Goal: Task Accomplishment & Management: Manage account settings

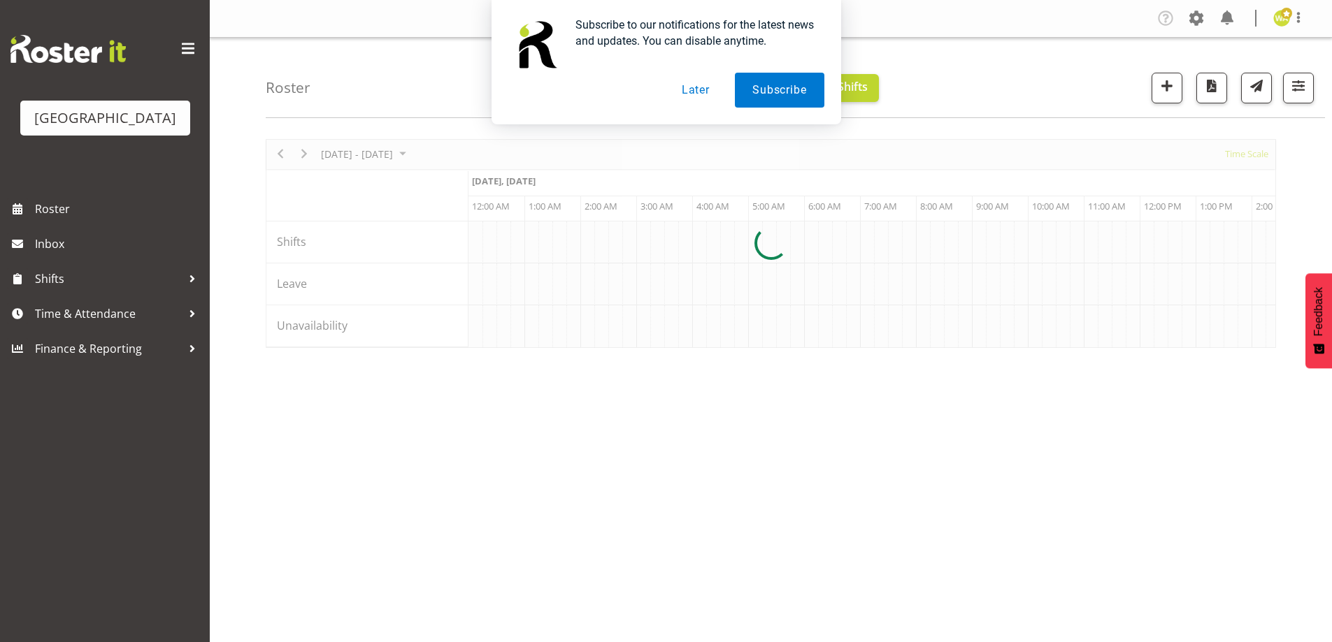
scroll to position [0, 2684]
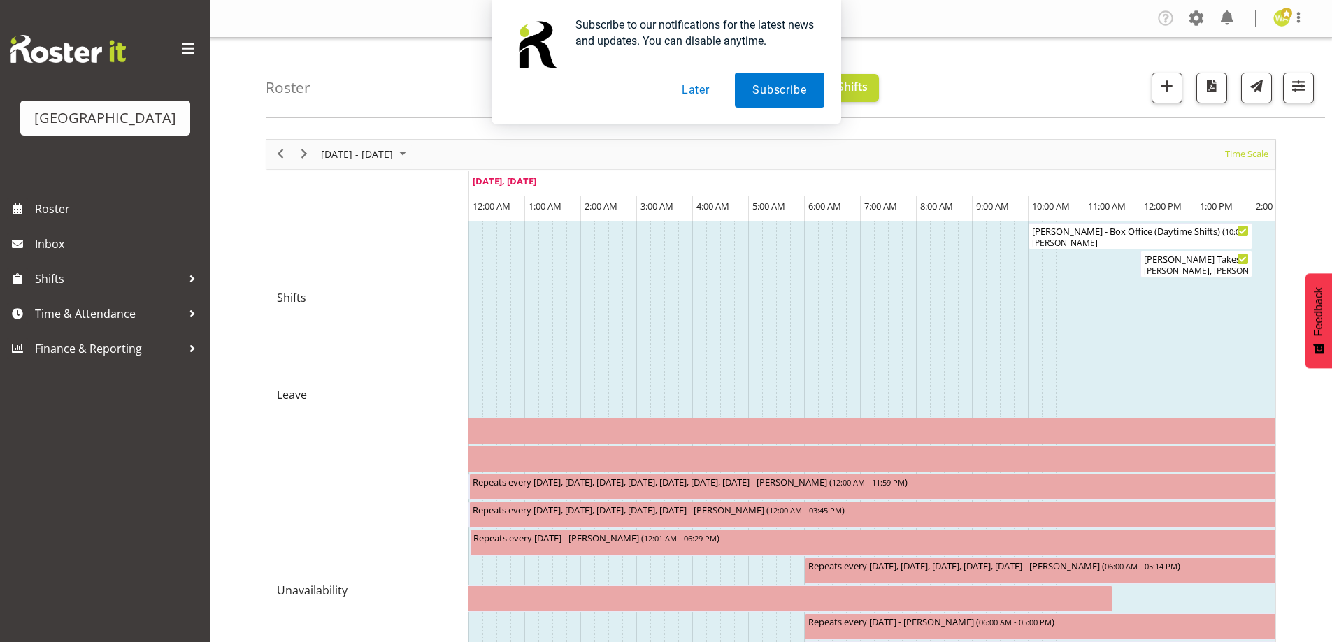
click at [696, 88] on button "Later" at bounding box center [695, 90] width 63 height 35
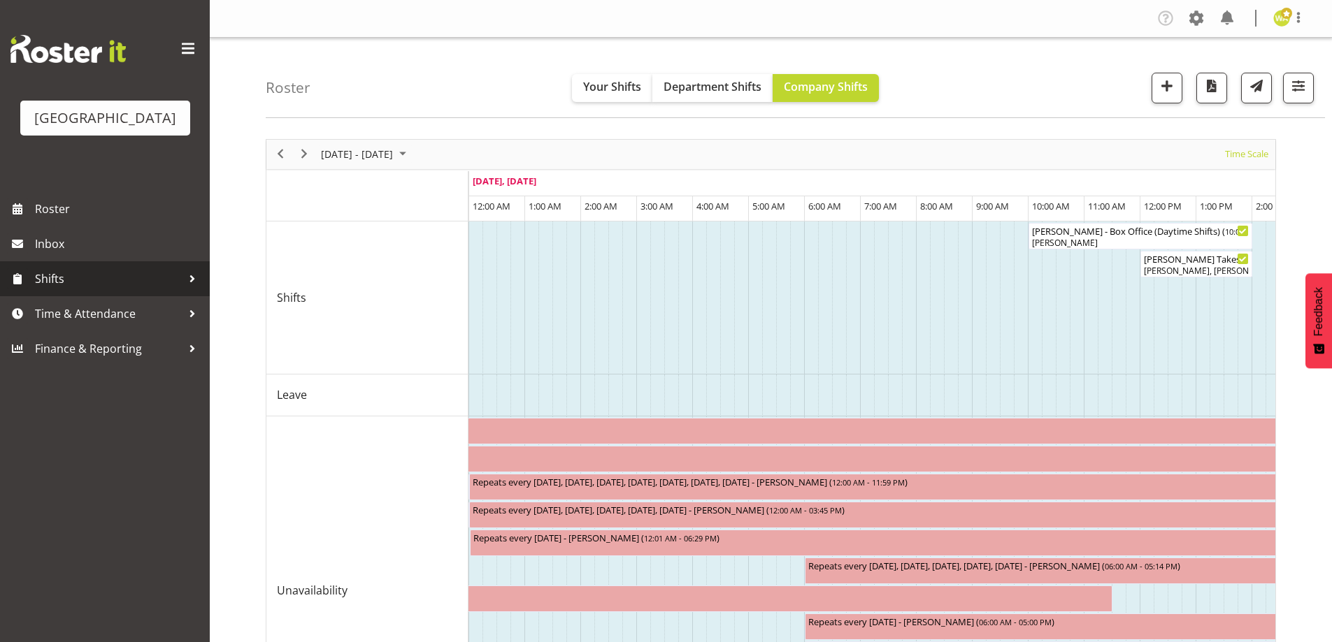
click at [55, 289] on span "Shifts" at bounding box center [108, 278] width 147 height 21
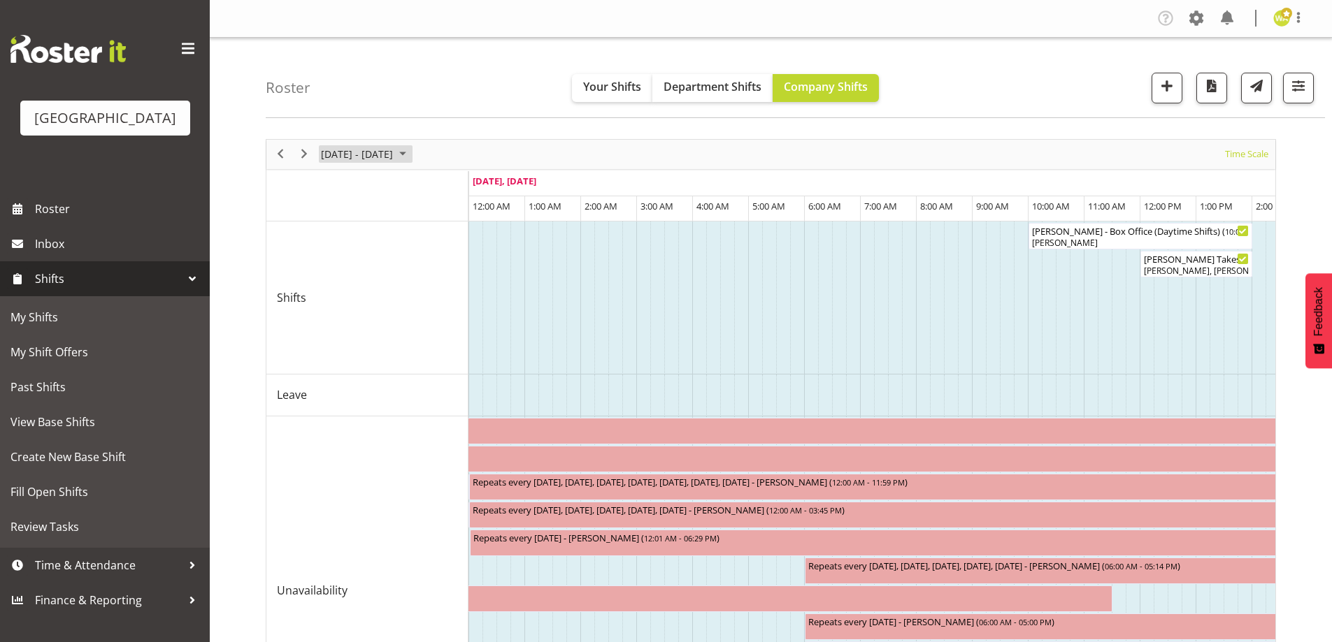
click at [389, 150] on span "[DATE] - [DATE]" at bounding box center [356, 153] width 75 height 17
click at [466, 175] on div "[DATE]" at bounding box center [402, 187] width 171 height 35
click at [465, 185] on span "next month" at bounding box center [468, 189] width 24 height 25
click at [397, 236] on span "4" at bounding box center [402, 237] width 21 height 21
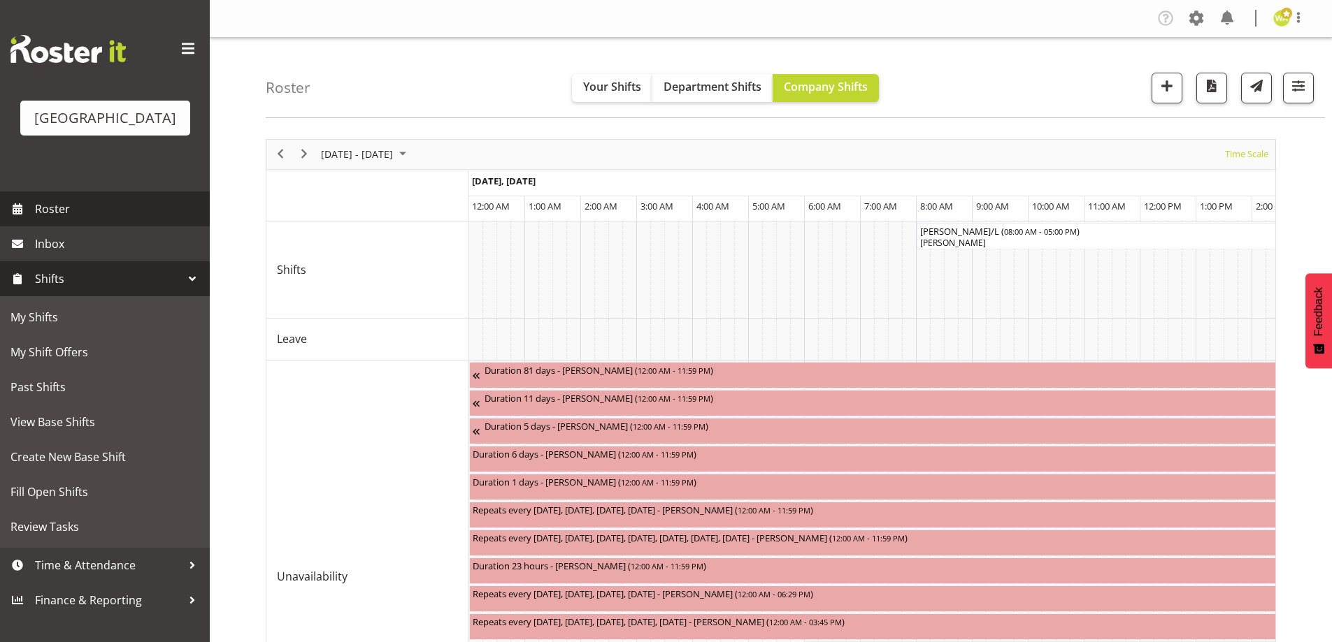
click at [48, 219] on span "Roster" at bounding box center [119, 209] width 168 height 21
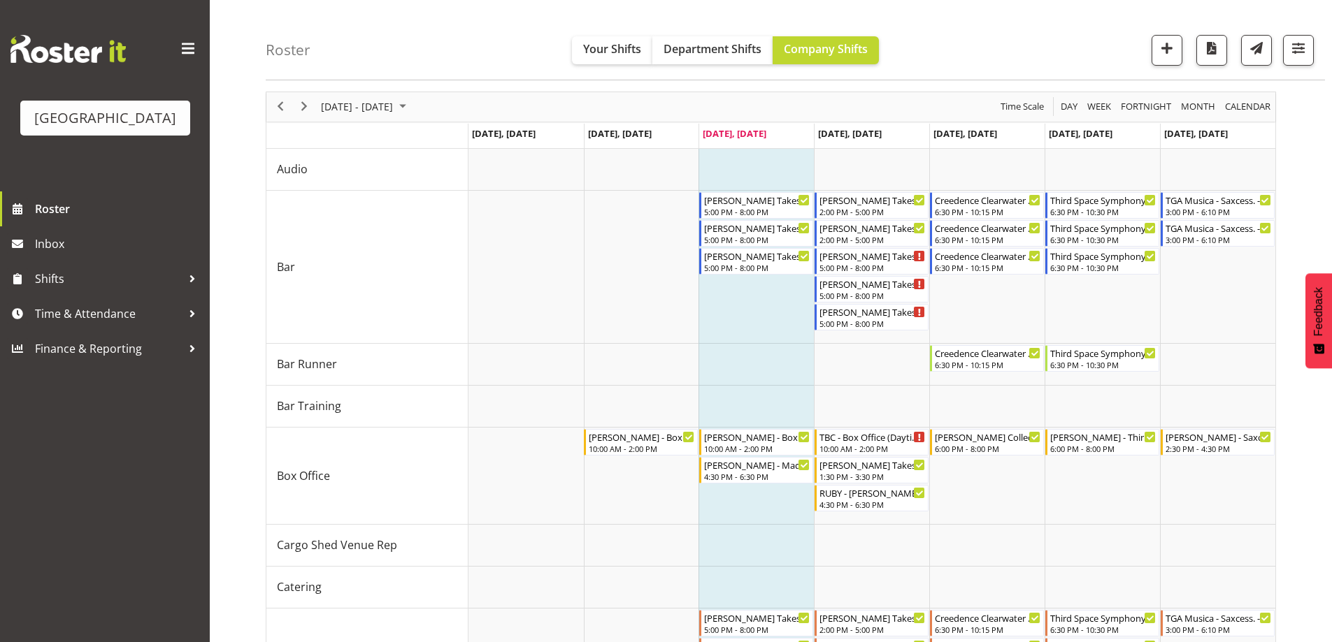
scroll to position [70, 0]
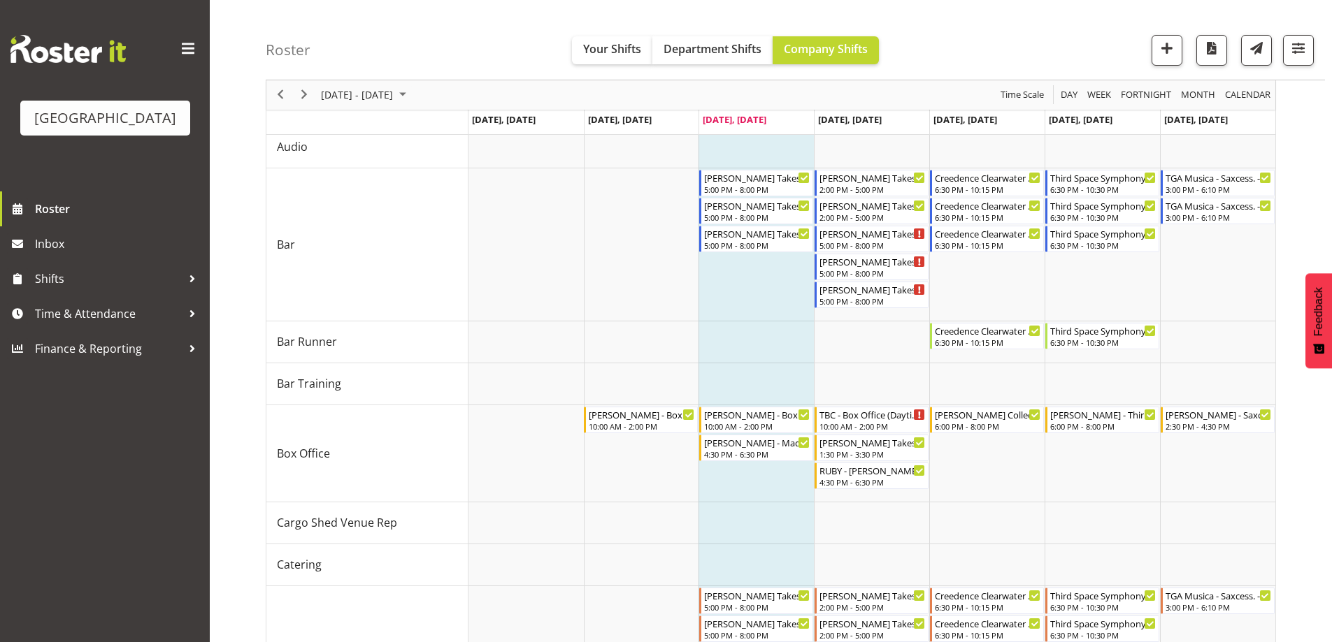
click at [1025, 39] on div "Roster Your Shifts Department Shifts Company Shifts All Locations [GEOGRAPHIC_D…" at bounding box center [795, 40] width 1059 height 80
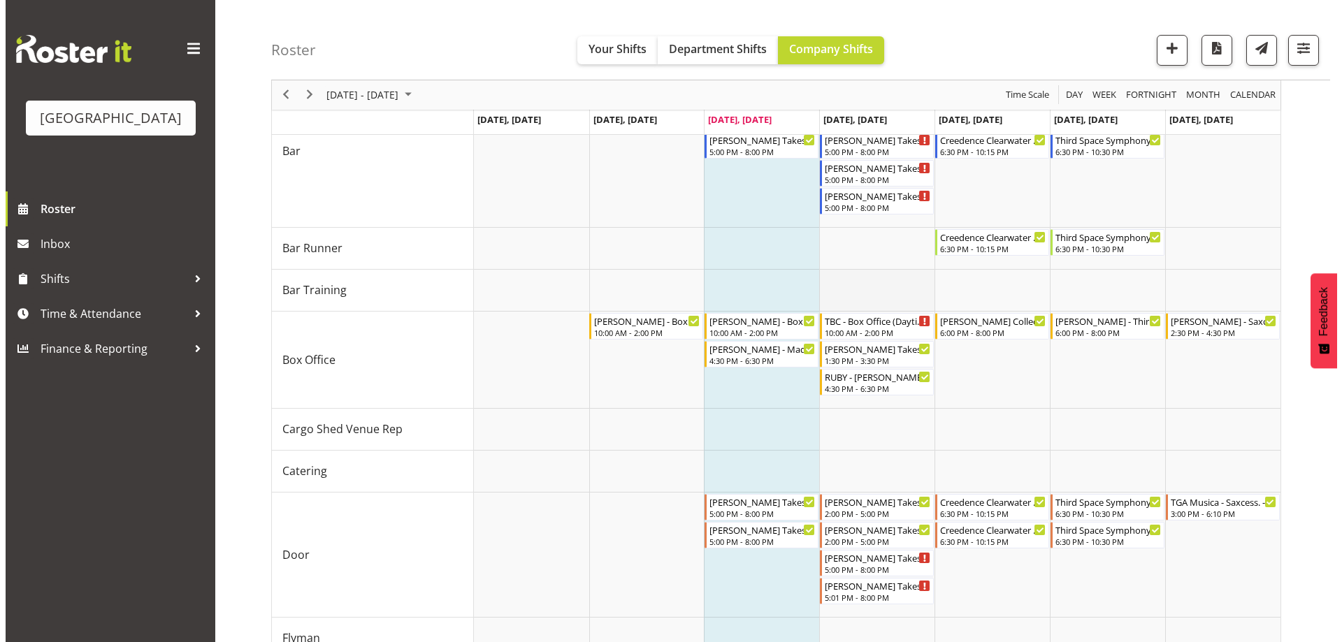
scroll to position [163, 0]
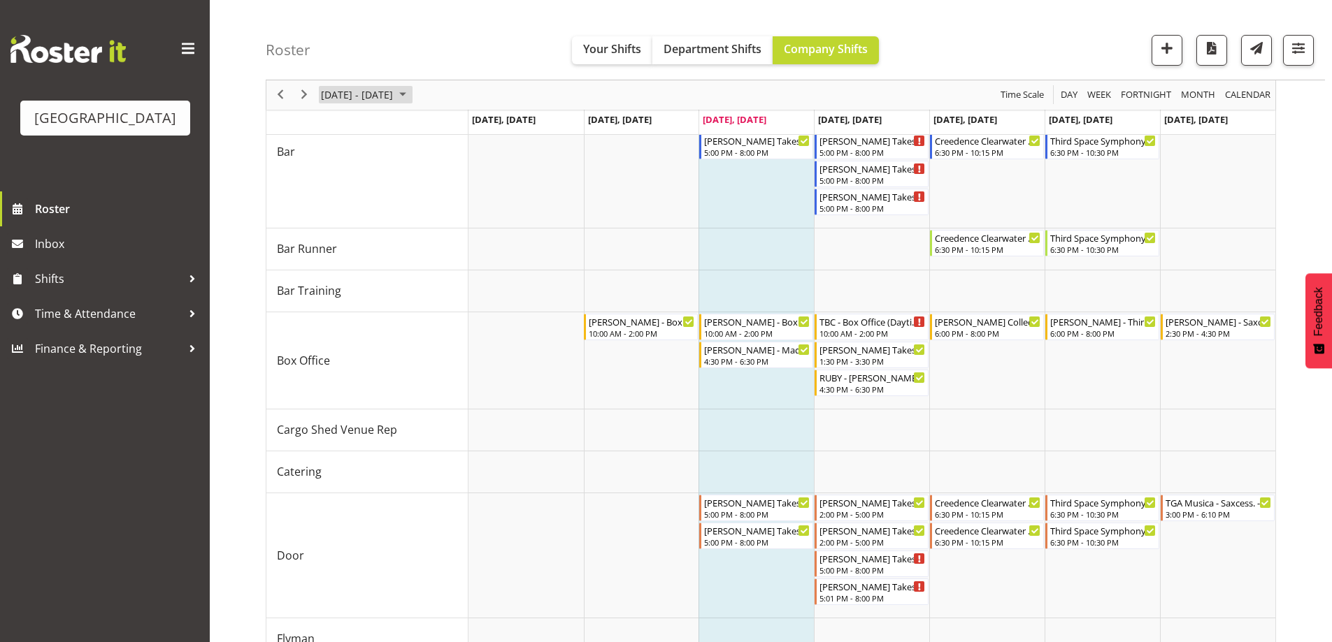
click at [375, 97] on span "[DATE] - [DATE]" at bounding box center [356, 95] width 75 height 17
click at [385, 274] on span "27" at bounding box center [380, 273] width 21 height 21
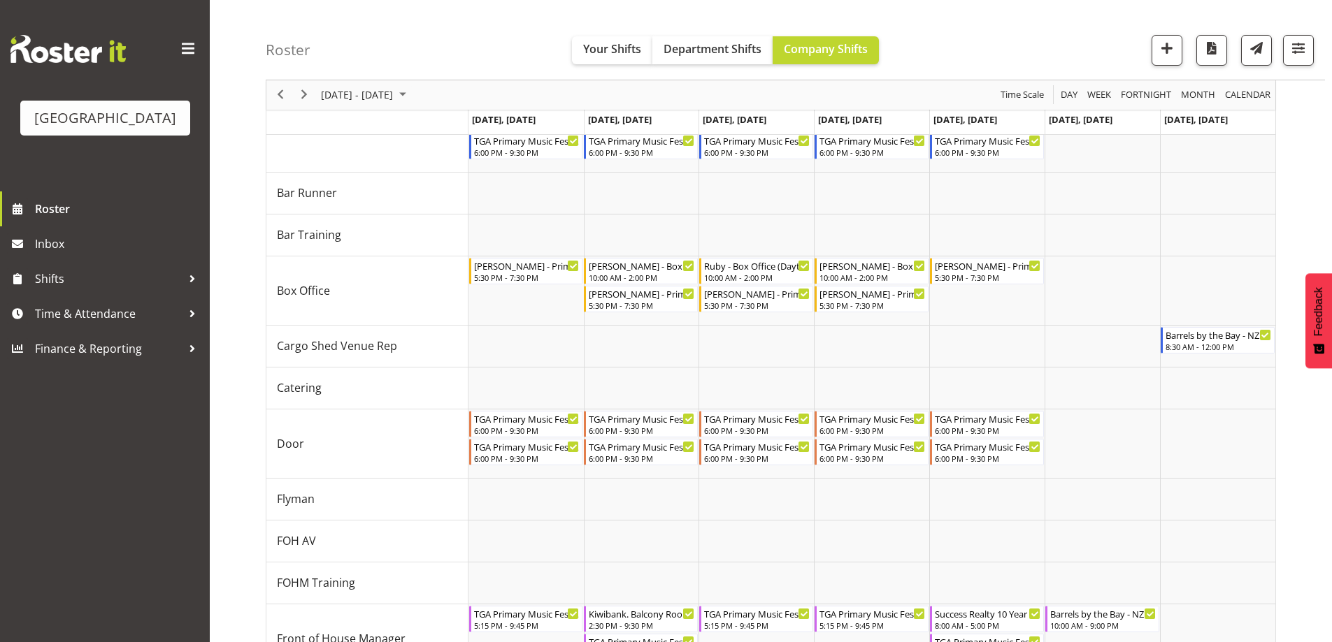
click at [958, 45] on div "Roster Your Shifts Department Shifts Company Shifts All Locations Clear Baycour…" at bounding box center [795, 40] width 1059 height 80
click at [394, 99] on span "August 25 - 31, 2025" at bounding box center [356, 95] width 75 height 17
click at [466, 129] on span "next month" at bounding box center [468, 129] width 24 height 25
click at [404, 182] on span "4" at bounding box center [402, 178] width 21 height 21
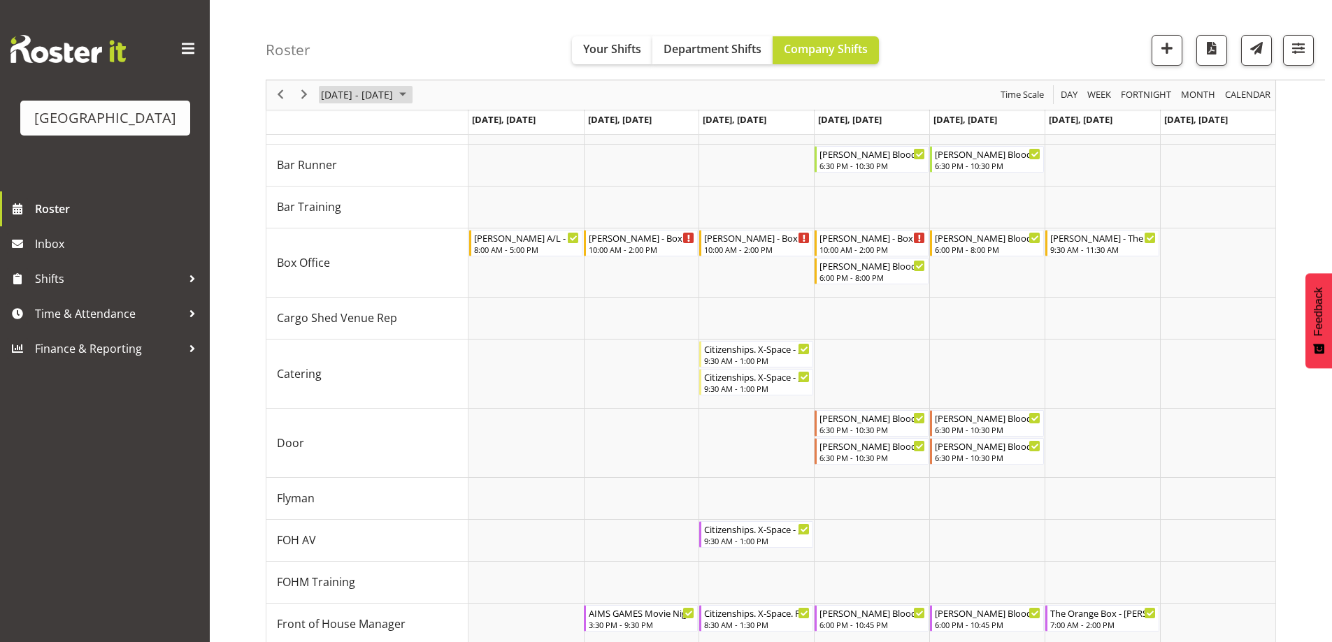
click at [394, 91] on span "[DATE] - [DATE]" at bounding box center [356, 95] width 75 height 17
click at [408, 202] on span "11" at bounding box center [402, 202] width 21 height 21
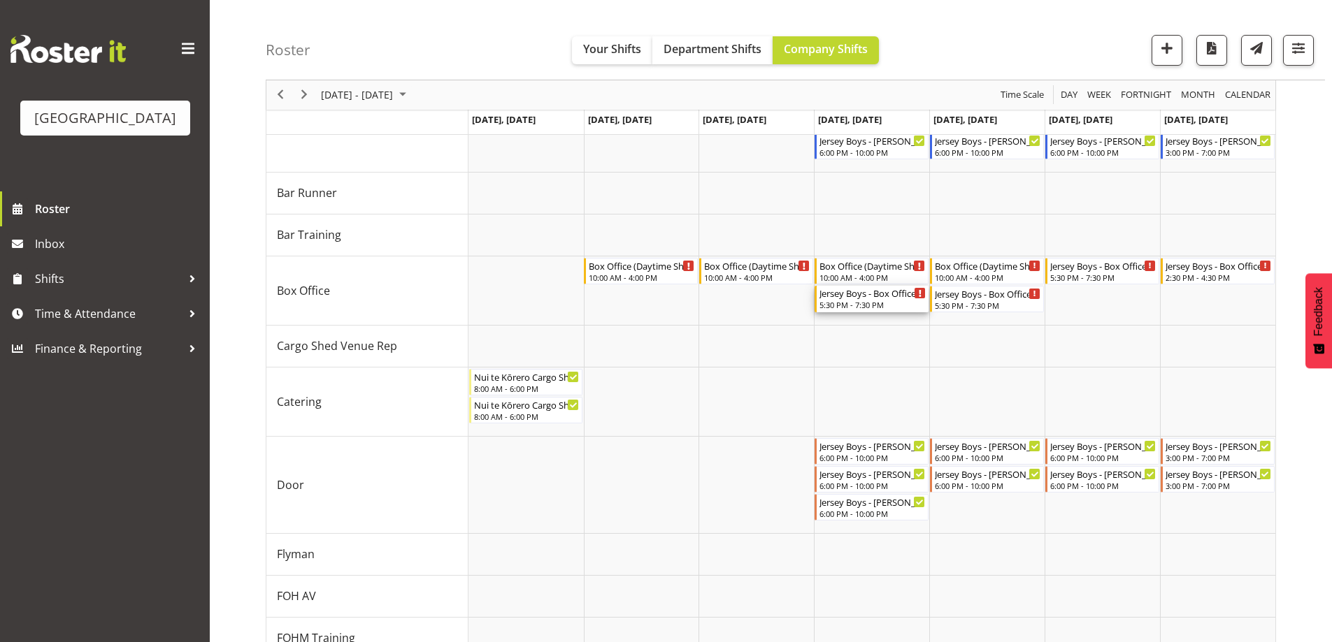
click at [868, 299] on div "Jersey Boys - Box Office - Unfilled" at bounding box center [872, 293] width 106 height 14
click at [0, 0] on div at bounding box center [0, 0] width 0 height 0
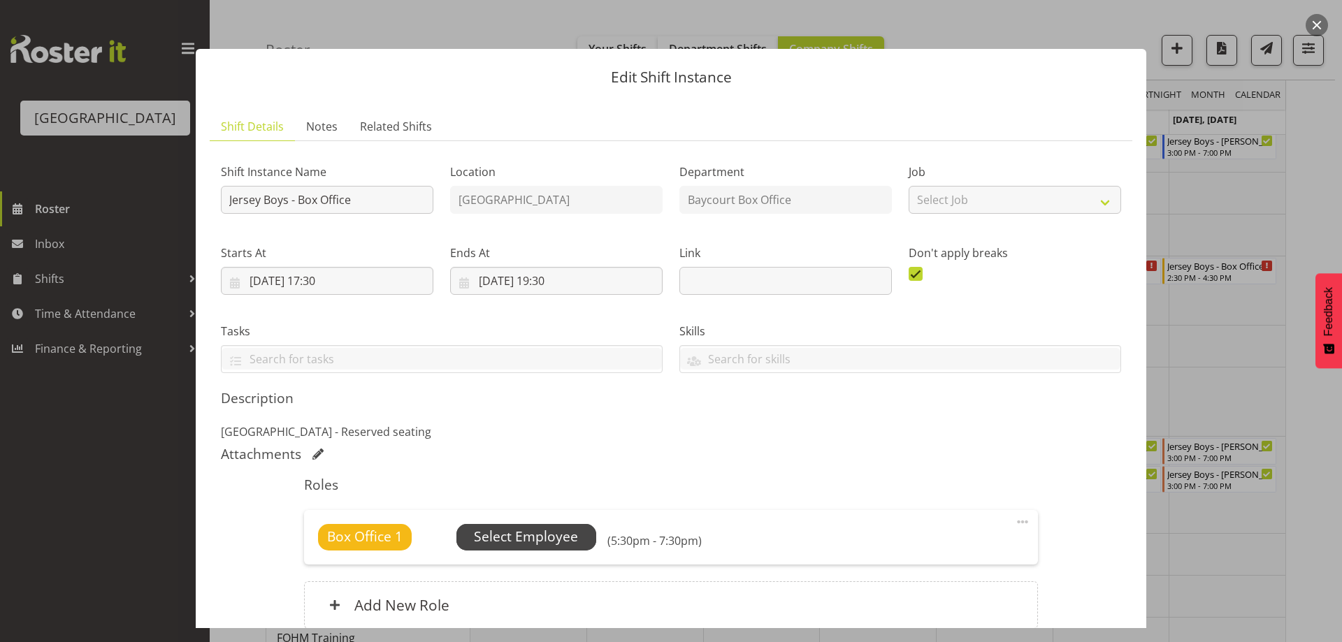
click at [544, 528] on span "Select Employee" at bounding box center [526, 537] width 104 height 20
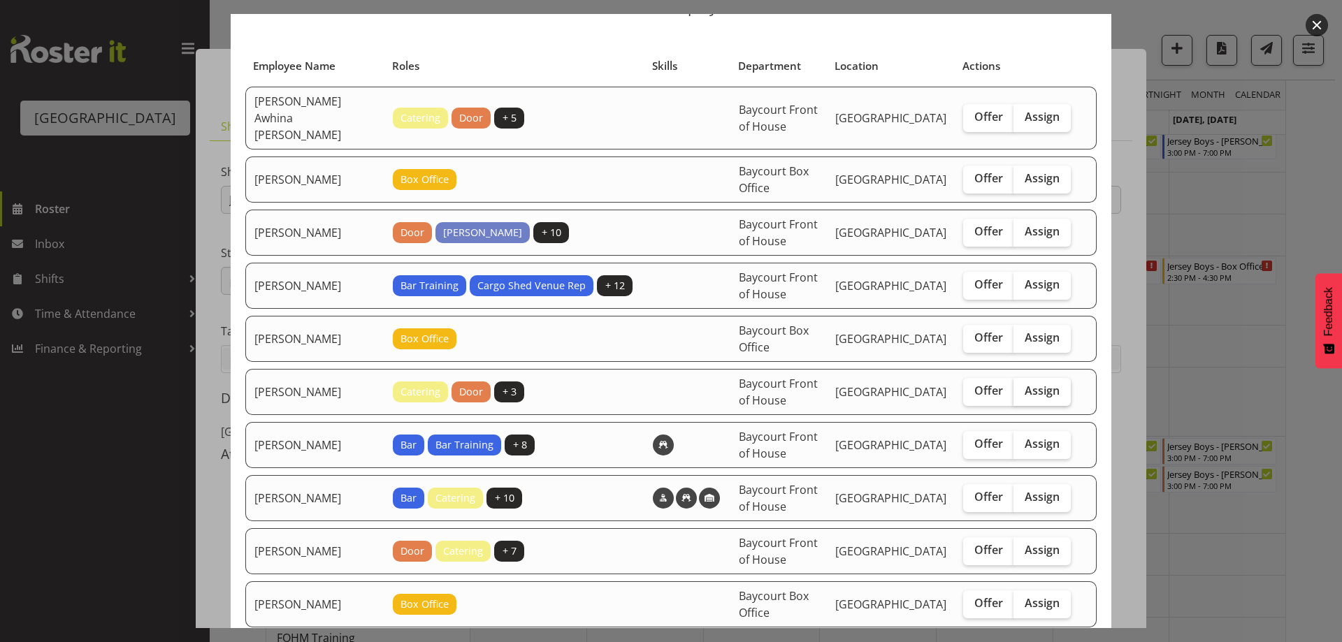
scroll to position [140, 0]
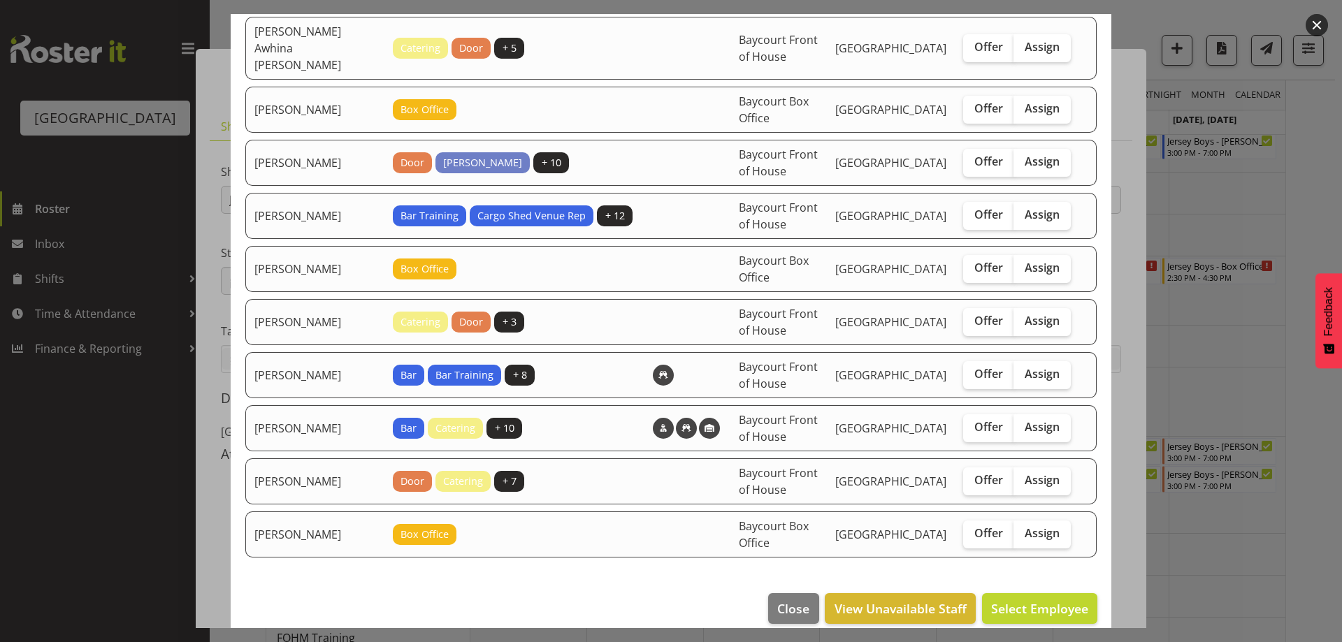
click at [1329, 17] on div at bounding box center [671, 321] width 1342 height 642
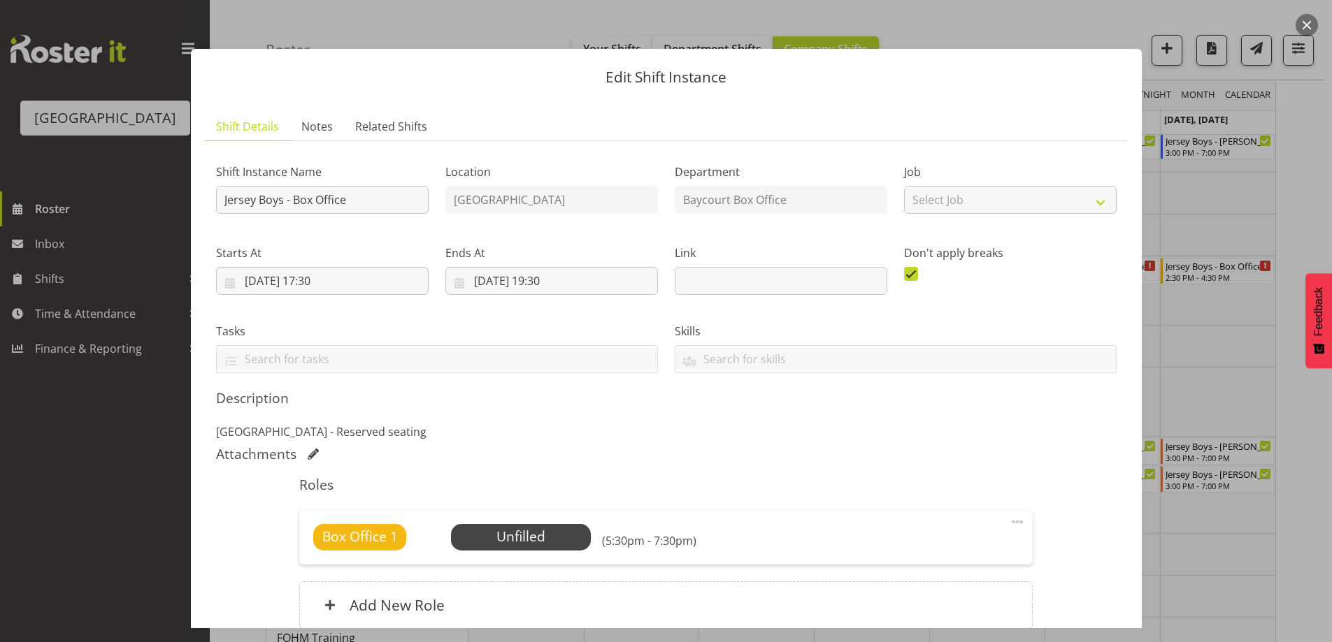
click at [1311, 34] on button "button" at bounding box center [1306, 25] width 22 height 22
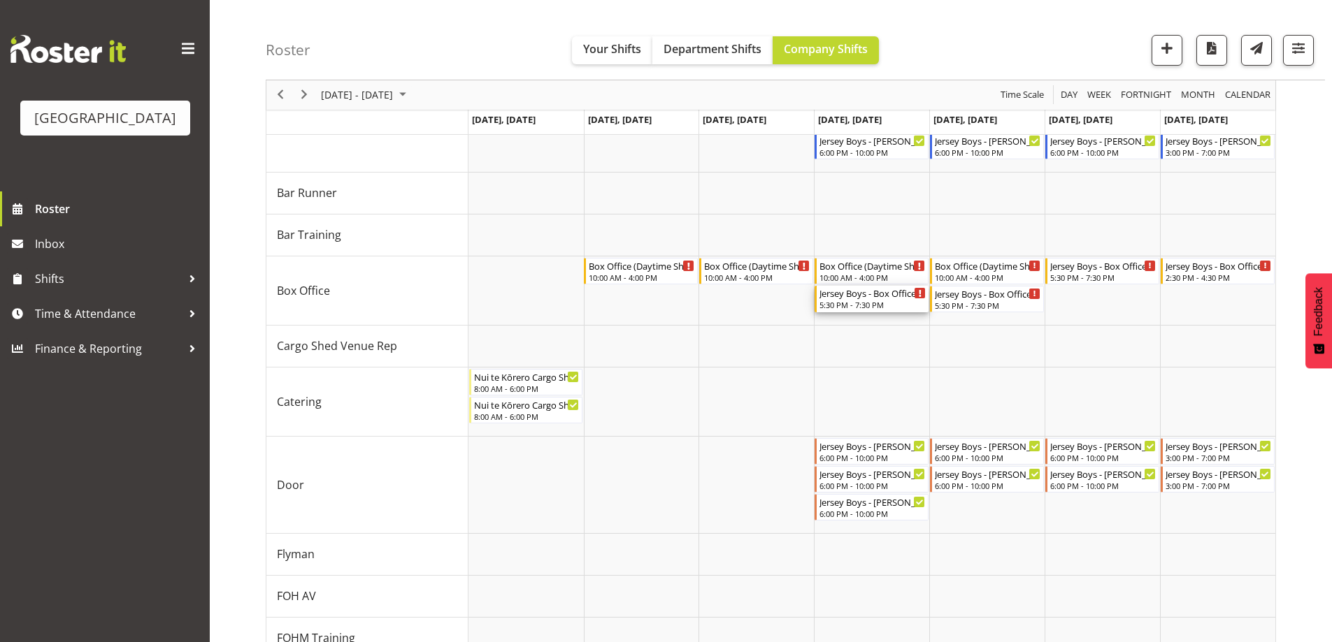
click at [869, 299] on div "Jersey Boys - Box Office - Unfilled" at bounding box center [872, 293] width 106 height 14
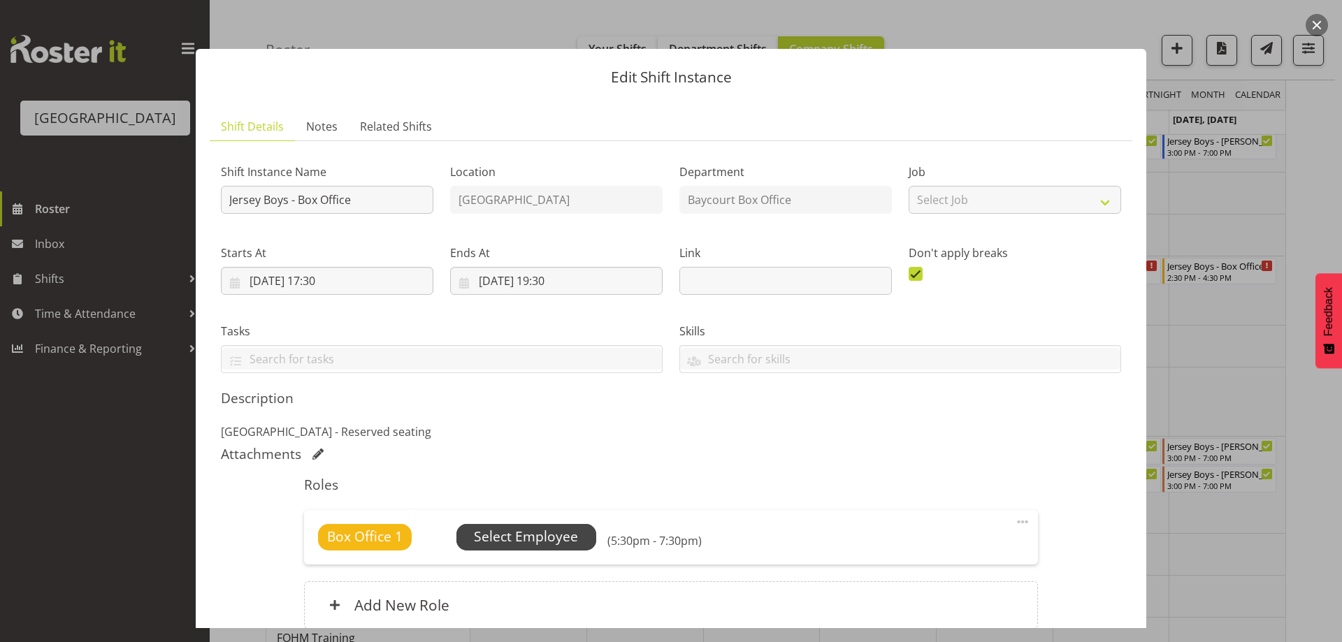
click at [531, 538] on span "Select Employee" at bounding box center [526, 537] width 104 height 20
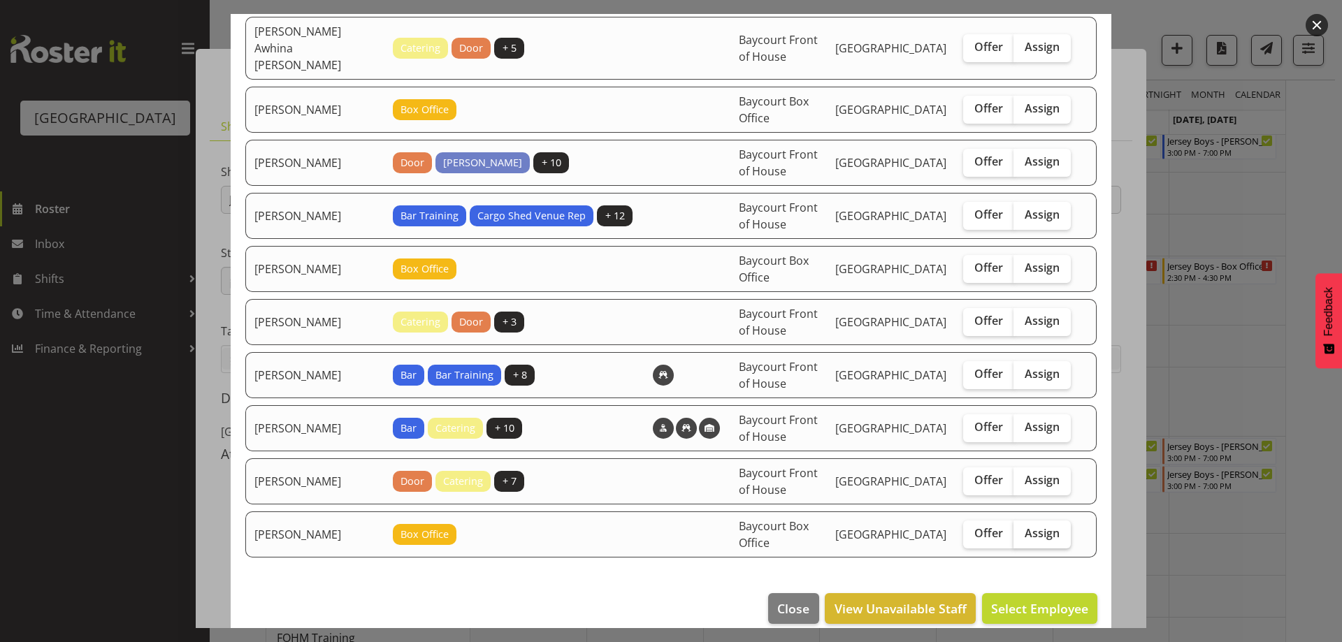
click at [1034, 526] on span "Assign" at bounding box center [1042, 533] width 35 height 14
click at [1023, 529] on input "Assign" at bounding box center [1018, 533] width 9 height 9
checkbox input "true"
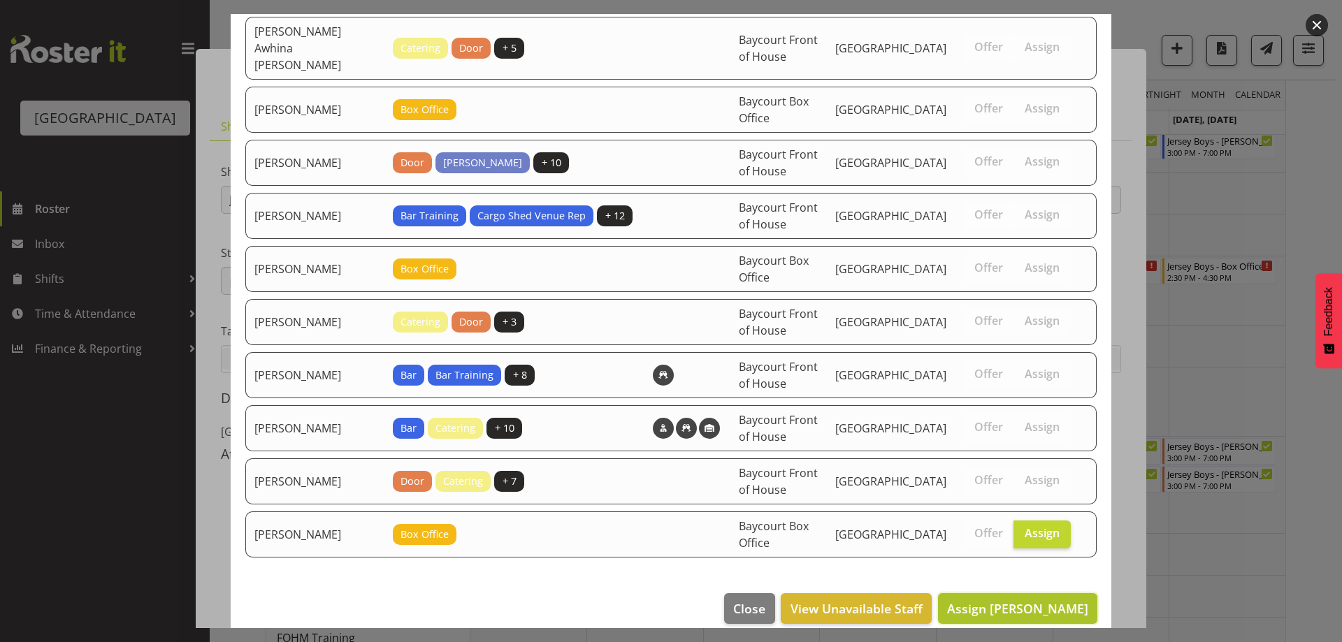
click at [1045, 600] on span "Assign Wendy Auld" at bounding box center [1017, 608] width 141 height 17
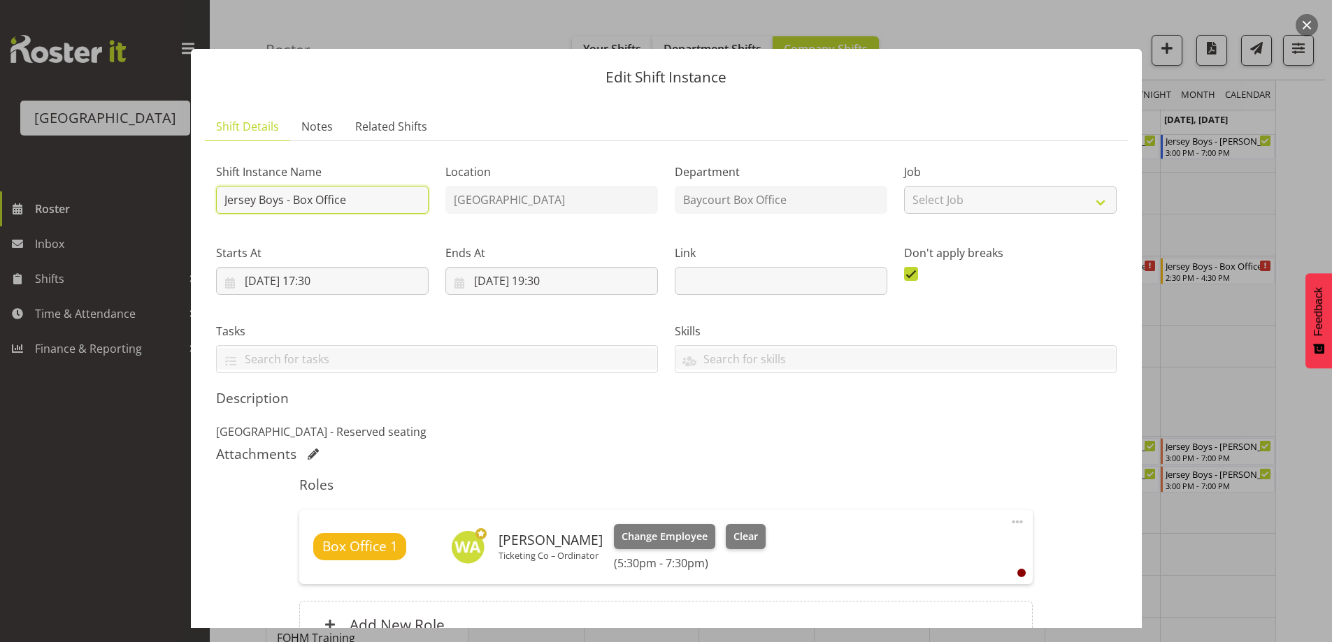
click at [222, 198] on input "Jersey Boys - Box Office" at bounding box center [322, 200] width 213 height 28
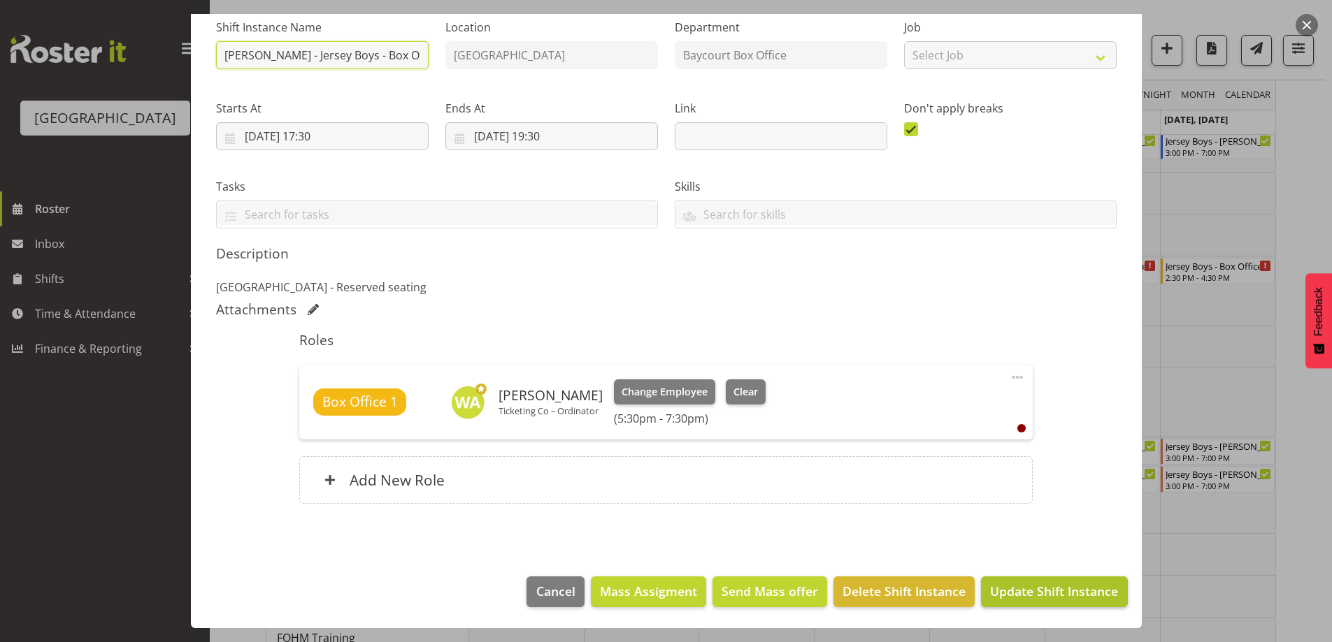
type input "Wendy - Jersey Boys - Box Office"
click at [1079, 593] on span "Update Shift Instance" at bounding box center [1054, 591] width 128 height 18
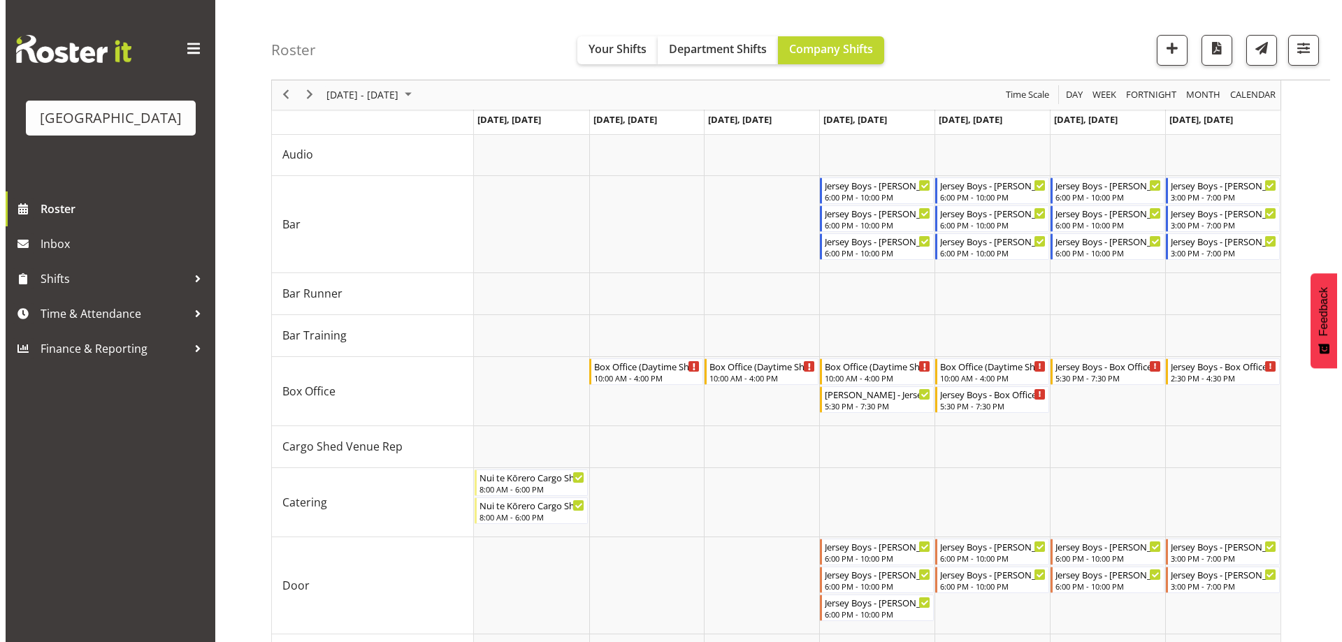
scroll to position [23, 0]
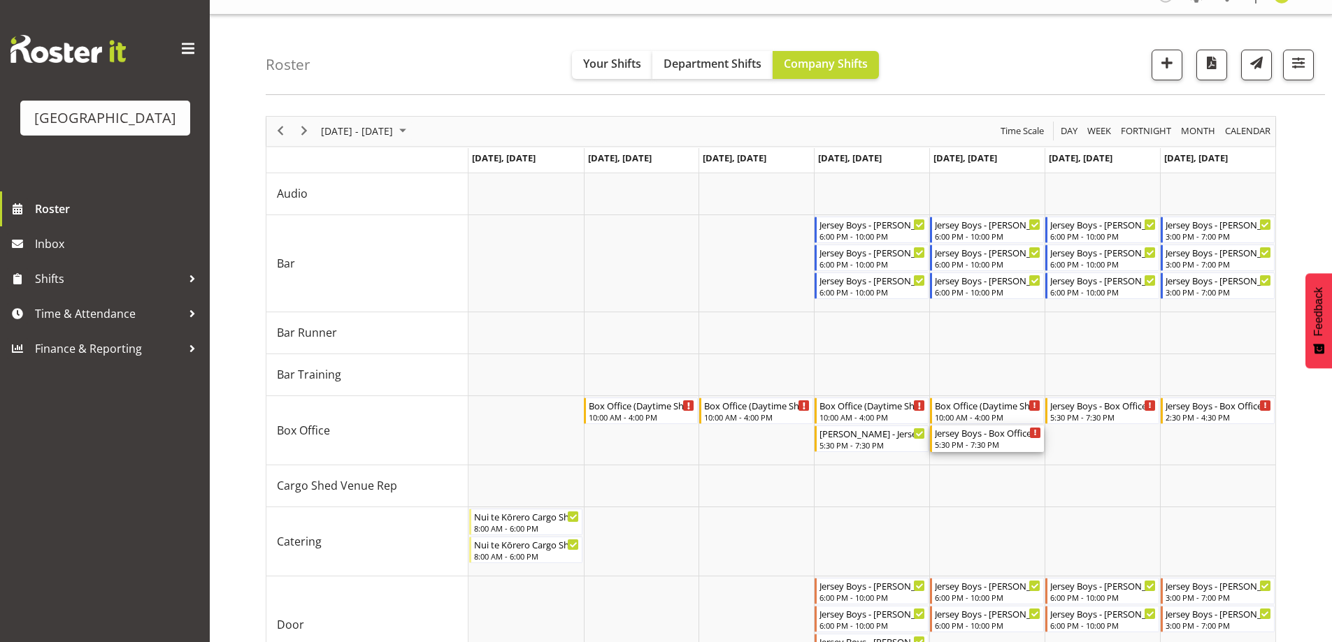
click at [982, 438] on div "Jersey Boys - Box Office - Unfilled" at bounding box center [988, 433] width 106 height 14
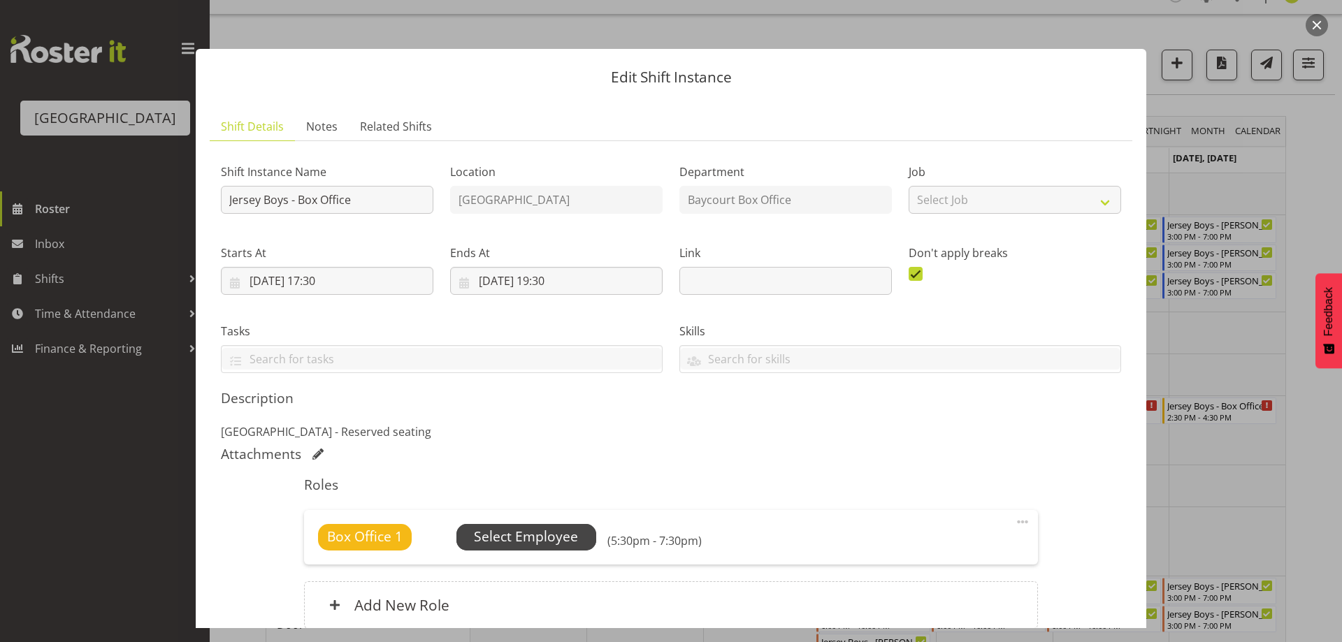
click at [520, 550] on span "Select Employee" at bounding box center [526, 537] width 140 height 27
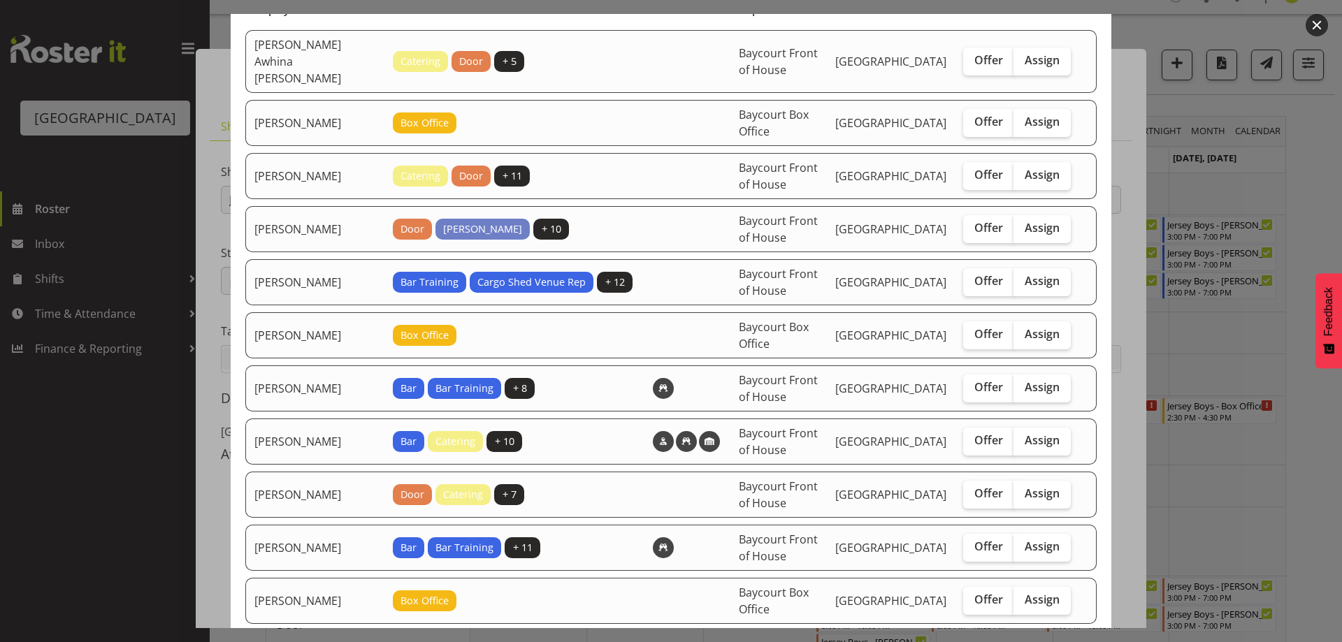
scroll to position [140, 0]
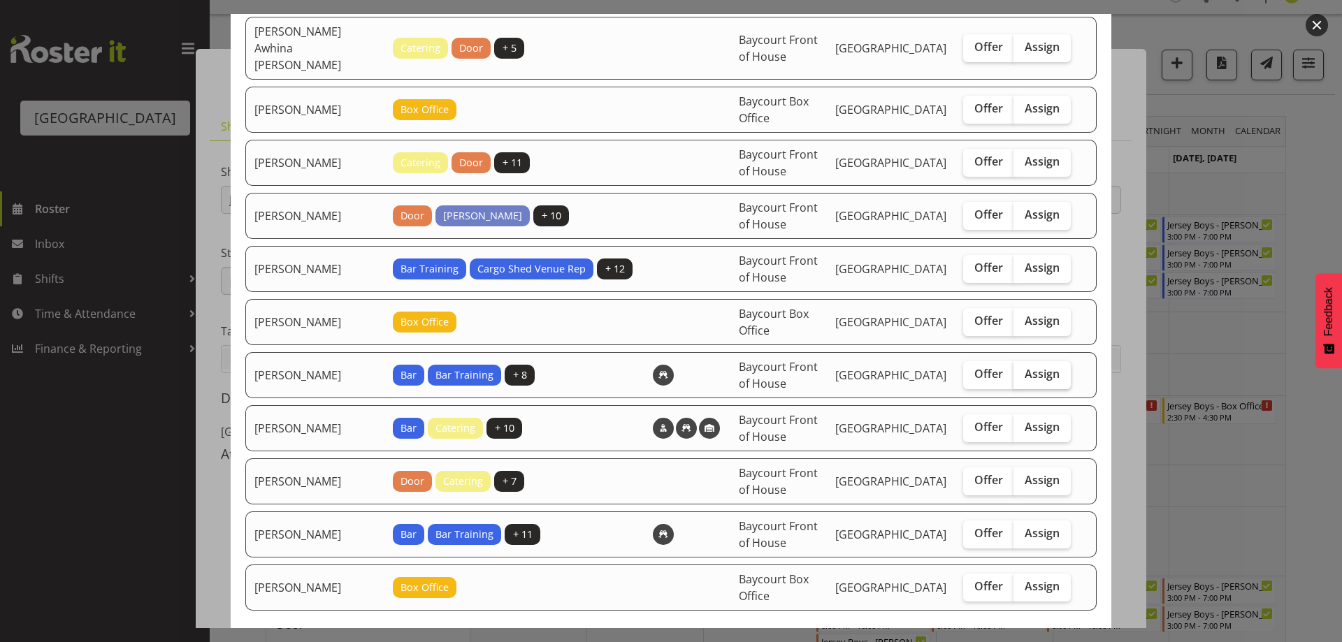
click at [1033, 367] on span "Assign" at bounding box center [1042, 374] width 35 height 14
click at [1023, 370] on input "Assign" at bounding box center [1018, 374] width 9 height 9
checkbox input "true"
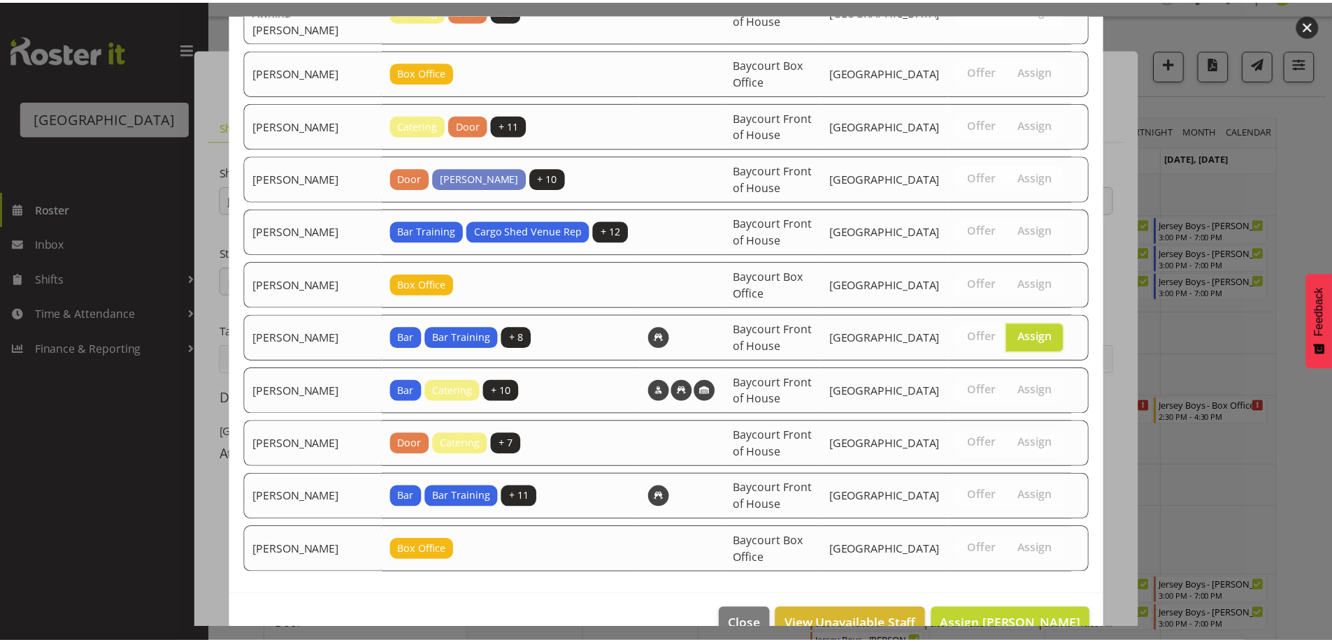
scroll to position [193, 0]
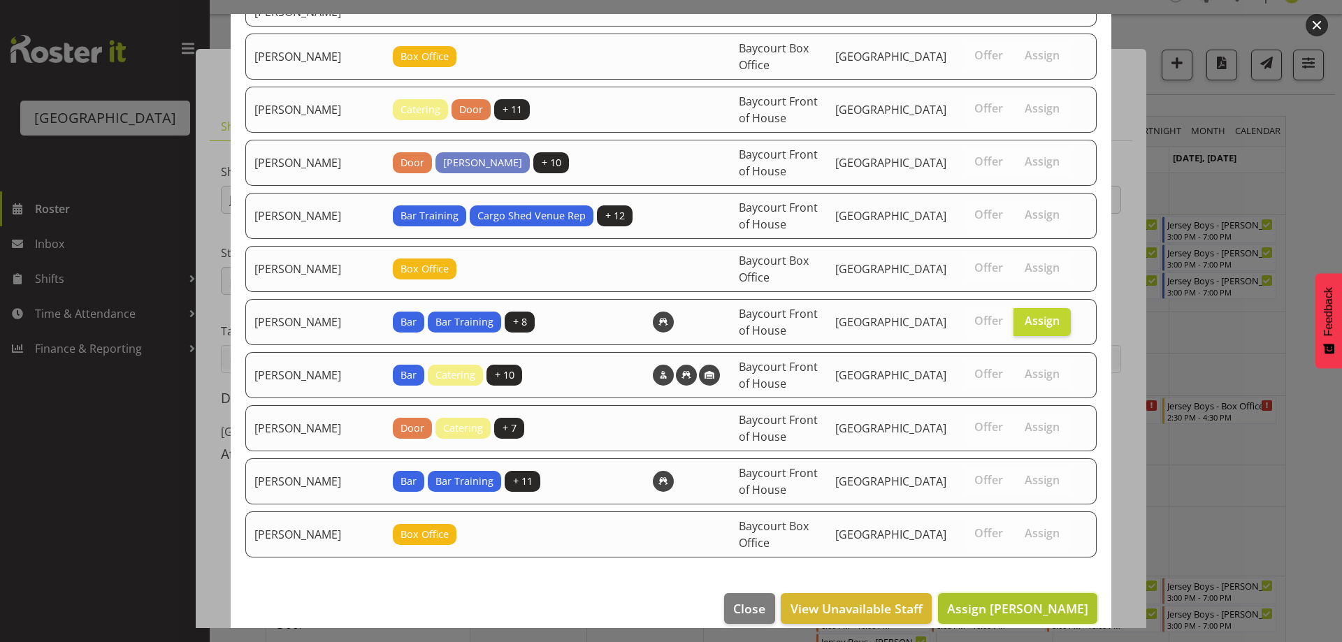
click at [1008, 600] on span "Assign Renée Hewitt" at bounding box center [1017, 608] width 141 height 17
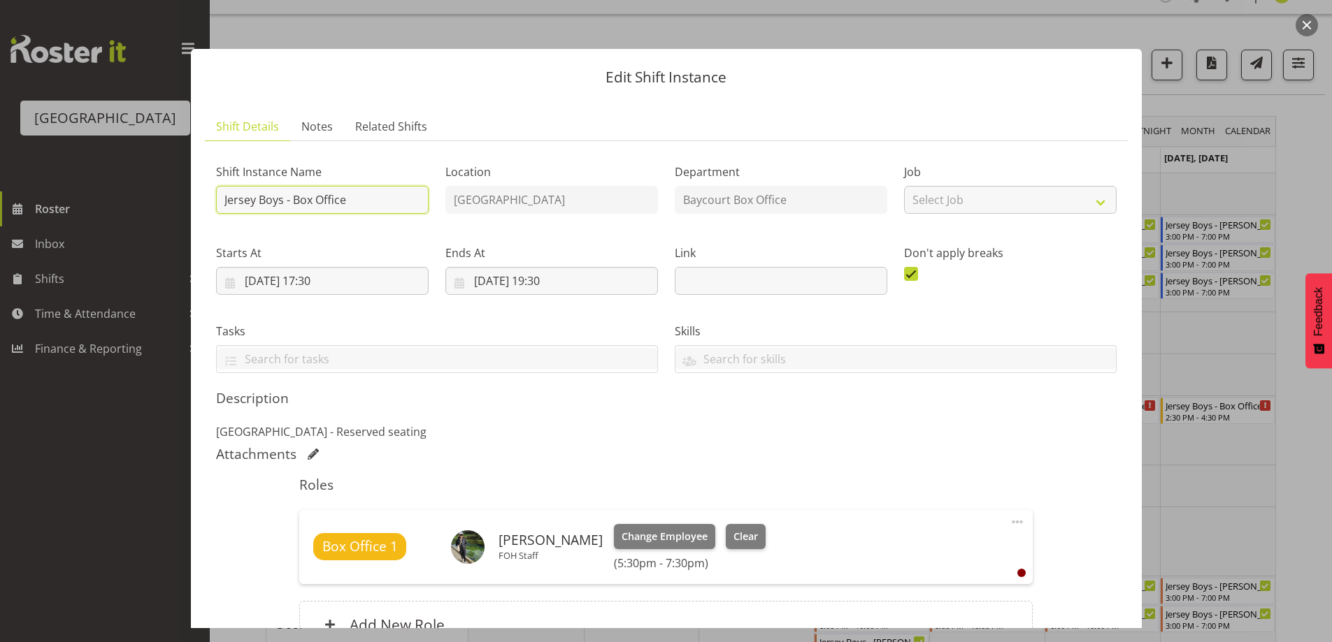
click at [219, 196] on input "Jersey Boys - Box Office" at bounding box center [322, 200] width 213 height 28
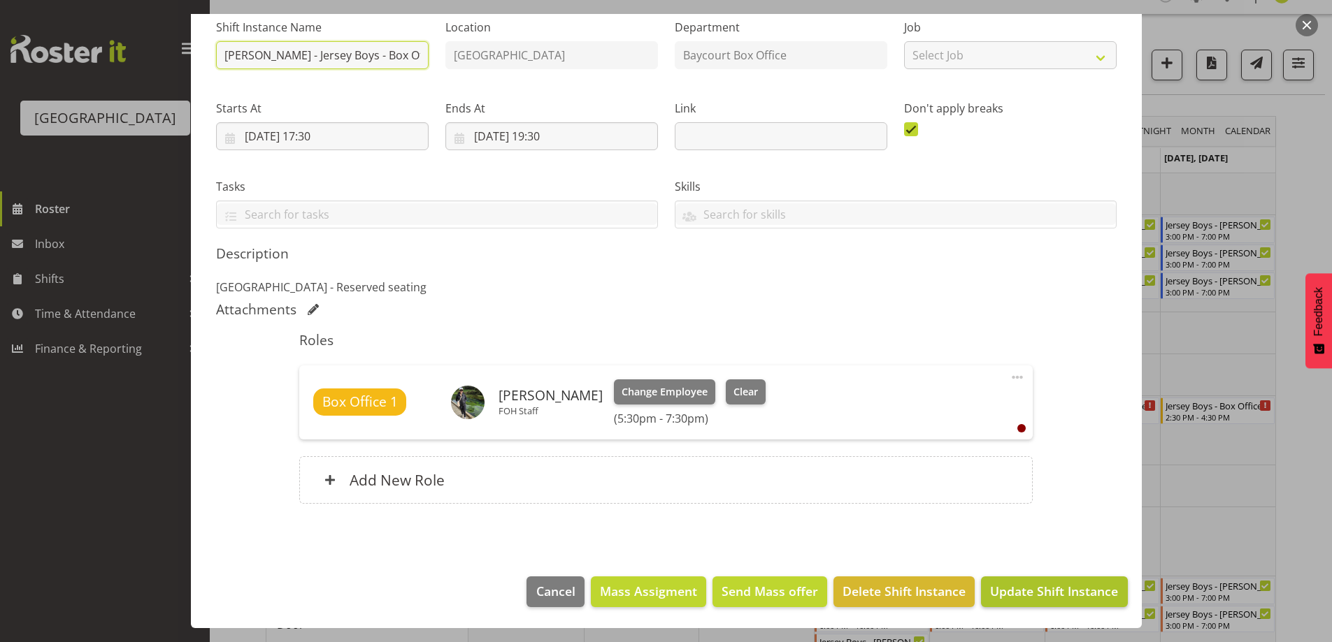
type input "Renee - Jersey Boys - Box Office"
click at [1021, 593] on span "Update Shift Instance" at bounding box center [1054, 591] width 128 height 18
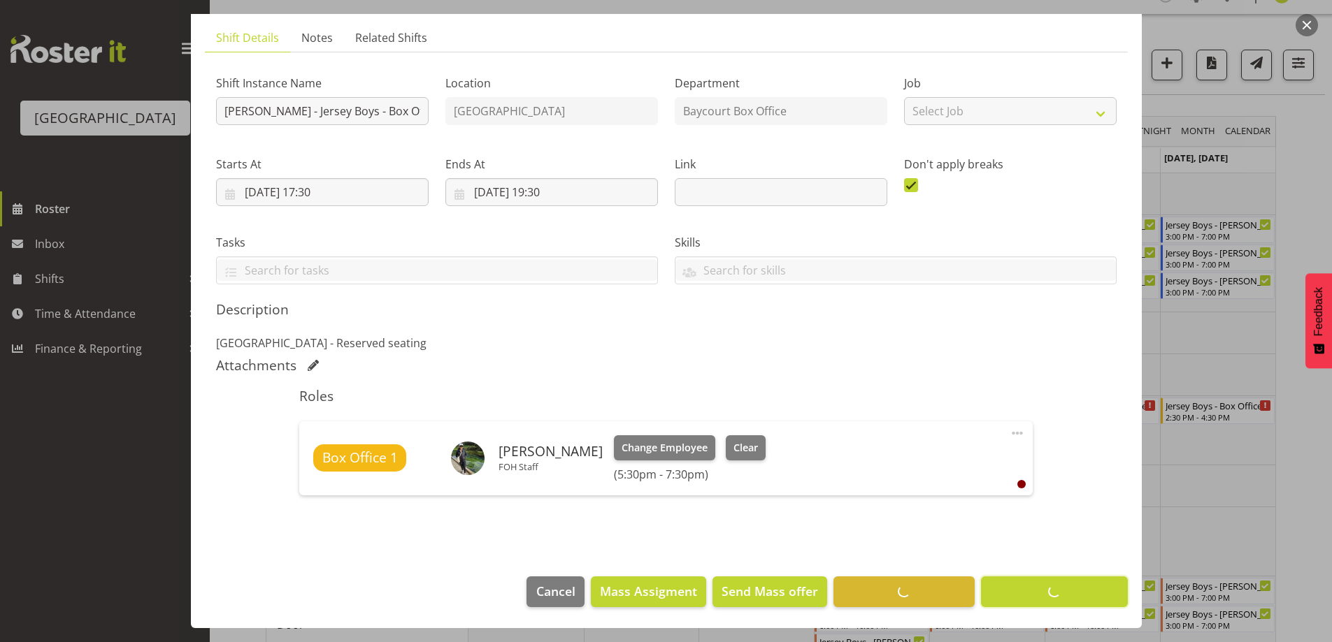
scroll to position [89, 0]
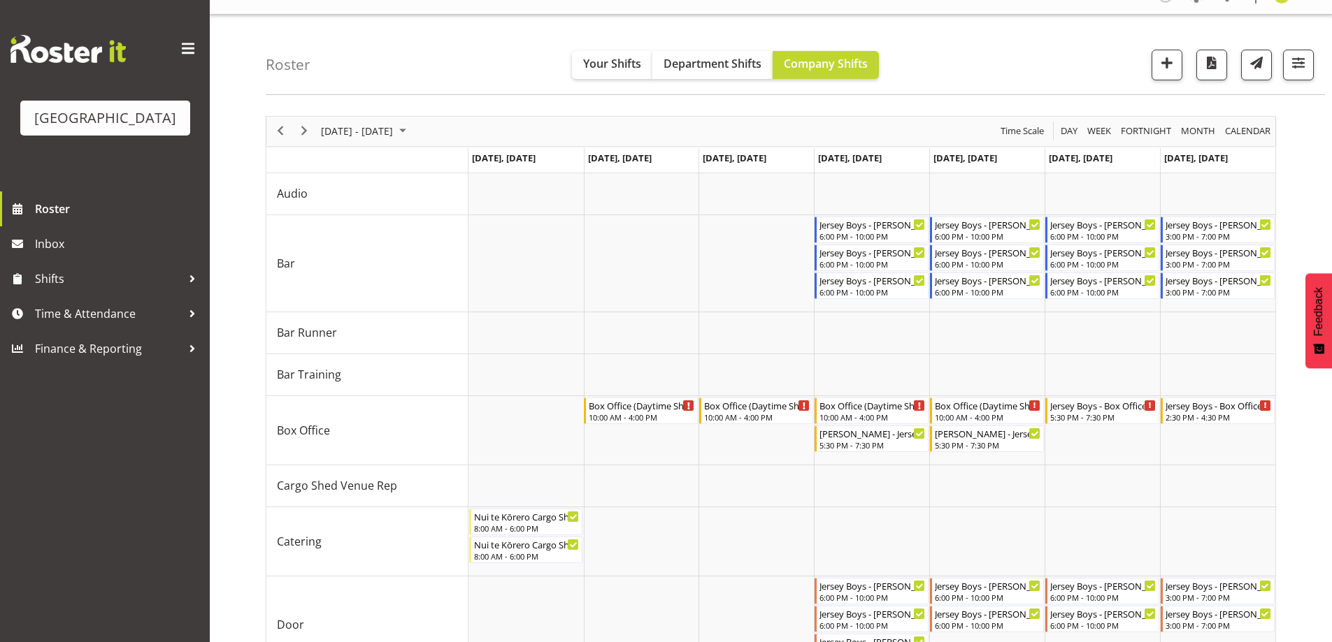
drag, startPoint x: 1331, startPoint y: 126, endPoint x: 1339, endPoint y: 164, distance: 39.2
click at [1331, 163] on html "Baycourt Community & Arts Centre Roster Inbox Shifts Time & Attendance Finance …" at bounding box center [666, 298] width 1332 height 642
click at [1223, 405] on div "Jersey Boys - Box Office - Unfilled" at bounding box center [1218, 405] width 106 height 14
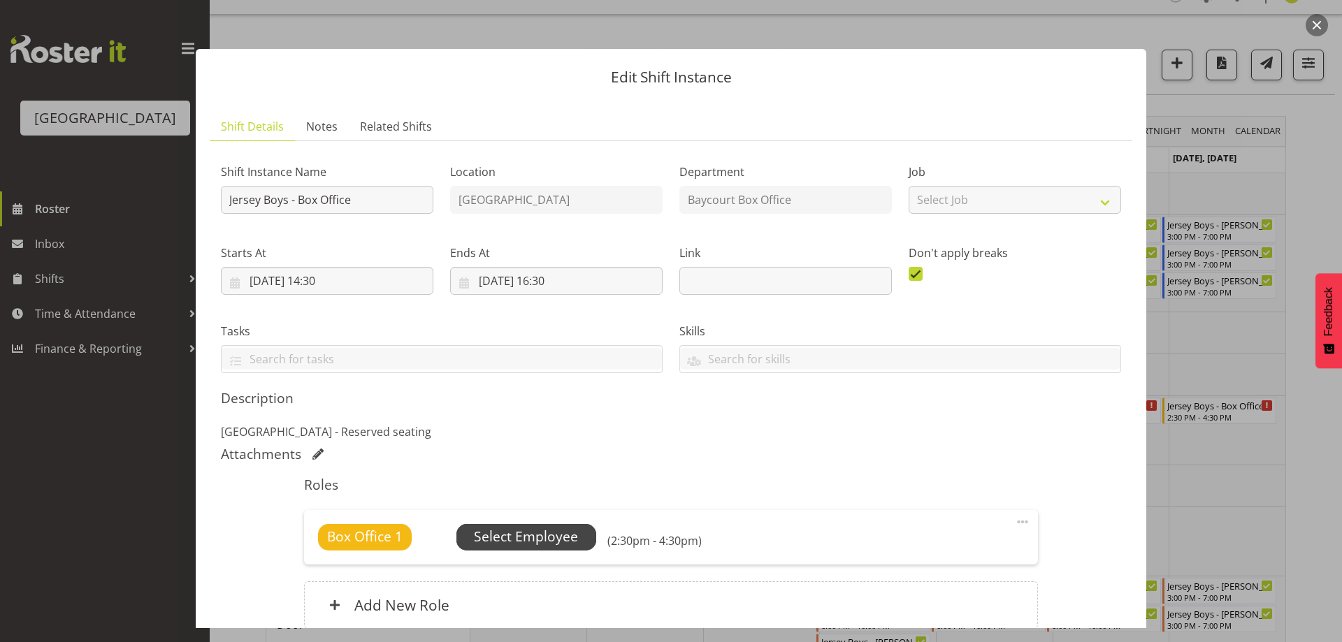
click at [514, 533] on span "Select Employee" at bounding box center [526, 537] width 104 height 20
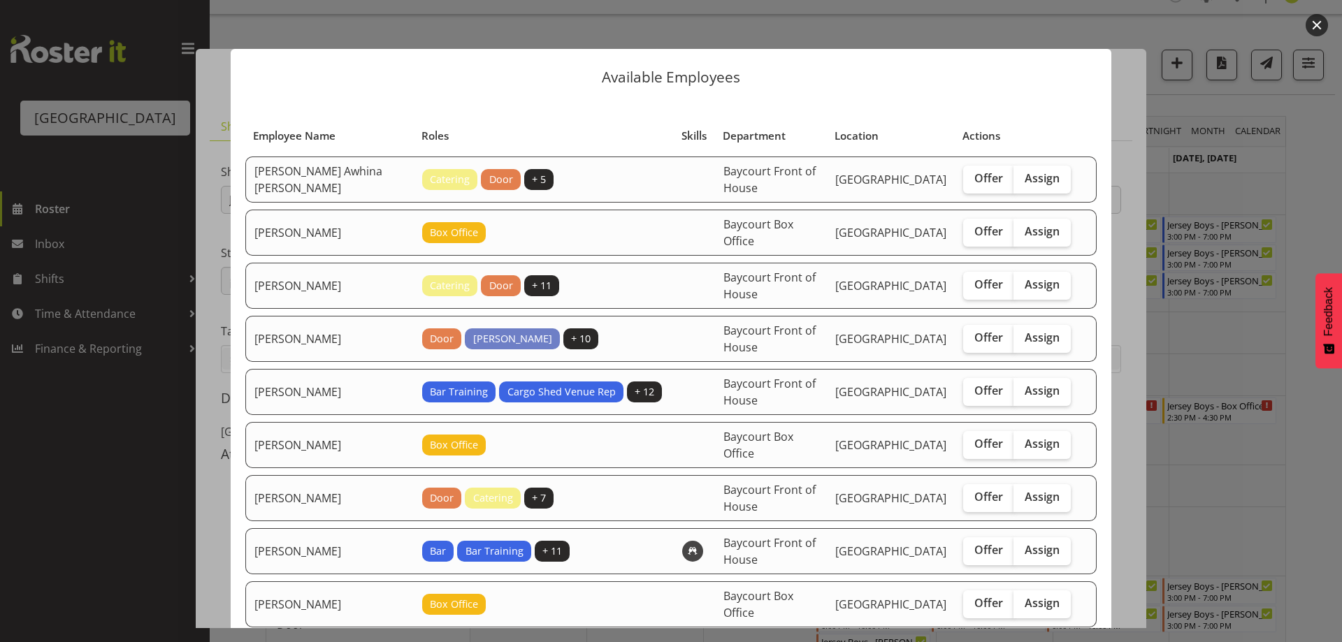
drag, startPoint x: 1335, startPoint y: 17, endPoint x: 1329, endPoint y: 21, distance: 7.2
click at [1331, 17] on div at bounding box center [671, 321] width 1342 height 642
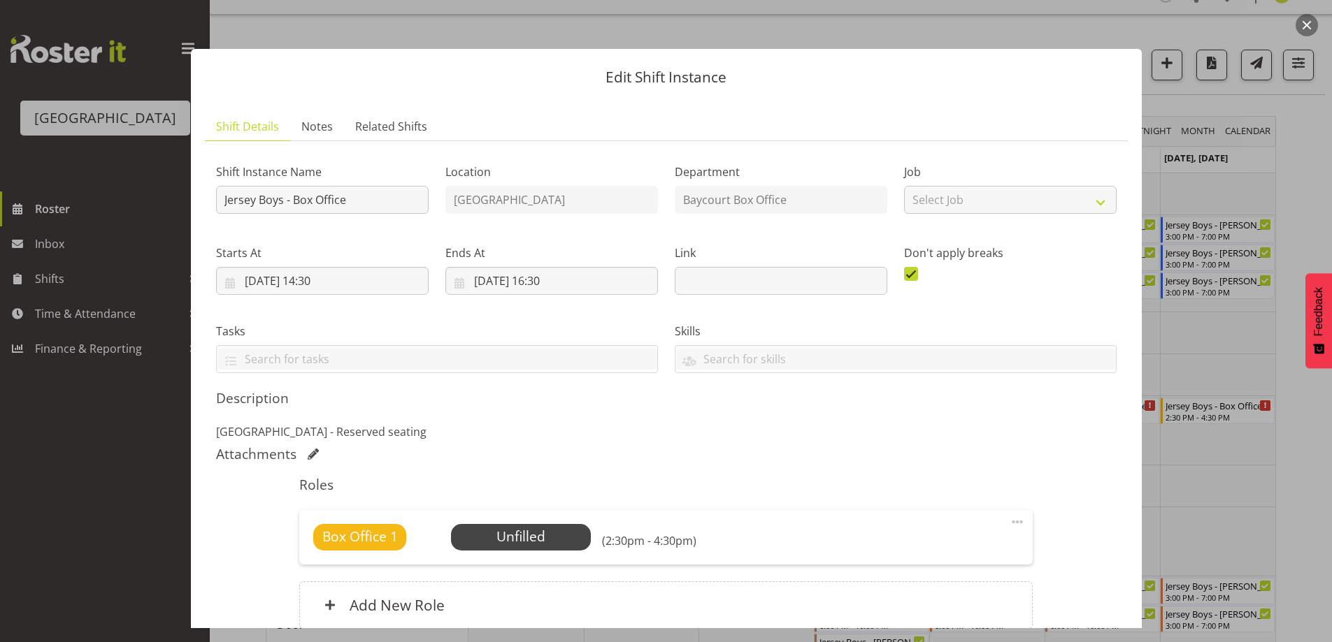
click at [1311, 27] on button "button" at bounding box center [1306, 25] width 22 height 22
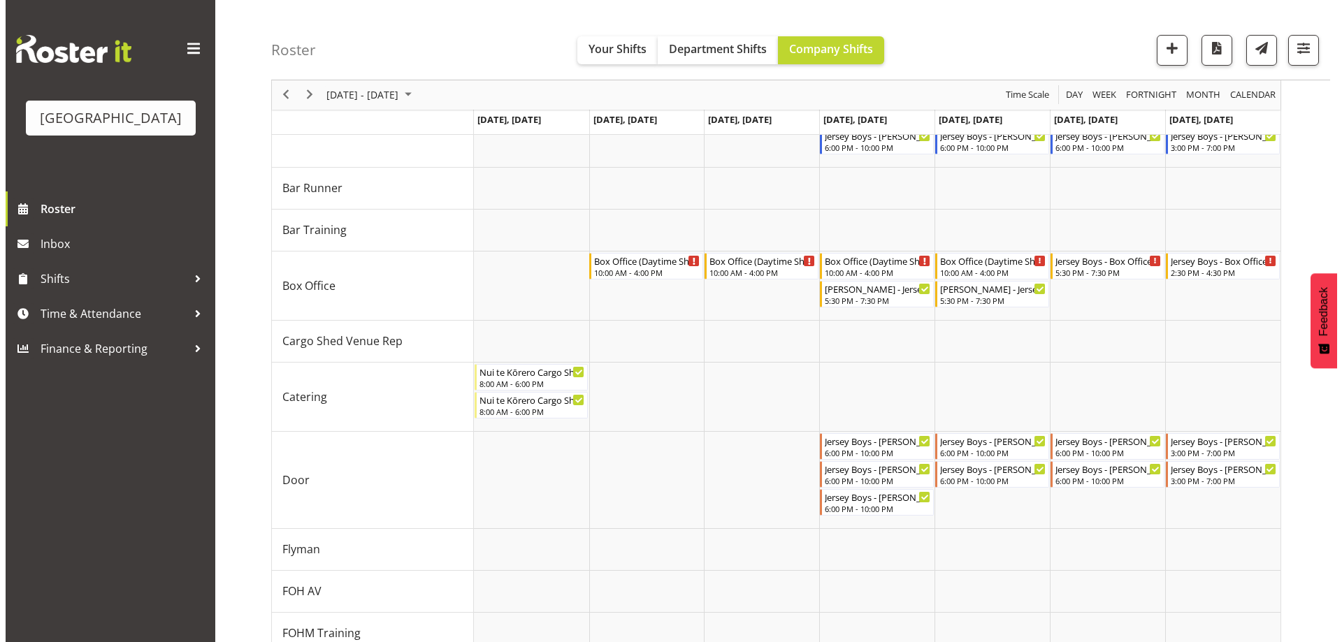
scroll to position [192, 0]
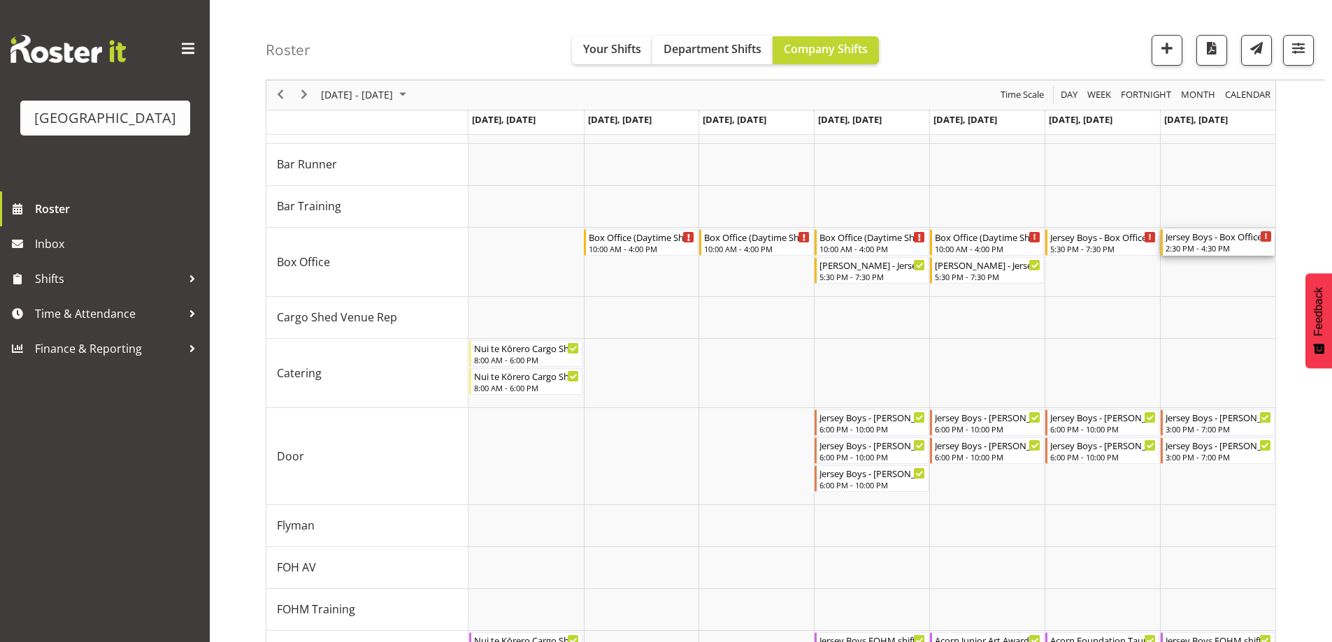
click at [1214, 237] on div "Jersey Boys - Box Office - Unfilled" at bounding box center [1218, 236] width 106 height 14
click at [0, 0] on div at bounding box center [0, 0] width 0 height 0
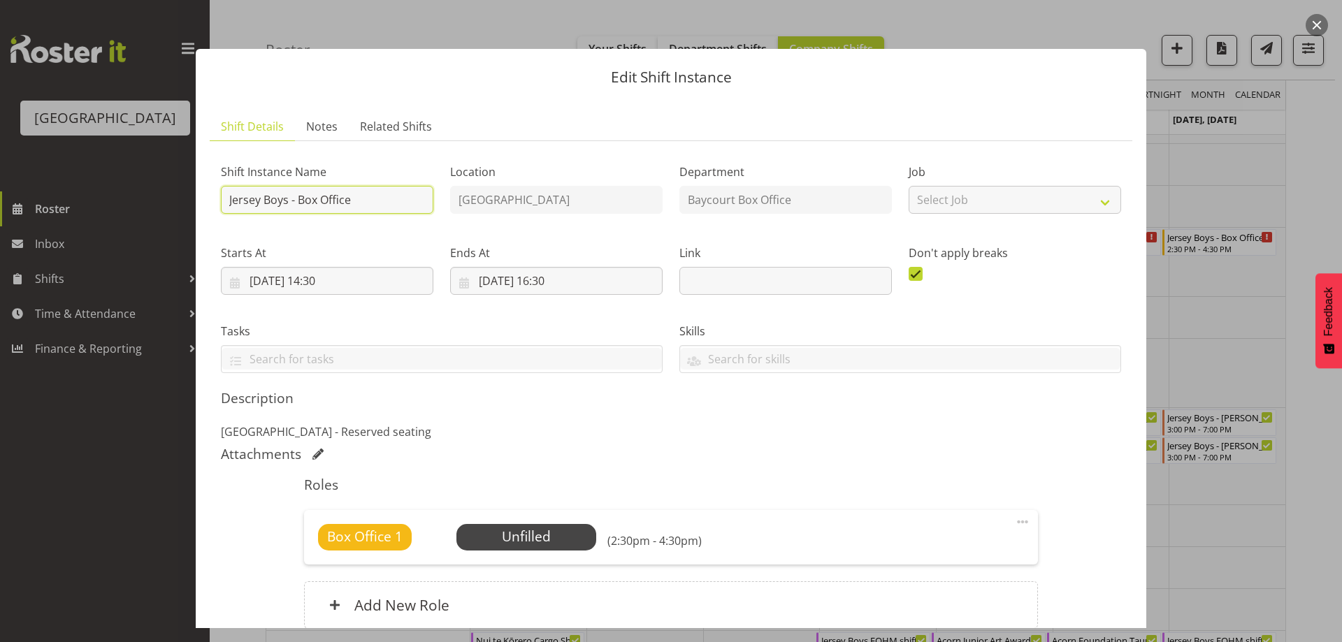
click at [226, 203] on input "Jersey Boys - Box Office" at bounding box center [327, 200] width 213 height 28
type input "Lisa - Jersey Boys - Box Office"
click at [556, 539] on span "Select Employee" at bounding box center [526, 537] width 104 height 20
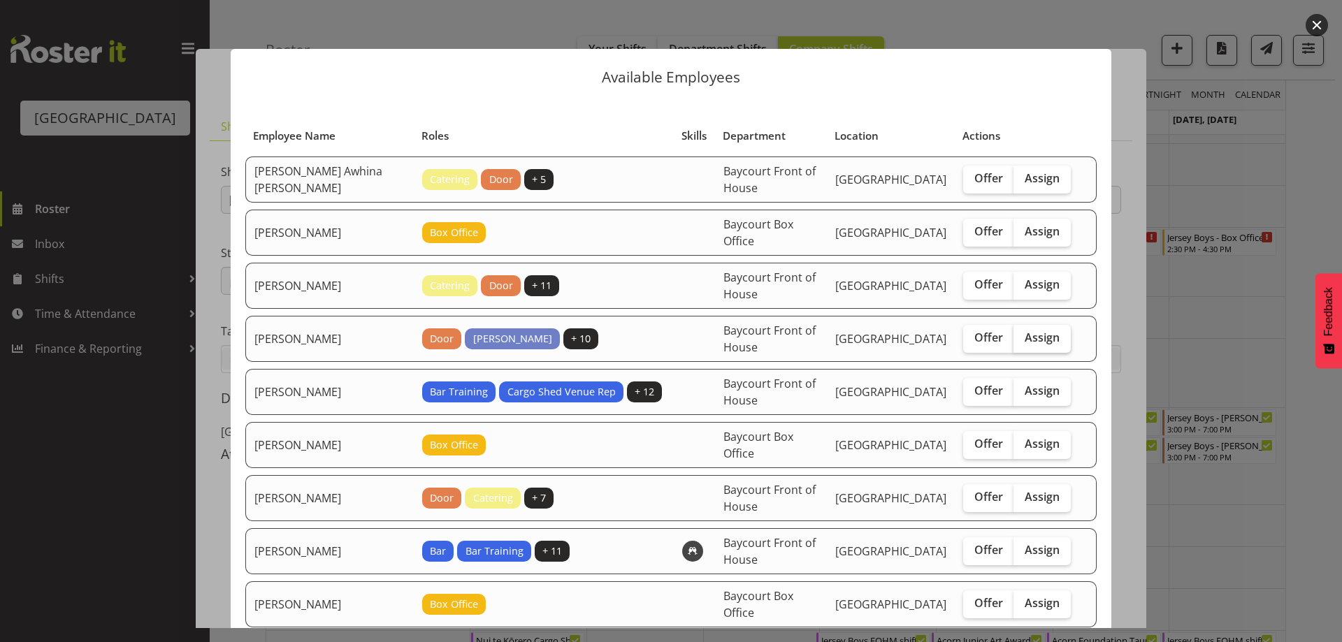
click at [1043, 340] on span "Assign" at bounding box center [1042, 338] width 35 height 14
click at [1023, 340] on input "Assign" at bounding box center [1018, 337] width 9 height 9
checkbox input "true"
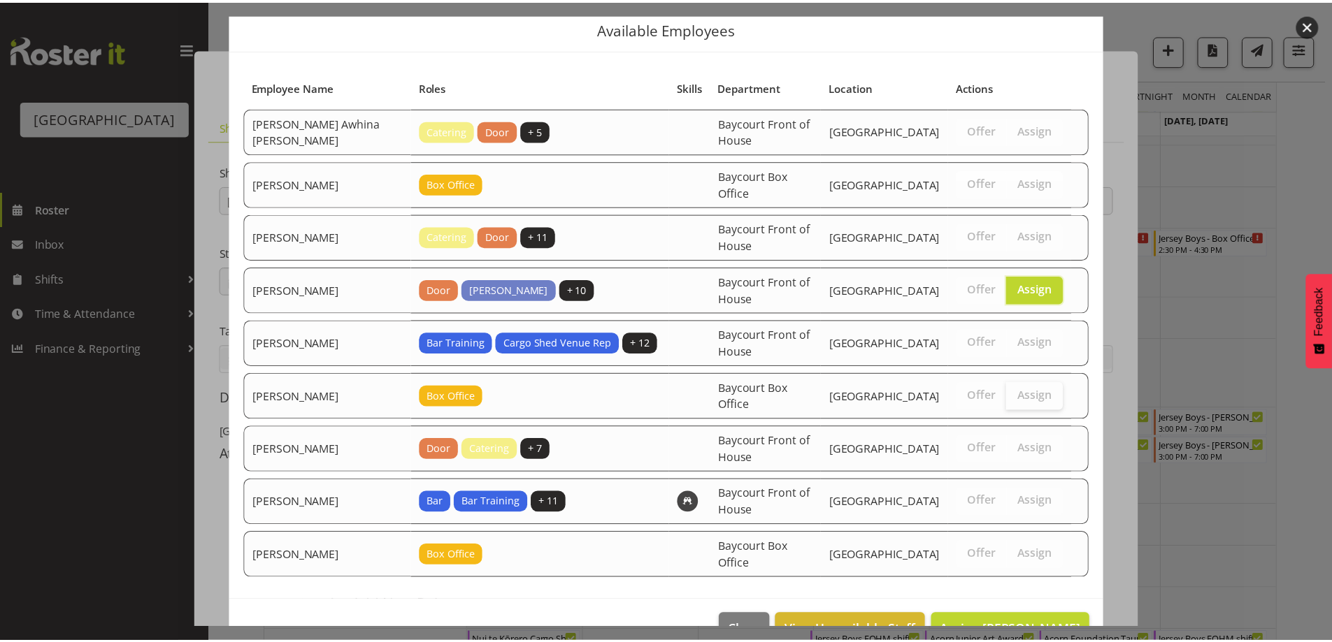
scroll to position [87, 0]
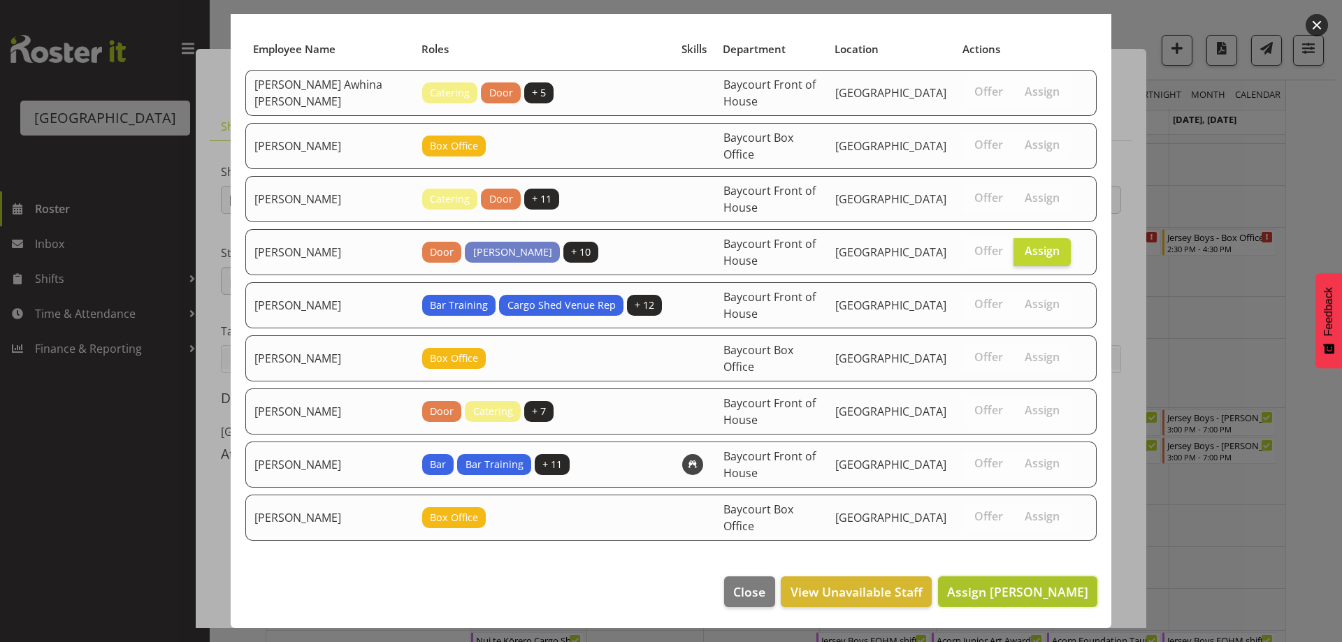
click at [1054, 595] on span "Assign Lisa Camplin" at bounding box center [1017, 592] width 141 height 17
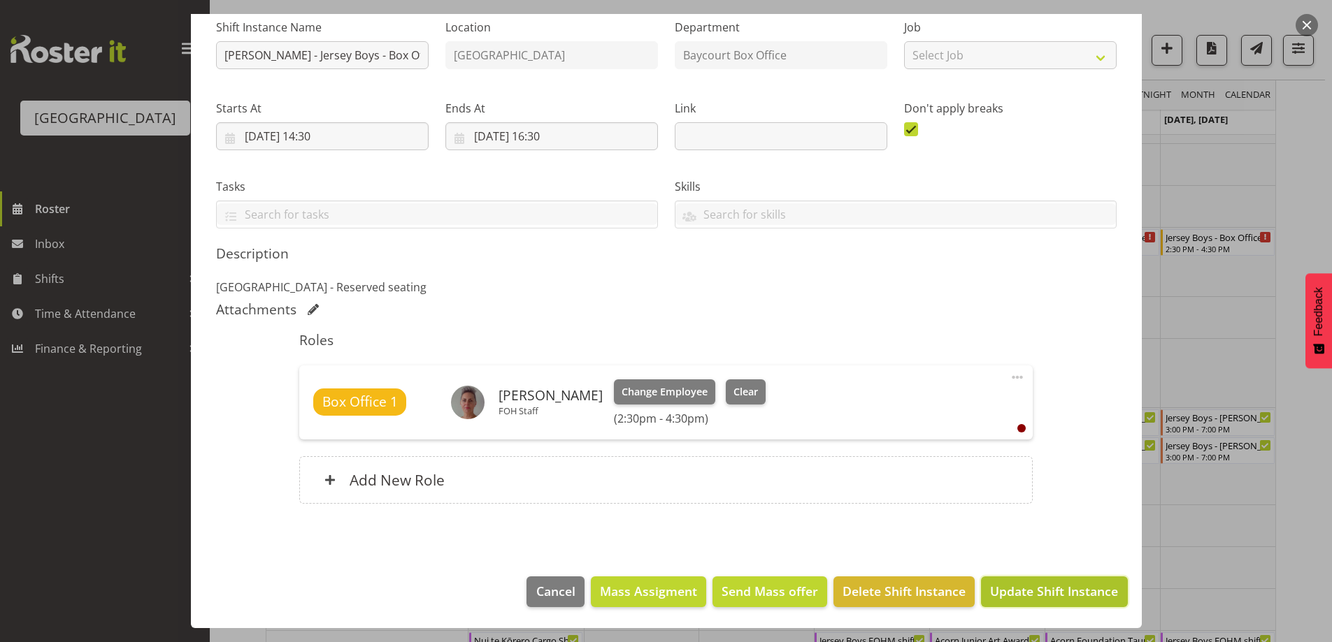
click at [1044, 589] on span "Update Shift Instance" at bounding box center [1054, 591] width 128 height 18
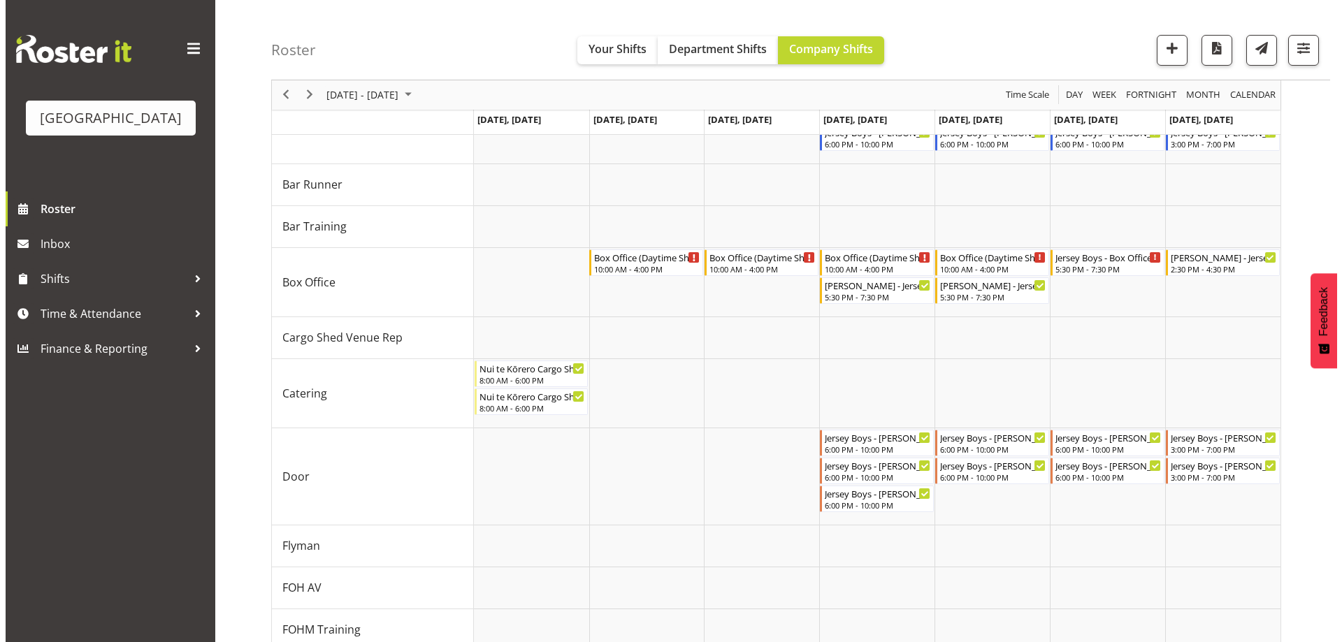
scroll to position [159, 0]
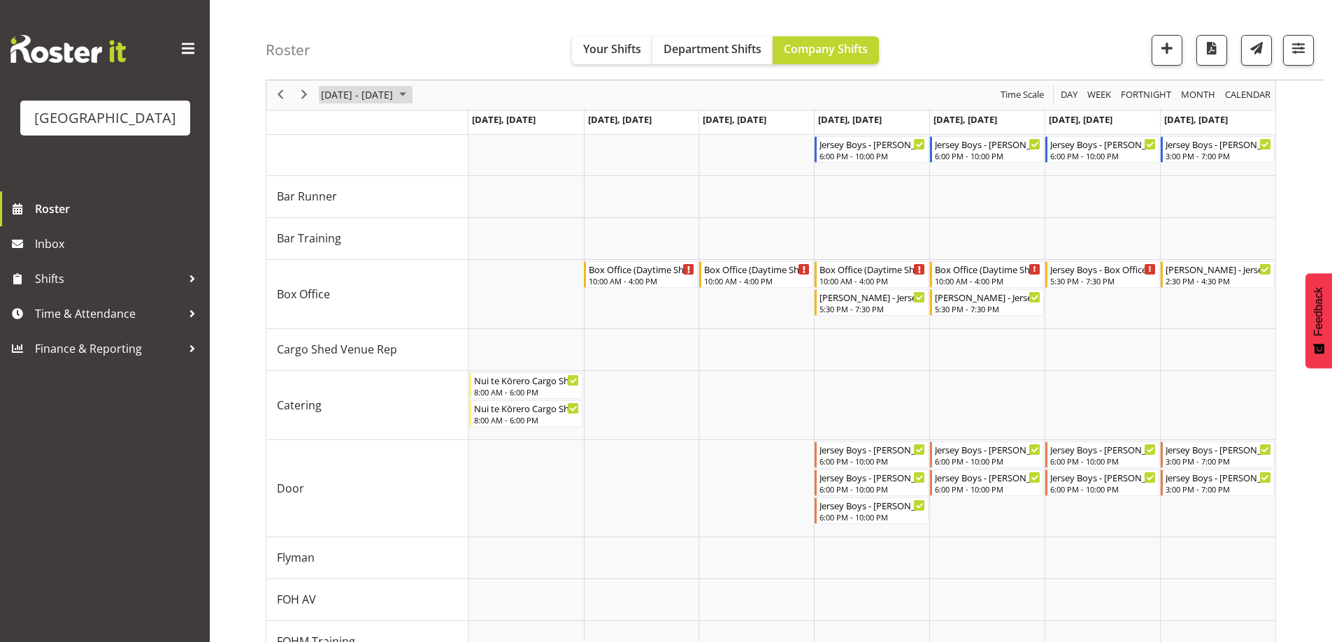
click at [394, 89] on span "September 08 - 14, 2025" at bounding box center [356, 95] width 75 height 17
click at [406, 225] on span "18" at bounding box center [402, 225] width 21 height 21
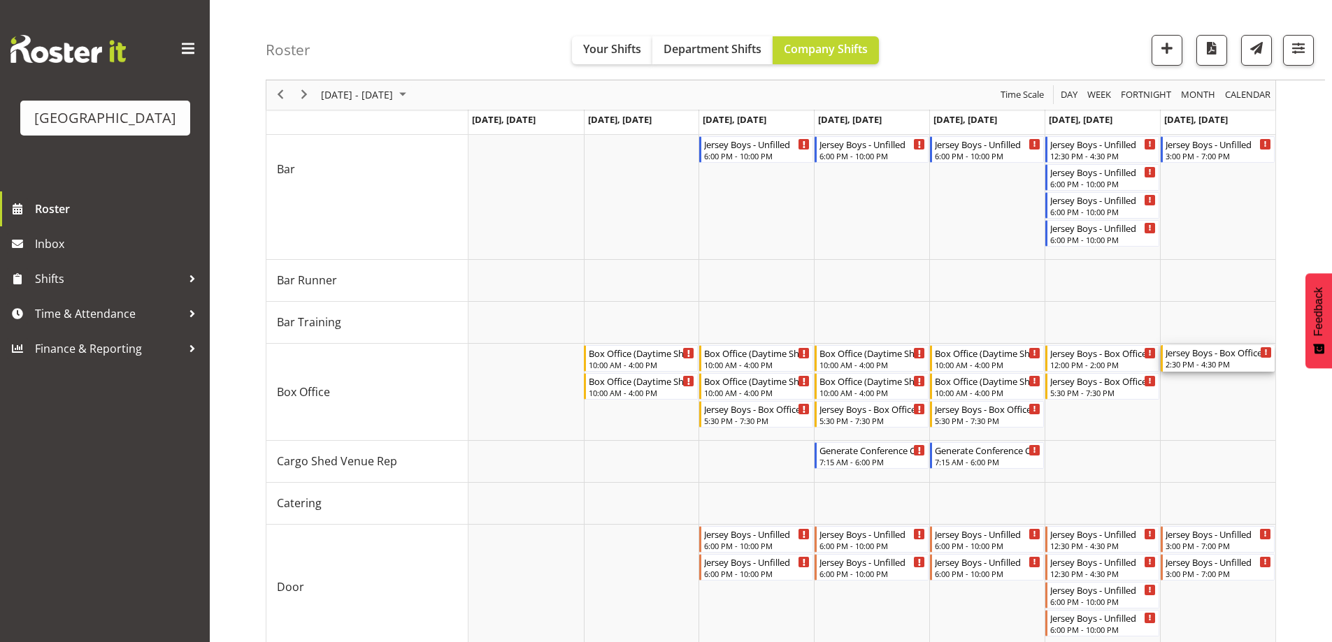
click at [1230, 360] on div "2:30 PM - 4:30 PM" at bounding box center [1218, 364] width 106 height 11
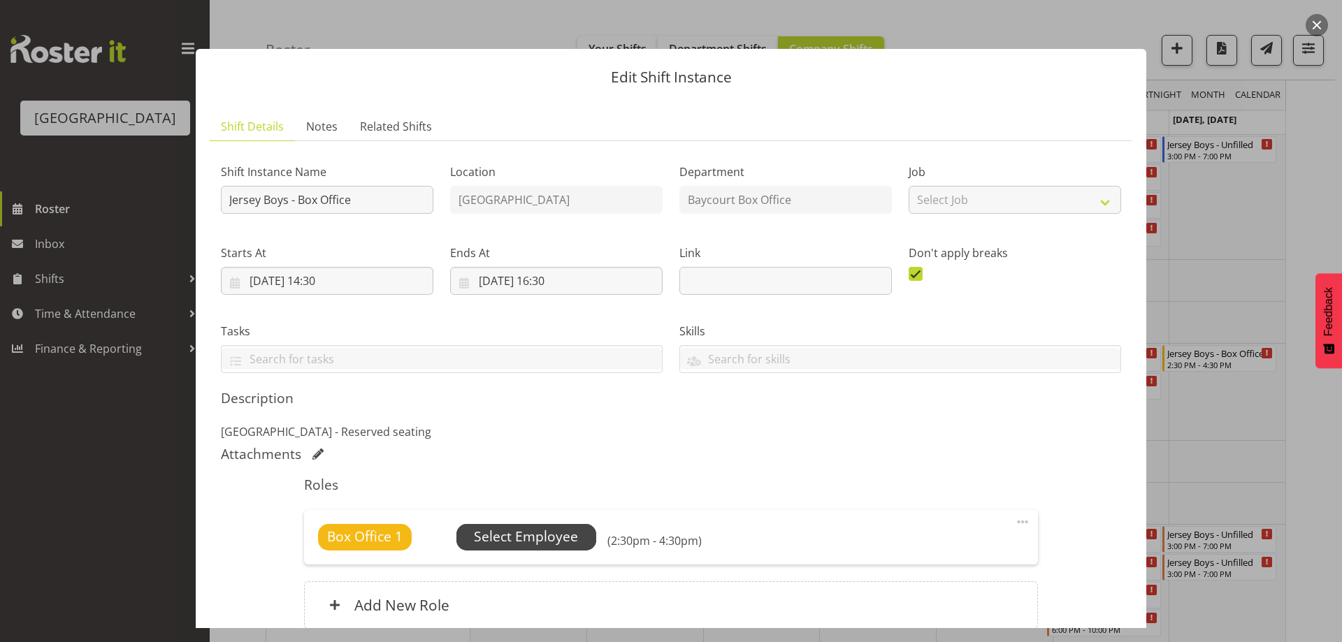
click at [538, 540] on span "Select Employee" at bounding box center [526, 537] width 104 height 20
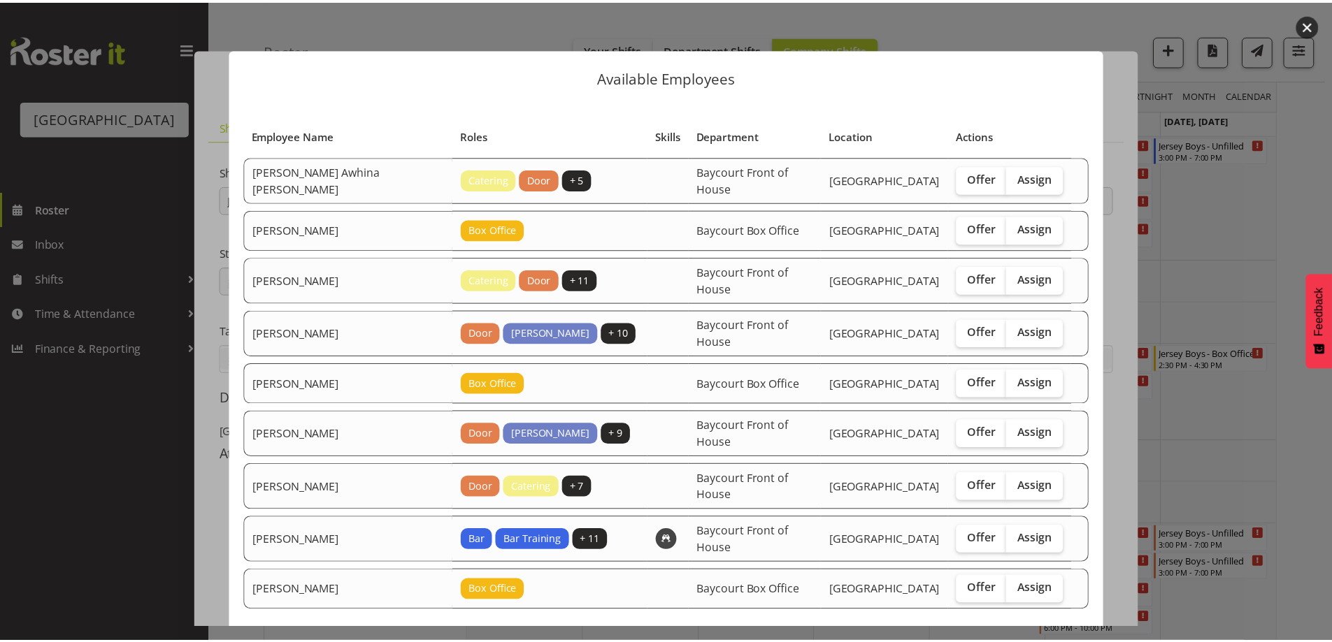
scroll to position [87, 0]
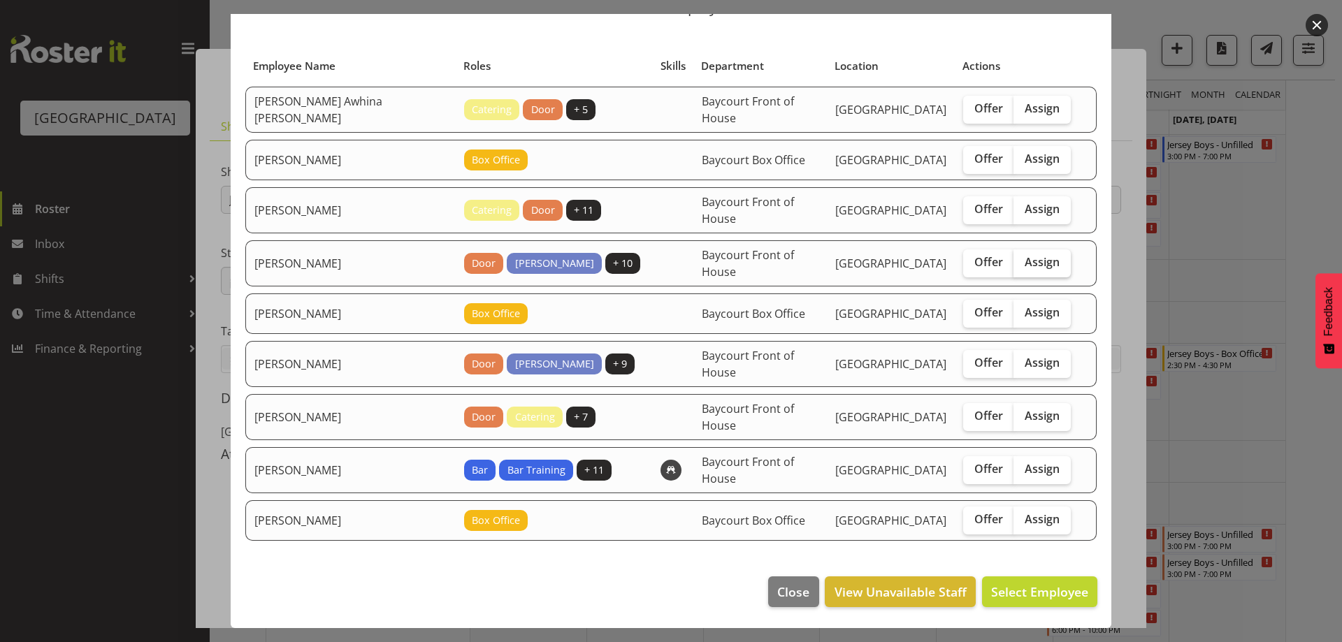
click at [1039, 255] on span "Assign" at bounding box center [1042, 262] width 35 height 14
click at [1023, 258] on input "Assign" at bounding box center [1018, 262] width 9 height 9
checkbox input "true"
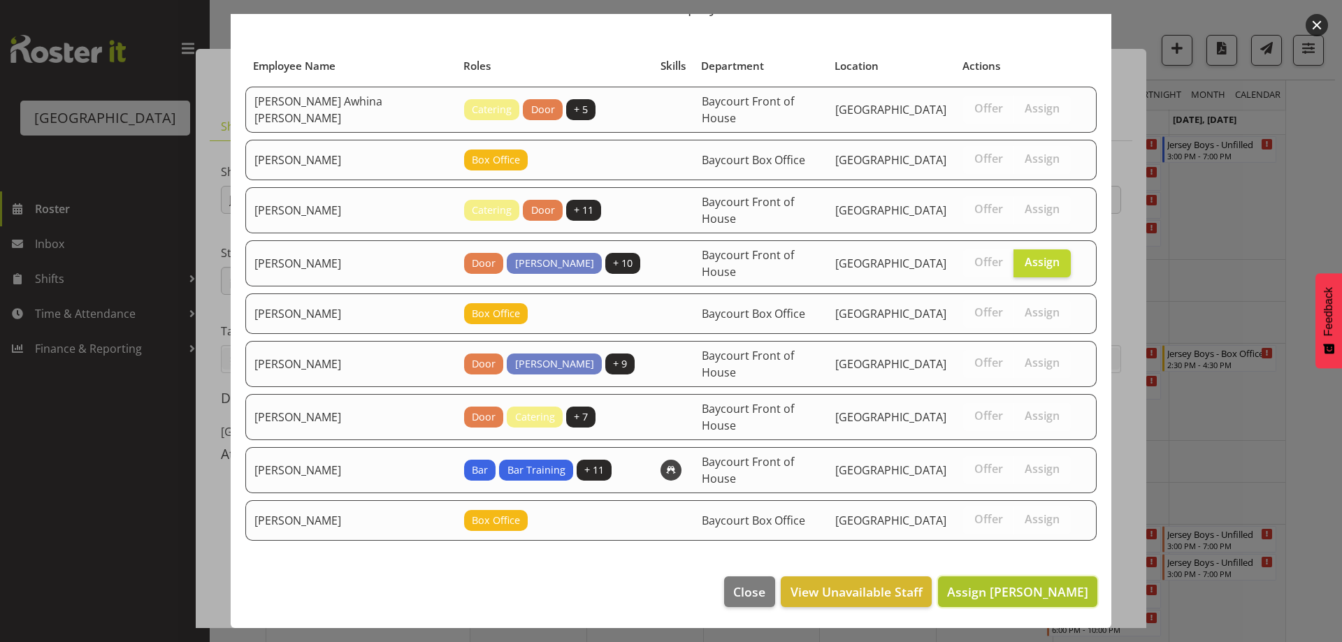
click at [1056, 597] on span "Assign Lisa Camplin" at bounding box center [1017, 592] width 141 height 17
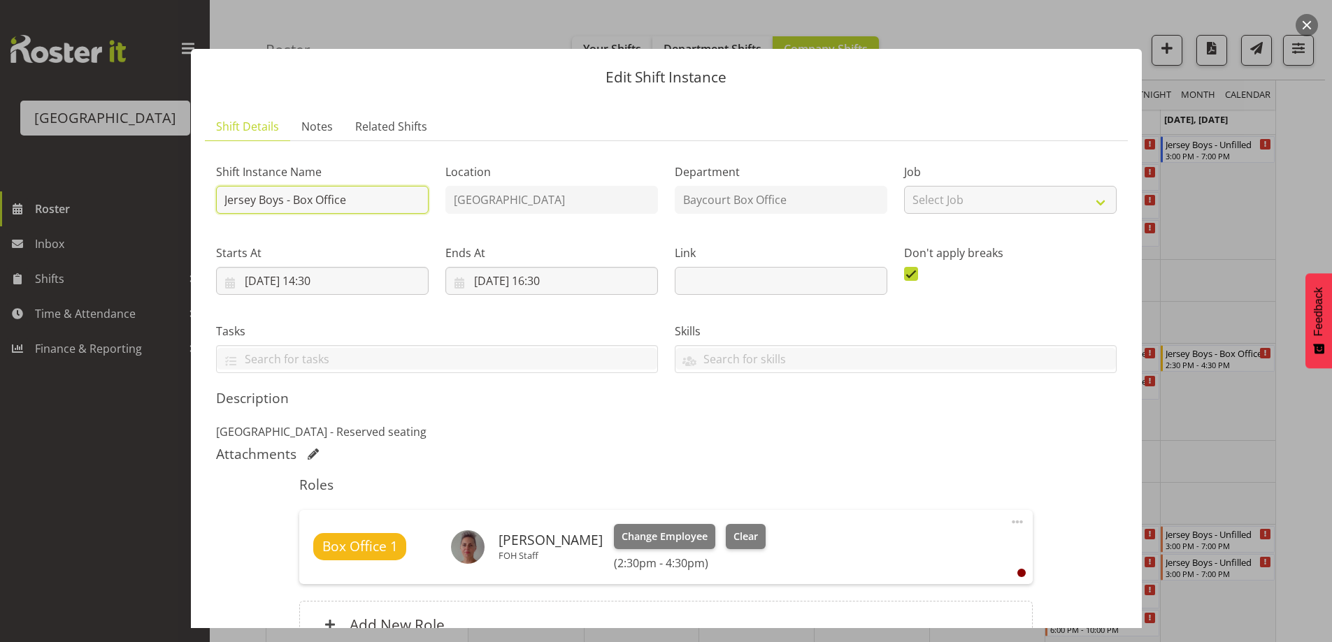
drag, startPoint x: 224, startPoint y: 198, endPoint x: 329, endPoint y: 268, distance: 126.0
click at [224, 199] on input "Jersey Boys - Box Office" at bounding box center [322, 200] width 213 height 28
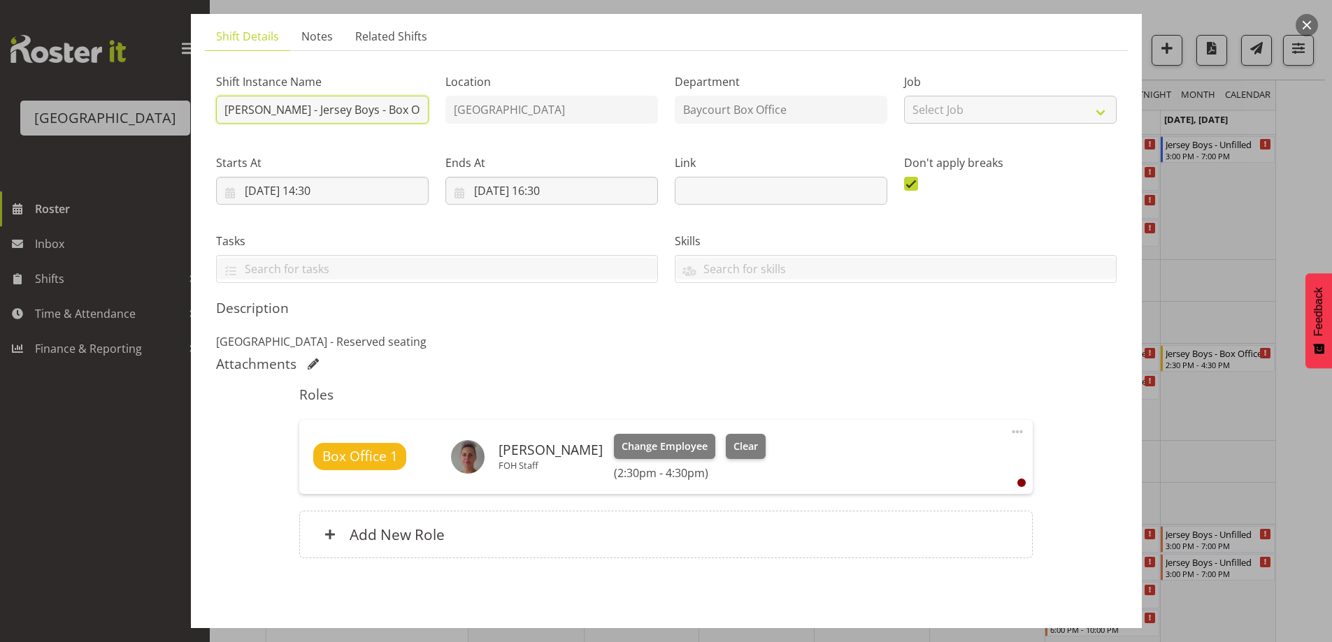
scroll to position [145, 0]
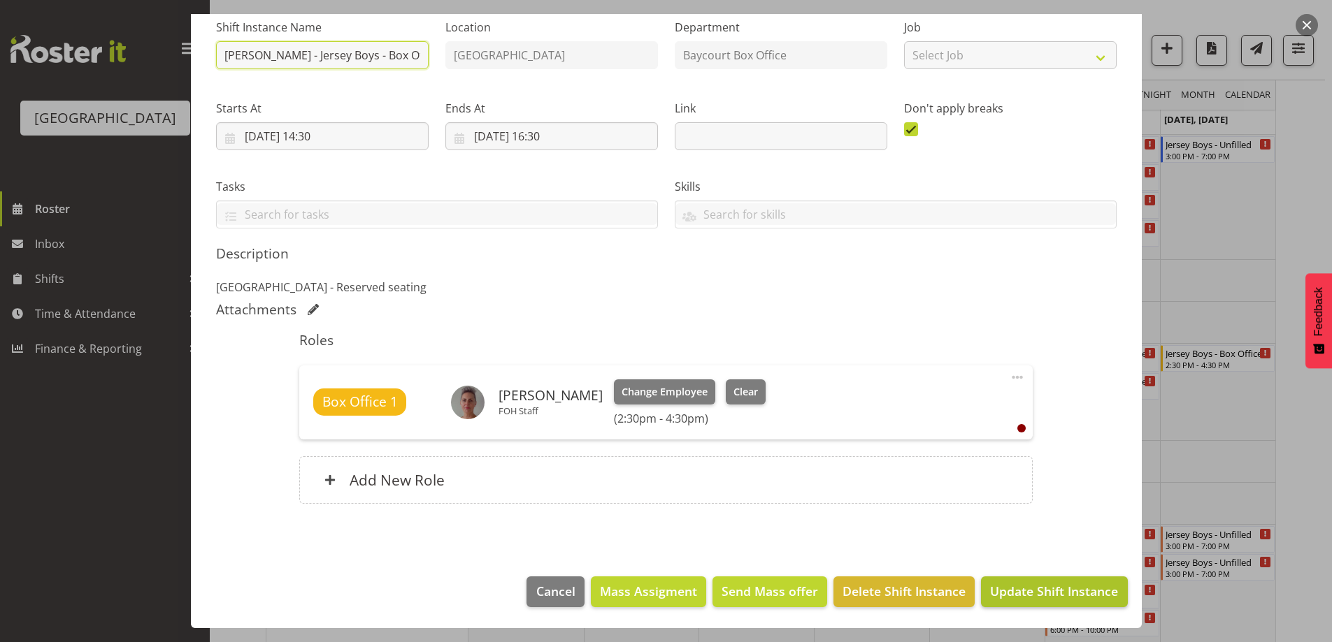
type input "Lisa Confirmed - Jersey Boys - Box Office"
click at [1015, 598] on span "Update Shift Instance" at bounding box center [1054, 591] width 128 height 18
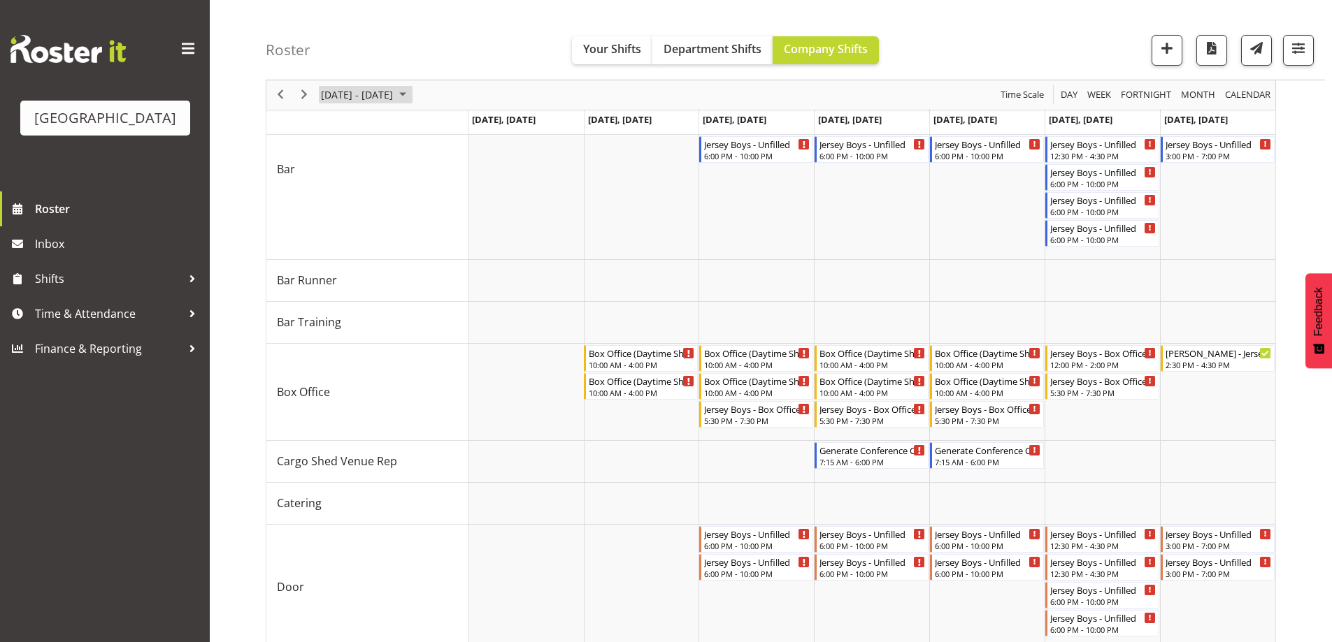
click at [368, 92] on span "September 15 - 21, 2025" at bounding box center [356, 95] width 75 height 17
click at [399, 245] on span "25" at bounding box center [402, 249] width 21 height 21
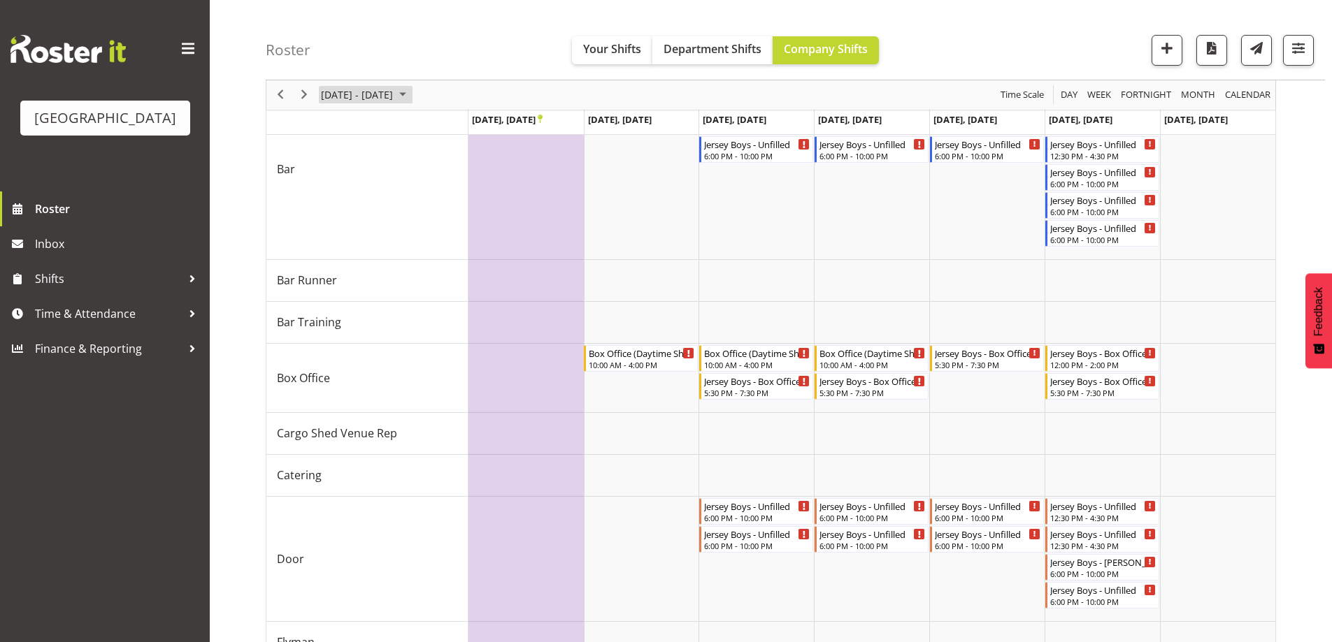
click at [365, 98] on span "September 22 - 28, 2025" at bounding box center [356, 95] width 75 height 17
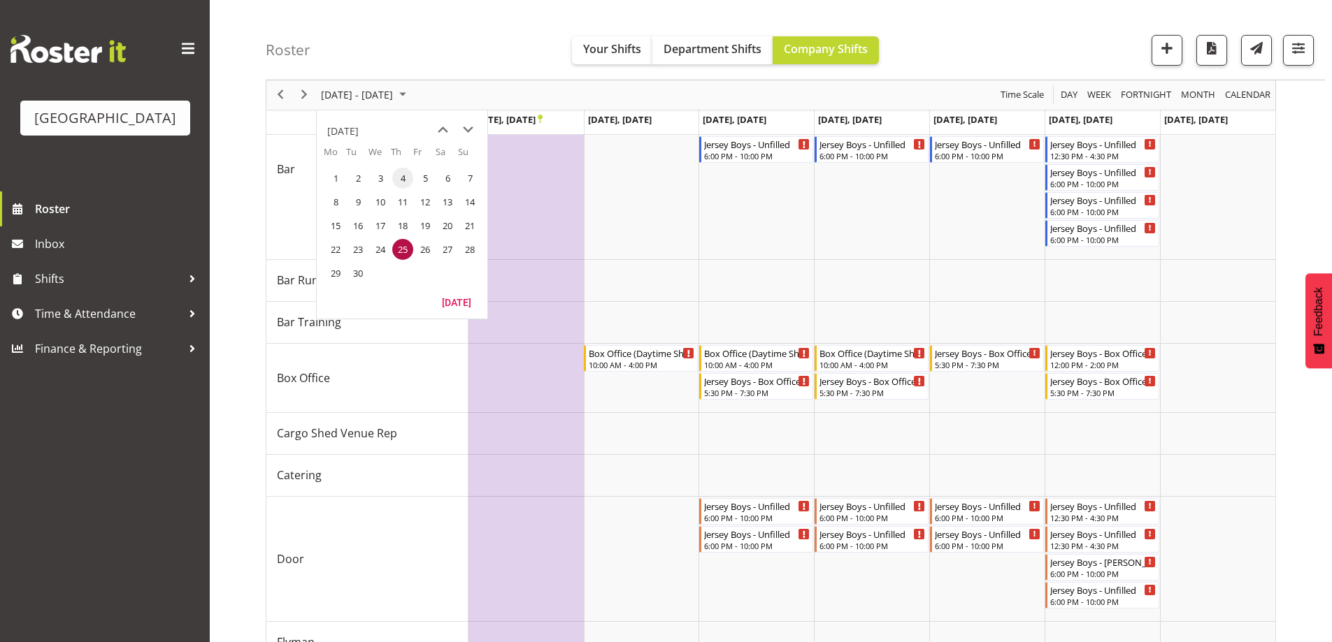
click at [403, 176] on span "4" at bounding box center [402, 178] width 21 height 21
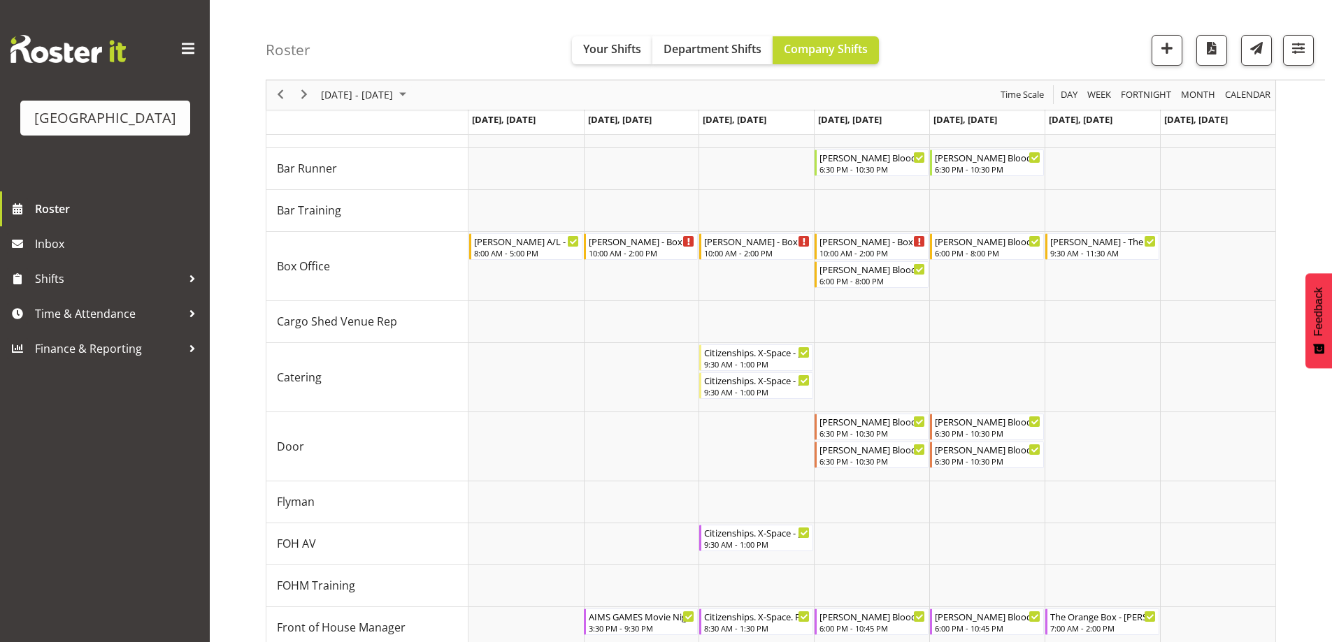
click at [1008, 31] on div "Roster Your Shifts Department Shifts Company Shifts All Locations Clear Baycour…" at bounding box center [795, 40] width 1059 height 80
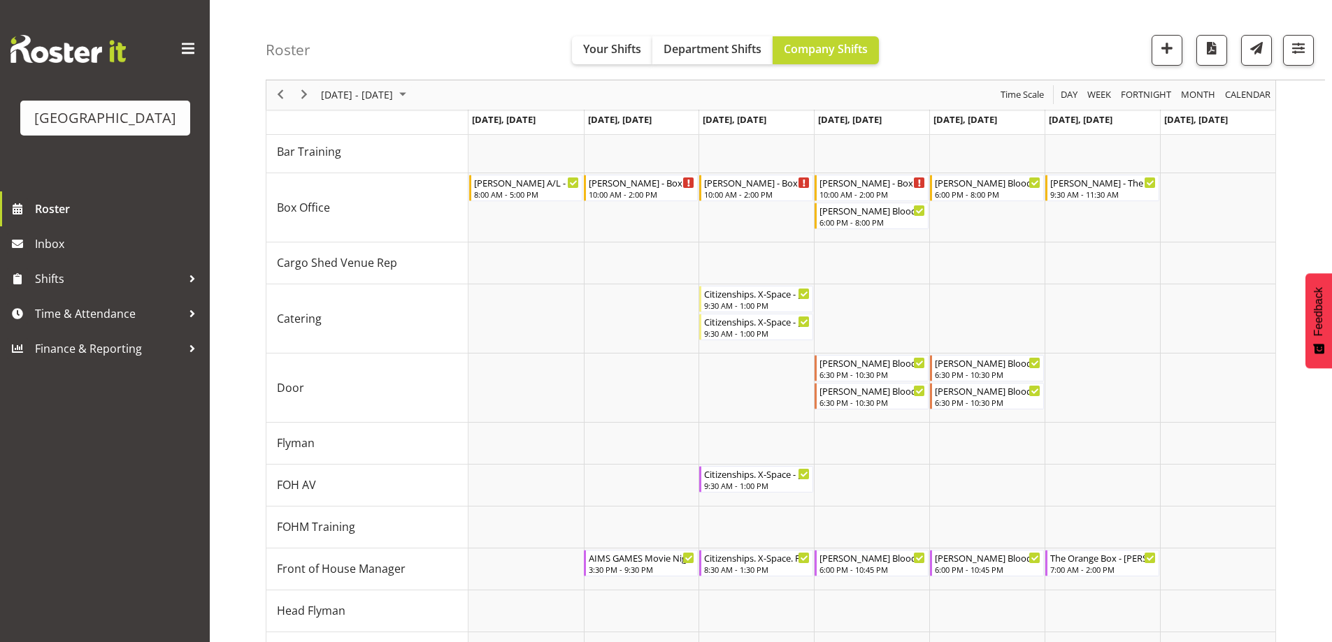
scroll to position [172, 0]
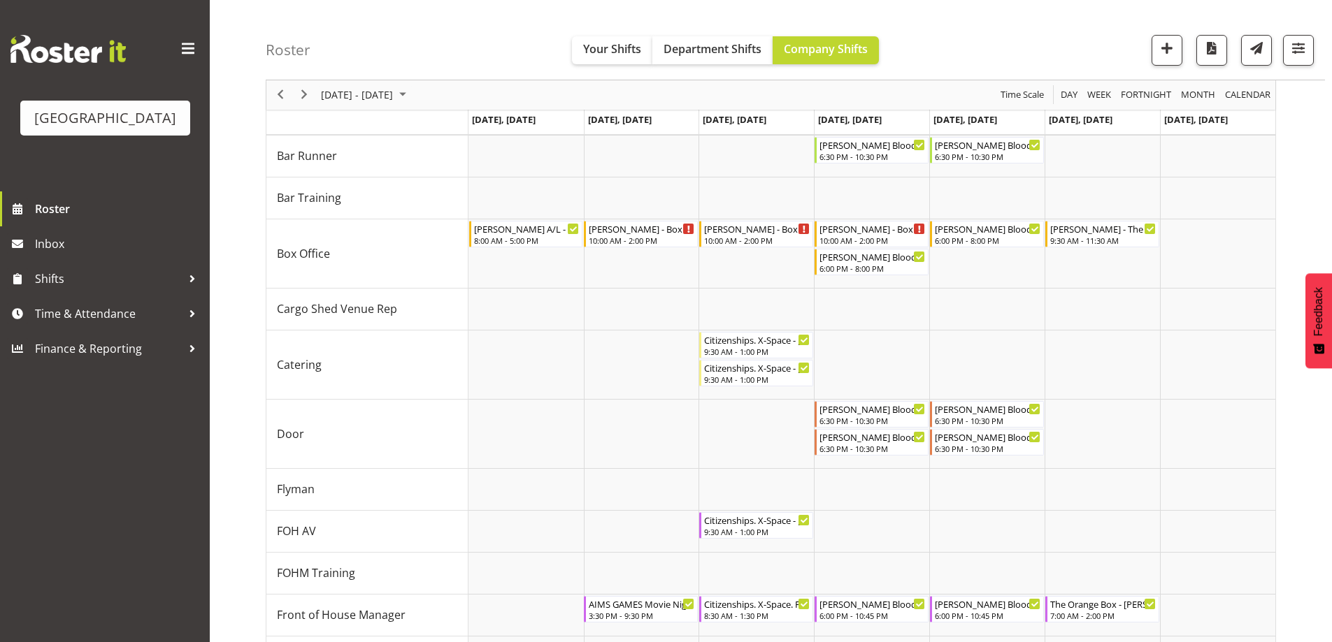
click at [1014, 24] on div "Roster Your Shifts Department Shifts Company Shifts All Locations Clear Baycour…" at bounding box center [795, 40] width 1059 height 80
click at [933, 12] on div "Roster Your Shifts Department Shifts Company Shifts All Locations Clear Baycour…" at bounding box center [795, 40] width 1059 height 80
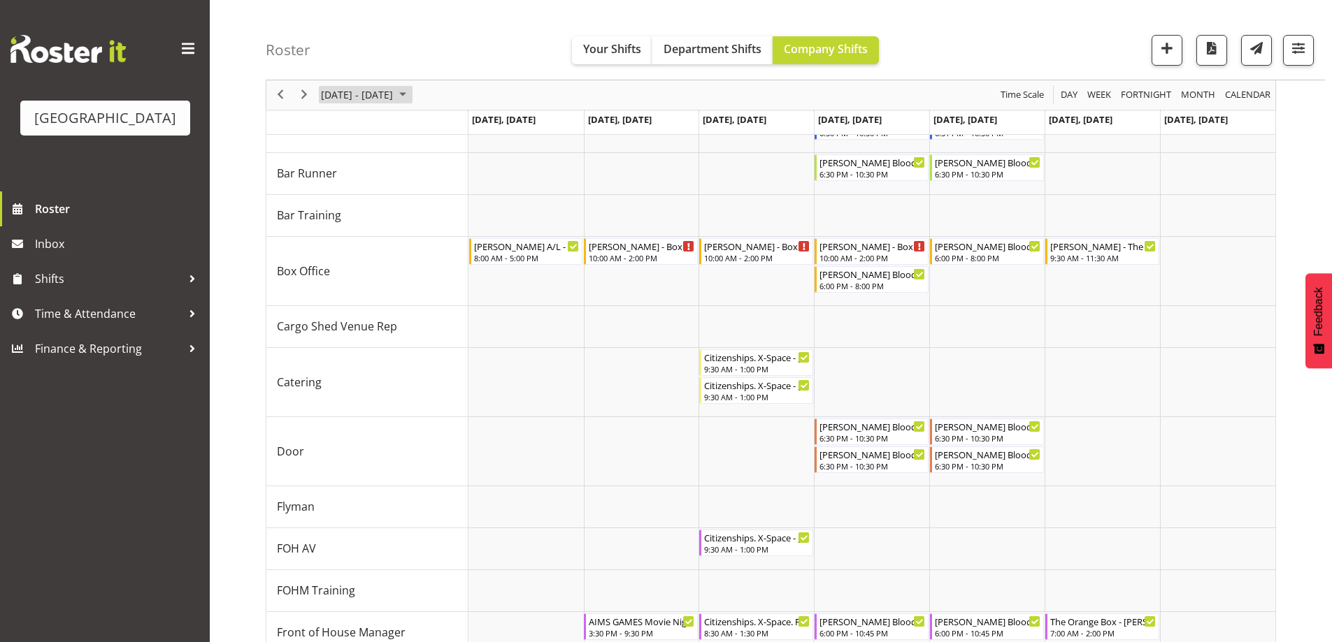
click at [380, 104] on div "[DATE] - [DATE]" at bounding box center [365, 94] width 99 height 29
click at [440, 123] on span "previous month" at bounding box center [443, 129] width 24 height 25
click at [468, 124] on span "next month" at bounding box center [468, 129] width 24 height 25
click at [408, 174] on span "4" at bounding box center [402, 178] width 21 height 21
drag, startPoint x: 1002, startPoint y: 45, endPoint x: 1053, endPoint y: 120, distance: 90.0
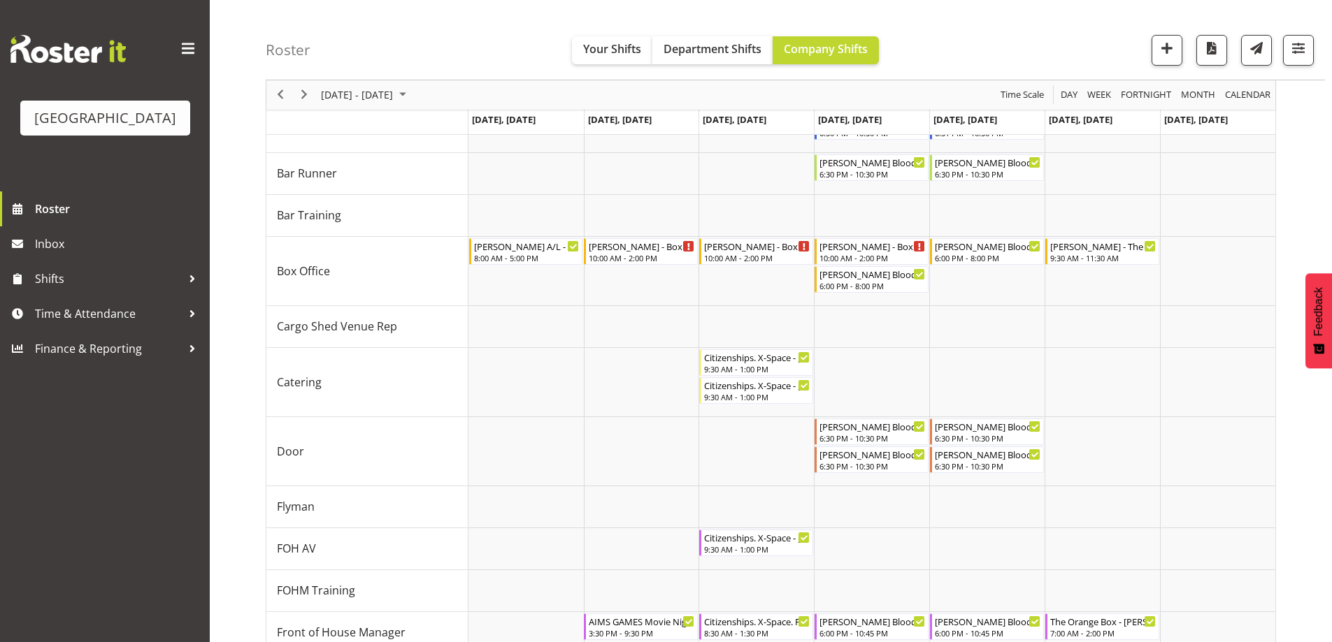
click at [1002, 45] on div "Roster Your Shifts Department Shifts Company Shifts All Locations Clear Baycour…" at bounding box center [795, 40] width 1059 height 80
click at [394, 94] on span "[DATE] - [DATE]" at bounding box center [356, 95] width 75 height 17
click at [412, 202] on tr "8 9 10 11 12 13 14" at bounding box center [402, 202] width 157 height 24
click at [410, 203] on span "11" at bounding box center [402, 202] width 21 height 21
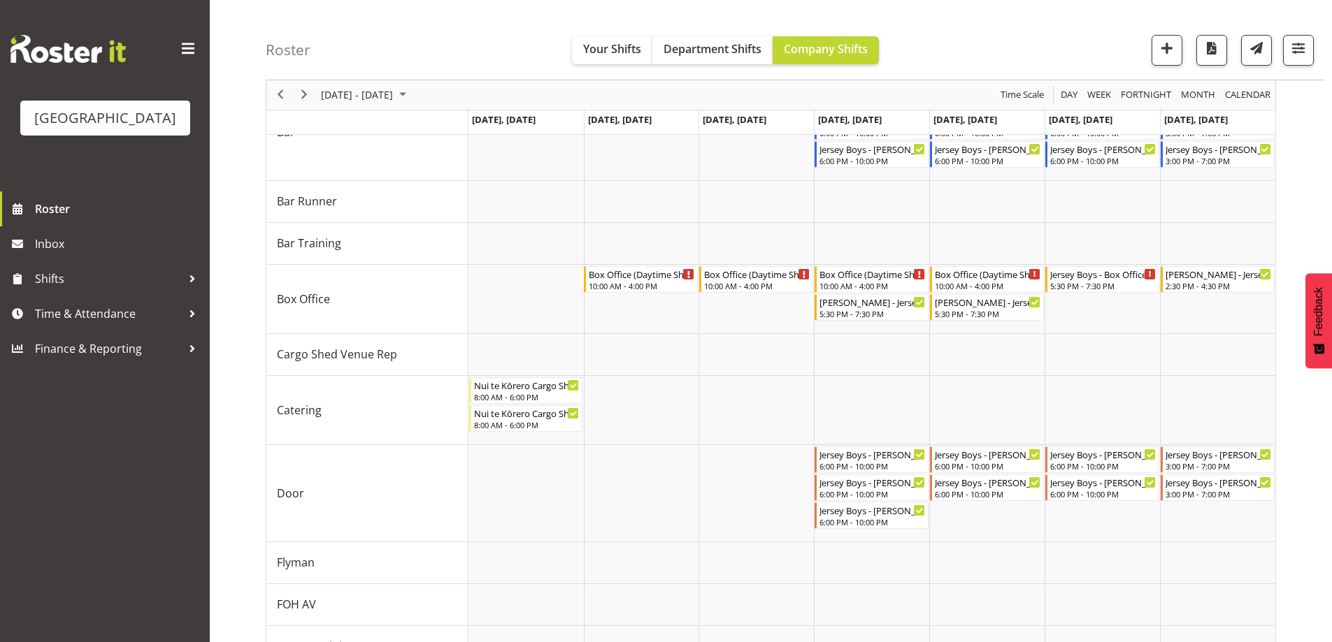
click at [1001, 48] on div "Roster Your Shifts Department Shifts Company Shifts All Locations Clear Baycour…" at bounding box center [795, 40] width 1059 height 80
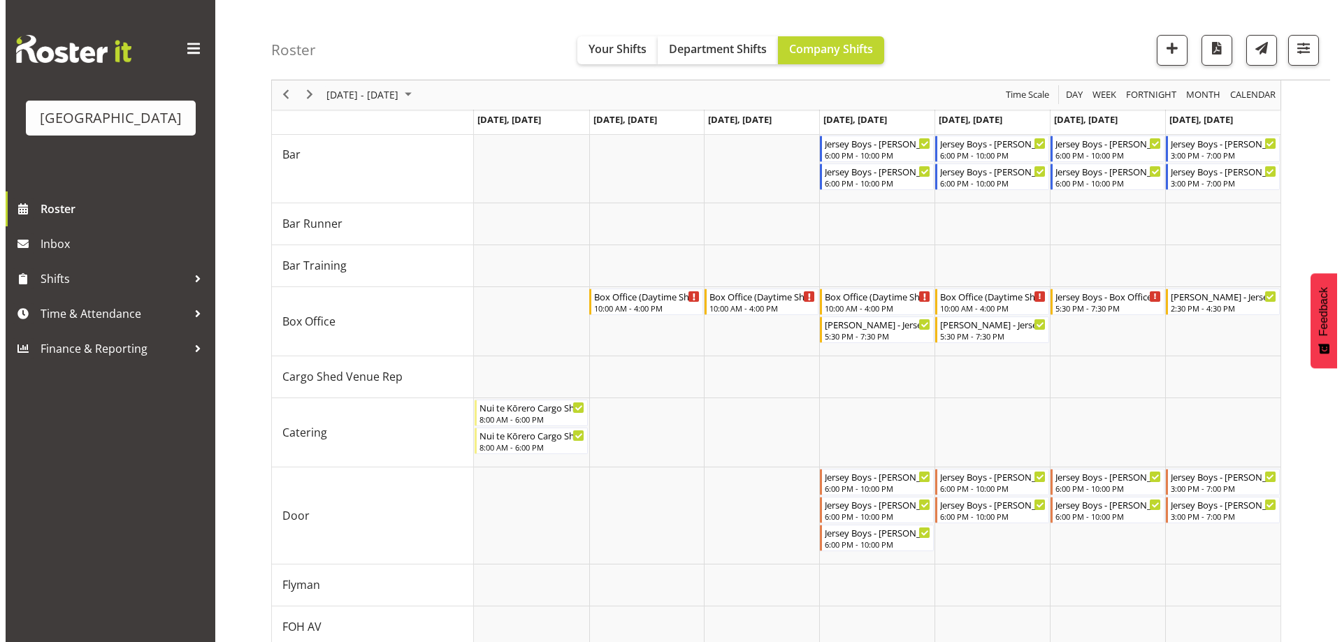
scroll to position [130, 0]
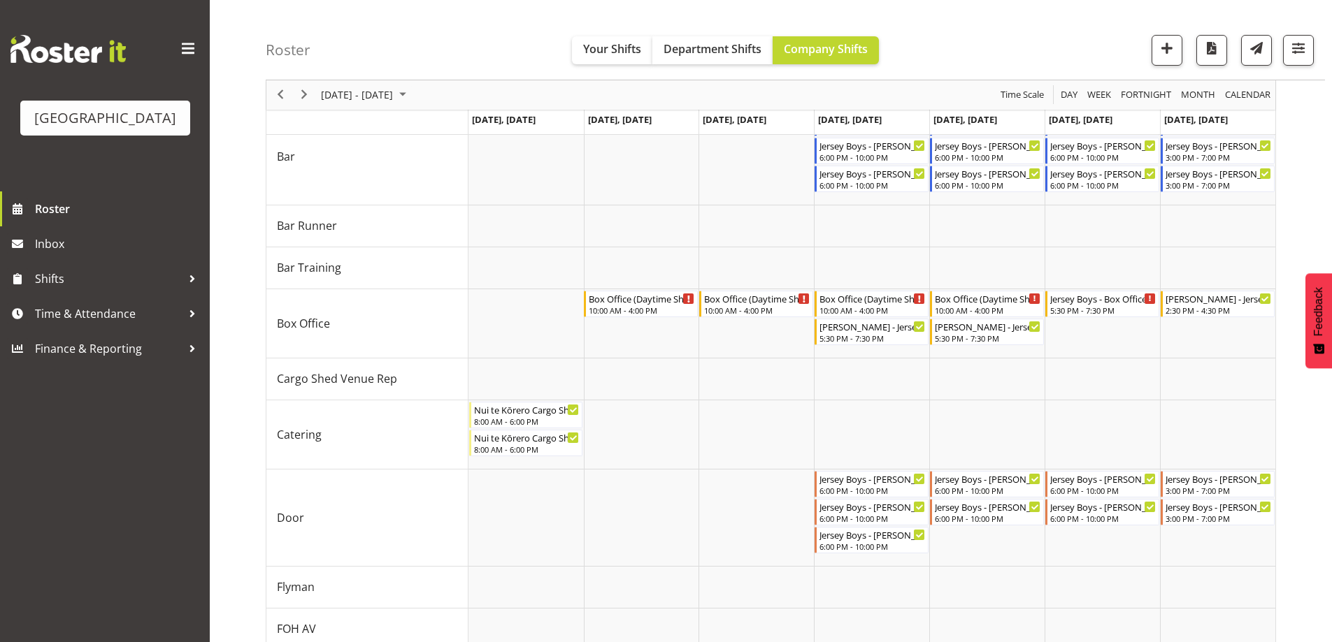
click at [989, 62] on div "Roster Your Shifts Department Shifts Company Shifts All Locations Clear Baycour…" at bounding box center [795, 40] width 1059 height 80
click at [1006, 38] on div "Roster Your Shifts Department Shifts Company Shifts All Locations Clear Baycour…" at bounding box center [795, 40] width 1059 height 80
click at [1115, 308] on div "5:30 PM - 7:30 PM" at bounding box center [1103, 309] width 106 height 11
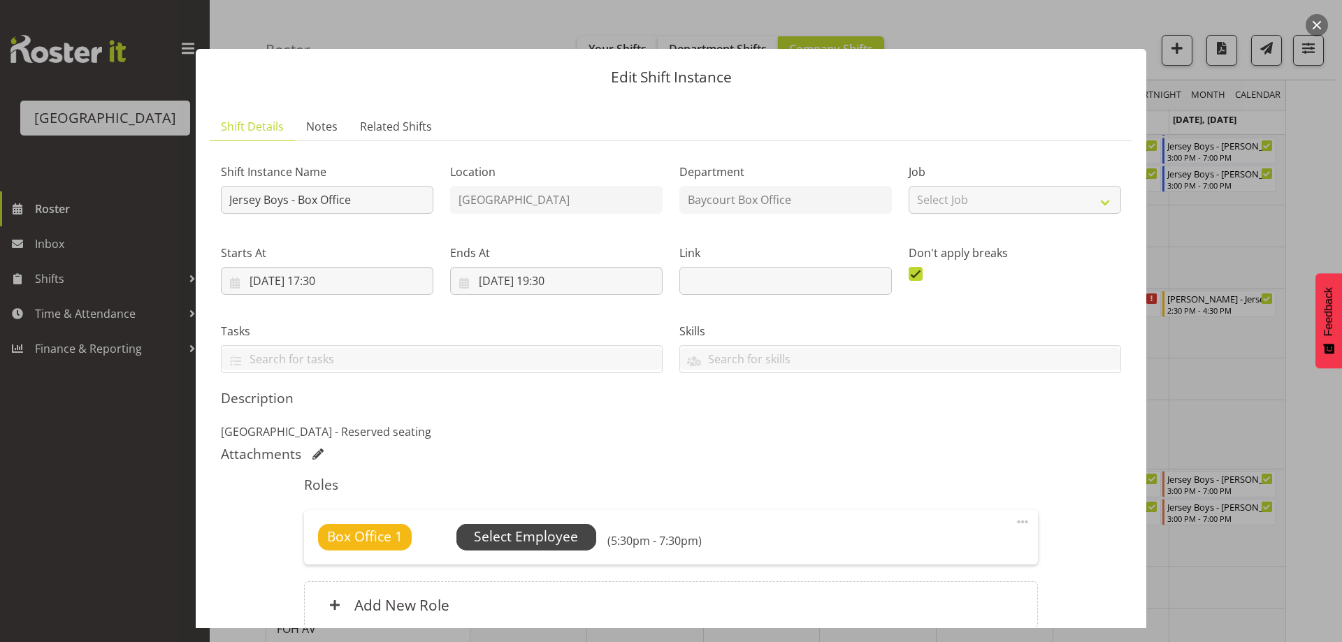
click at [508, 542] on span "Select Employee" at bounding box center [526, 537] width 104 height 20
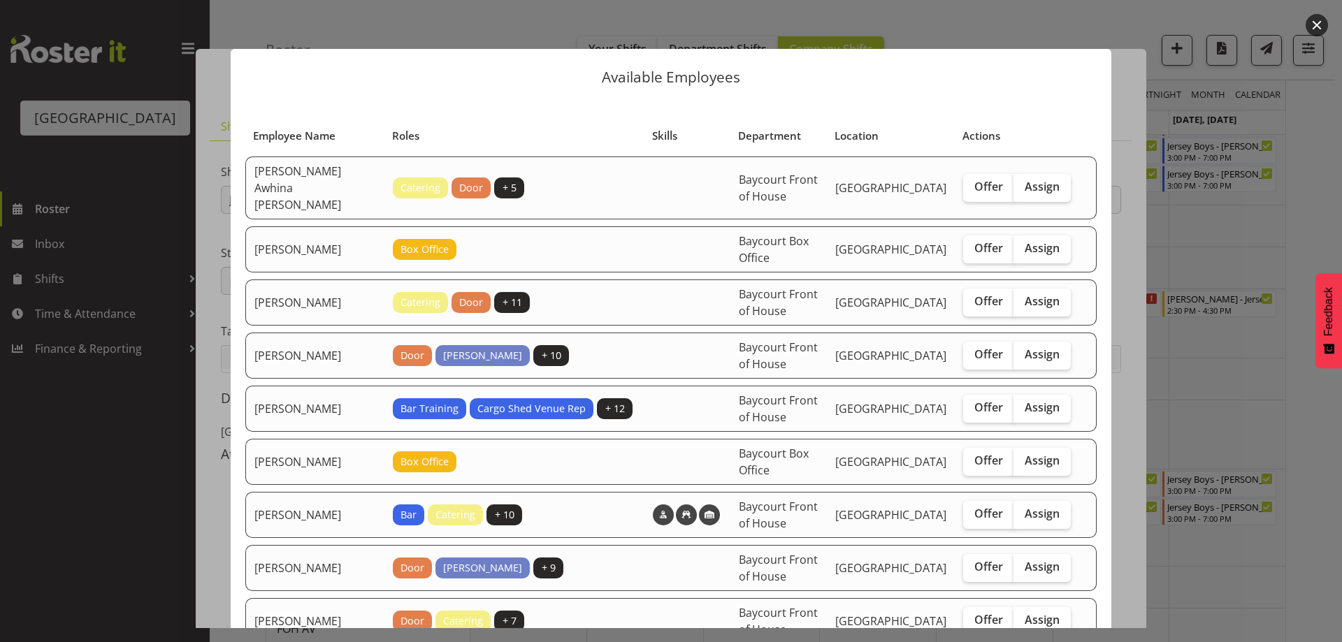
click at [803, 76] on p "Available Employees" at bounding box center [671, 77] width 853 height 15
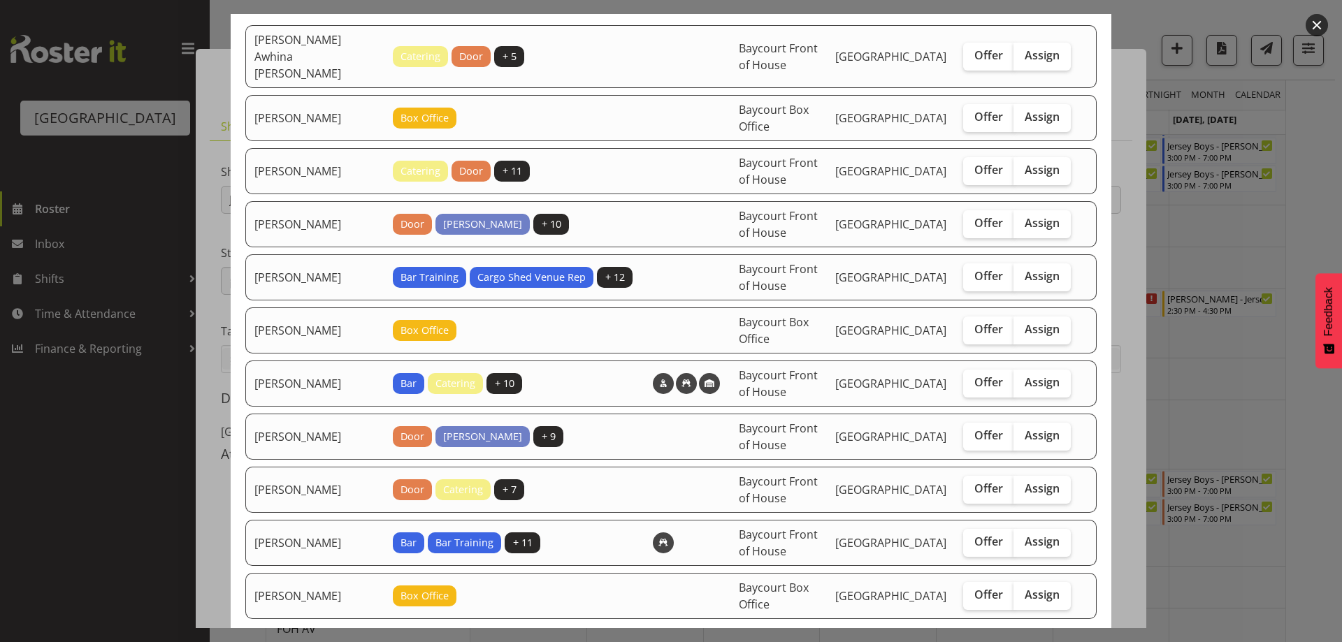
scroll to position [53, 0]
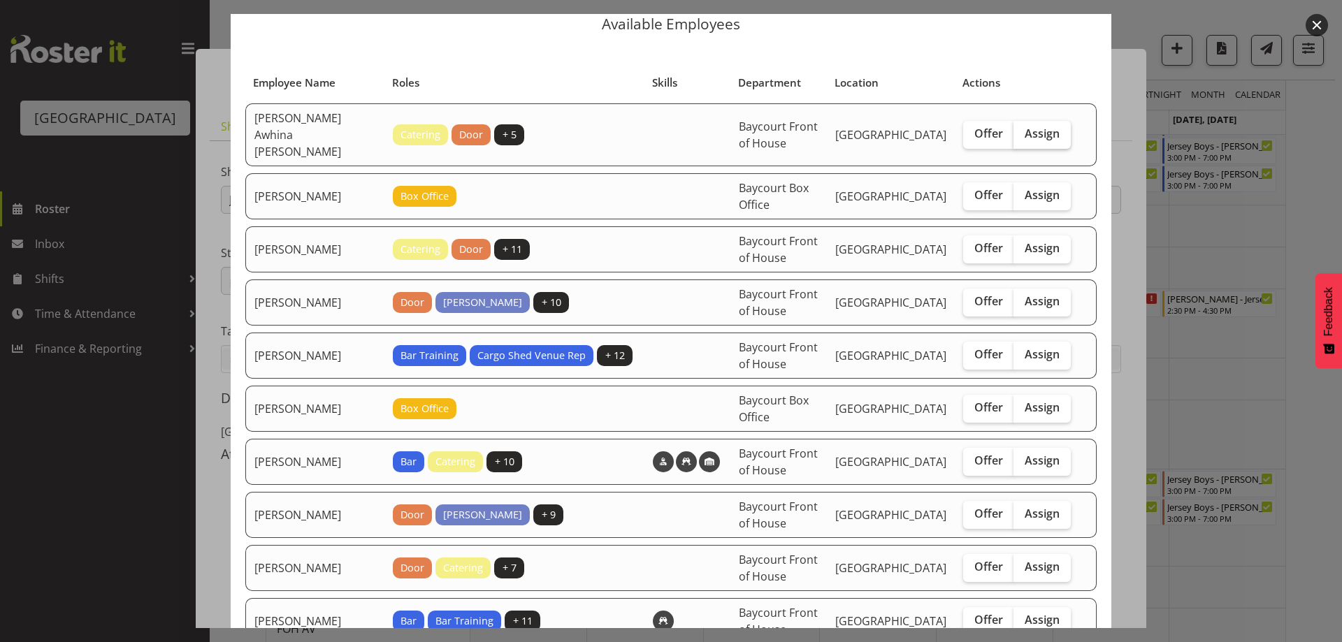
click at [1049, 130] on label "Assign" at bounding box center [1042, 135] width 57 height 28
click at [1023, 130] on input "Assign" at bounding box center [1018, 133] width 9 height 9
checkbox input "true"
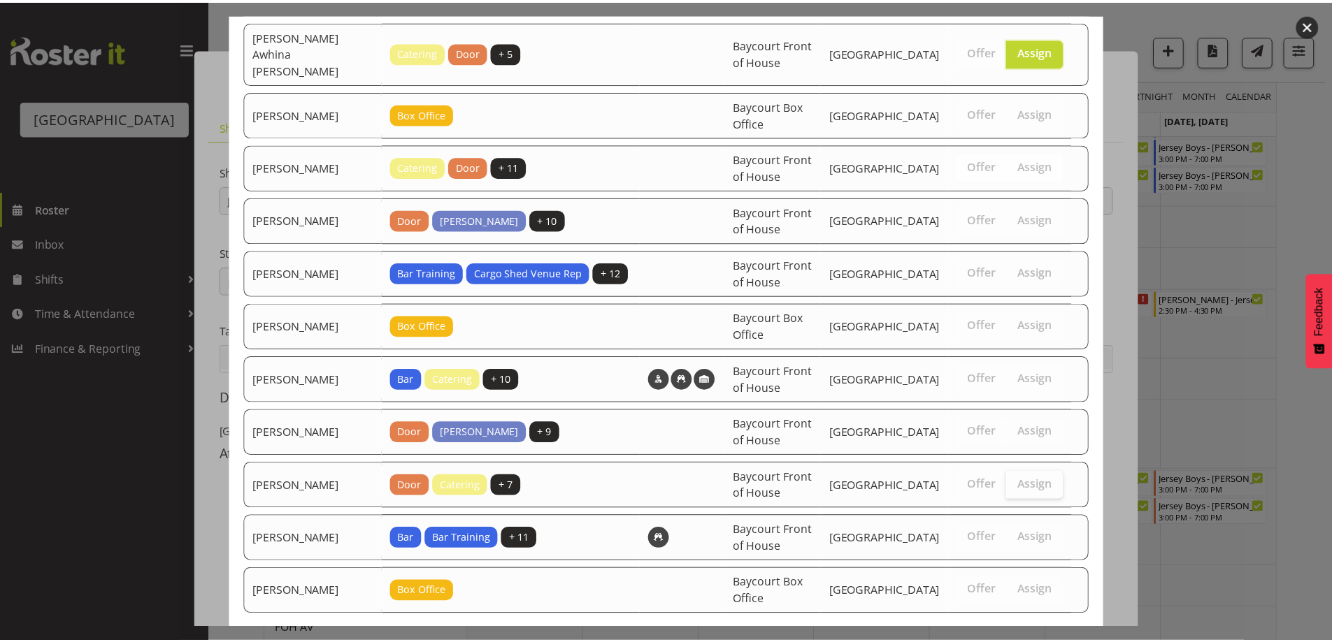
scroll to position [193, 0]
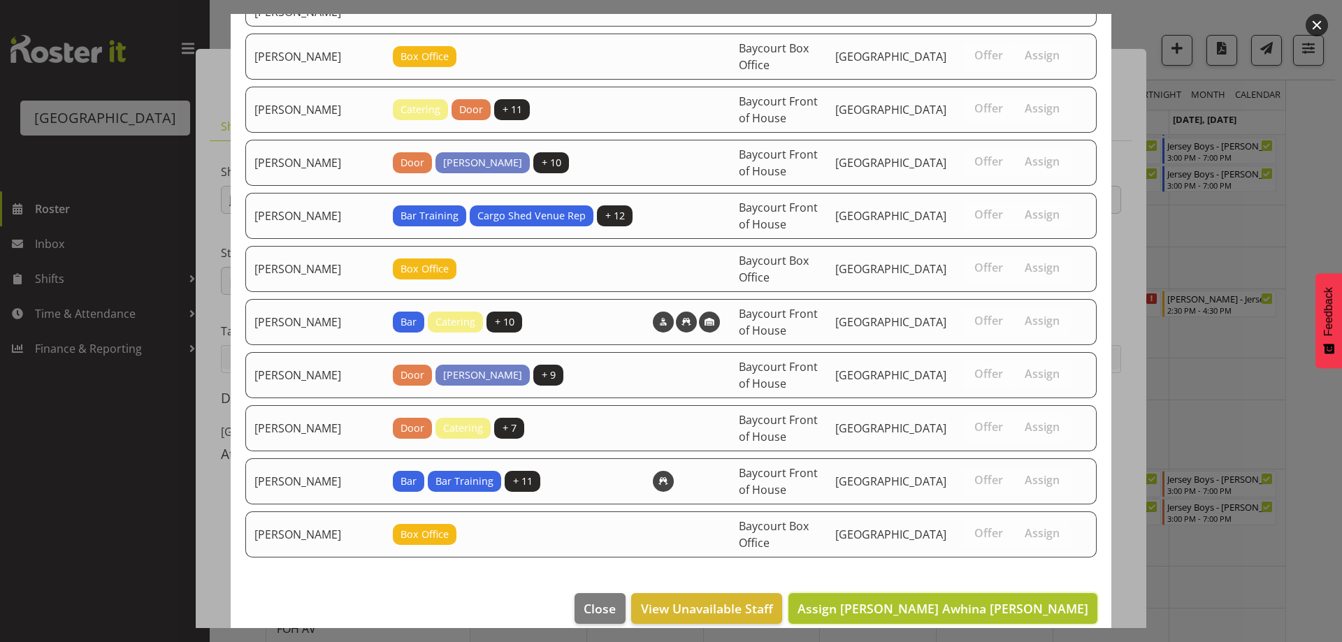
click at [1037, 600] on span "Assign Bobby-Lea Awhina Cassidy" at bounding box center [943, 608] width 291 height 17
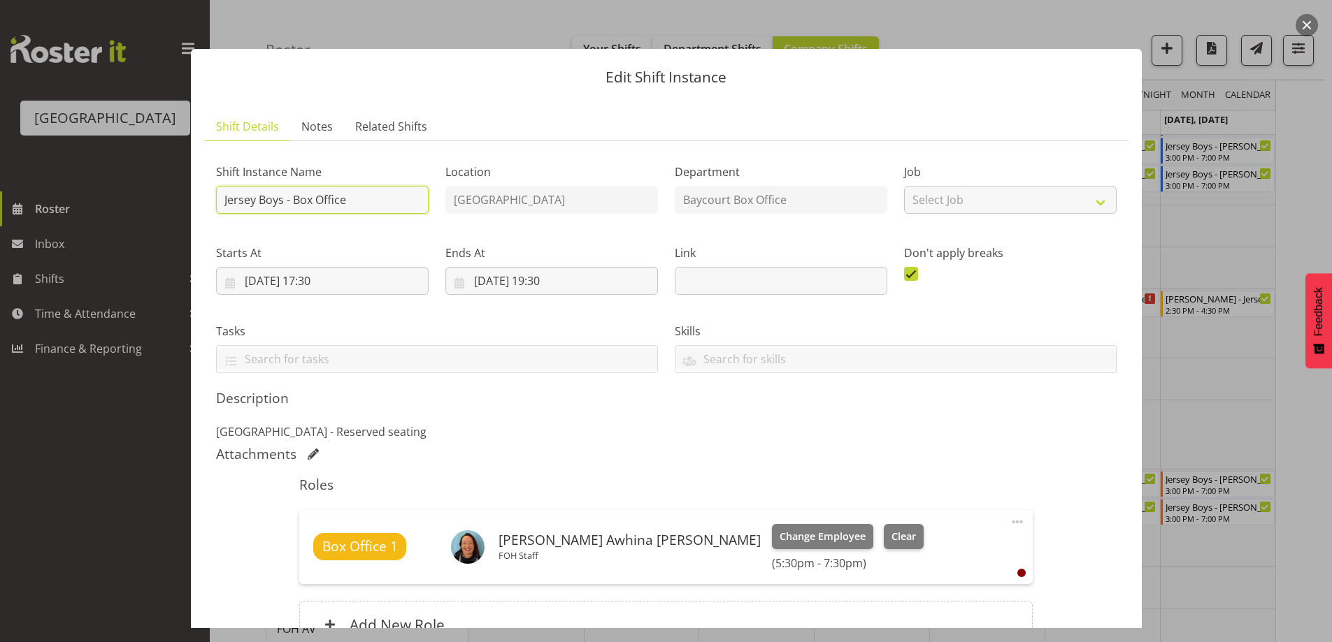
click at [219, 198] on input "Jersey Boys - Box Office" at bounding box center [322, 200] width 213 height 28
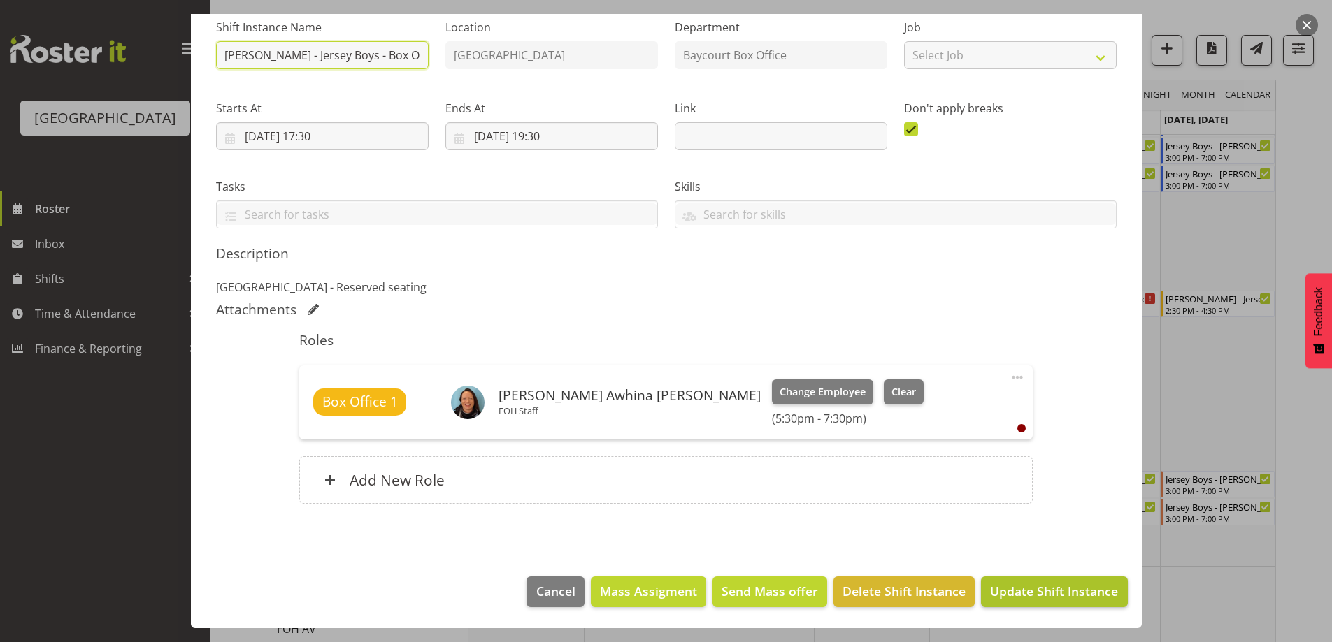
type input "Bobby- Lea - Jersey Boys - Box Office"
click at [1019, 604] on button "Update Shift Instance" at bounding box center [1054, 592] width 146 height 31
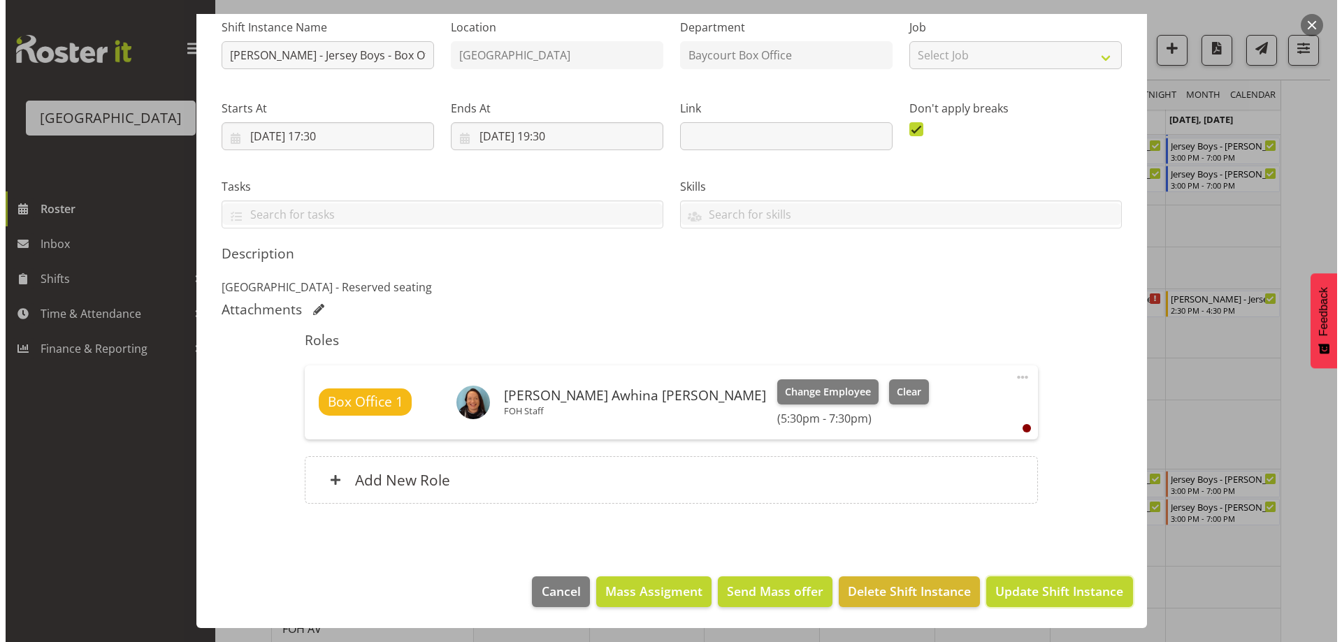
scroll to position [89, 0]
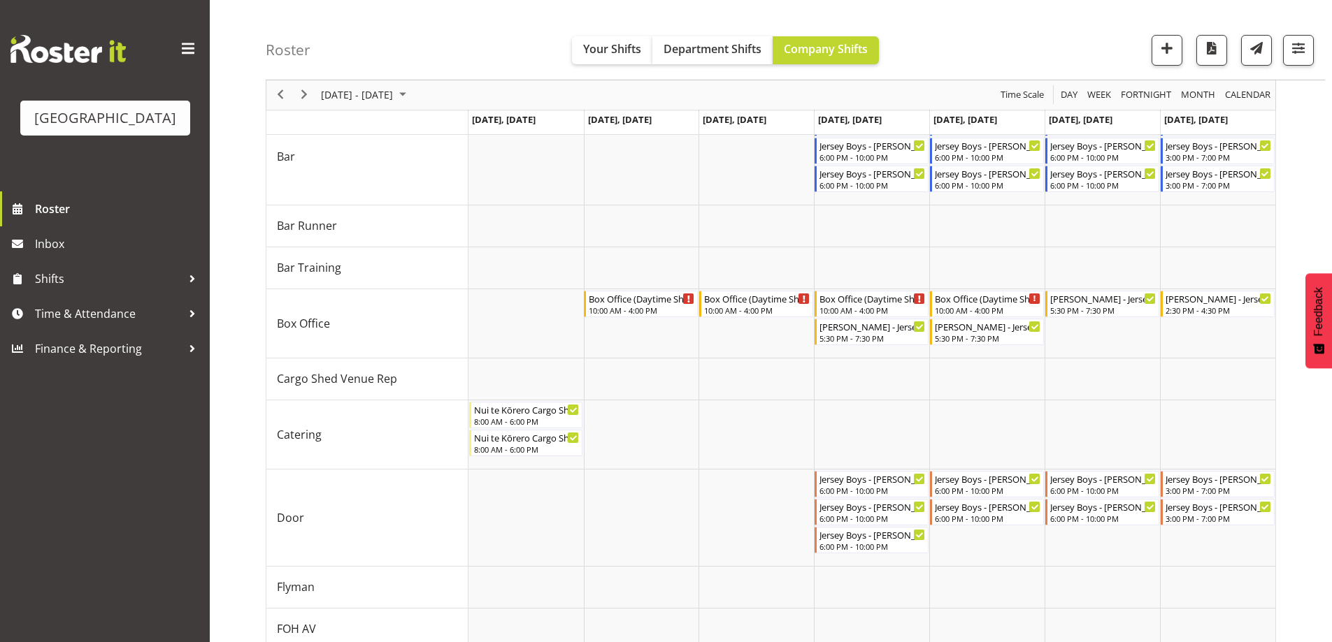
click at [395, 106] on div "September 08 - 14, 2025" at bounding box center [365, 94] width 99 height 29
click at [403, 226] on span "18" at bounding box center [402, 225] width 21 height 21
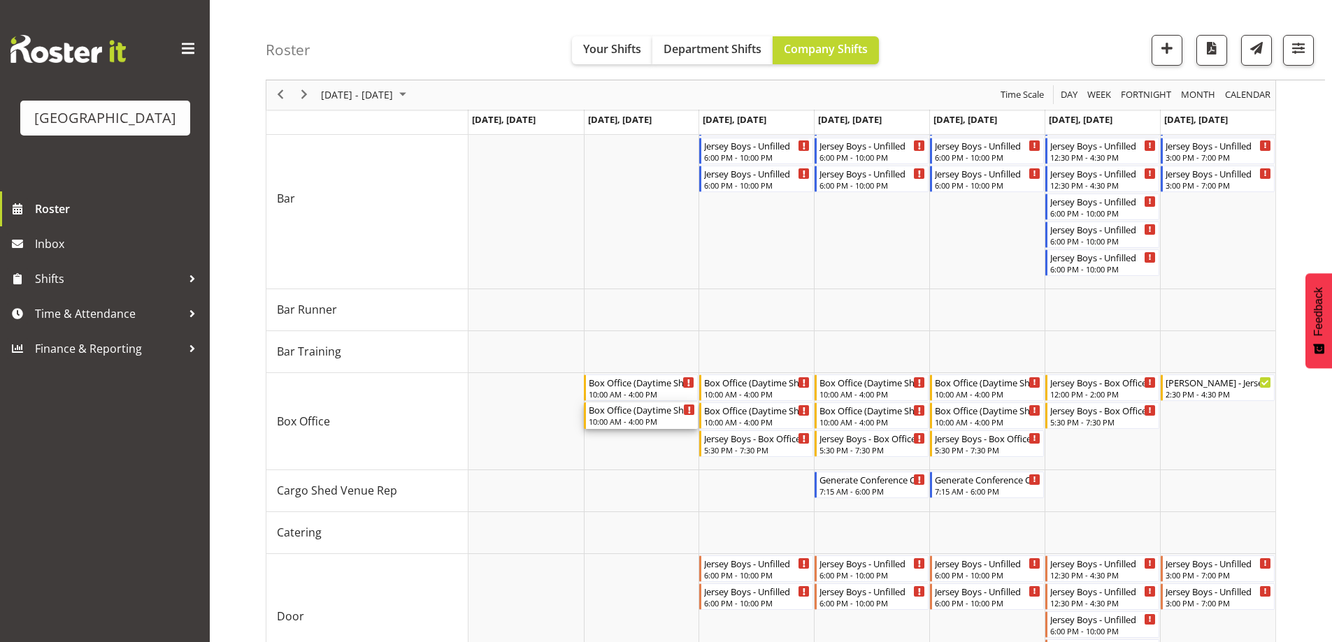
click at [647, 420] on div "10:00 AM - 4:00 PM" at bounding box center [642, 421] width 106 height 11
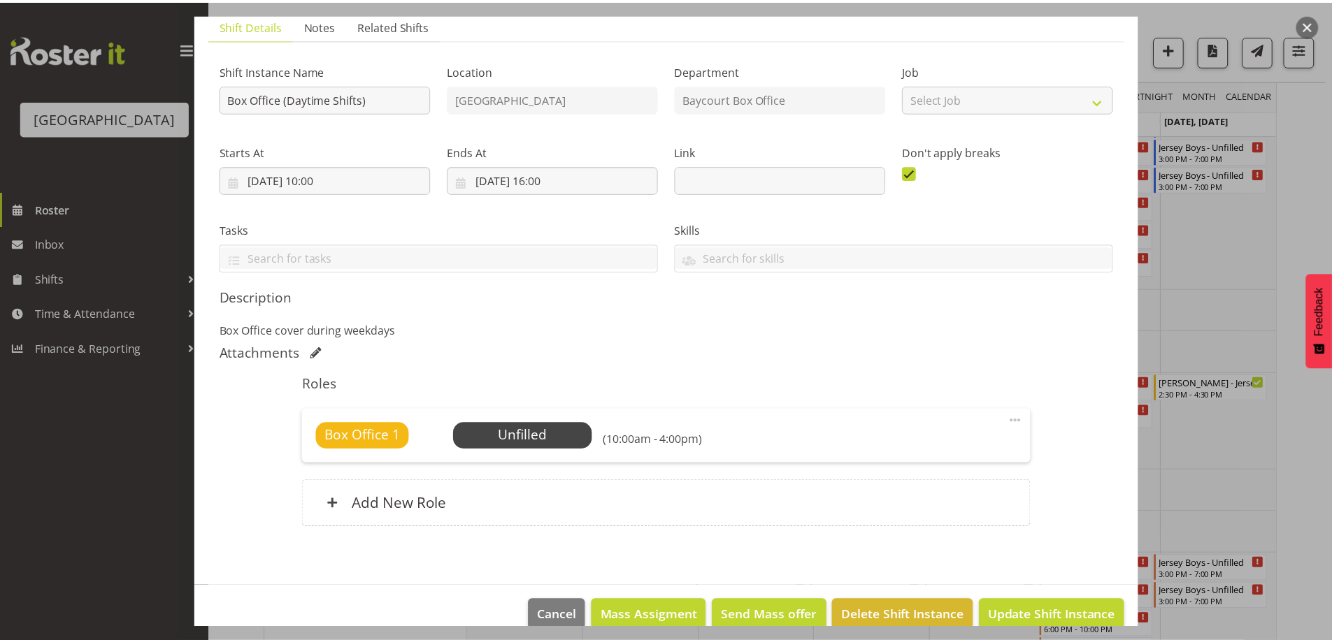
scroll to position [125, 0]
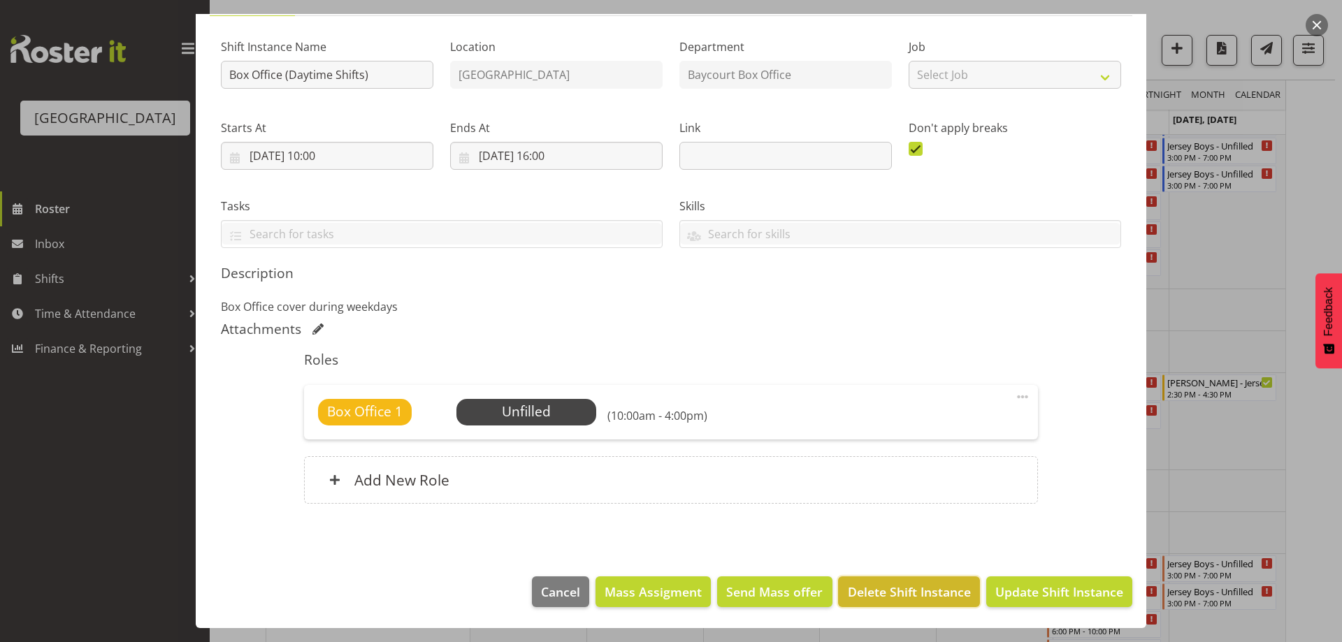
click at [889, 603] on button "Delete Shift Instance" at bounding box center [908, 592] width 141 height 31
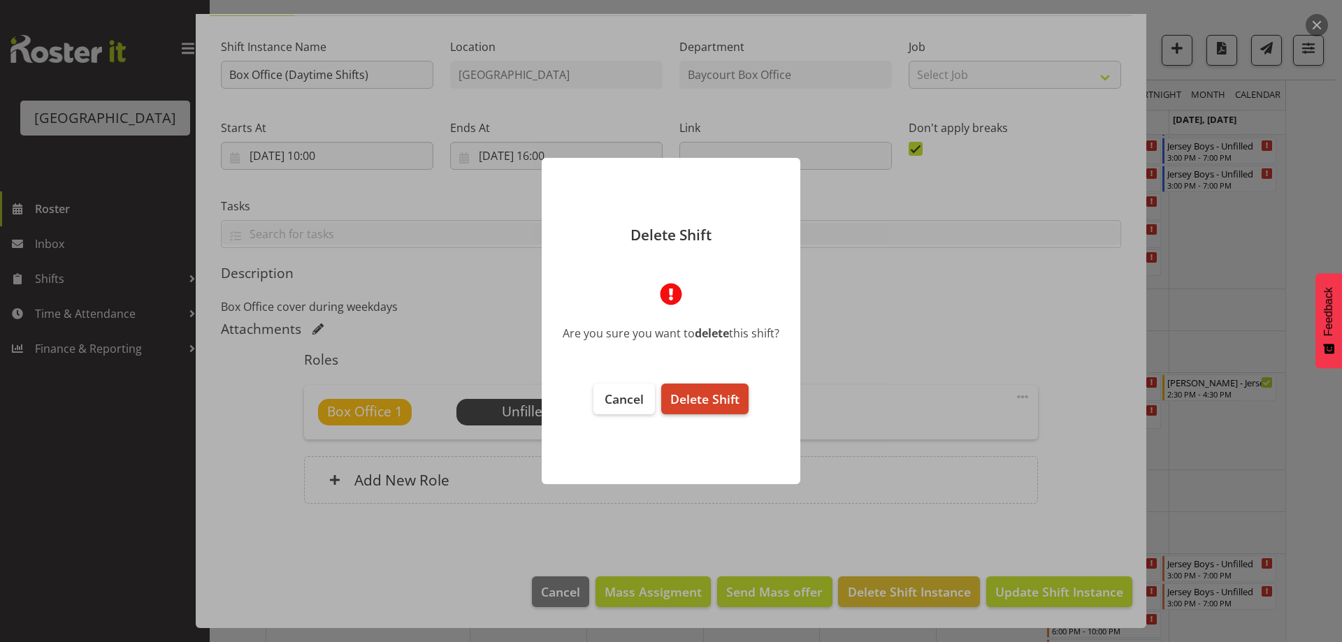
click at [702, 400] on span "Delete Shift" at bounding box center [704, 399] width 69 height 17
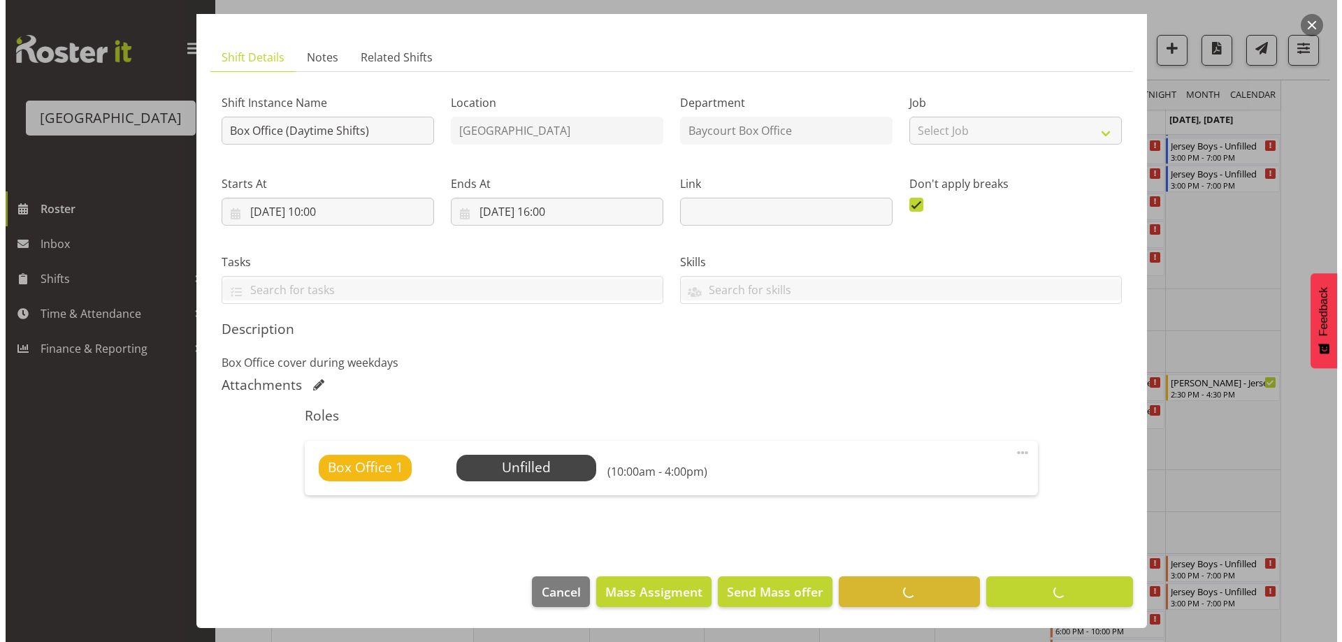
scroll to position [69, 0]
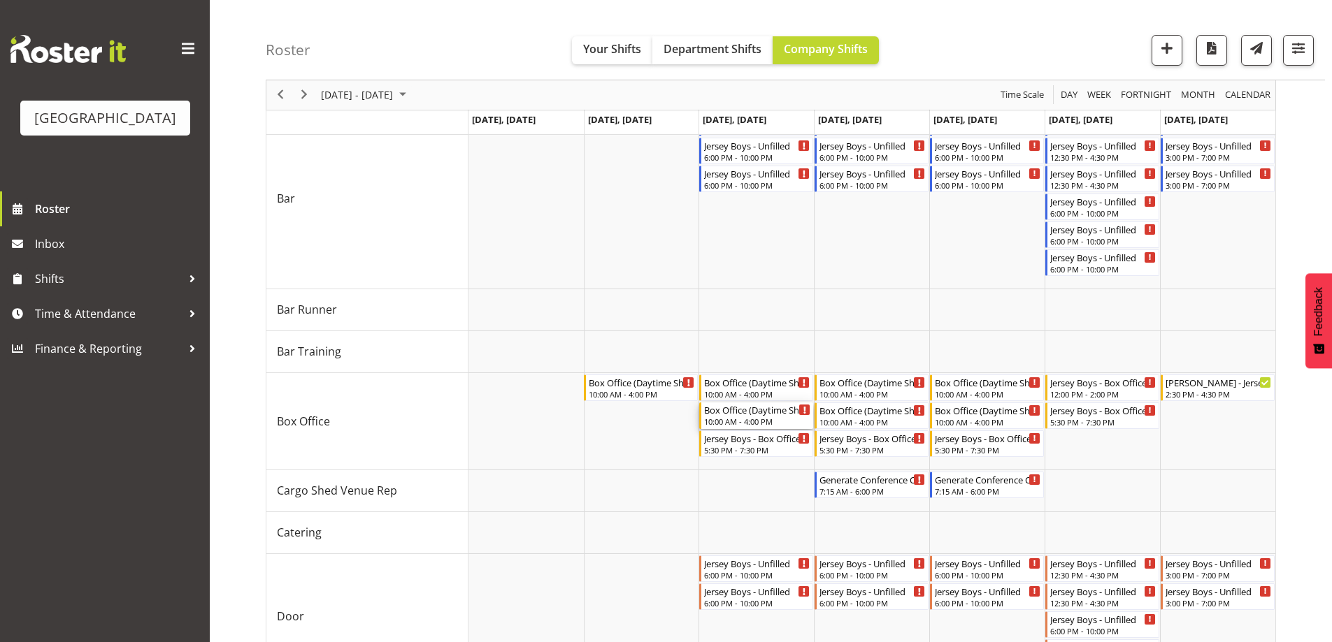
click at [721, 417] on div "10:00 AM - 4:00 PM" at bounding box center [757, 421] width 106 height 11
click at [0, 0] on div at bounding box center [0, 0] width 0 height 0
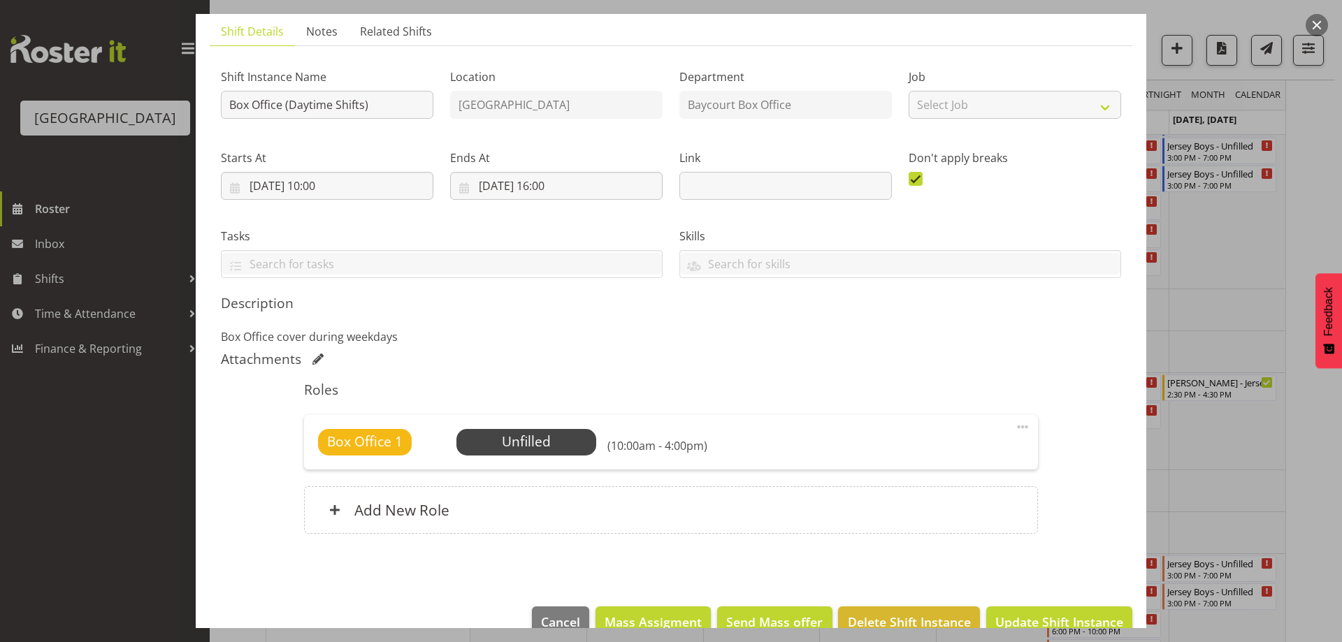
scroll to position [125, 0]
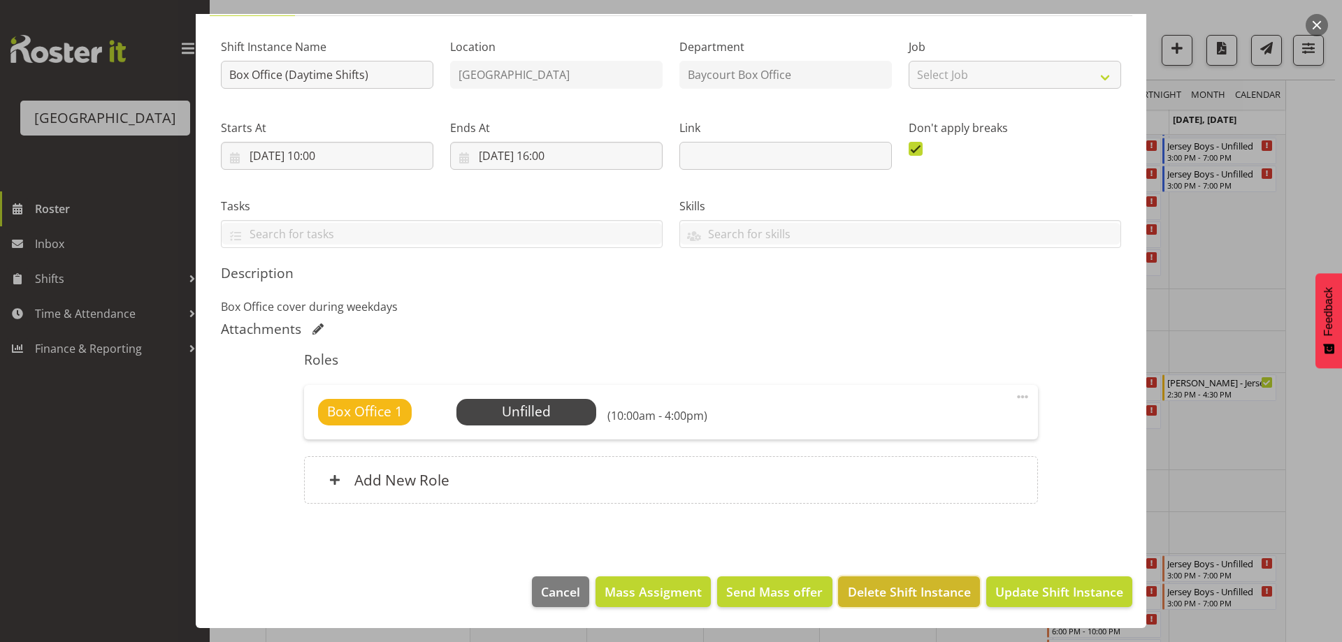
click at [870, 594] on span "Delete Shift Instance" at bounding box center [909, 592] width 123 height 18
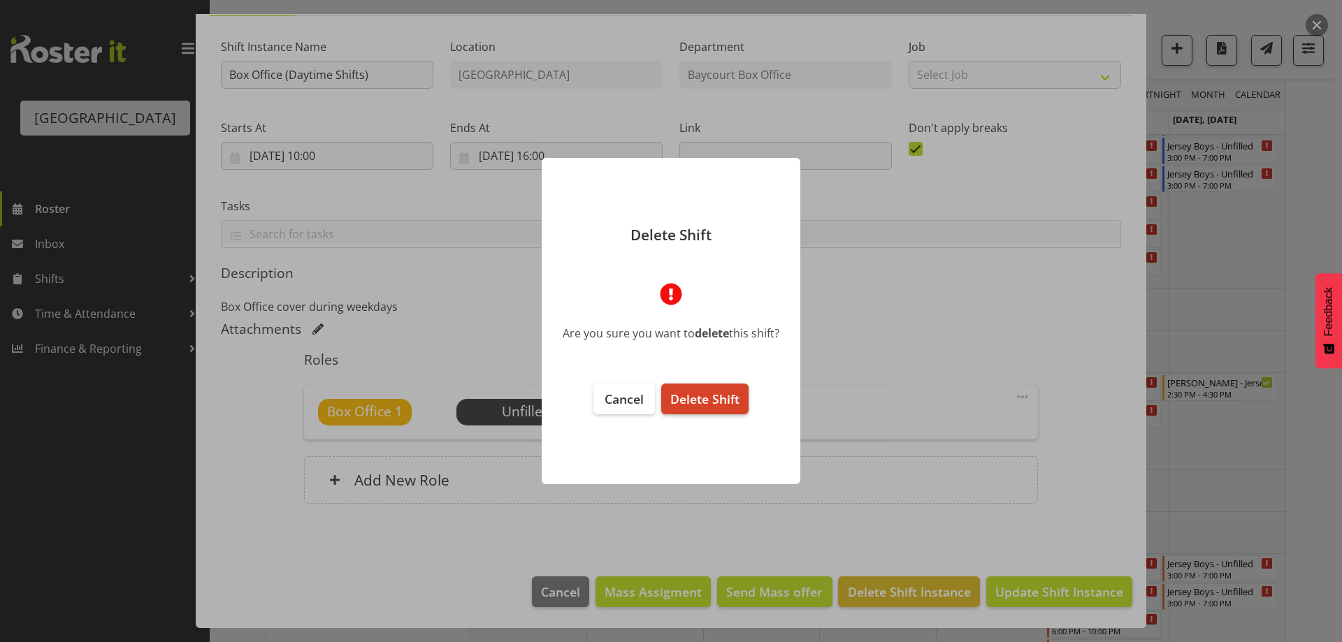
click at [727, 405] on span "Delete Shift" at bounding box center [704, 399] width 69 height 17
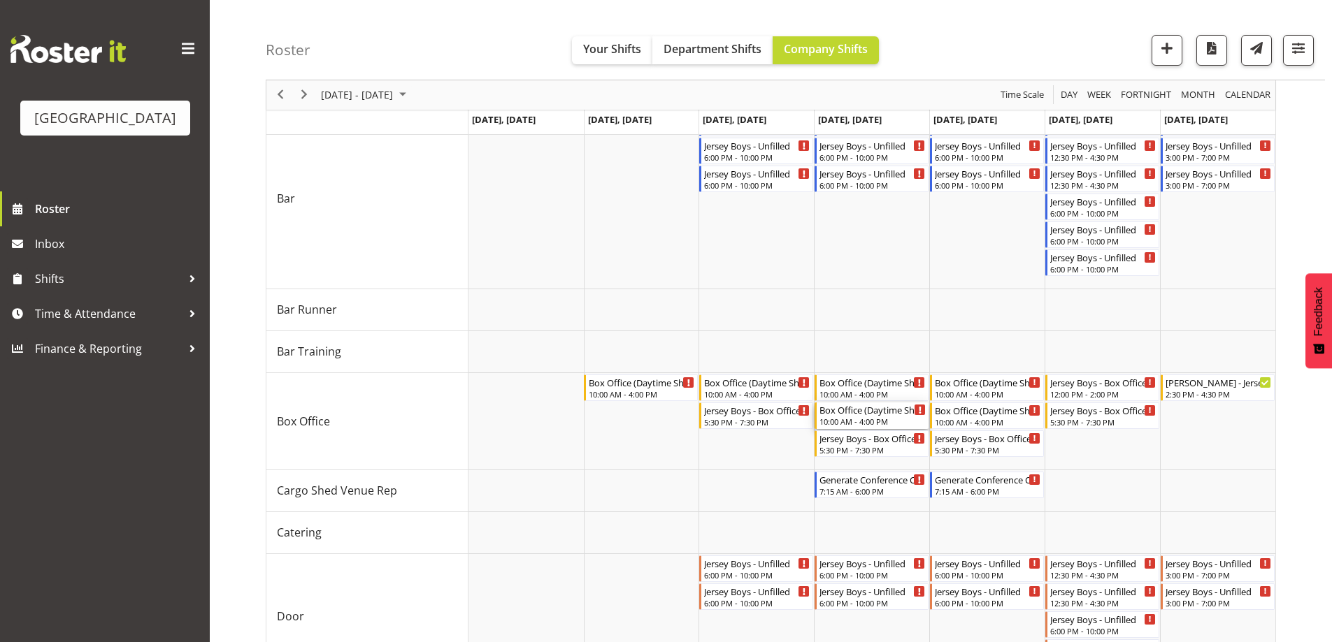
click at [847, 409] on div "Box Office (Daytime Shifts) - Unfilled" at bounding box center [872, 410] width 106 height 14
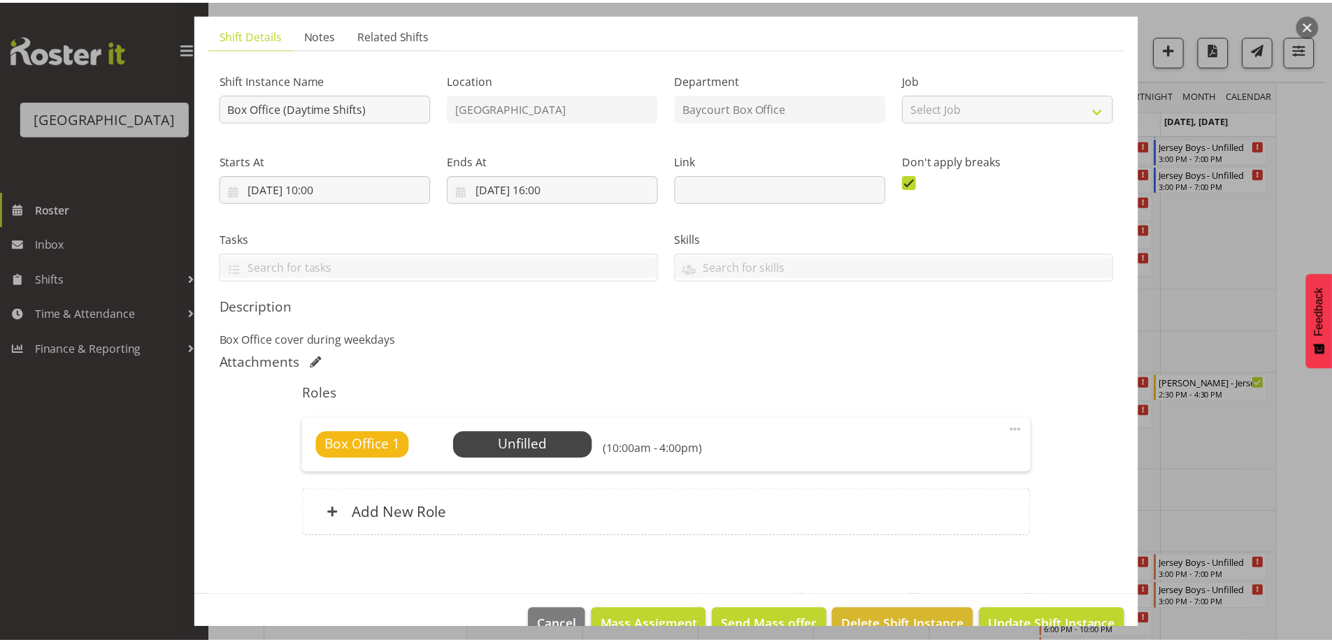
scroll to position [125, 0]
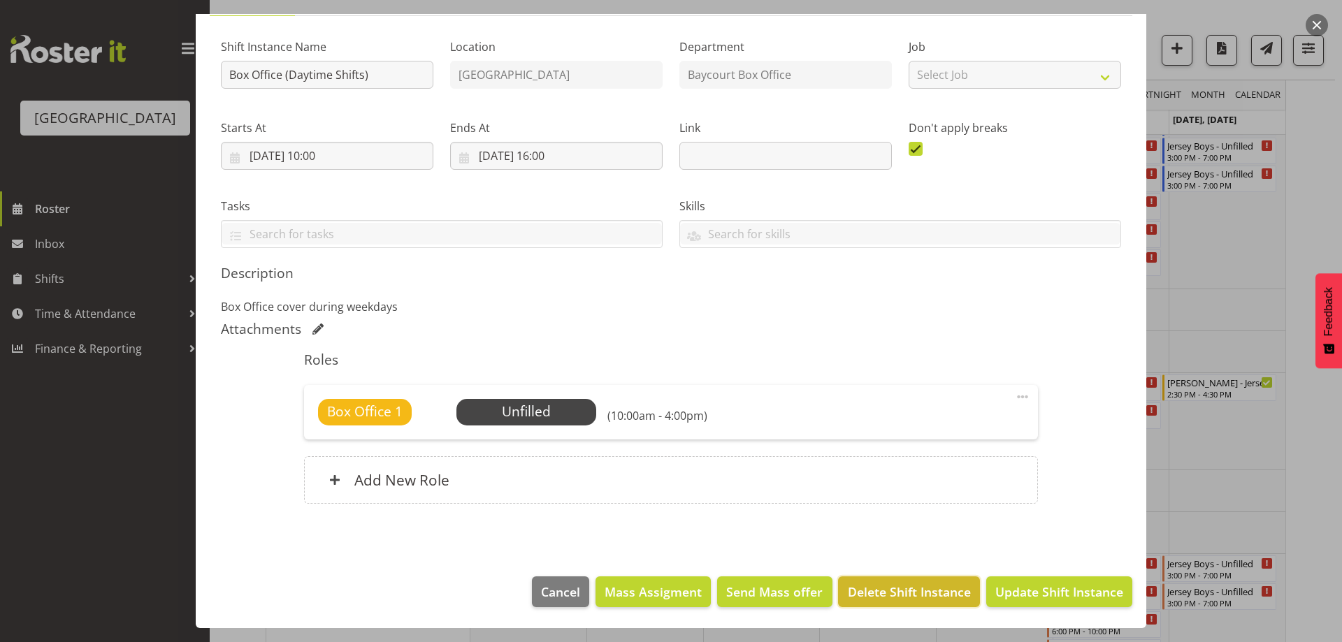
click at [914, 589] on span "Delete Shift Instance" at bounding box center [909, 592] width 123 height 18
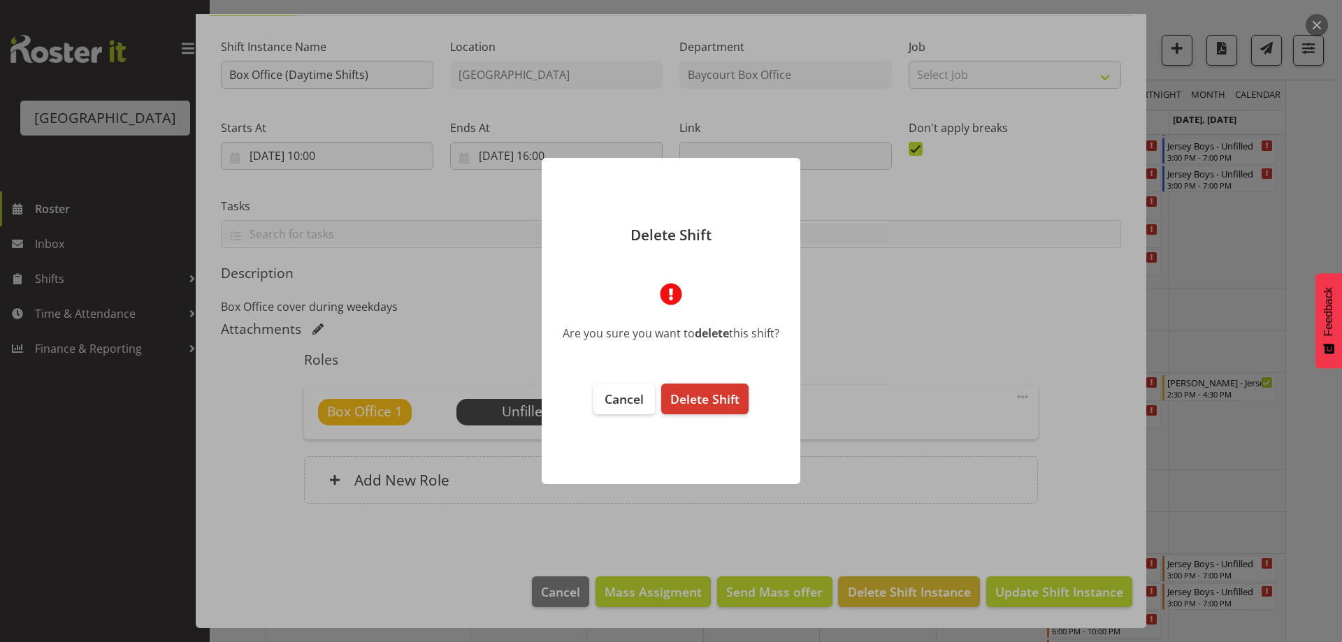
drag, startPoint x: 707, startPoint y: 396, endPoint x: 789, endPoint y: 433, distance: 90.1
click at [706, 396] on span "Delete Shift" at bounding box center [704, 399] width 69 height 17
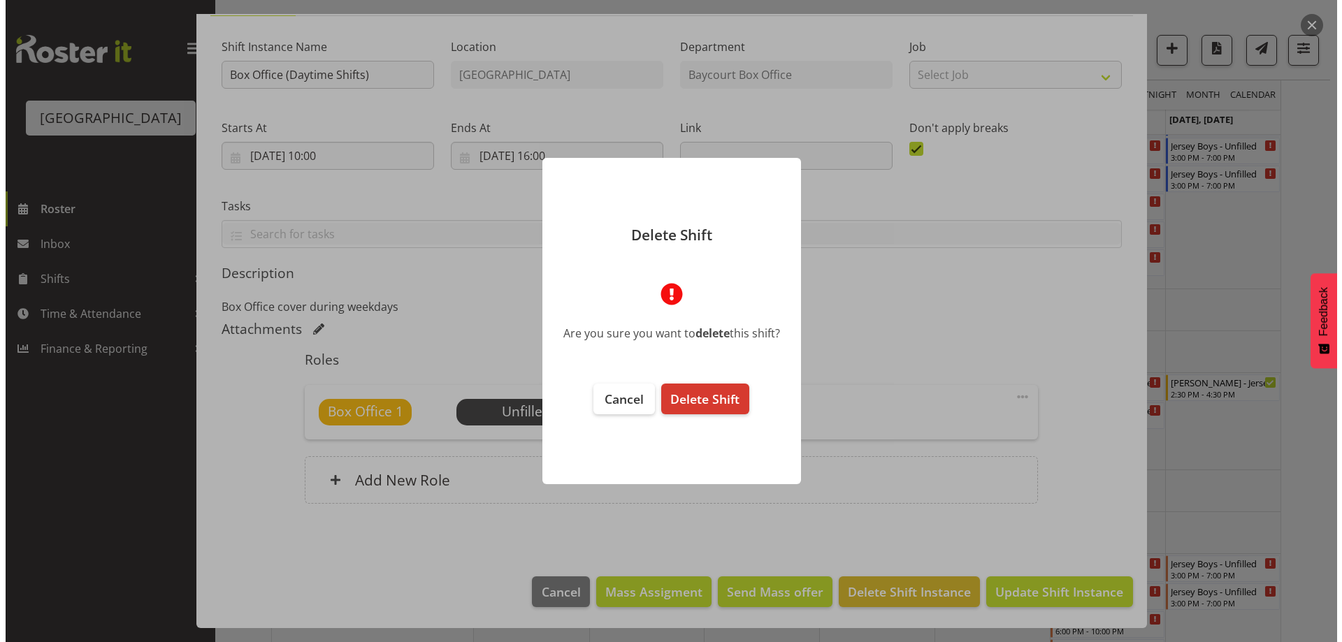
scroll to position [69, 0]
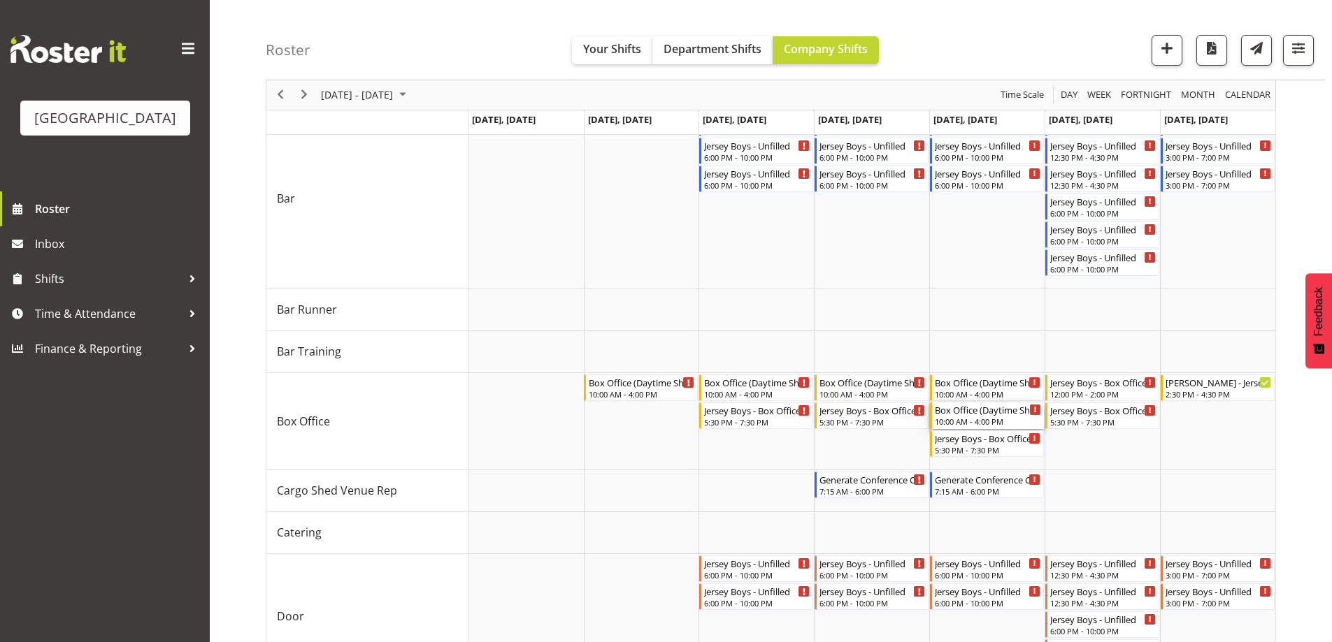
click at [979, 416] on div "Box Office (Daytime Shifts) - Unfilled" at bounding box center [988, 410] width 106 height 14
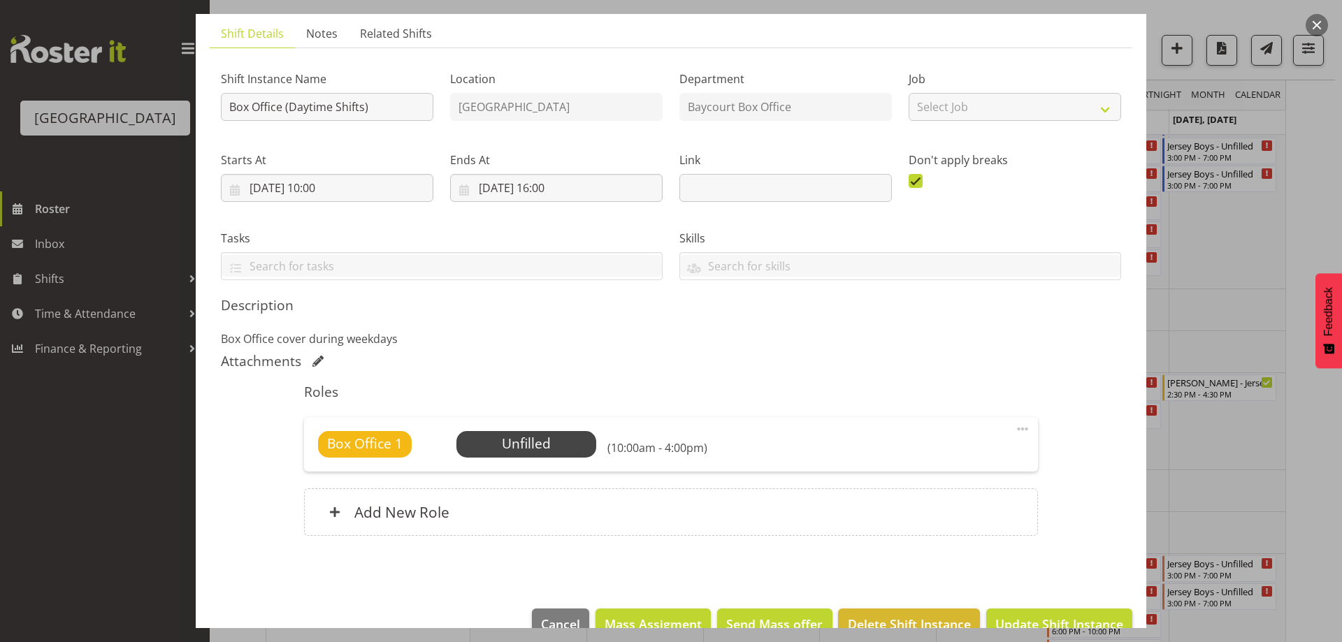
scroll to position [125, 0]
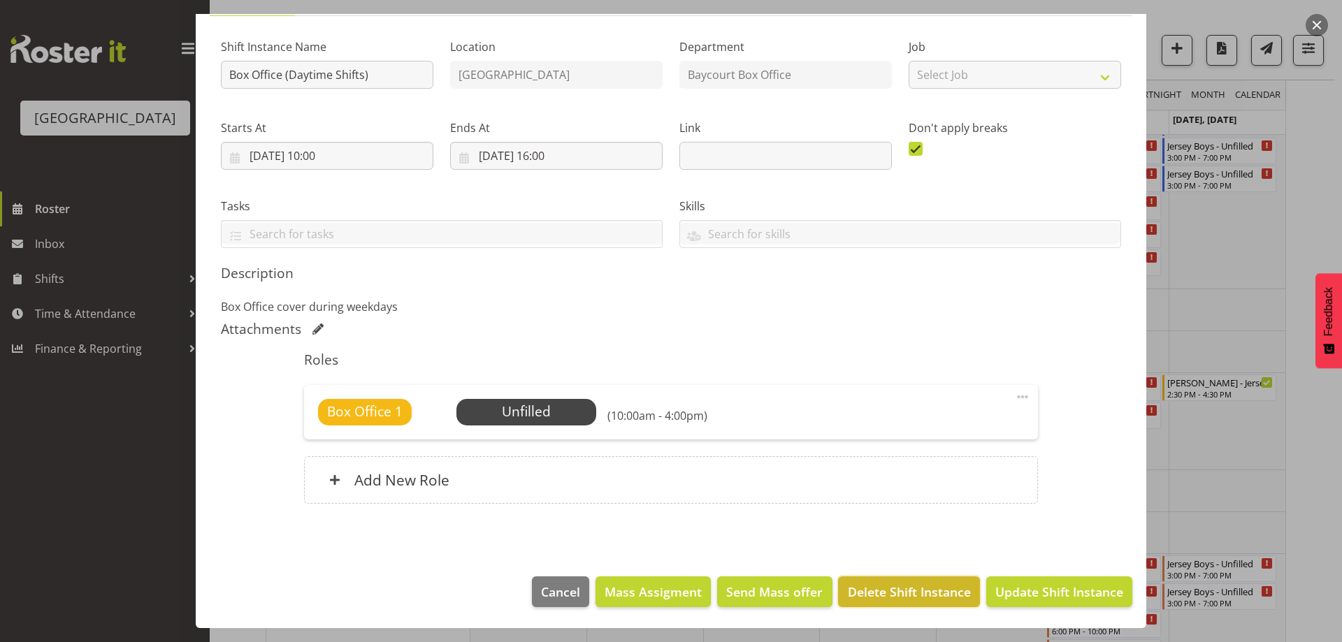
click at [938, 590] on span "Delete Shift Instance" at bounding box center [909, 592] width 123 height 18
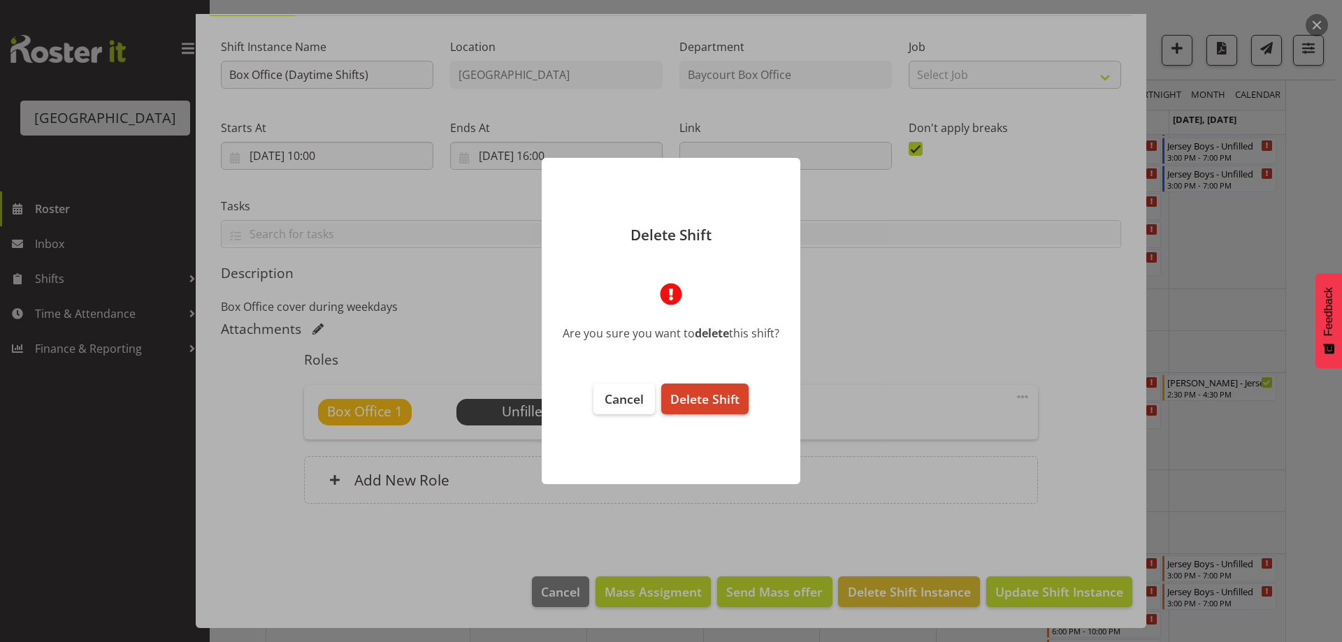
drag, startPoint x: 686, startPoint y: 382, endPoint x: 700, endPoint y: 404, distance: 25.4
click at [685, 382] on footer "Cancel Delete Shift" at bounding box center [671, 427] width 259 height 115
click at [700, 405] on span "Delete Shift" at bounding box center [704, 399] width 69 height 17
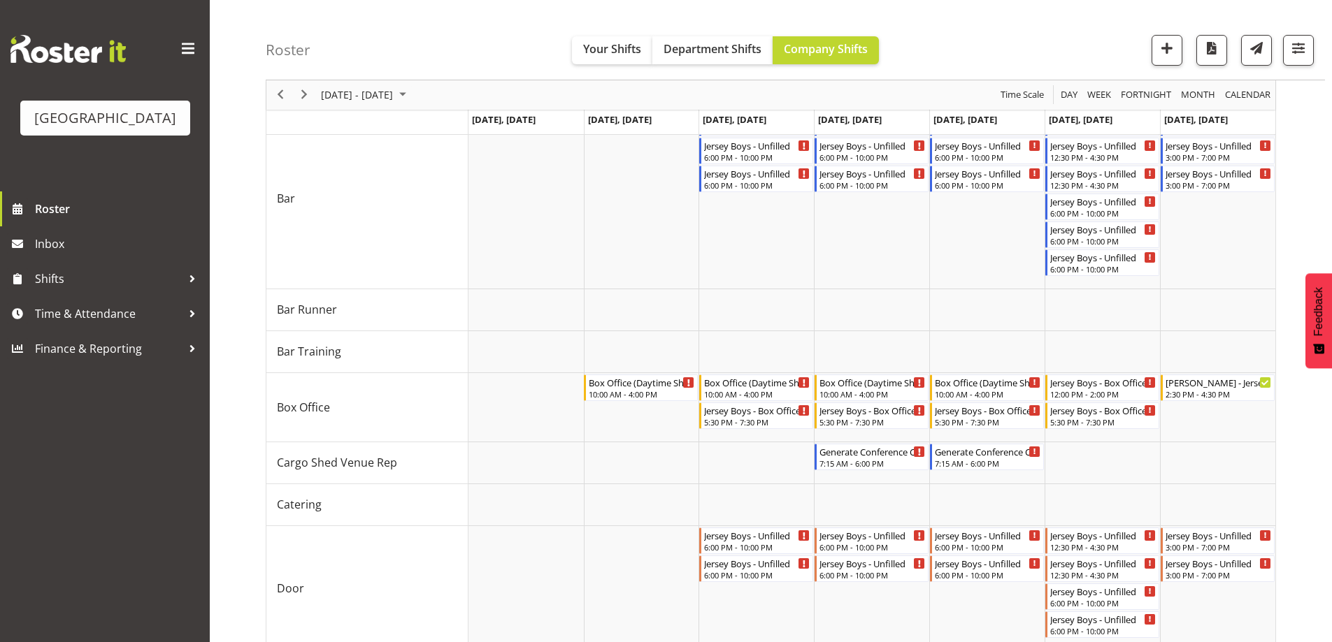
click at [1000, 29] on div "Roster Your Shifts Department Shifts Company Shifts All Locations Clear Baycour…" at bounding box center [795, 40] width 1059 height 80
click at [763, 410] on div "Jersey Boys - Box Office - Unfilled" at bounding box center [757, 410] width 106 height 14
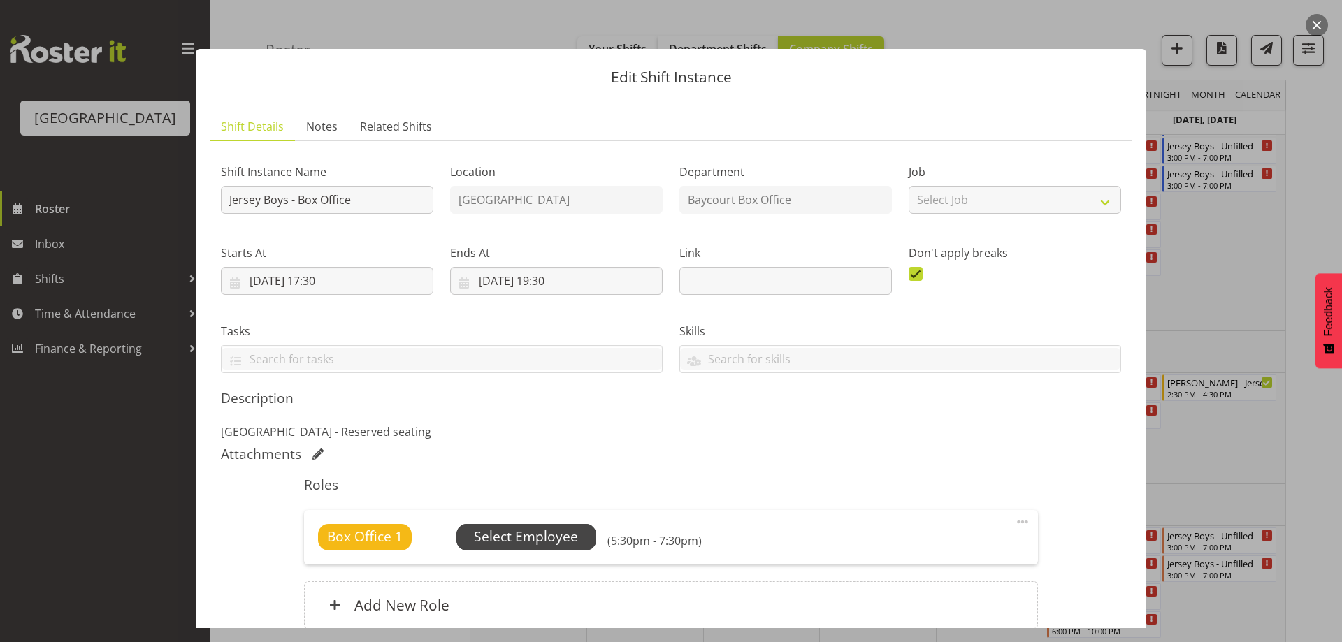
click at [508, 522] on div "Box Office 1 Unfilled Select Employee (5:30pm - 7:30pm) Edit Cover Role Delete" at bounding box center [670, 537] width 733 height 55
click at [508, 532] on span "Select Employee" at bounding box center [526, 537] width 104 height 20
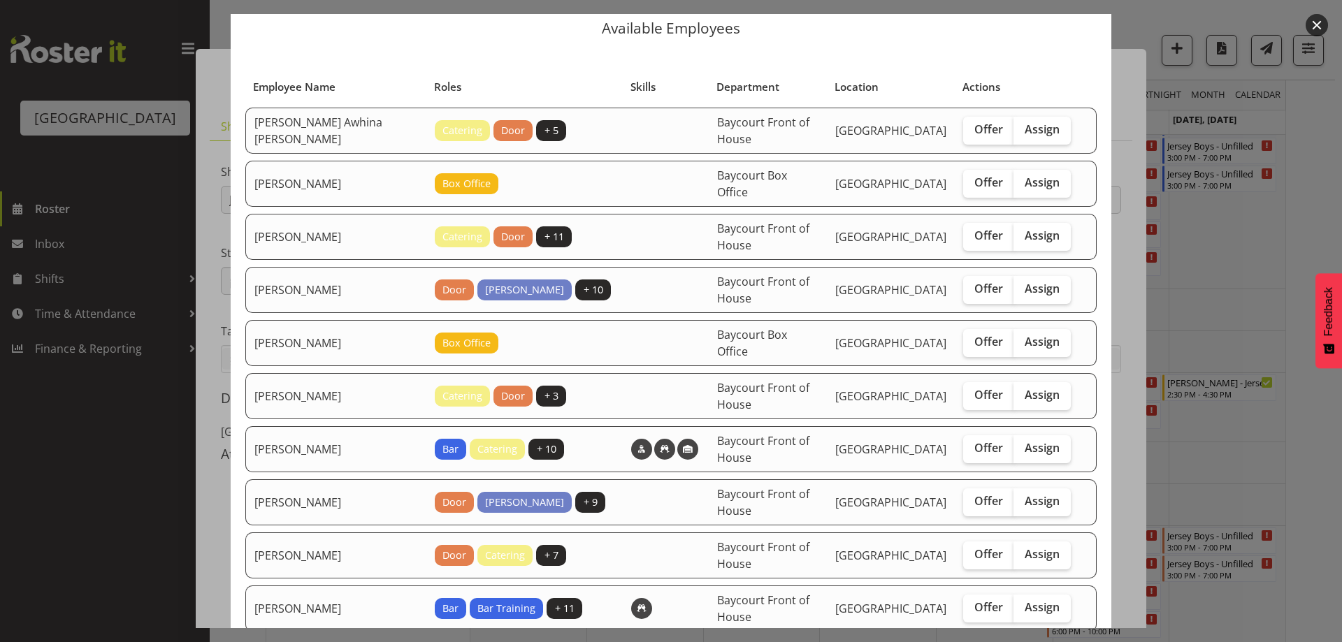
scroll to position [70, 0]
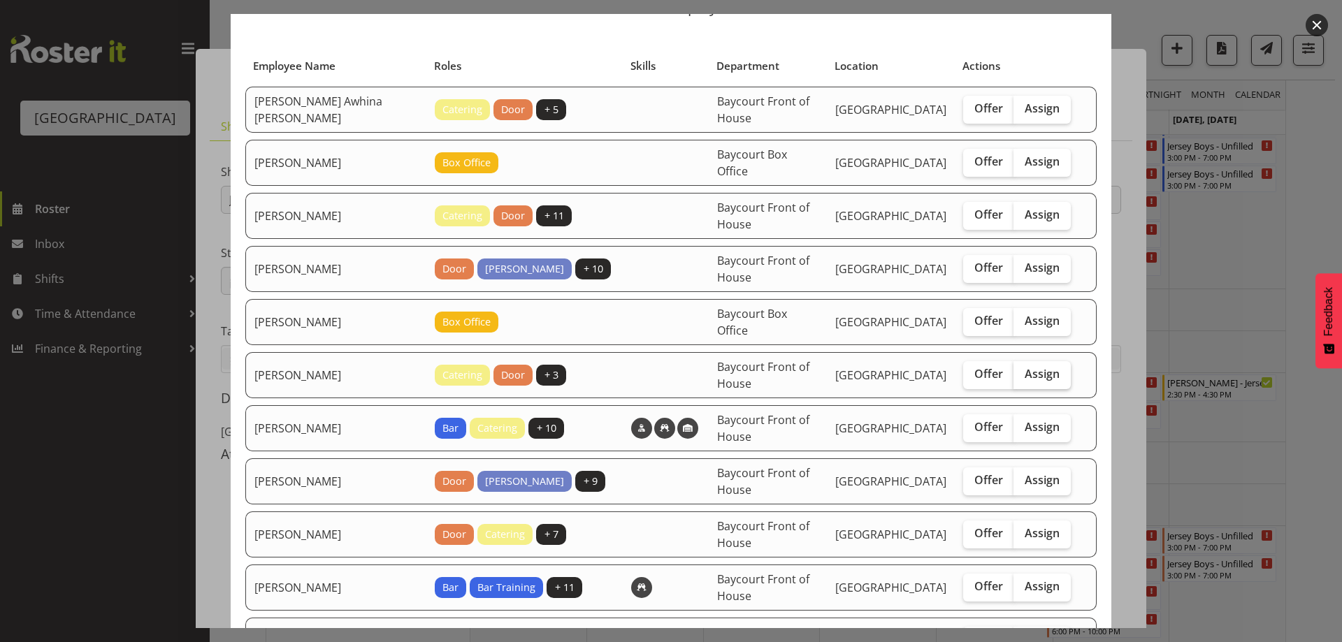
click at [1049, 378] on span "Assign" at bounding box center [1042, 374] width 35 height 14
click at [1023, 378] on input "Assign" at bounding box center [1018, 374] width 9 height 9
checkbox input "true"
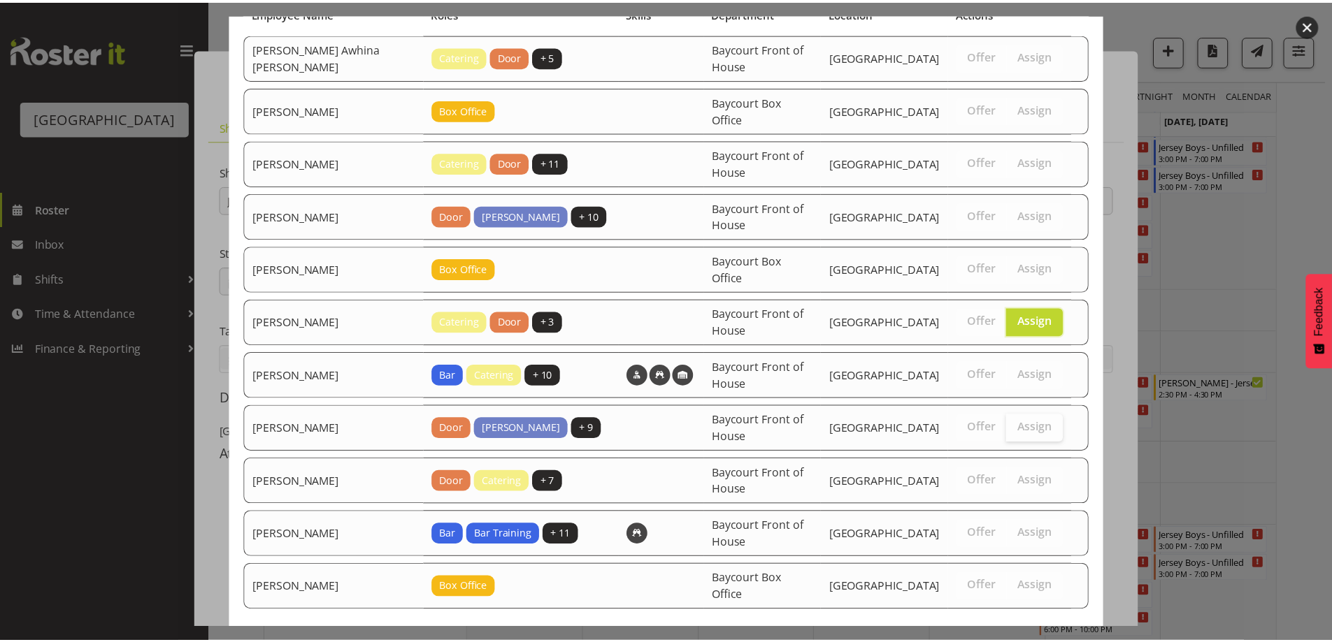
scroll to position [193, 0]
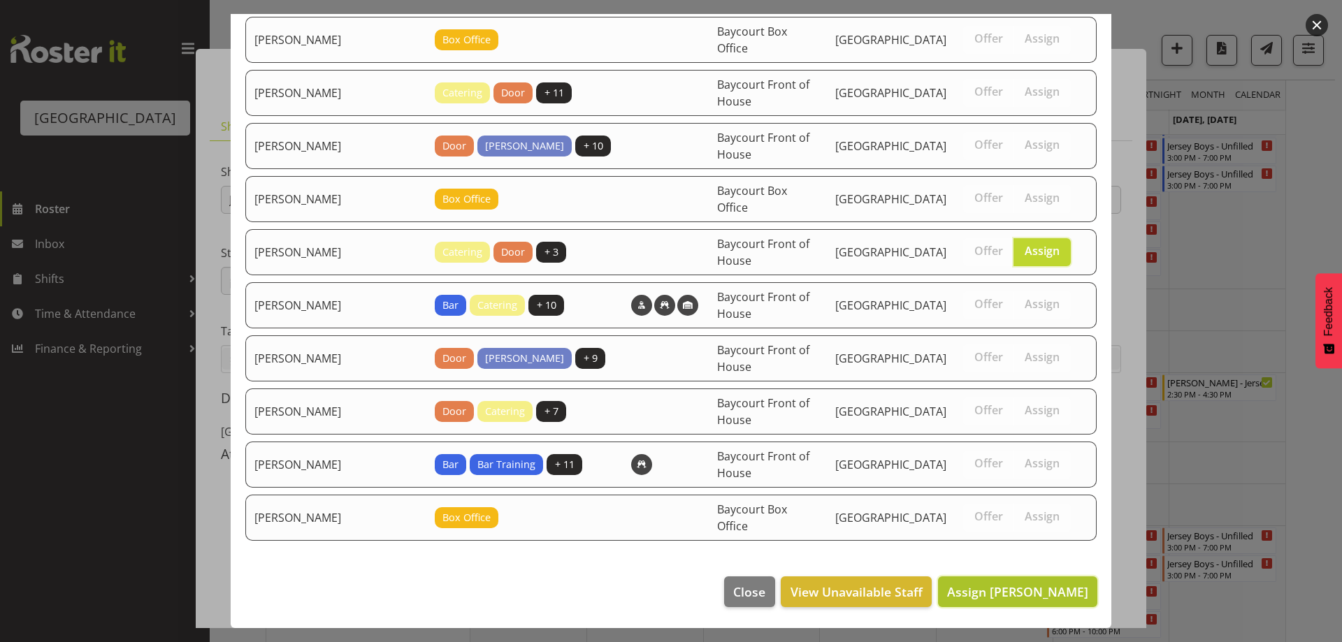
click at [1056, 593] on span "Assign Michelle Bradbury" at bounding box center [1017, 592] width 141 height 17
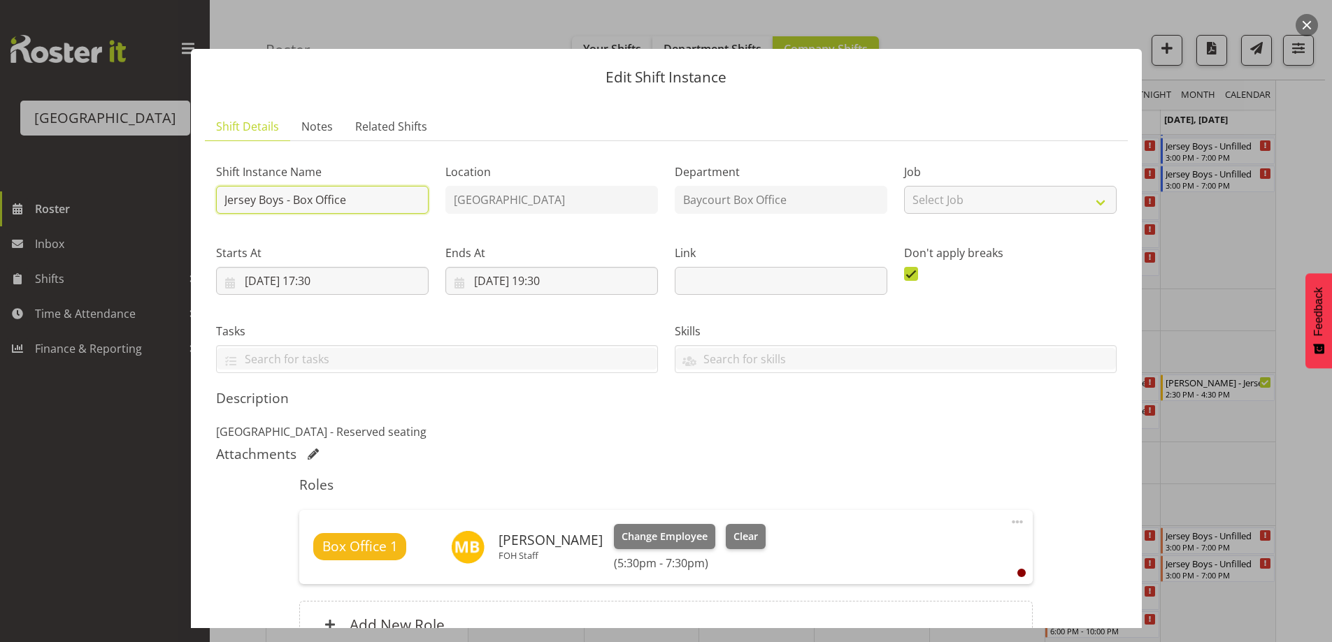
click at [224, 199] on input "Jersey Boys - Box Office" at bounding box center [322, 200] width 213 height 28
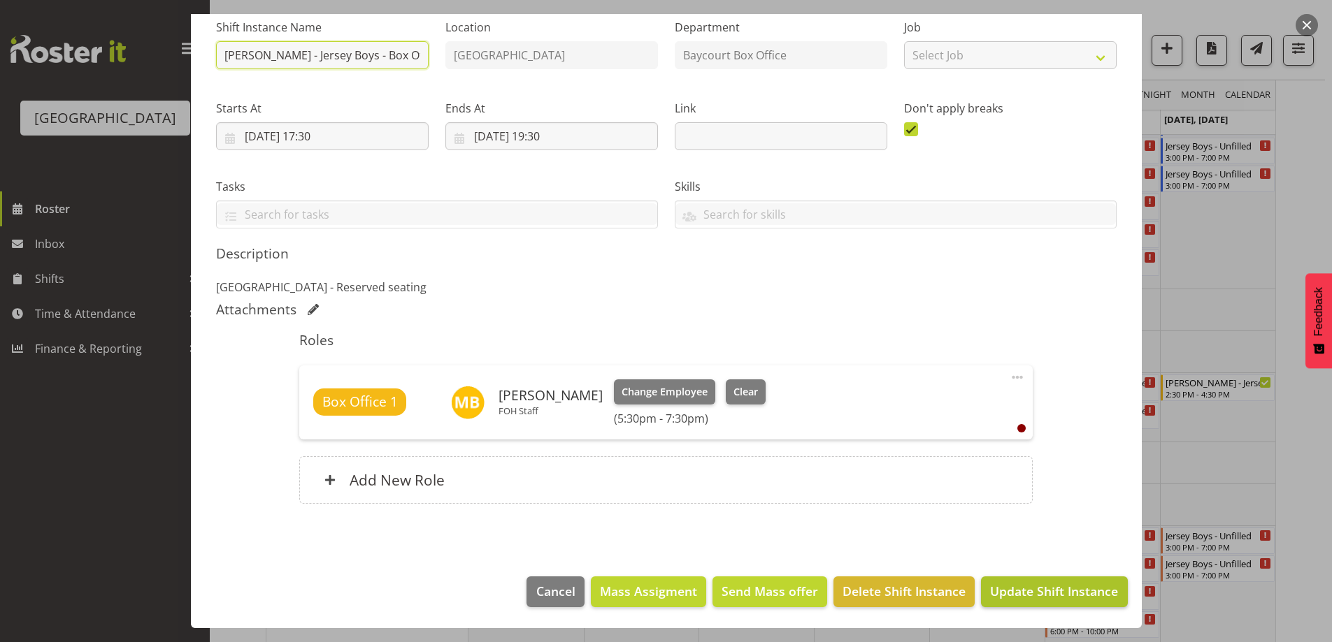
type input "Michelle - Jersey Boys - Box Office"
click at [1051, 600] on span "Update Shift Instance" at bounding box center [1054, 591] width 128 height 18
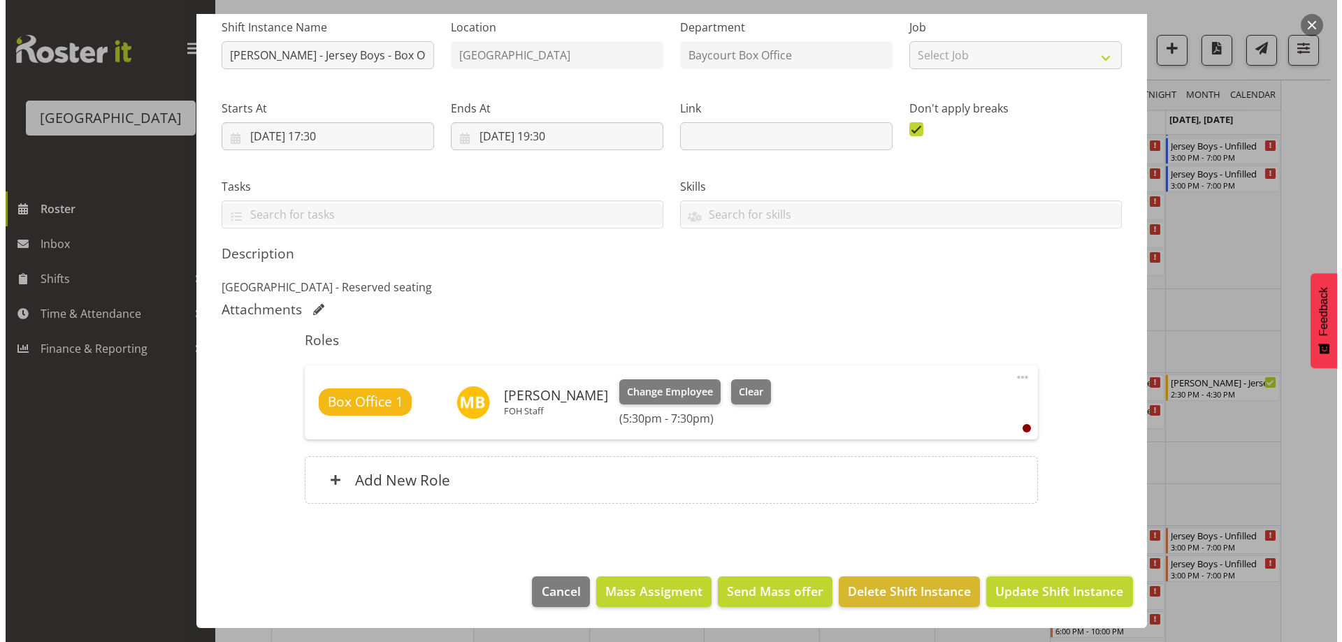
scroll to position [89, 0]
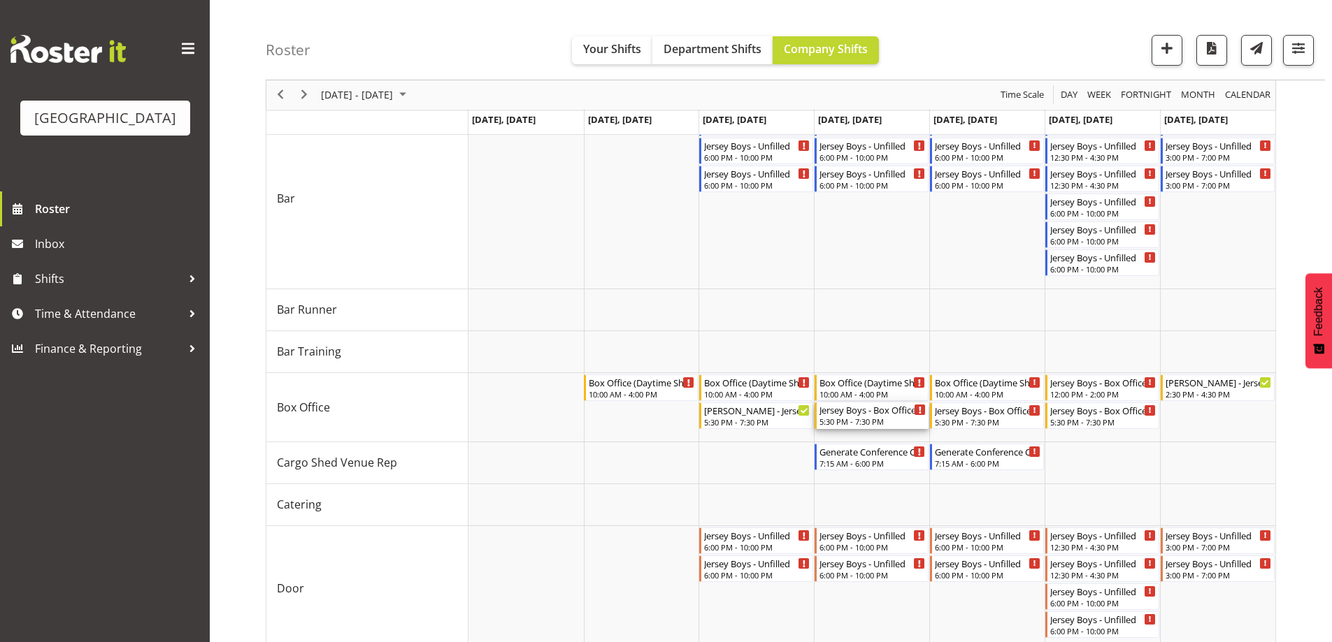
click at [898, 416] on div "Jersey Boys - Box Office - Unfilled" at bounding box center [872, 410] width 106 height 14
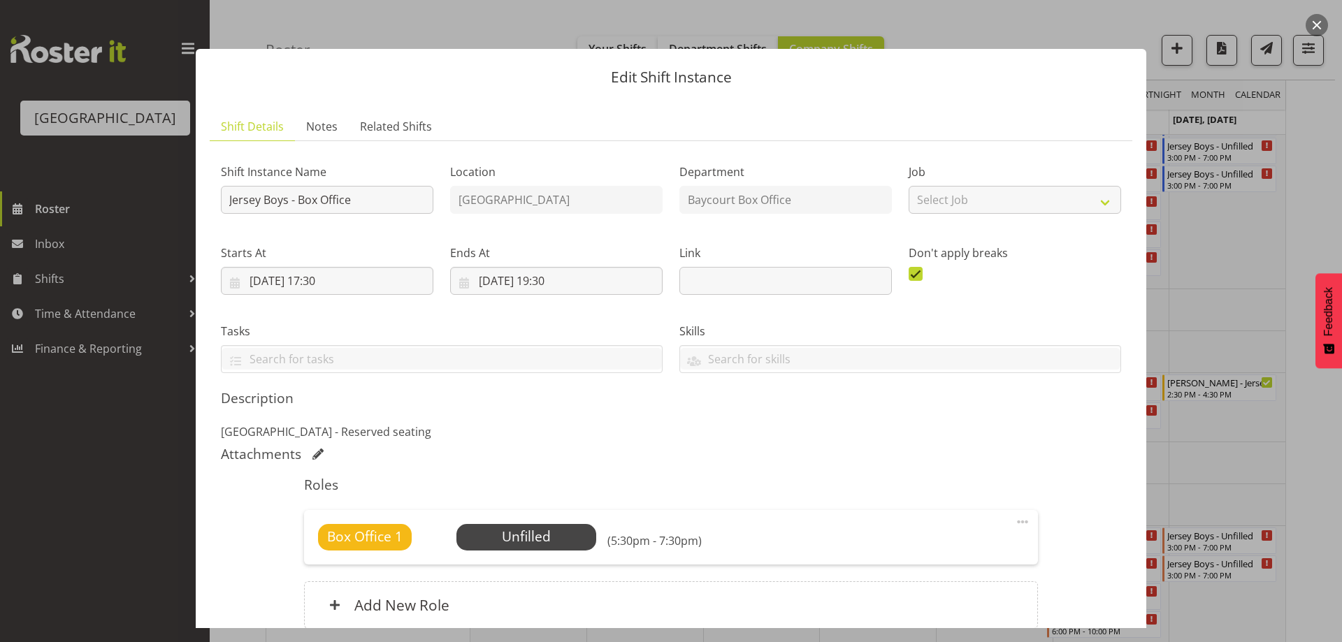
click at [1318, 22] on button "button" at bounding box center [1317, 25] width 22 height 22
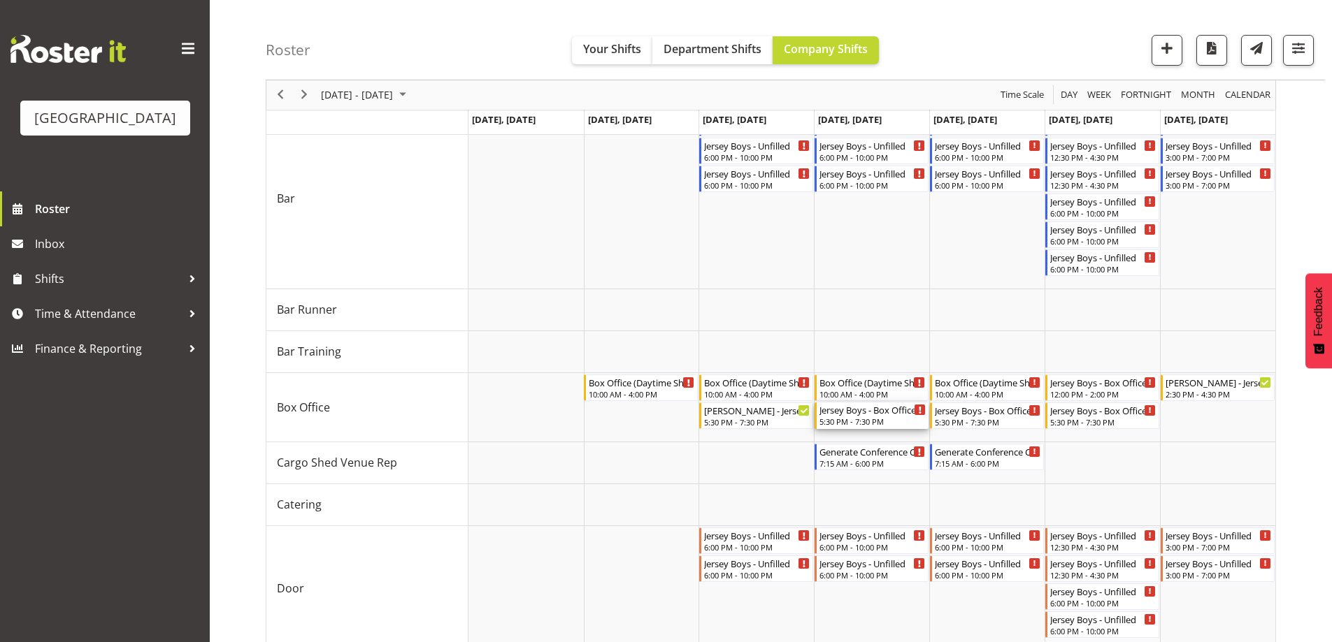
click at [849, 427] on div "5:30 PM - 7:30 PM" at bounding box center [872, 421] width 106 height 11
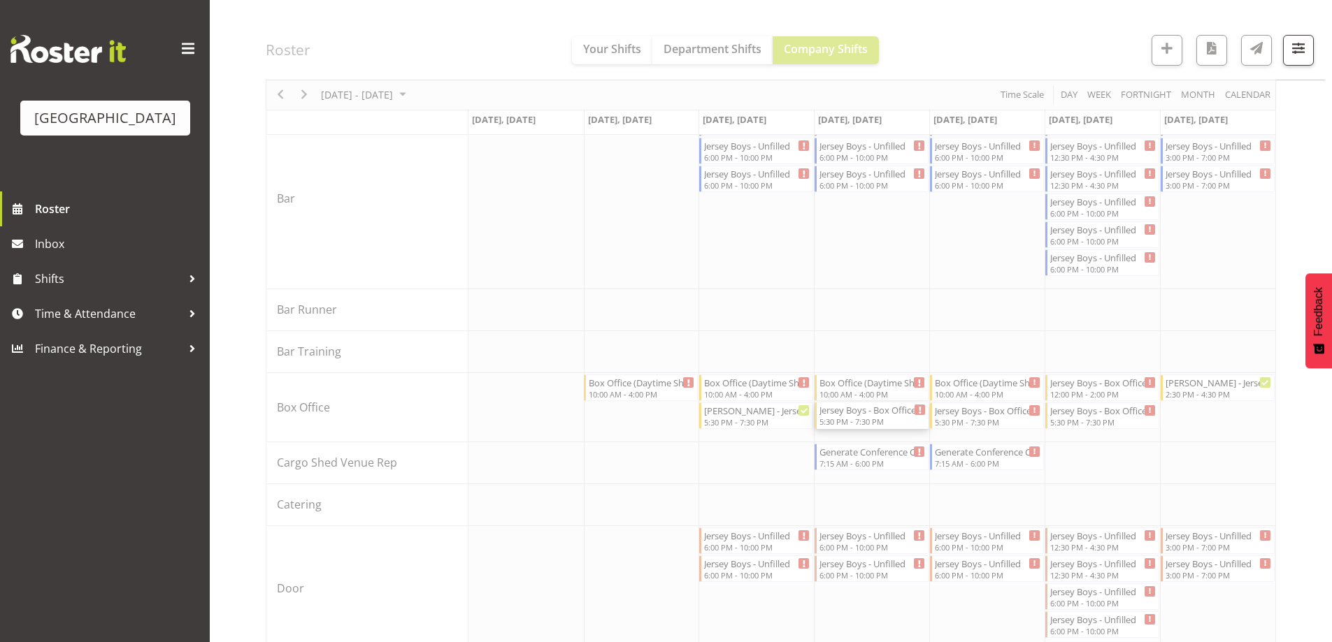
click at [842, 422] on body "Baycourt Community & Arts Centre Roster Inbox Shifts Time & Attendance Finance …" at bounding box center [666, 191] width 1332 height 642
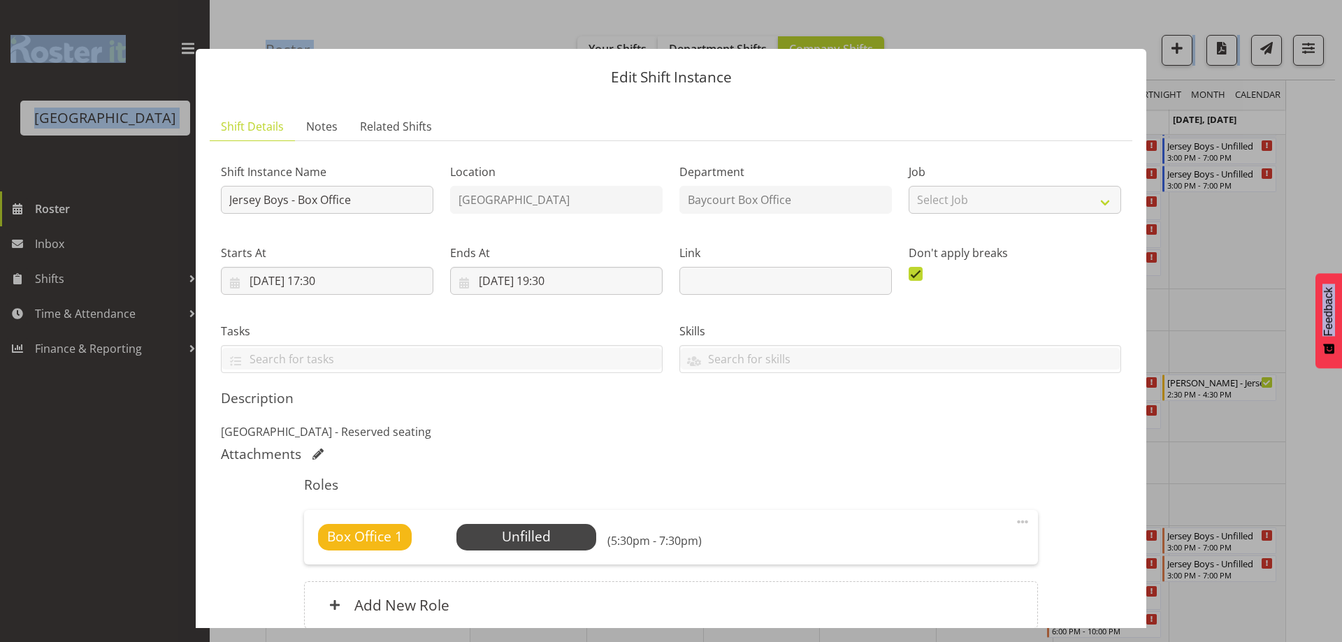
click at [842, 422] on div "Description Addison theatre - Reserved seating" at bounding box center [671, 415] width 900 height 50
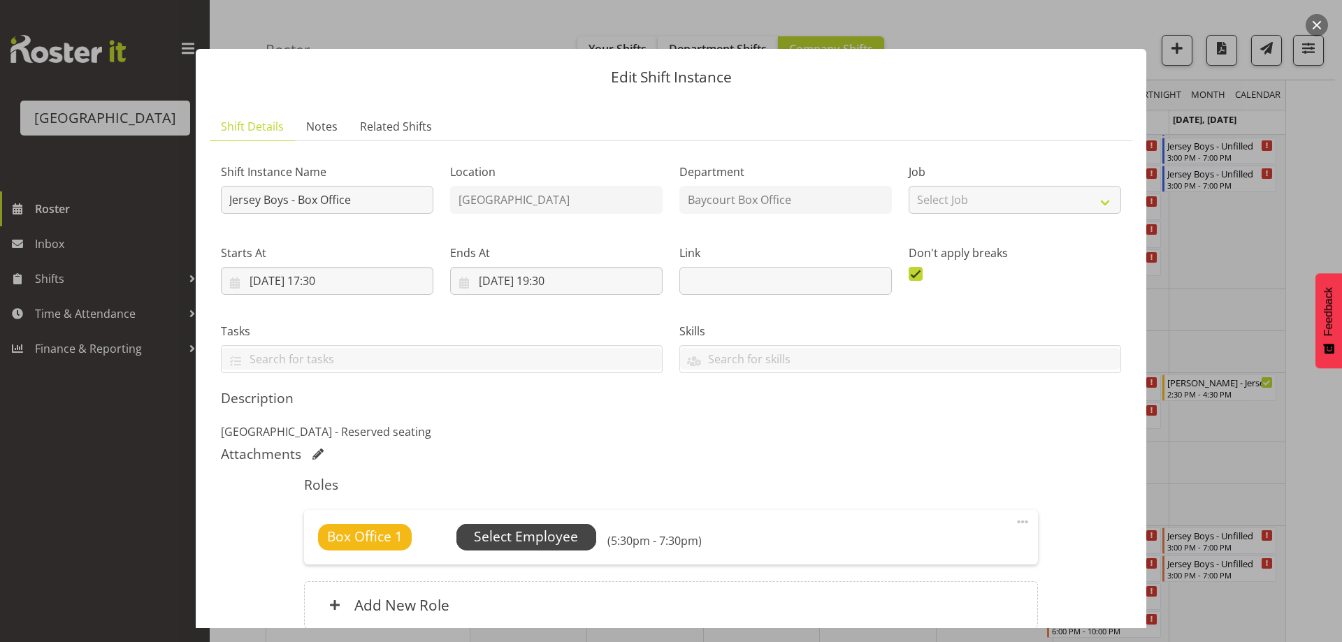
click at [518, 534] on span "Select Employee" at bounding box center [526, 537] width 104 height 20
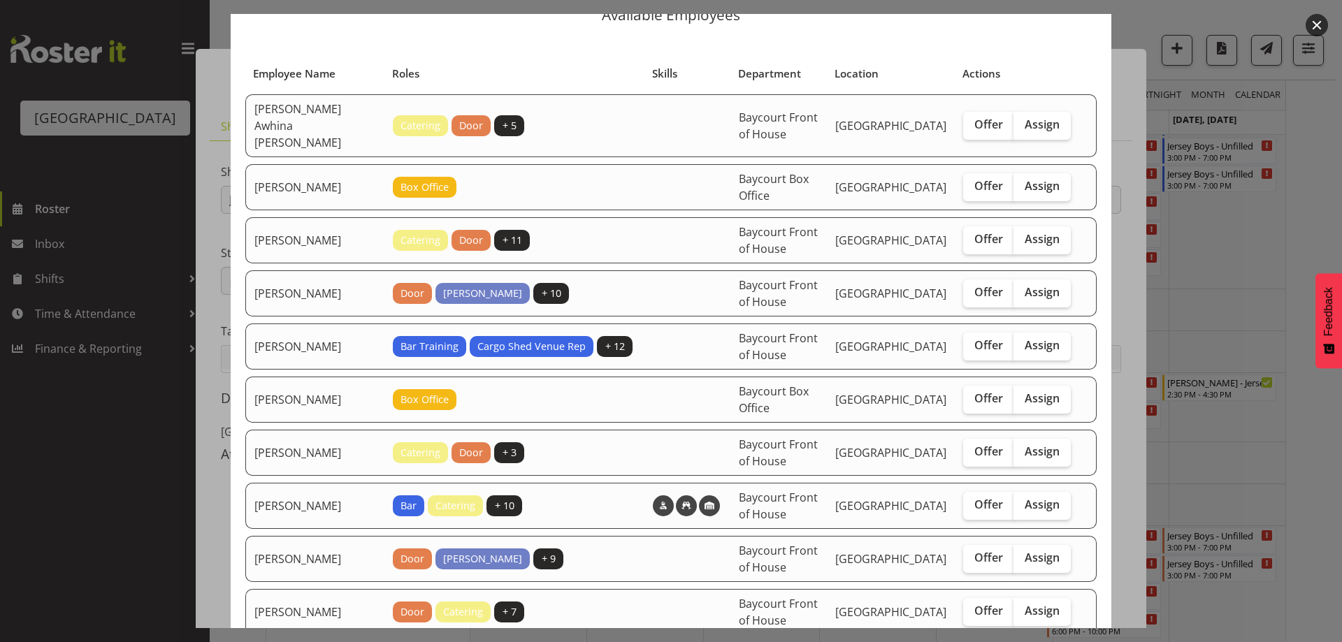
scroll to position [140, 0]
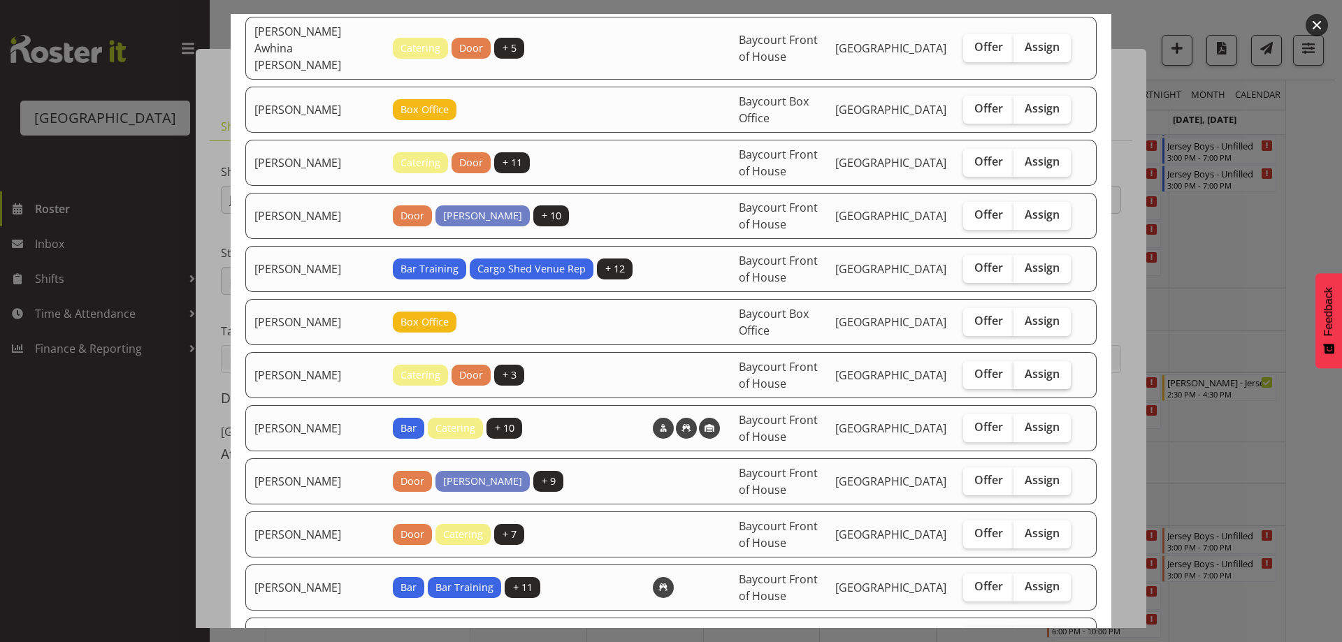
click at [1044, 367] on span "Assign" at bounding box center [1042, 374] width 35 height 14
click at [1023, 370] on input "Assign" at bounding box center [1018, 374] width 9 height 9
checkbox input "true"
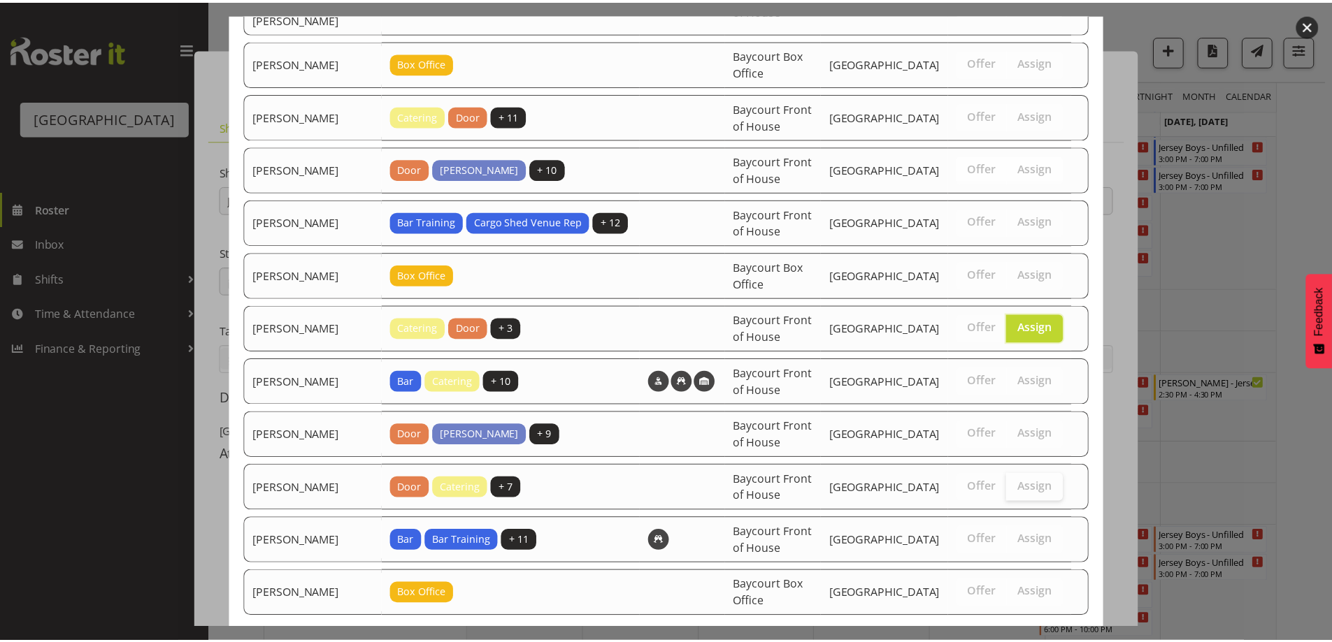
scroll to position [246, 0]
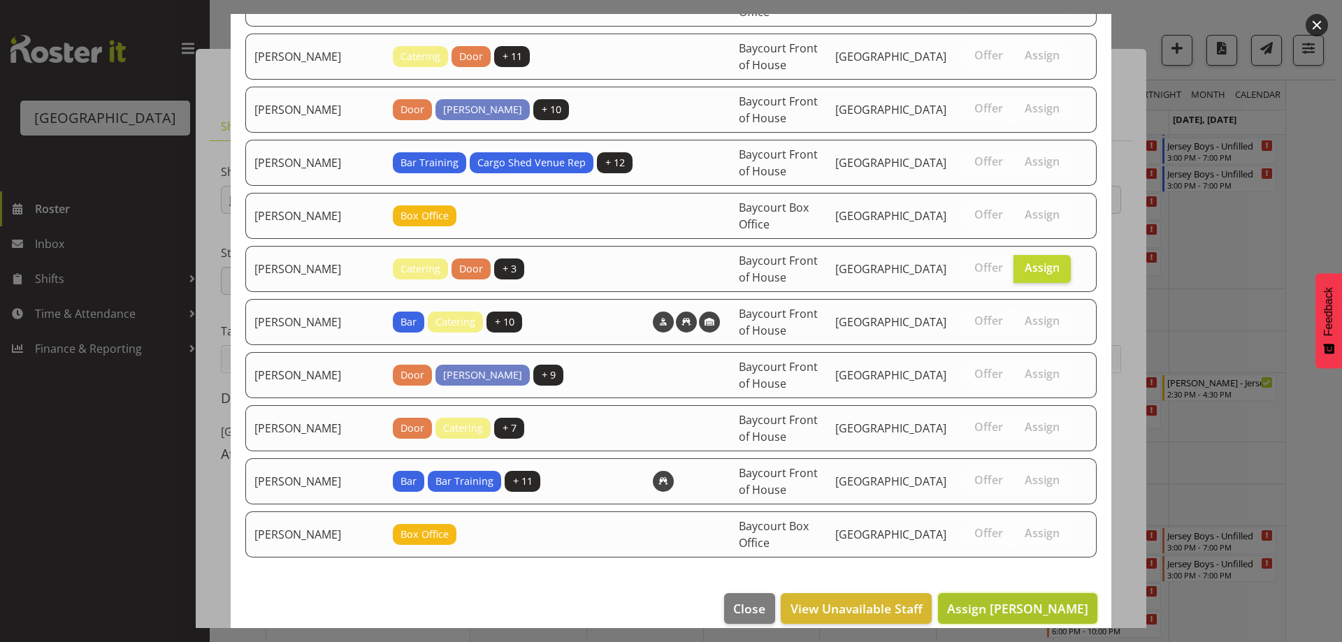
click at [1033, 600] on span "Assign Michelle Bradbury" at bounding box center [1017, 608] width 141 height 17
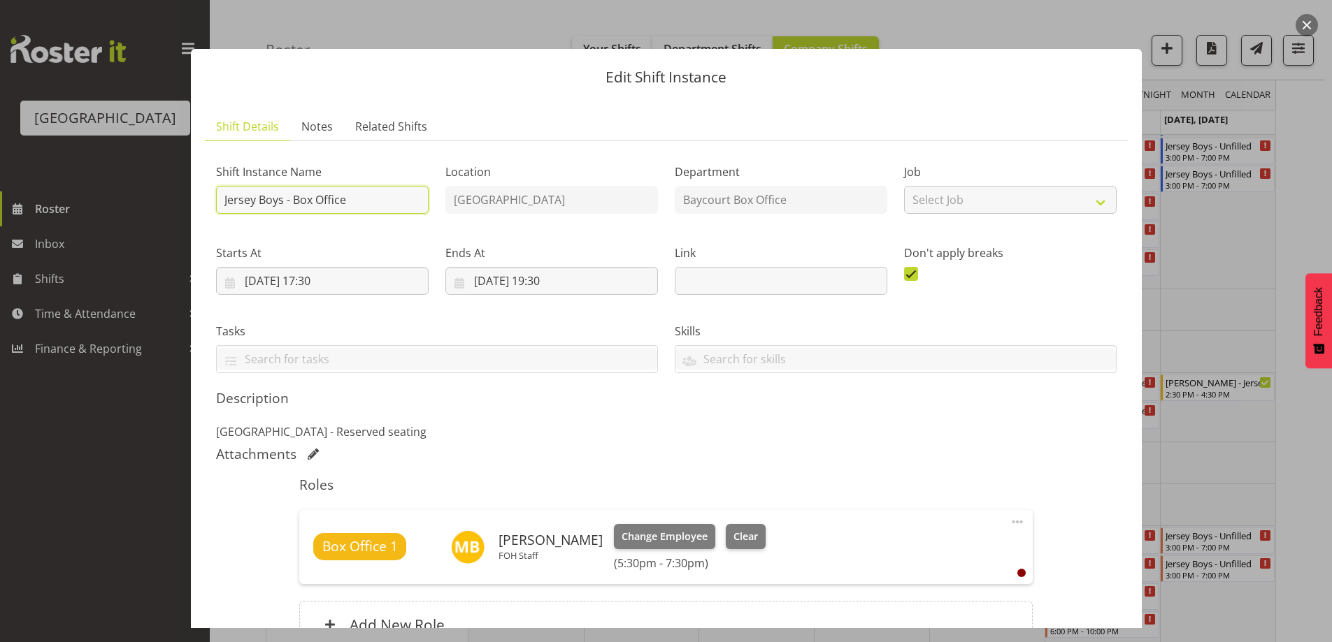
click at [216, 199] on input "Jersey Boys - Box Office" at bounding box center [322, 200] width 213 height 28
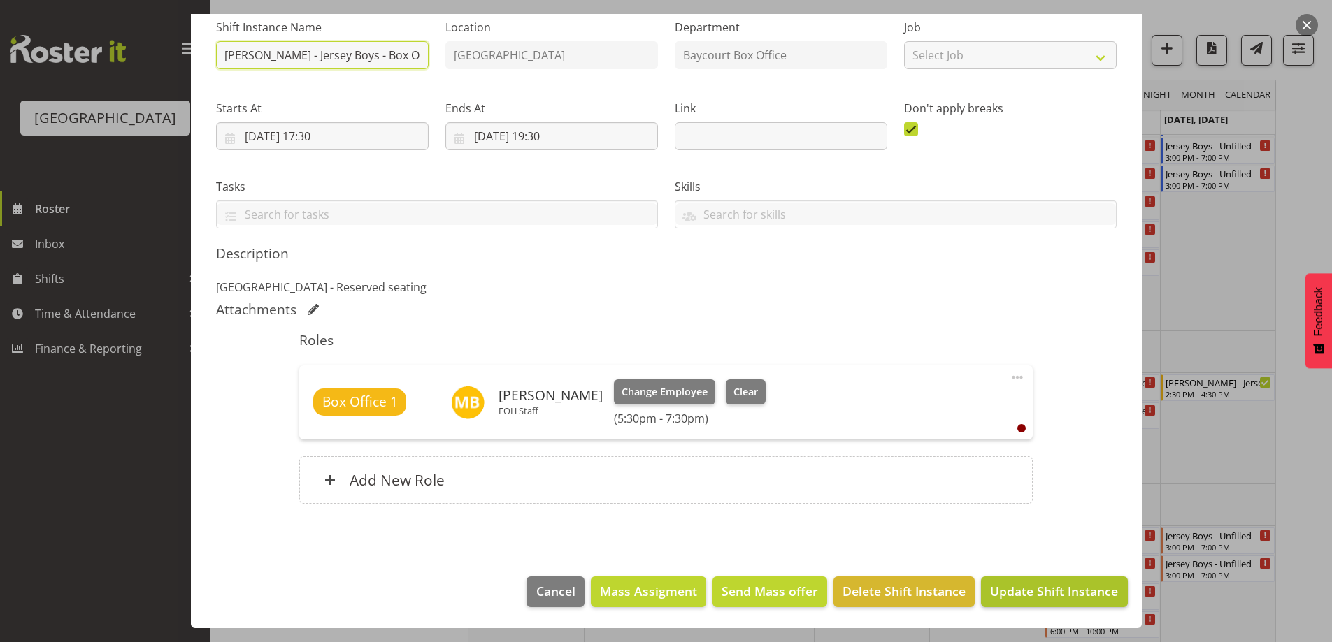
type input "Michelle - Jersey Boys - Box Office"
click at [1090, 600] on span "Update Shift Instance" at bounding box center [1054, 591] width 128 height 18
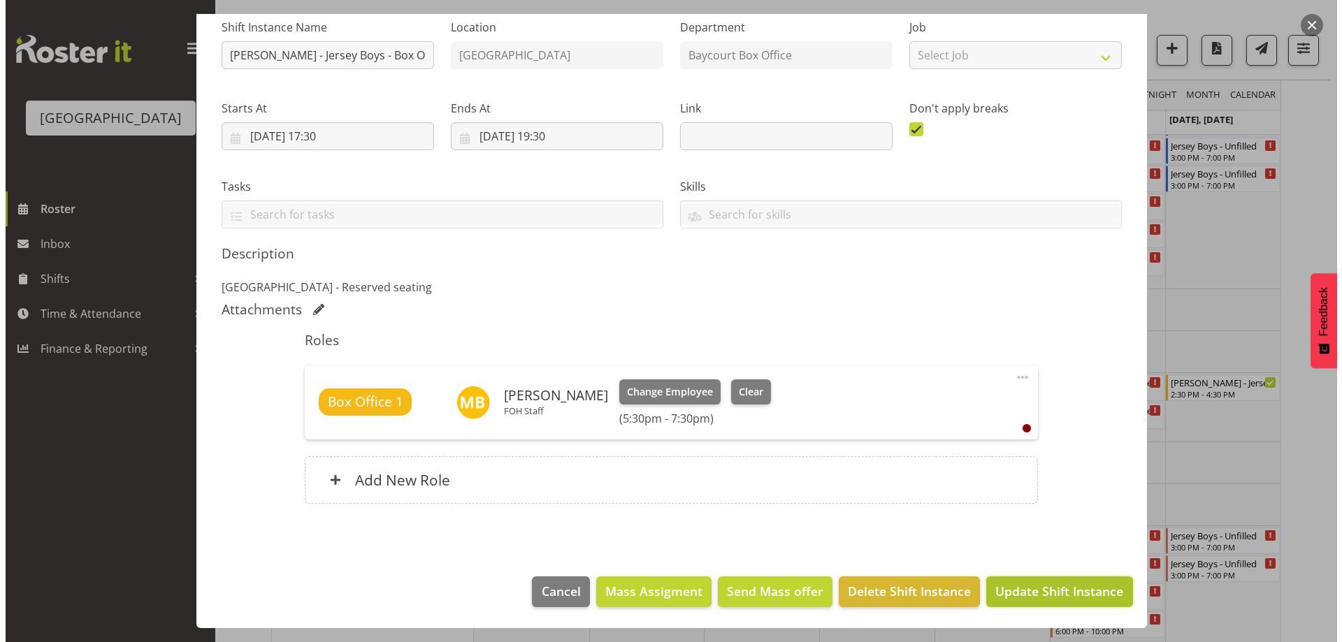
scroll to position [89, 0]
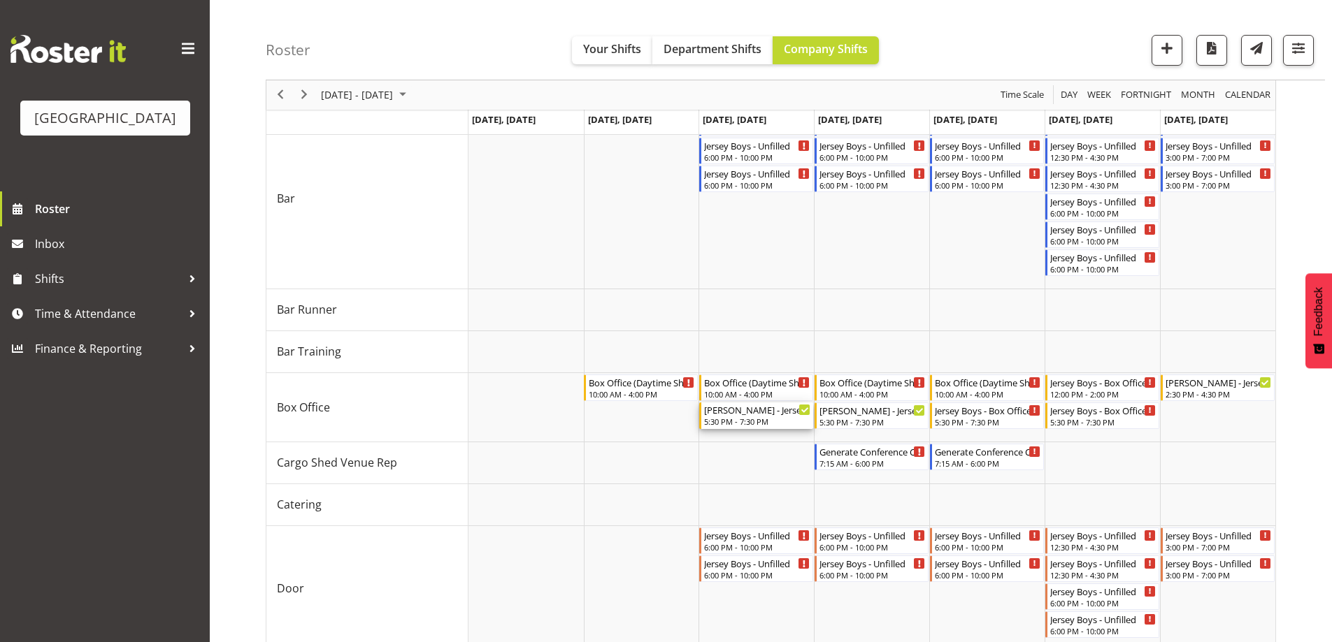
click at [721, 418] on div "5:30 PM - 7:30 PM" at bounding box center [757, 421] width 106 height 11
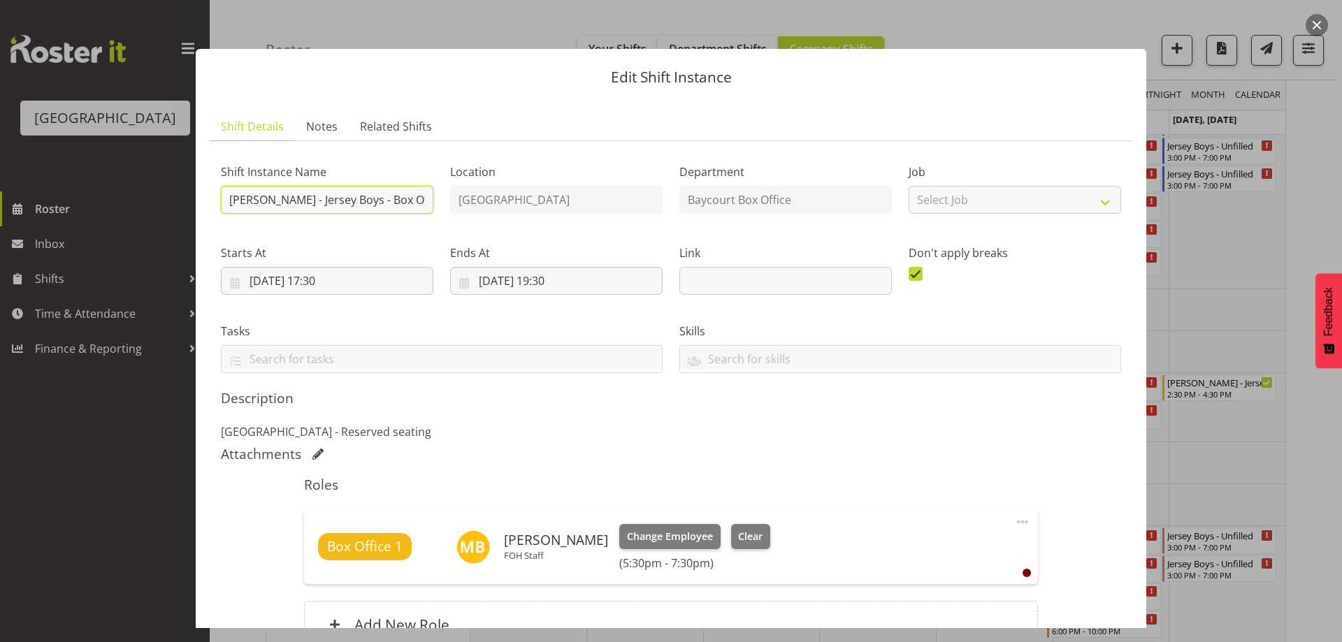
drag, startPoint x: 270, startPoint y: 203, endPoint x: 211, endPoint y: 199, distance: 58.9
click at [210, 199] on section "Shift Instance Name Michelle - Jersey Boys - Box Office Location Baycourt Commu…" at bounding box center [671, 408] width 923 height 535
click at [763, 531] on span "Clear" at bounding box center [750, 536] width 24 height 15
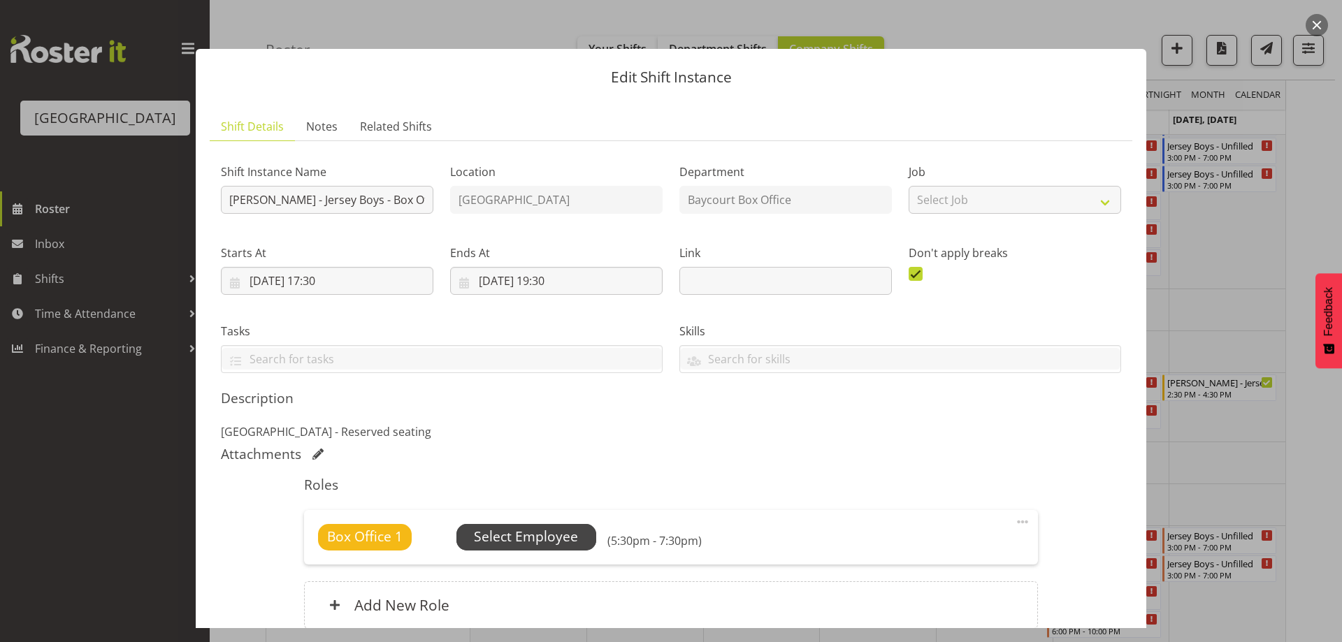
click at [513, 535] on span "Select Employee" at bounding box center [526, 537] width 104 height 20
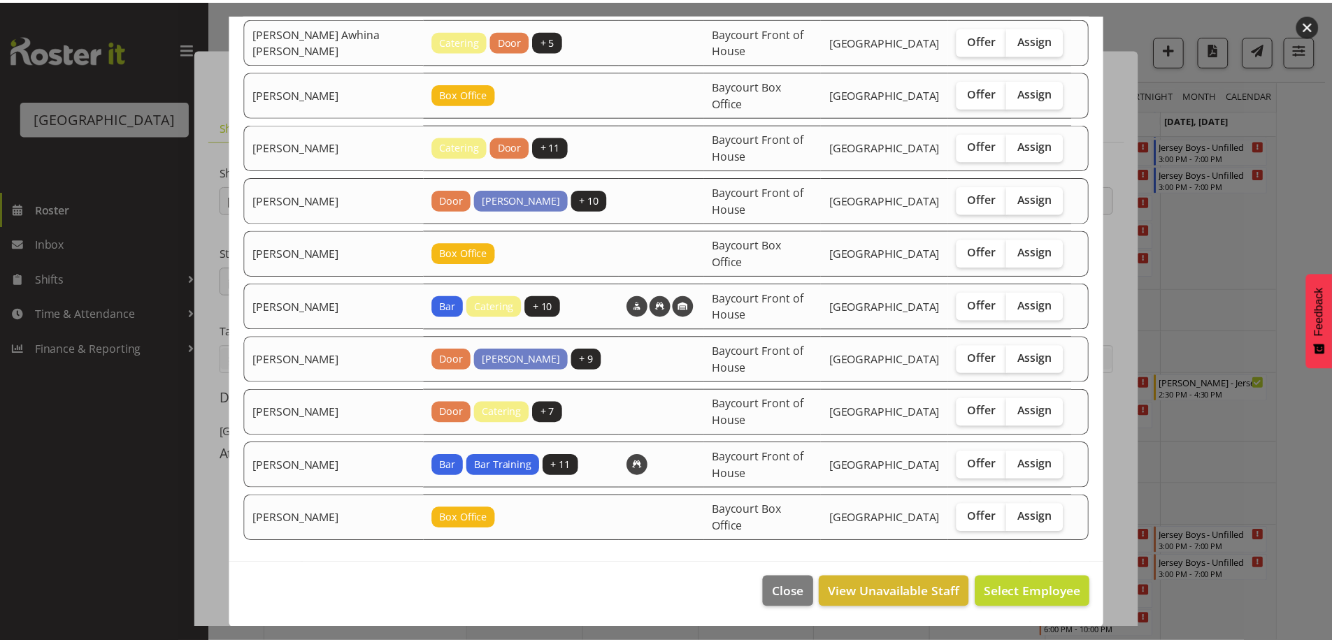
scroll to position [140, 0]
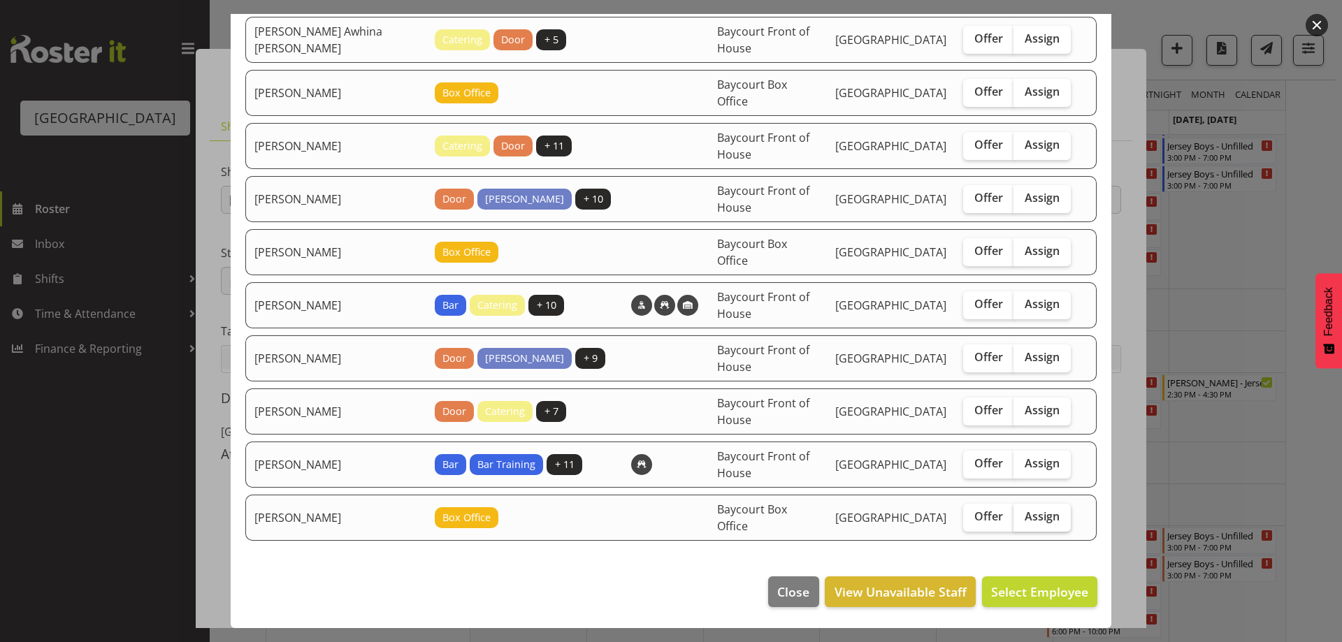
click at [1042, 521] on span "Assign" at bounding box center [1042, 517] width 35 height 14
click at [1023, 521] on input "Assign" at bounding box center [1018, 516] width 9 height 9
checkbox input "true"
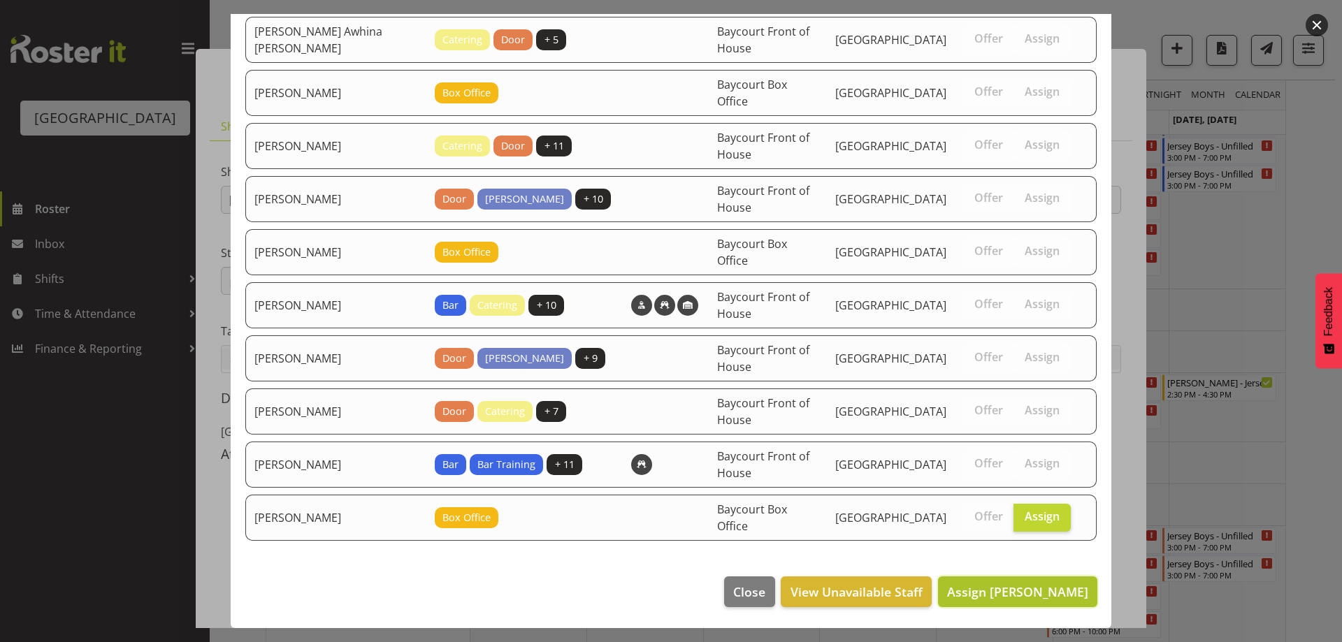
click at [1053, 594] on span "Assign Wendy Auld" at bounding box center [1017, 592] width 141 height 17
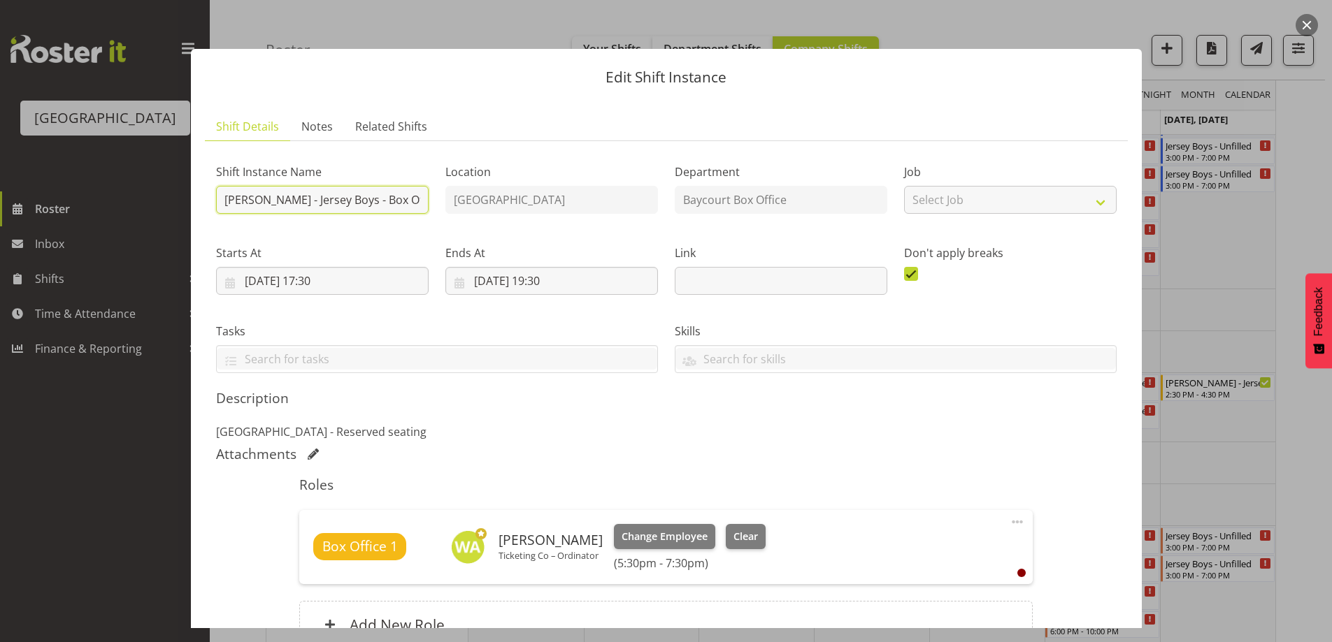
drag, startPoint x: 218, startPoint y: 199, endPoint x: 197, endPoint y: 194, distance: 21.7
click at [198, 194] on section "Shift Details Notes Related Shifts Shift Instance Name Michelle - Jersey Boys -…" at bounding box center [666, 403] width 951 height 609
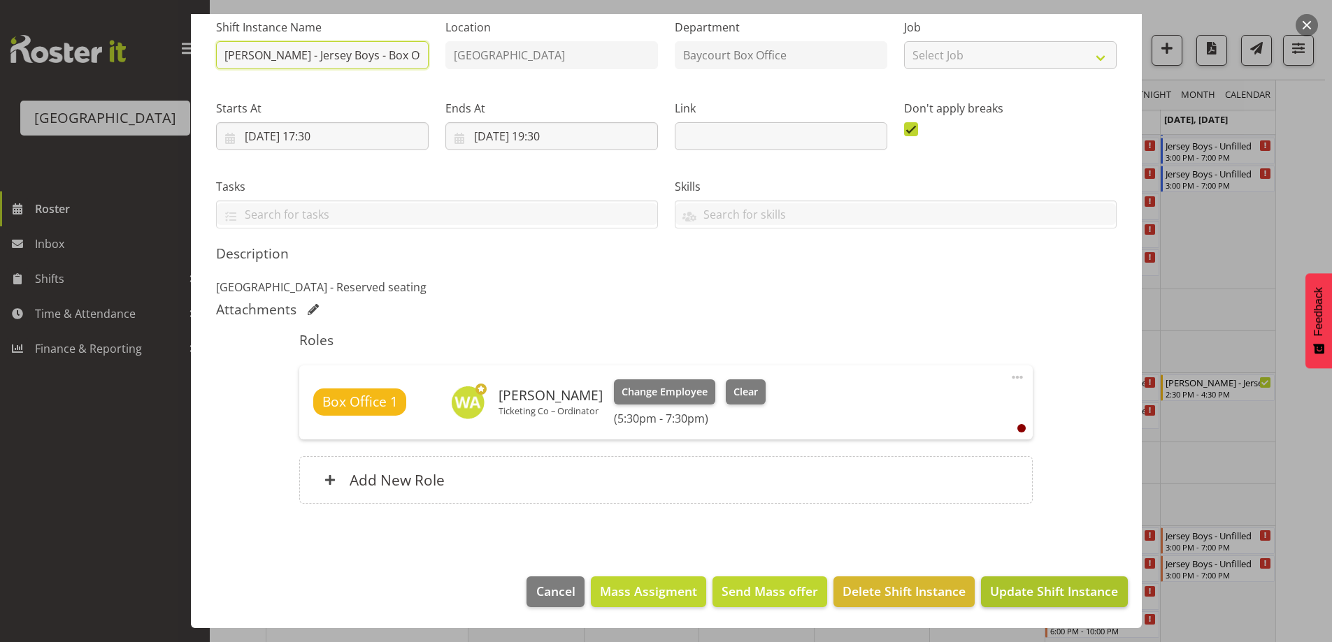
type input "Wendy - Jersey Boys - Box Office"
click at [1021, 587] on span "Update Shift Instance" at bounding box center [1054, 591] width 128 height 18
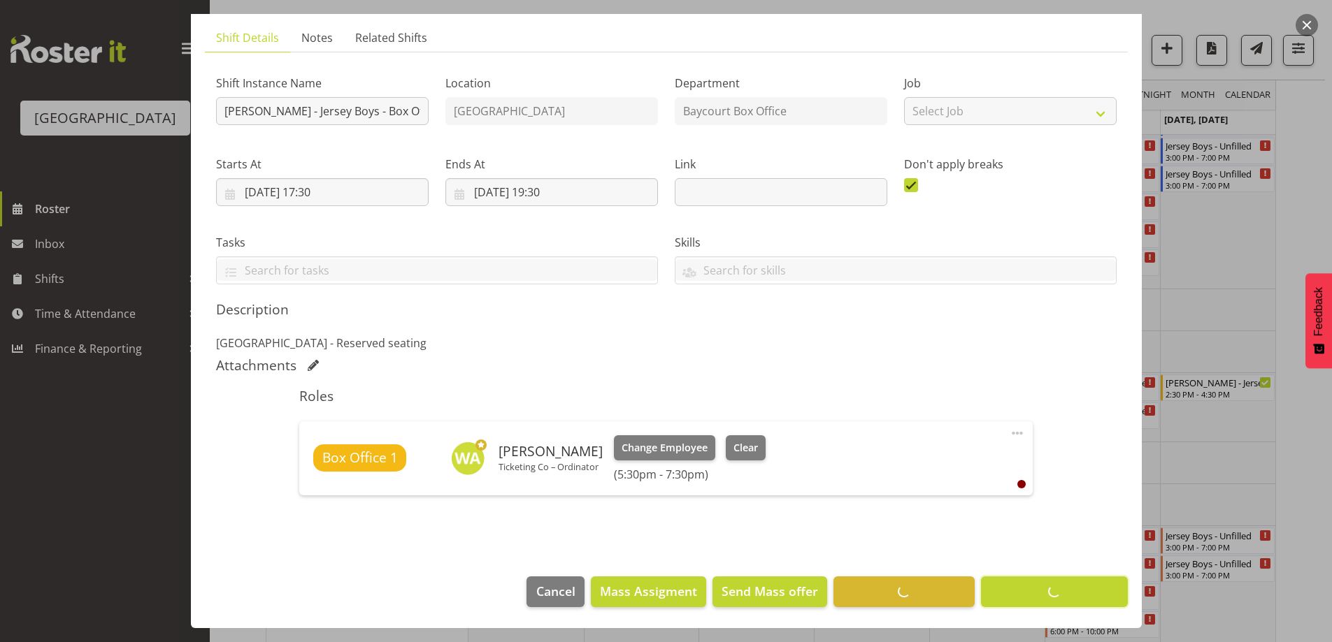
scroll to position [89, 0]
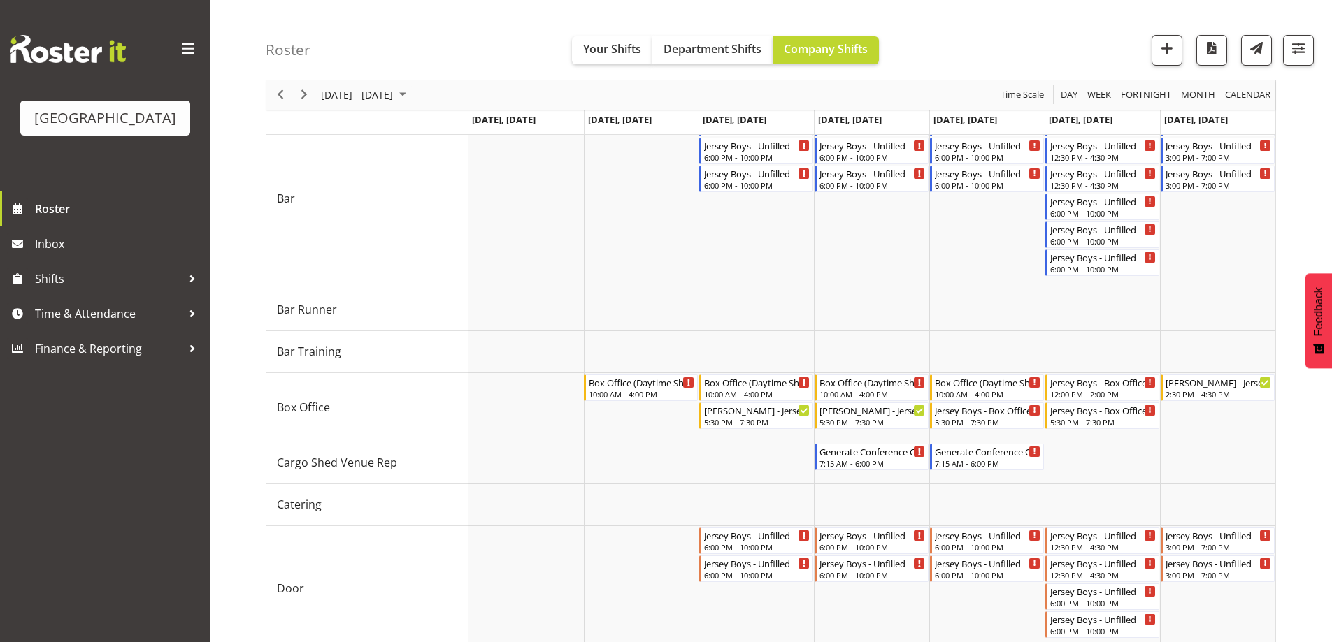
drag, startPoint x: 1007, startPoint y: 22, endPoint x: 1008, endPoint y: 51, distance: 28.7
click at [1007, 22] on div "Roster Your Shifts Department Shifts Company Shifts All Locations Clear Baycour…" at bounding box center [795, 40] width 1059 height 80
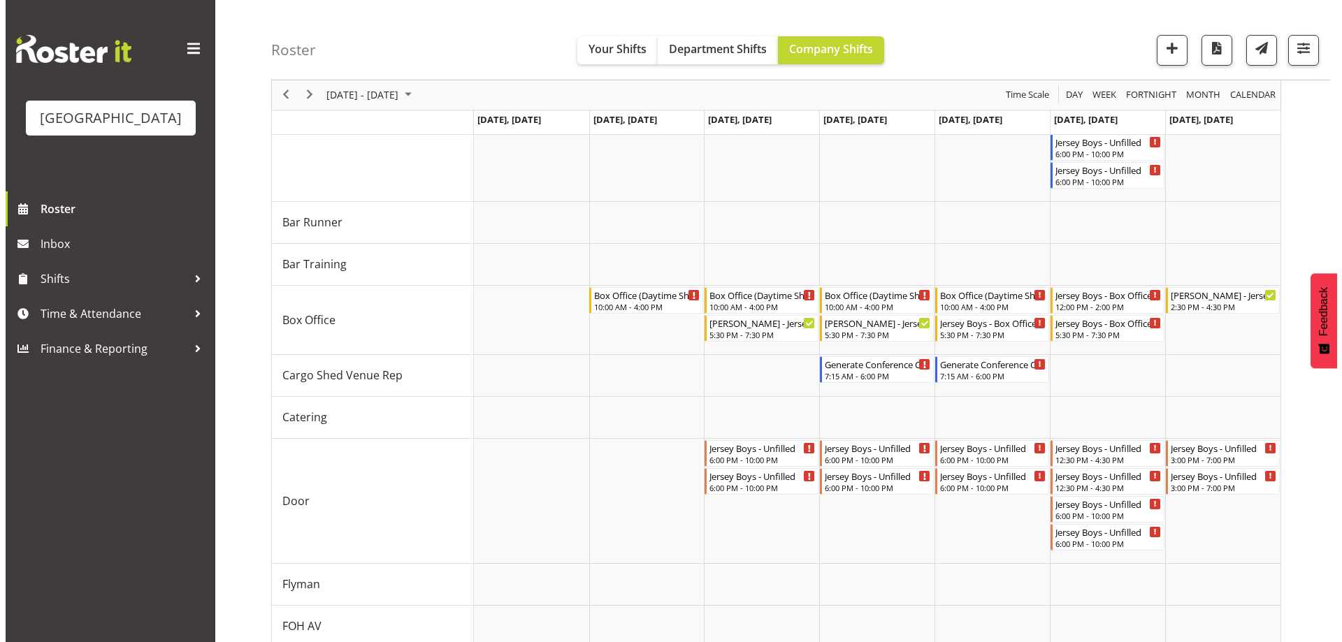
scroll to position [246, 0]
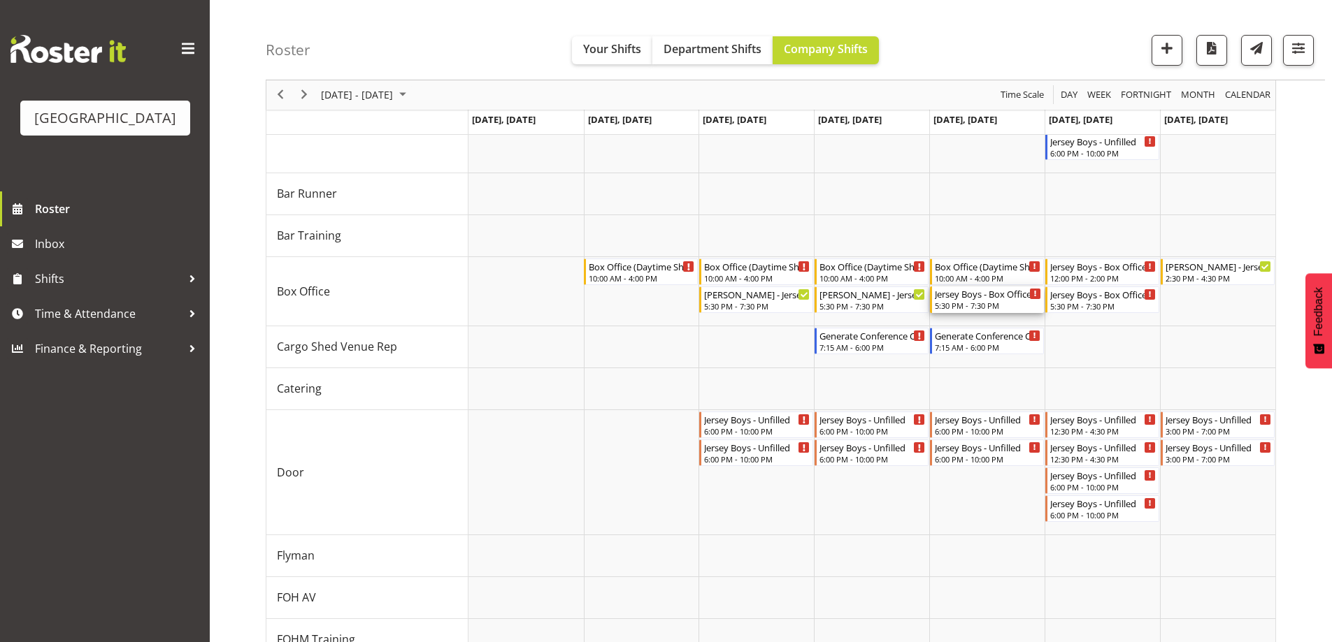
click at [974, 305] on div "5:30 PM - 7:30 PM" at bounding box center [988, 305] width 106 height 11
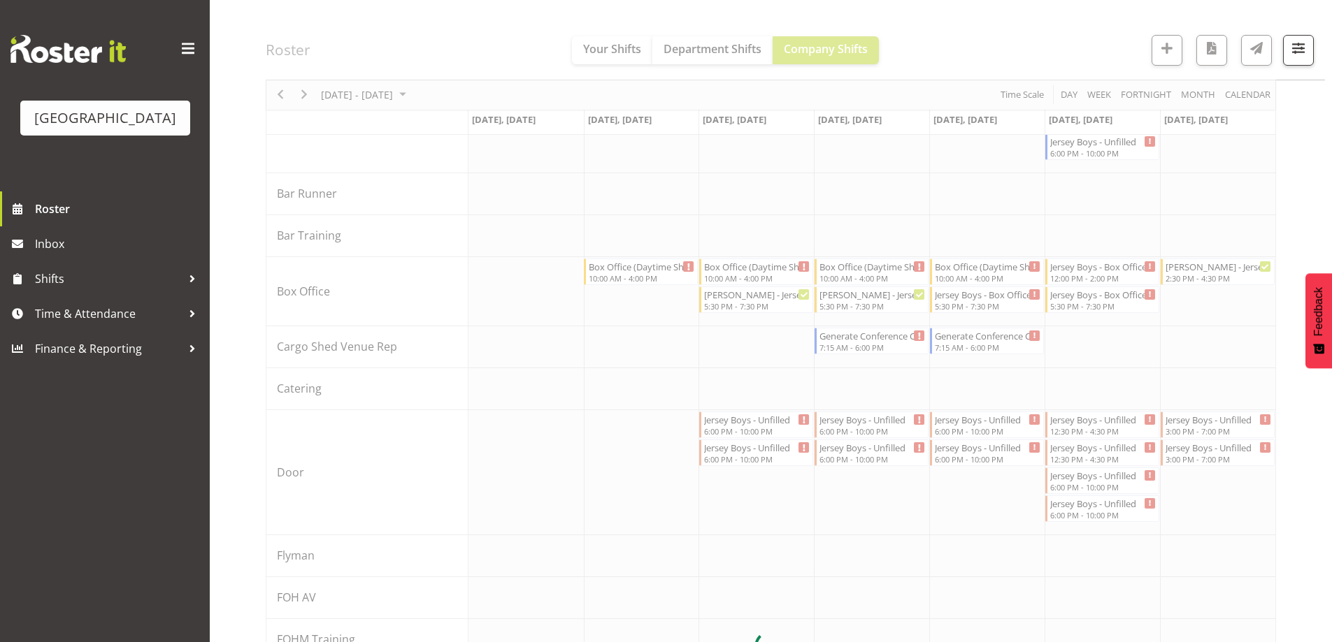
click at [974, 306] on div at bounding box center [771, 647] width 1010 height 1509
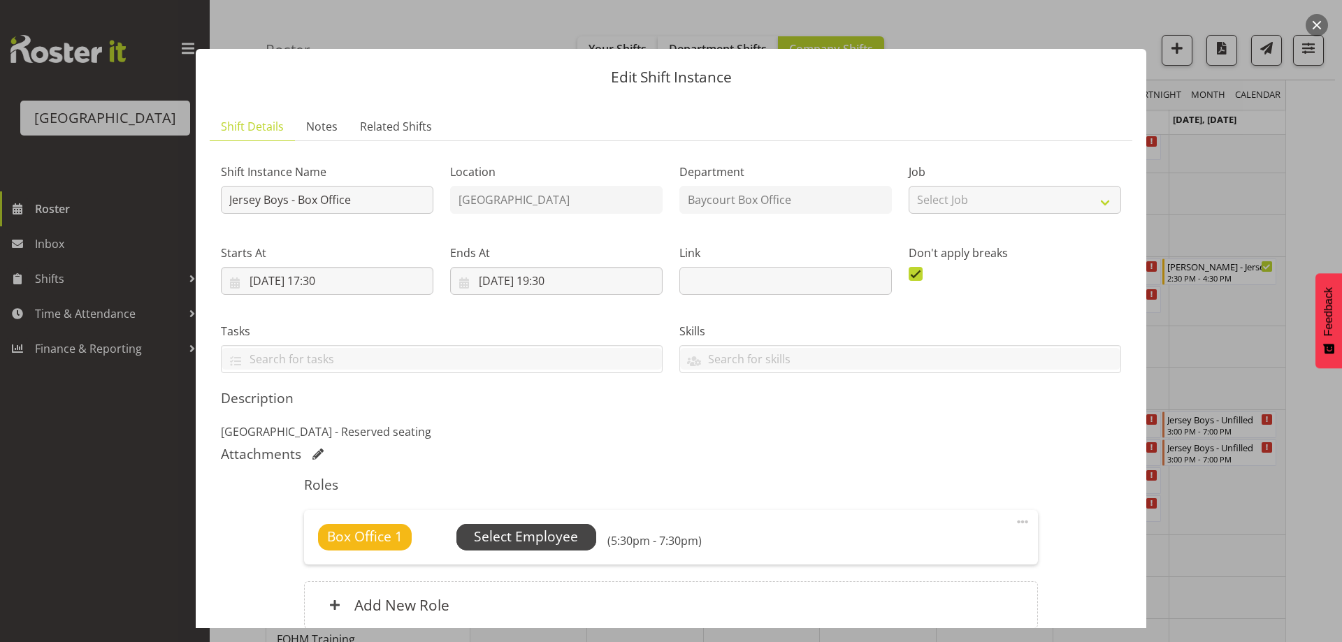
click at [552, 531] on span "Select Employee" at bounding box center [526, 537] width 104 height 20
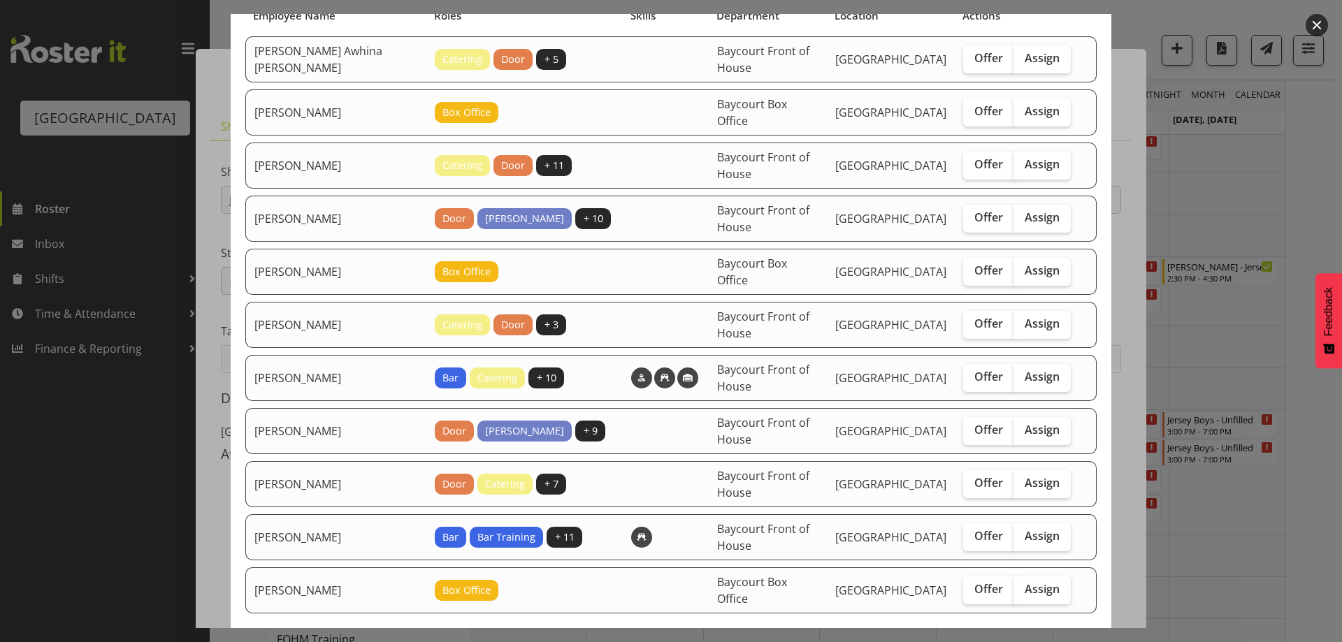
scroll to position [140, 0]
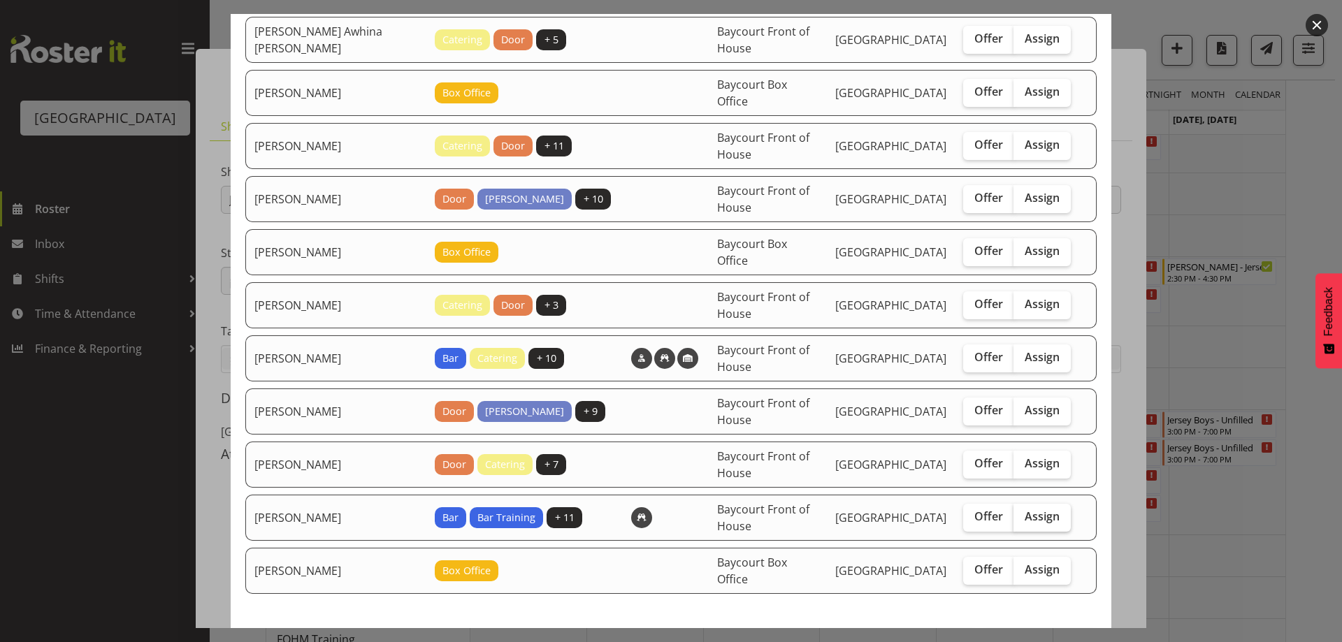
click at [1030, 510] on span "Assign" at bounding box center [1042, 517] width 35 height 14
click at [1023, 512] on input "Assign" at bounding box center [1018, 516] width 9 height 9
checkbox input "true"
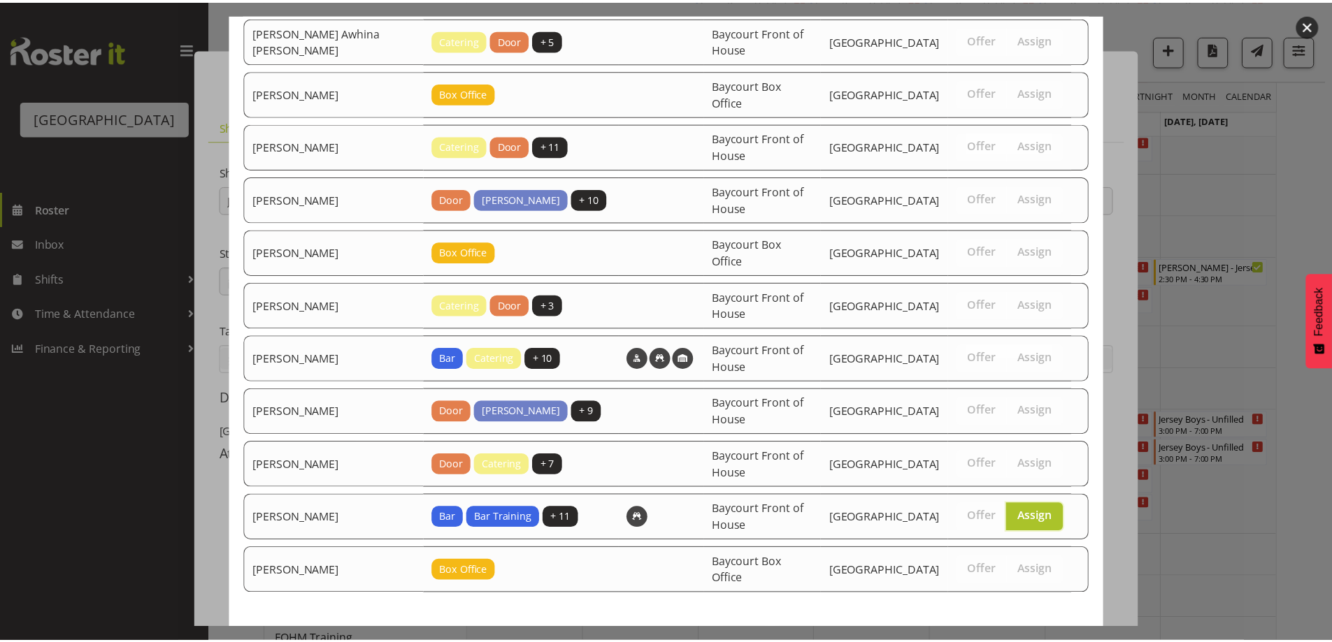
scroll to position [193, 0]
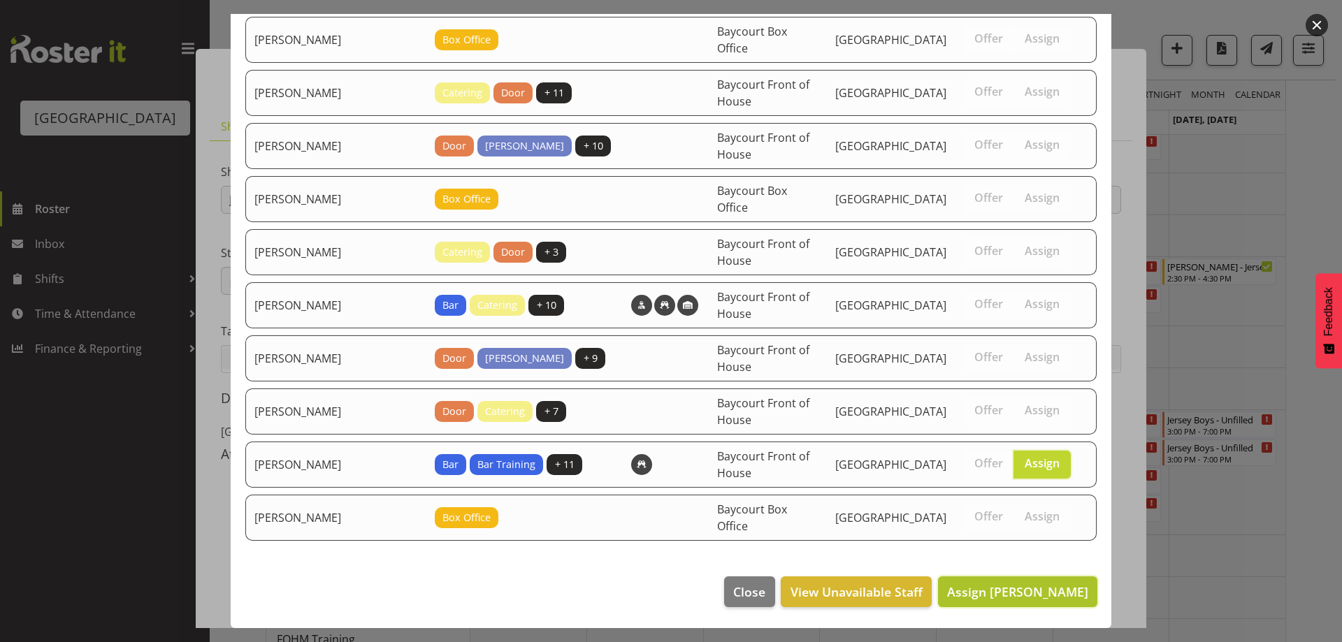
click at [1044, 595] on span "Assign Valerie Donaldson" at bounding box center [1017, 592] width 141 height 17
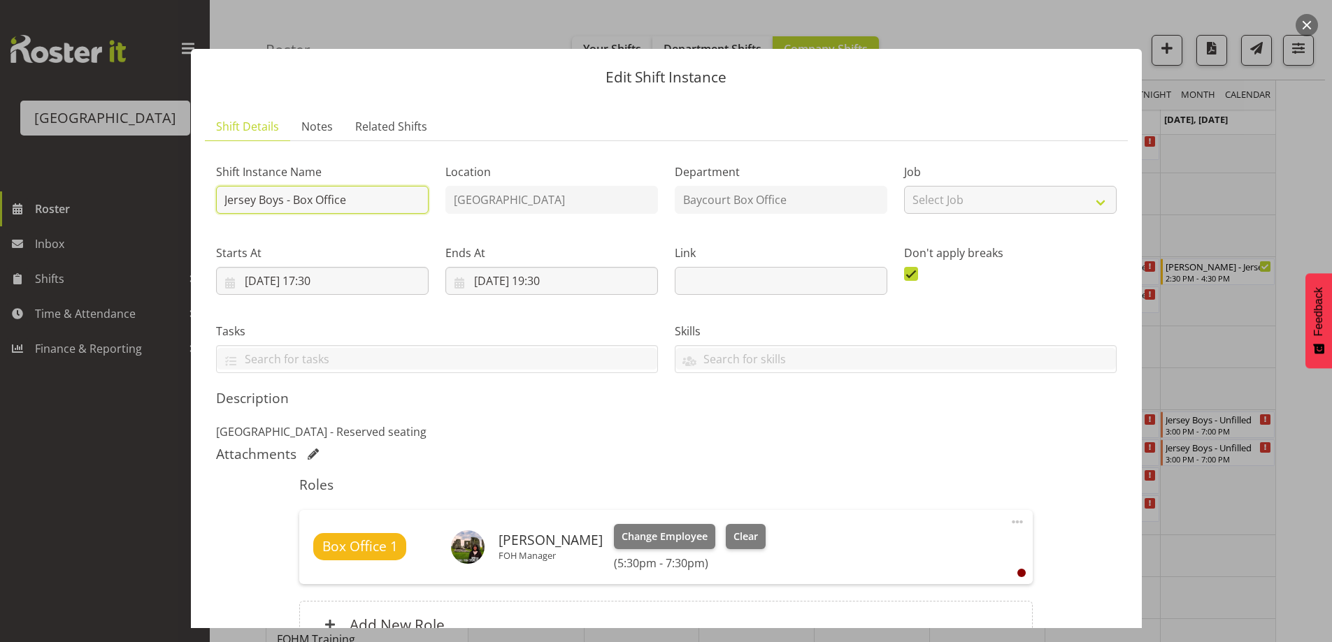
click at [218, 199] on input "Jersey Boys - Box Office" at bounding box center [322, 200] width 213 height 28
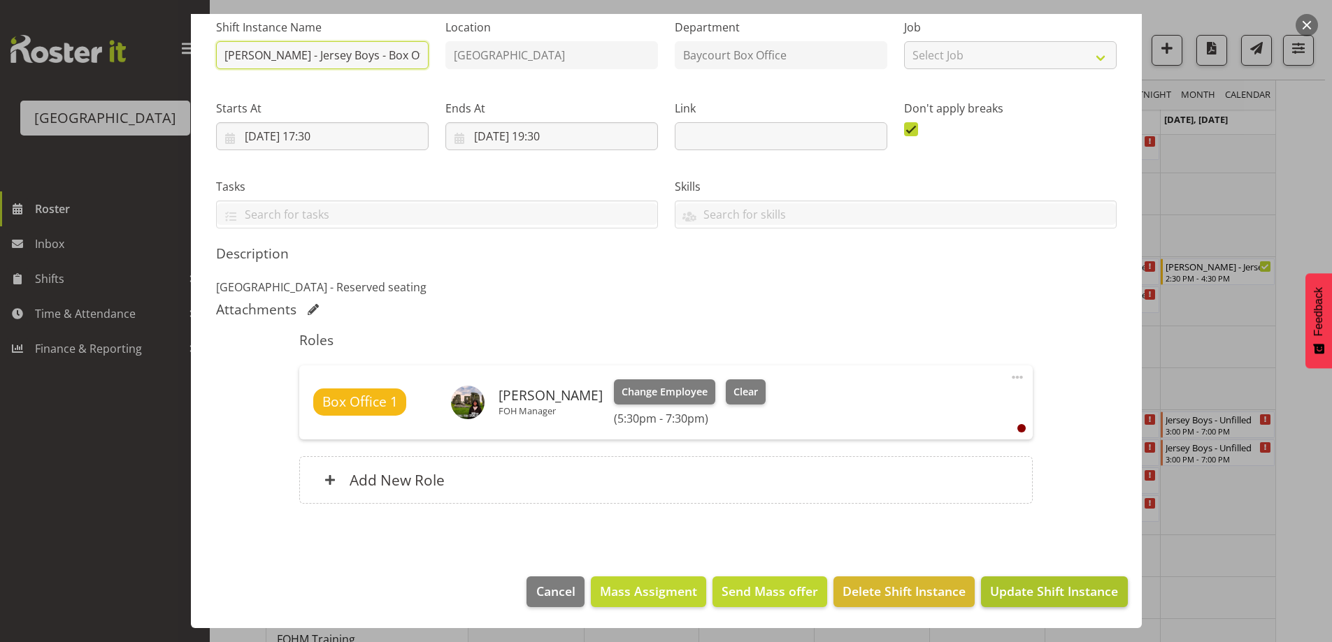
type input "Valerie - Jersey Boys - Box Office"
click at [1079, 588] on span "Update Shift Instance" at bounding box center [1054, 591] width 128 height 18
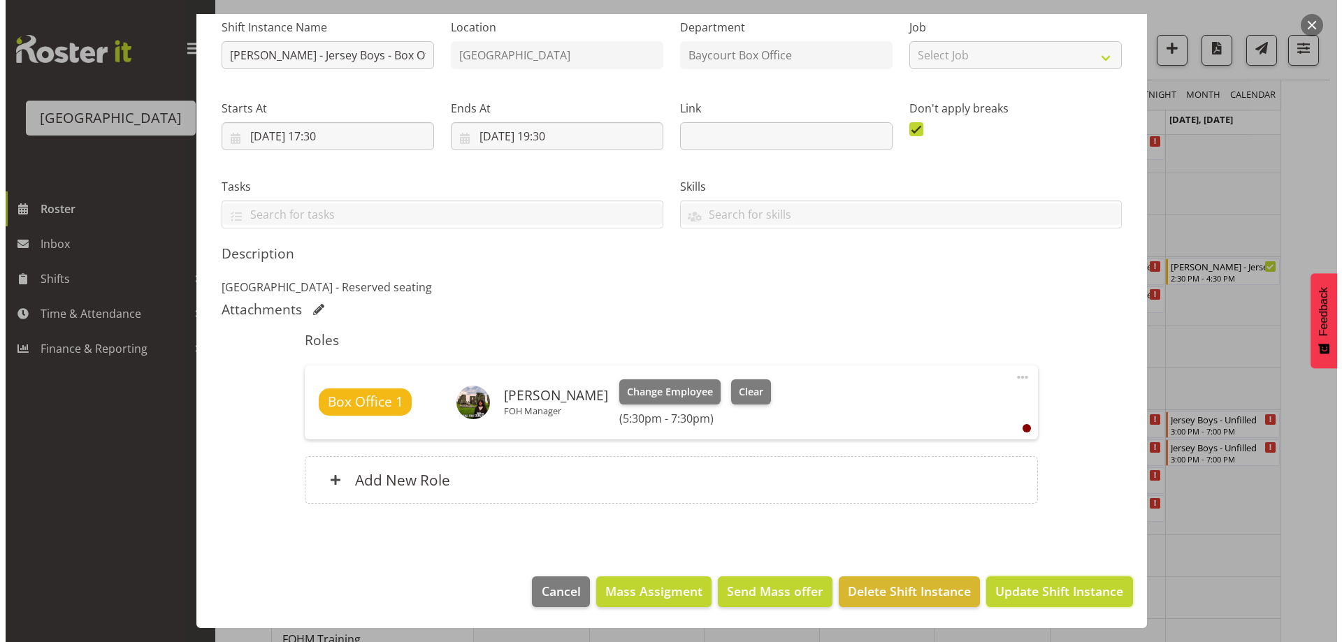
scroll to position [89, 0]
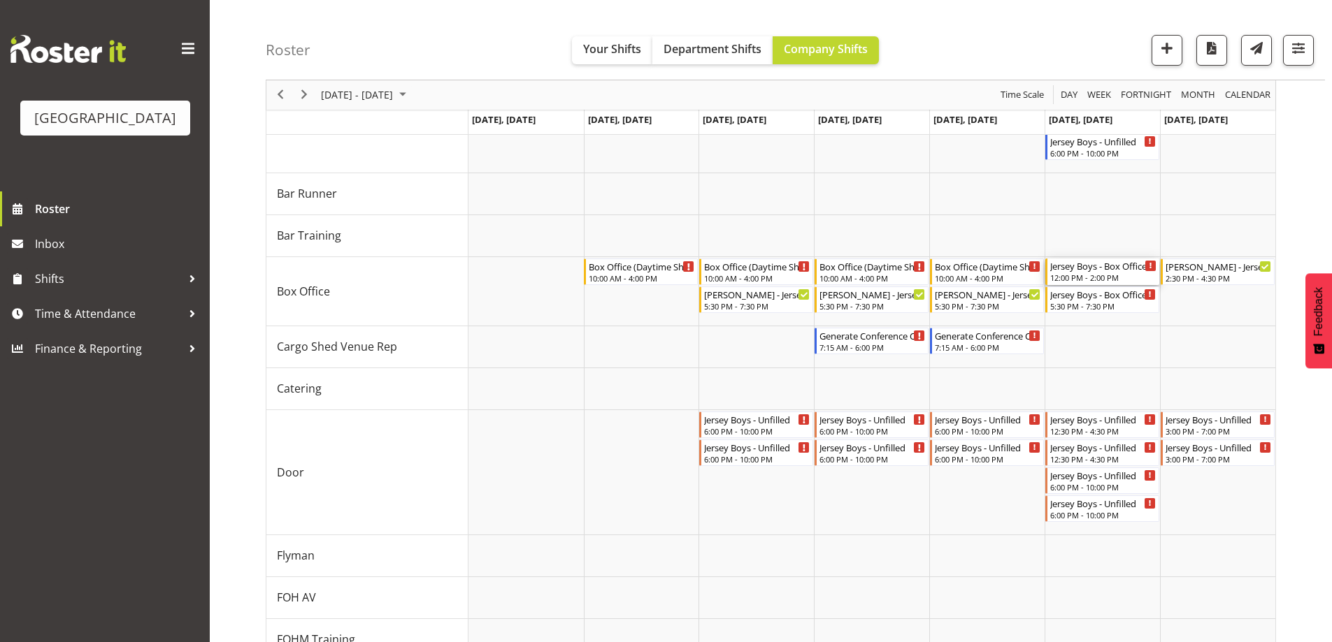
click at [1104, 270] on div "Jersey Boys - Box Office - Unfilled" at bounding box center [1103, 266] width 106 height 14
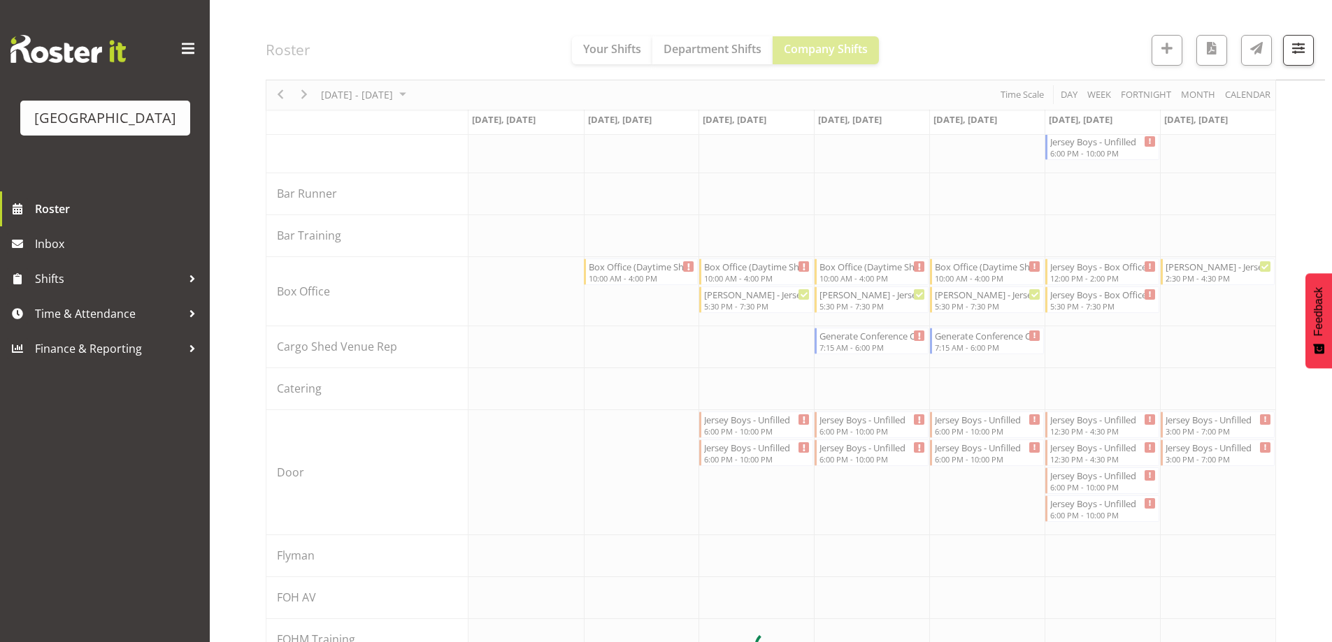
click at [1104, 270] on div at bounding box center [771, 647] width 1010 height 1509
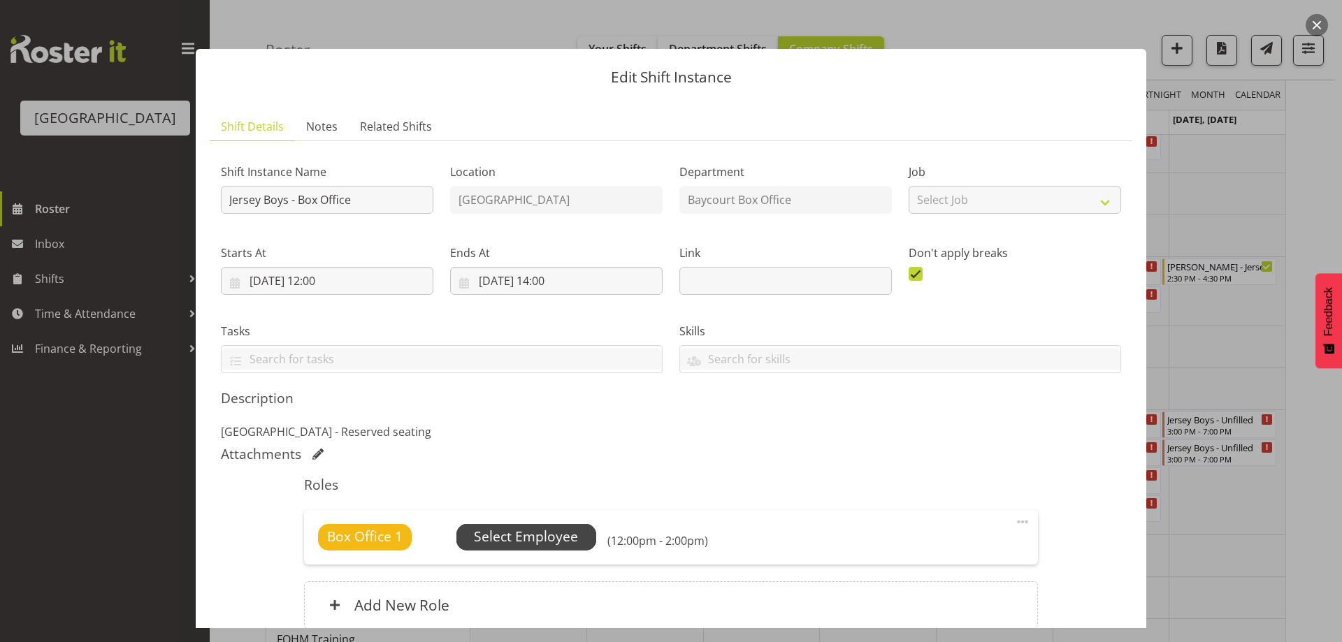
click at [511, 538] on span "Select Employee" at bounding box center [526, 537] width 104 height 20
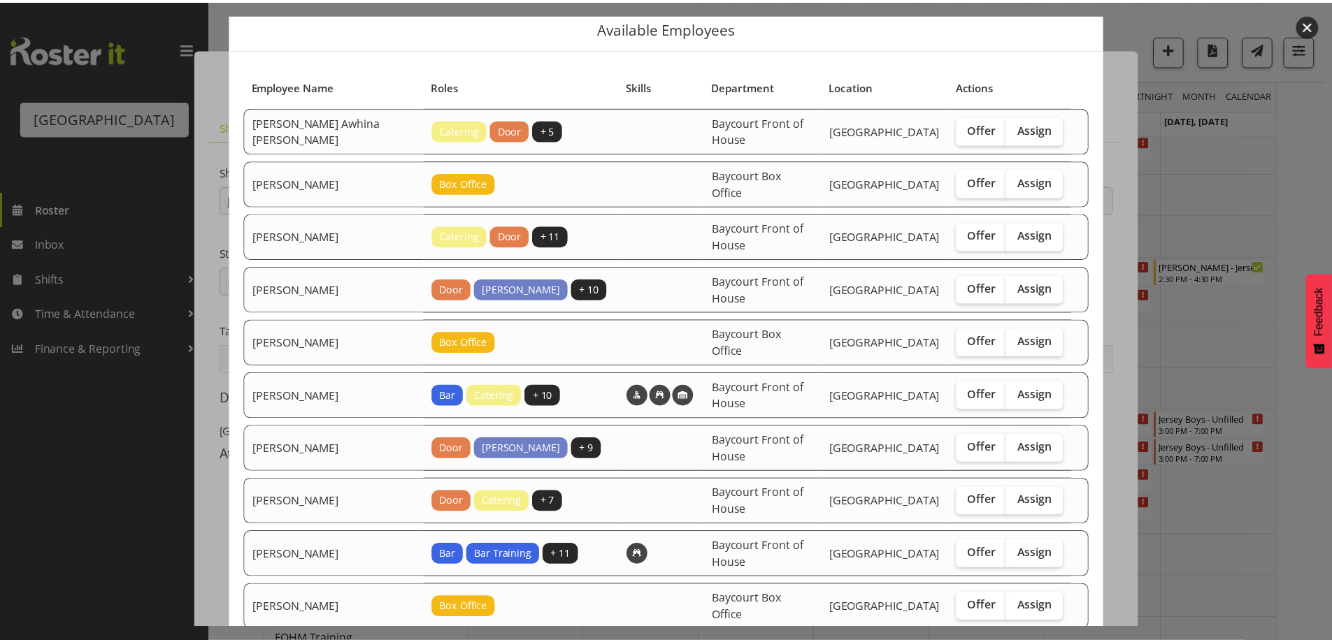
scroll to position [140, 0]
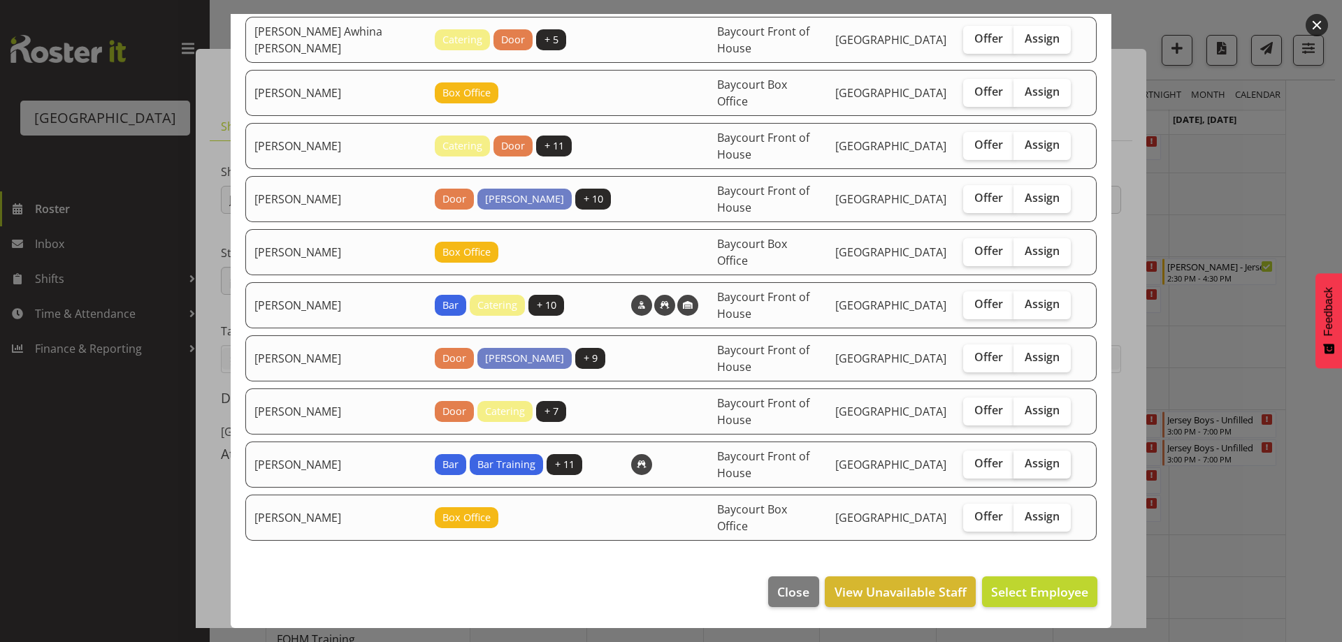
click at [1042, 454] on label "Assign" at bounding box center [1042, 465] width 57 height 28
click at [1023, 459] on input "Assign" at bounding box center [1018, 463] width 9 height 9
checkbox input "true"
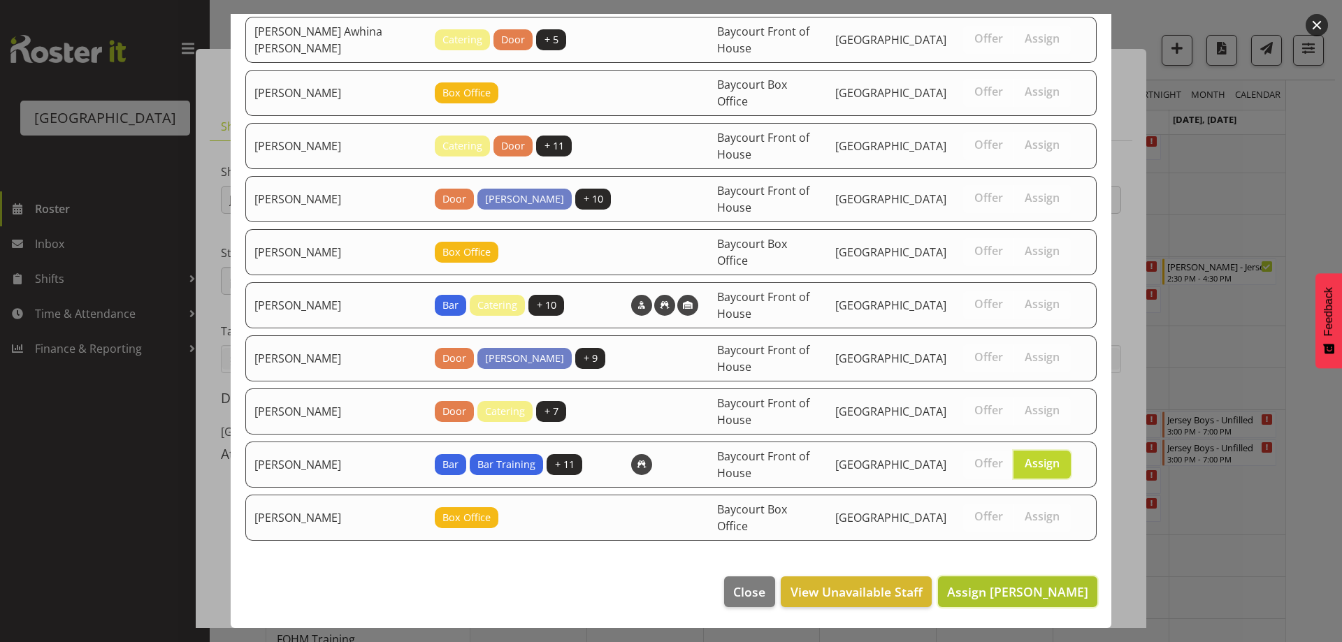
click at [1063, 594] on span "Assign Valerie Donaldson" at bounding box center [1017, 592] width 141 height 17
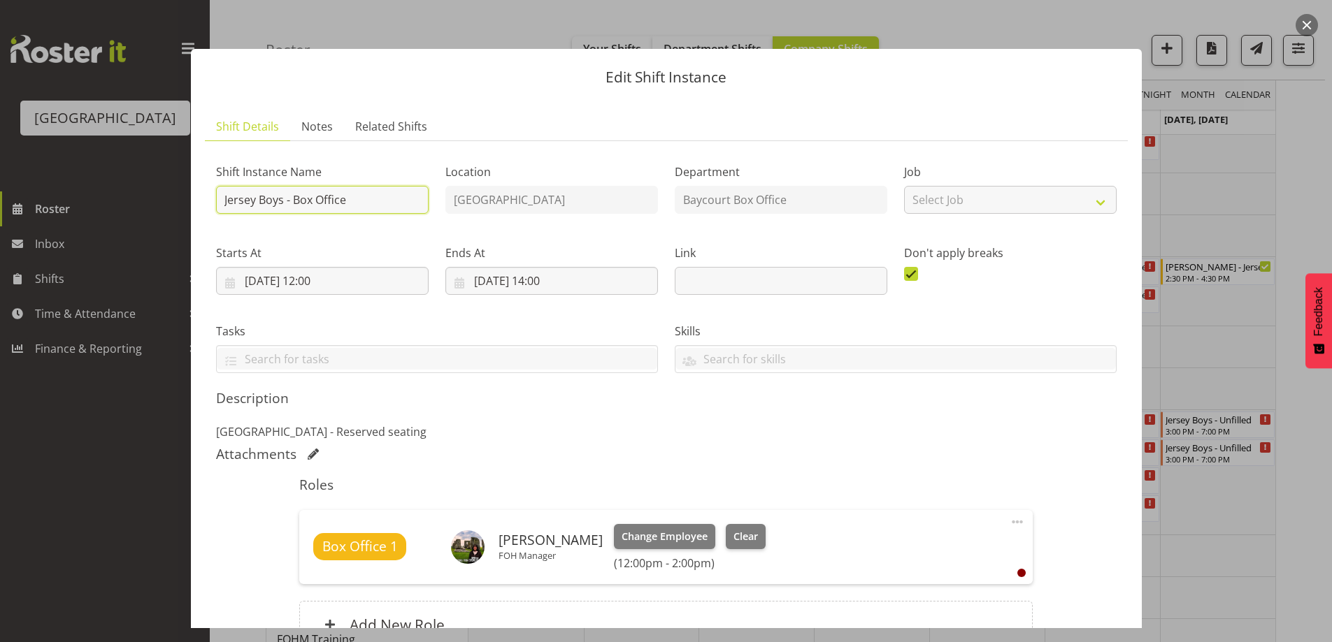
click at [224, 197] on input "Jersey Boys - Box Office" at bounding box center [322, 200] width 213 height 28
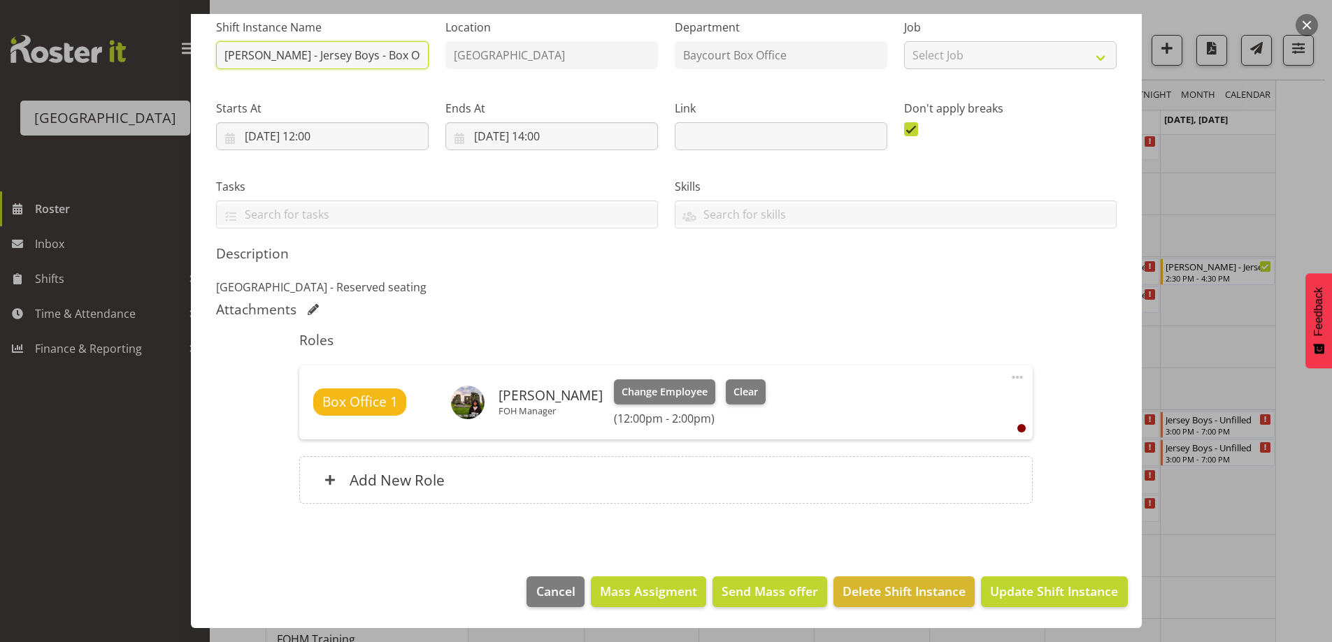
type input "Valerie - Jersey Boys - Box Office"
click at [1100, 593] on span "Update Shift Instance" at bounding box center [1054, 591] width 128 height 18
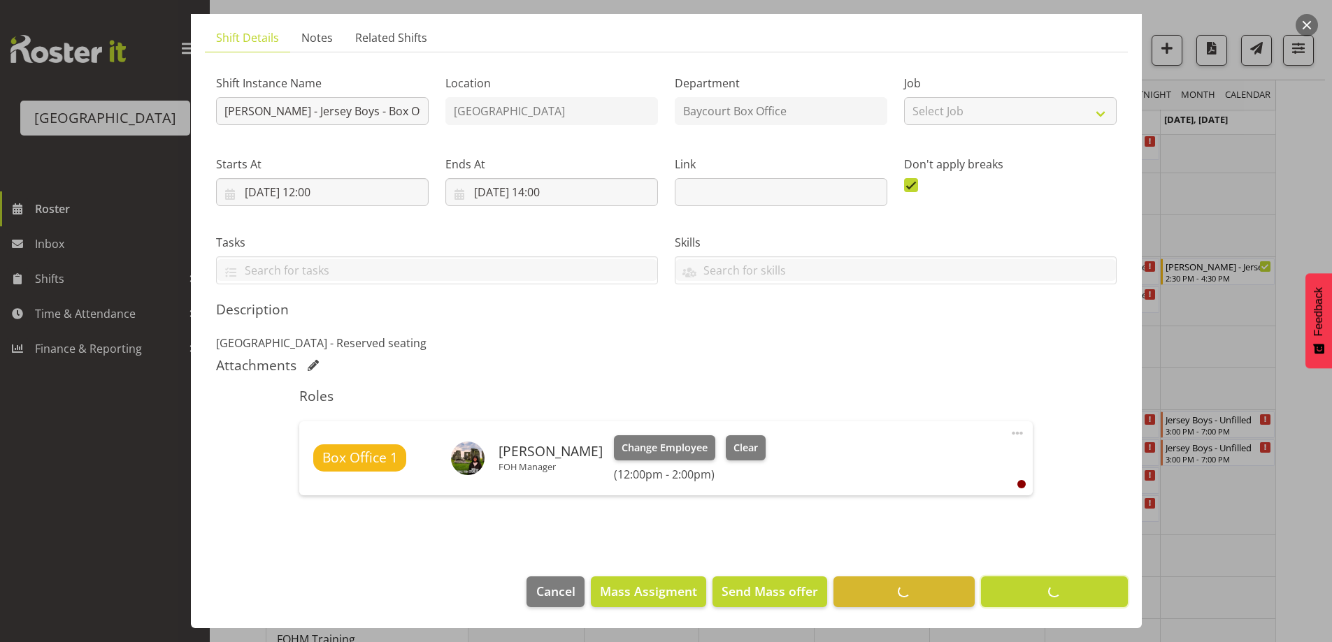
scroll to position [89, 0]
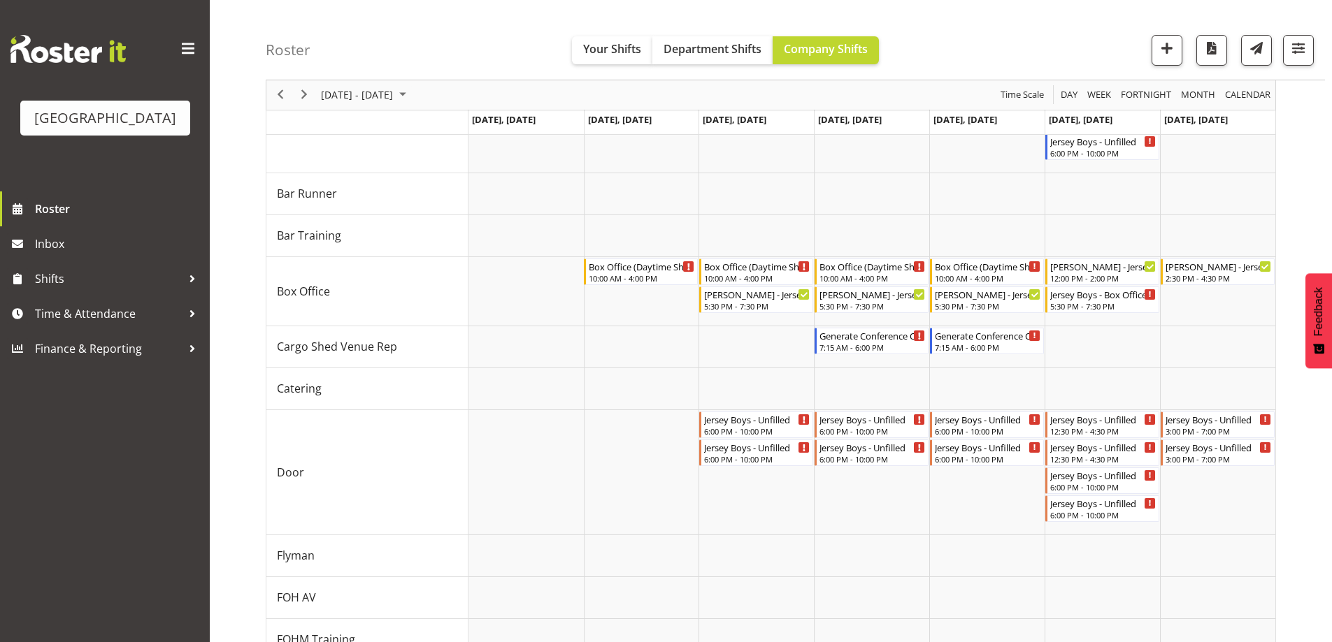
click at [997, 46] on div "Roster Your Shifts Department Shifts Company Shifts All Locations Clear Baycour…" at bounding box center [795, 40] width 1059 height 80
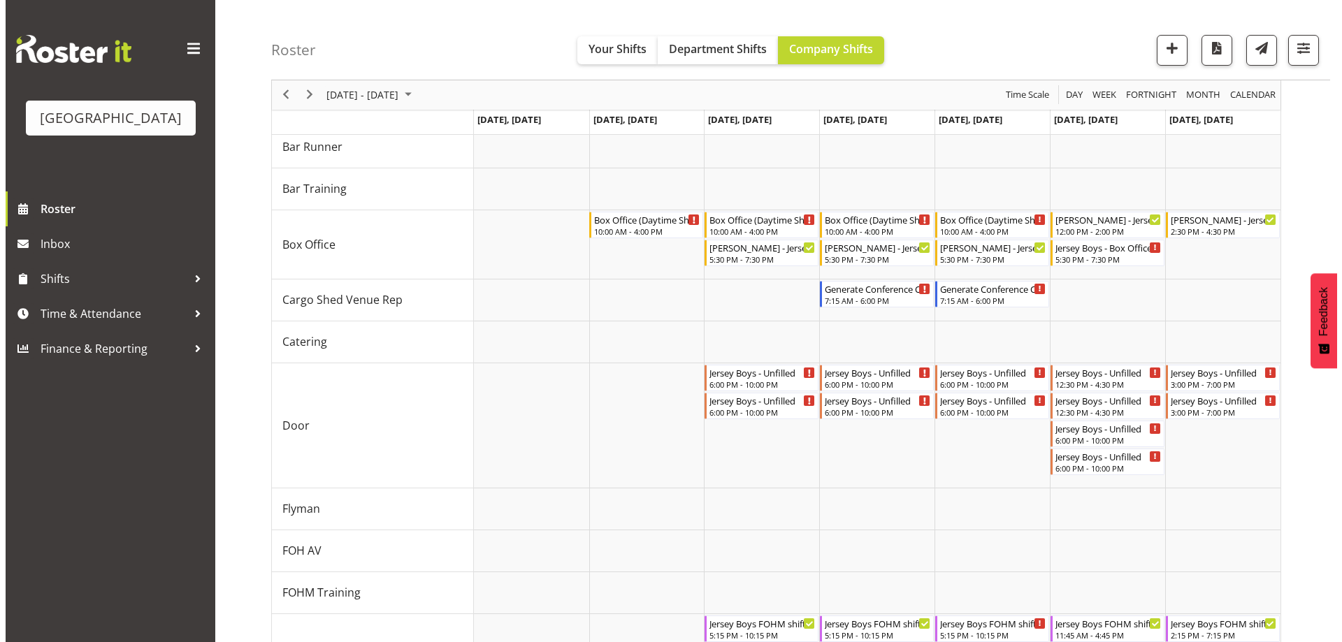
scroll to position [294, 0]
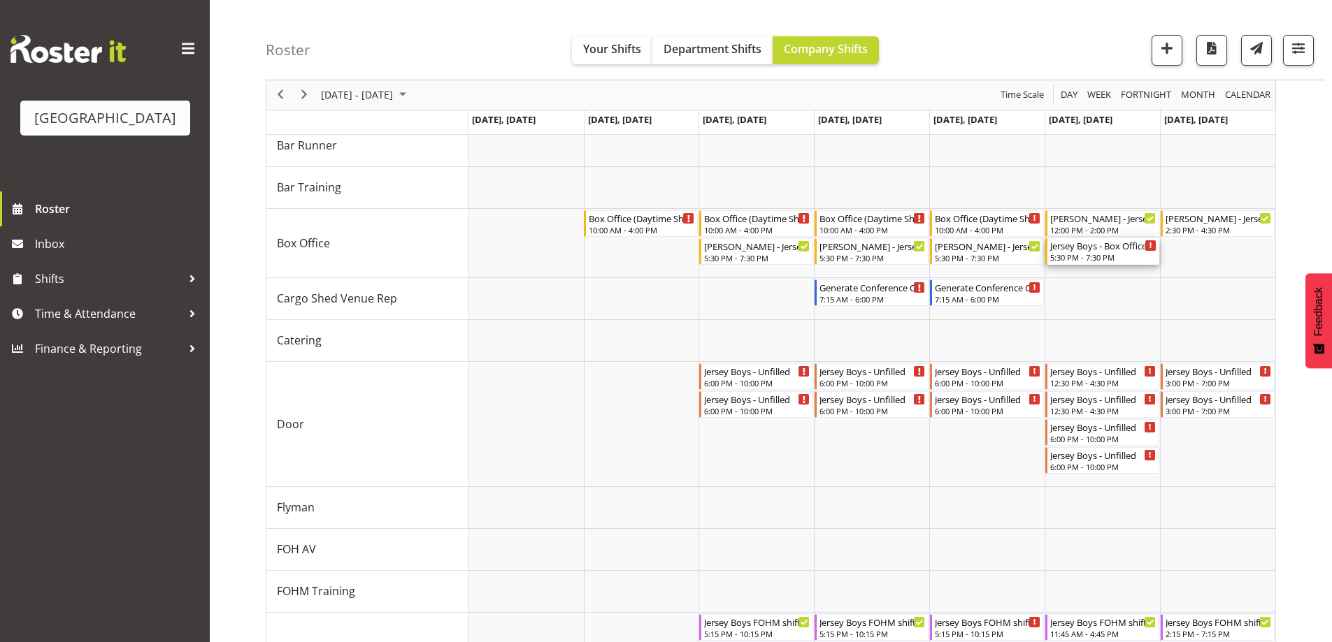
click at [1120, 255] on div "5:30 PM - 7:30 PM" at bounding box center [1103, 257] width 106 height 11
click at [0, 0] on div at bounding box center [0, 0] width 0 height 0
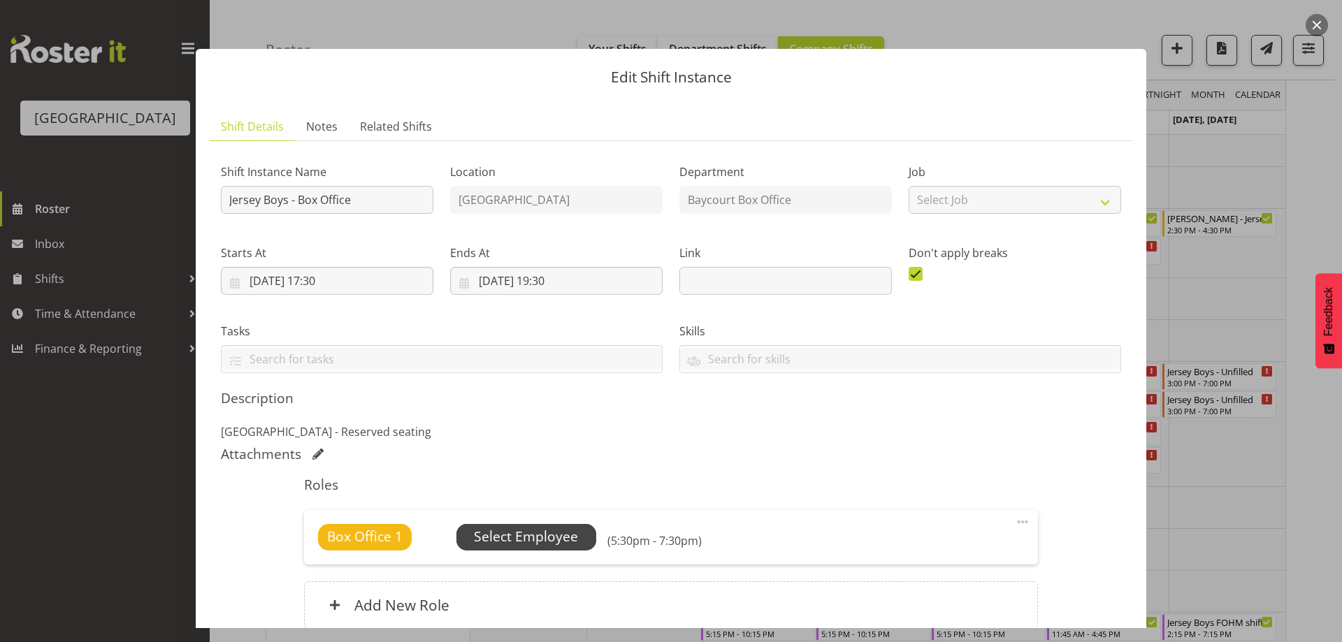
click at [515, 545] on span "Select Employee" at bounding box center [526, 537] width 104 height 20
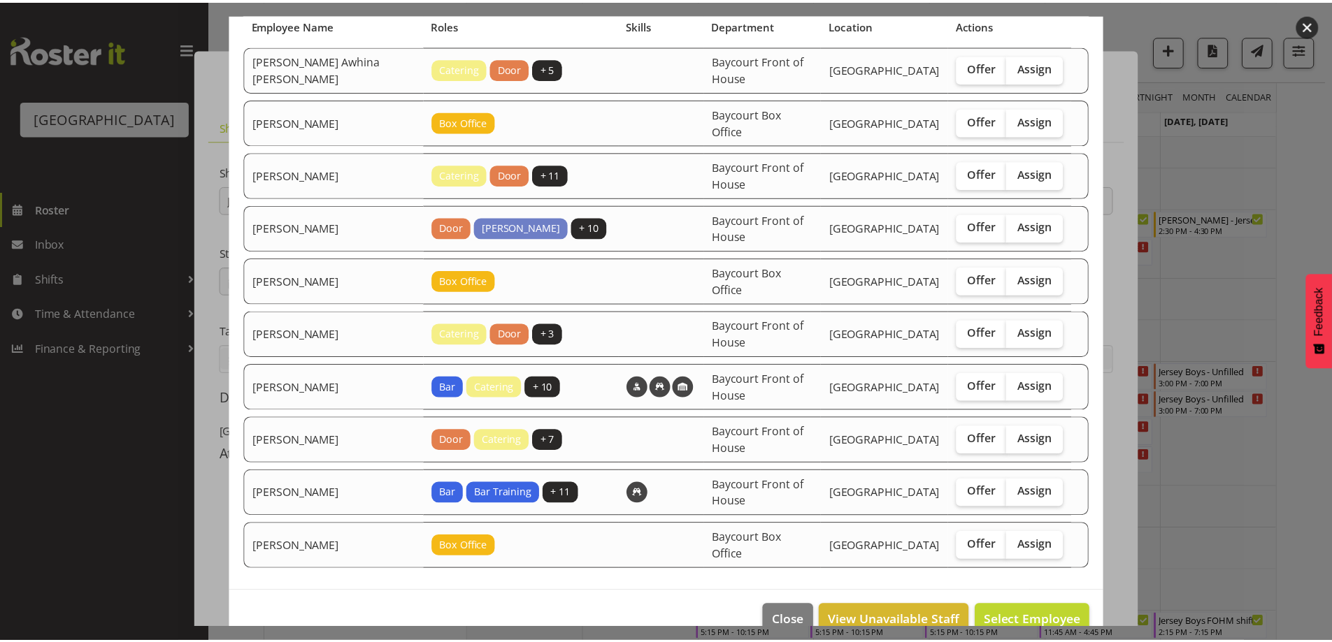
scroll to position [140, 0]
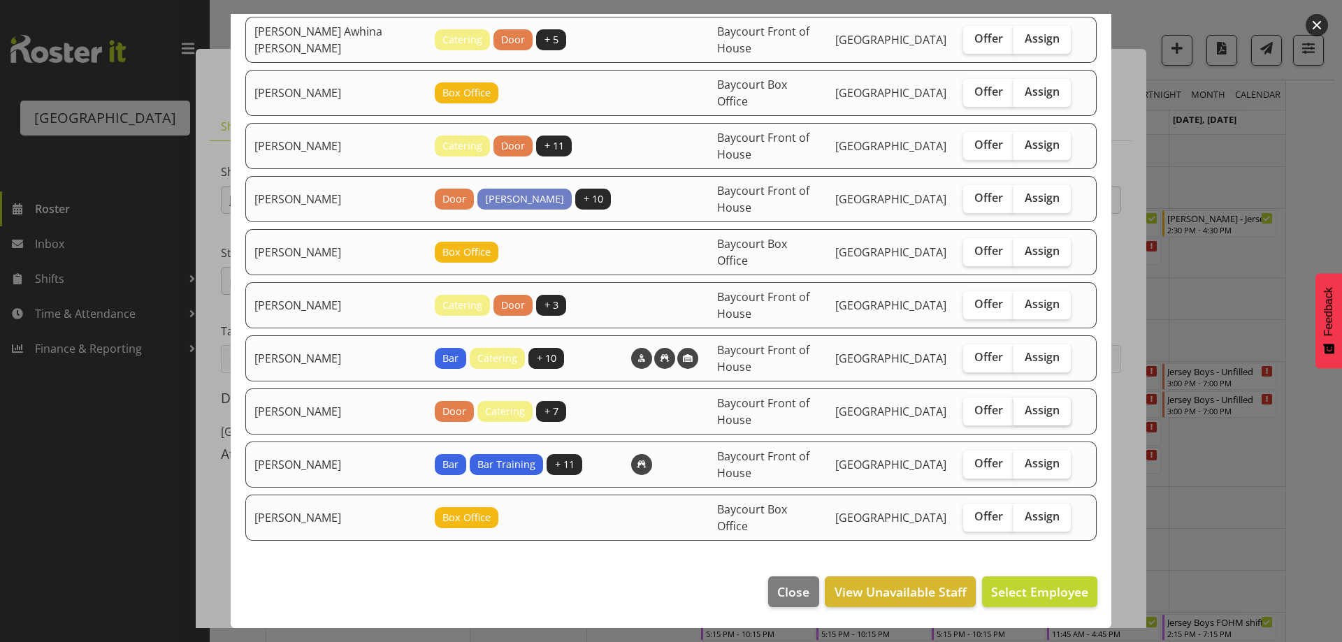
click at [1030, 411] on span "Assign" at bounding box center [1042, 410] width 35 height 14
click at [1023, 411] on input "Assign" at bounding box center [1018, 410] width 9 height 9
checkbox input "true"
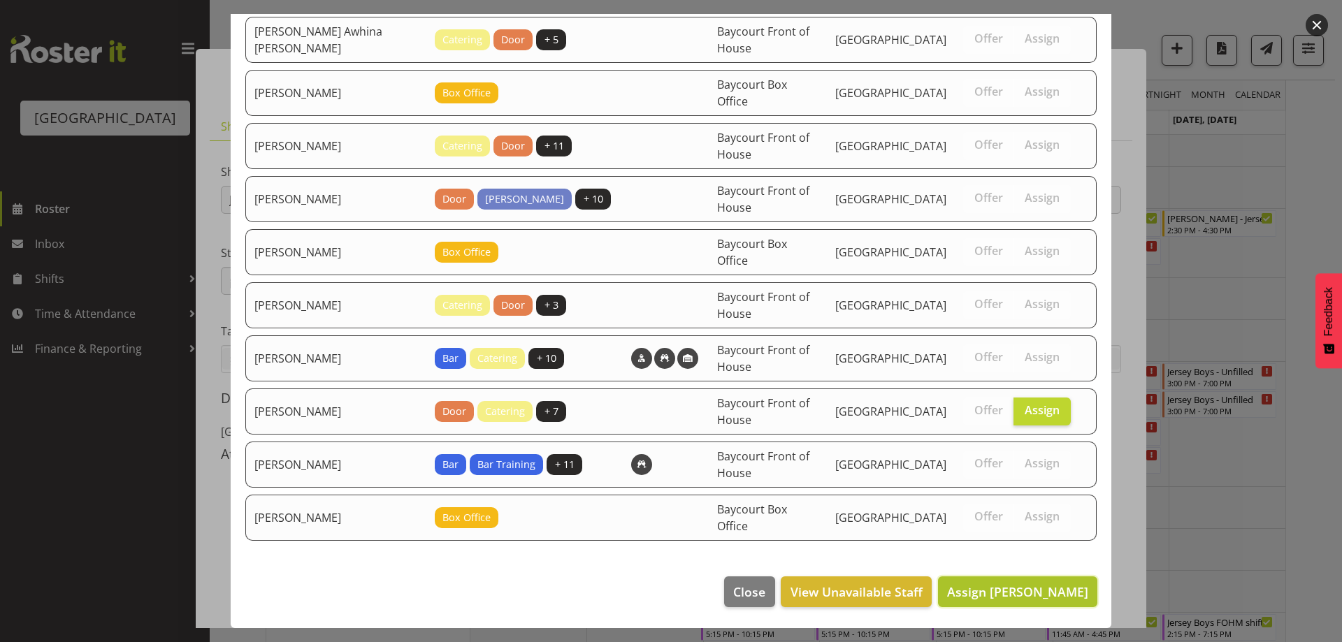
click at [1049, 598] on span "Assign Ruby Grace" at bounding box center [1017, 592] width 141 height 17
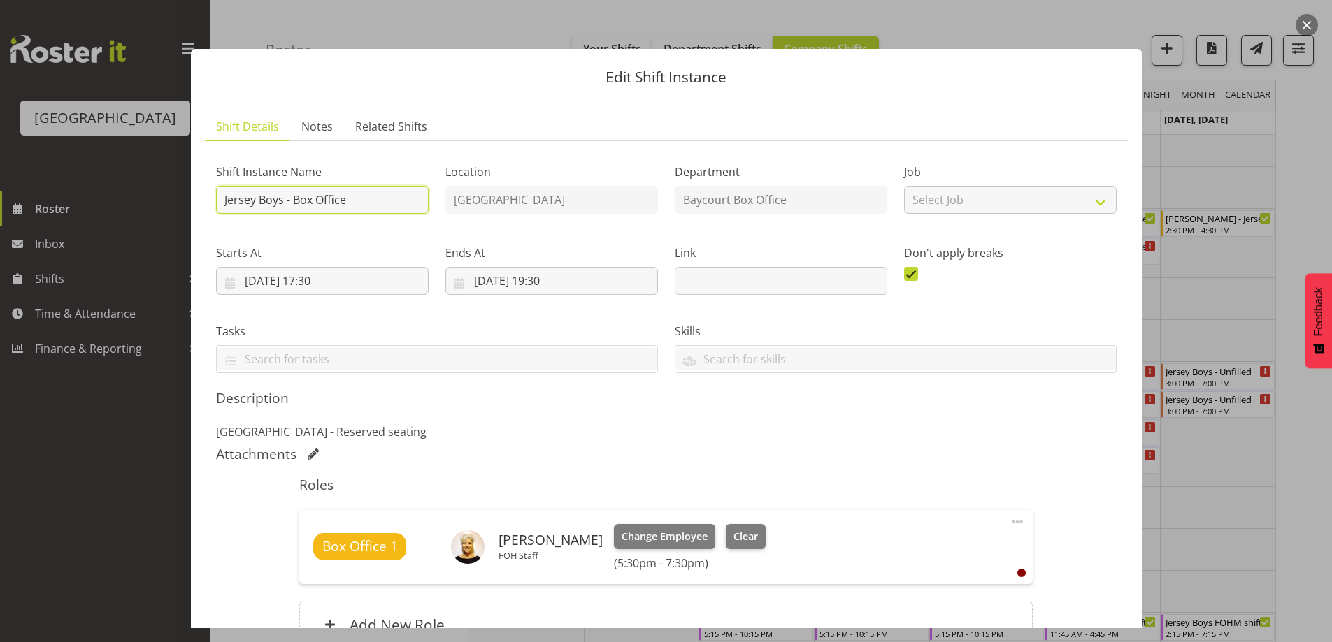
click at [219, 196] on input "Jersey Boys - Box Office" at bounding box center [322, 200] width 213 height 28
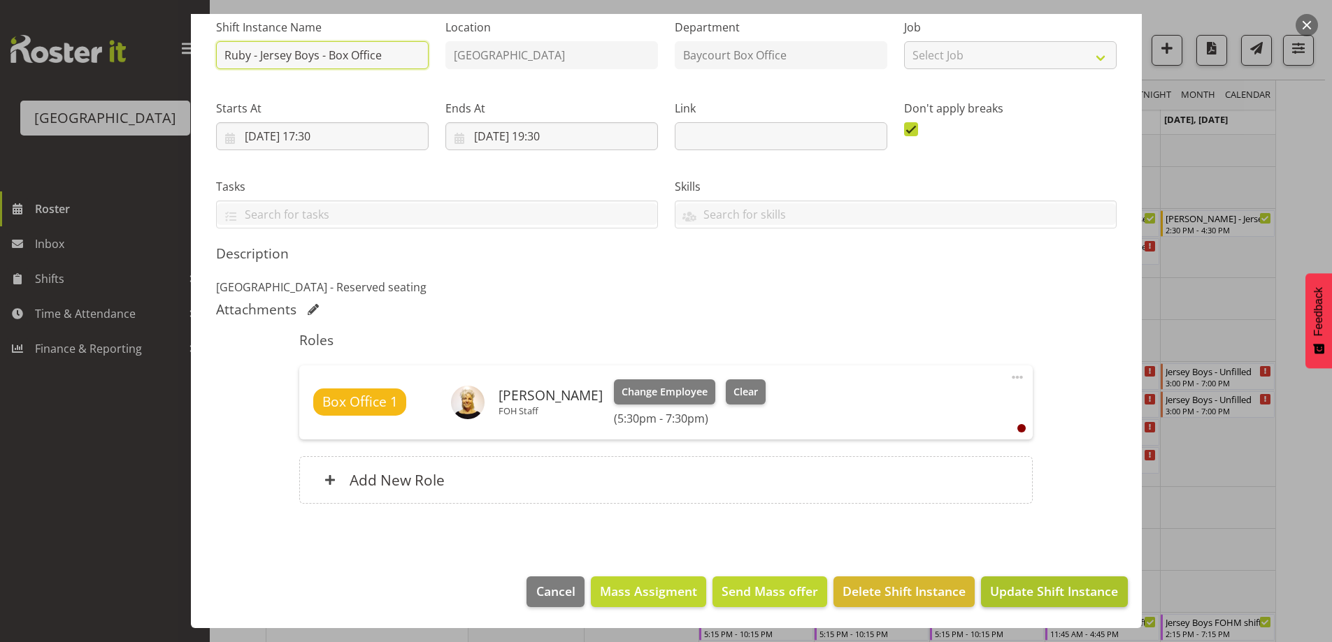
type input "Ruby - Jersey Boys - Box Office"
click at [1023, 593] on span "Update Shift Instance" at bounding box center [1054, 591] width 128 height 18
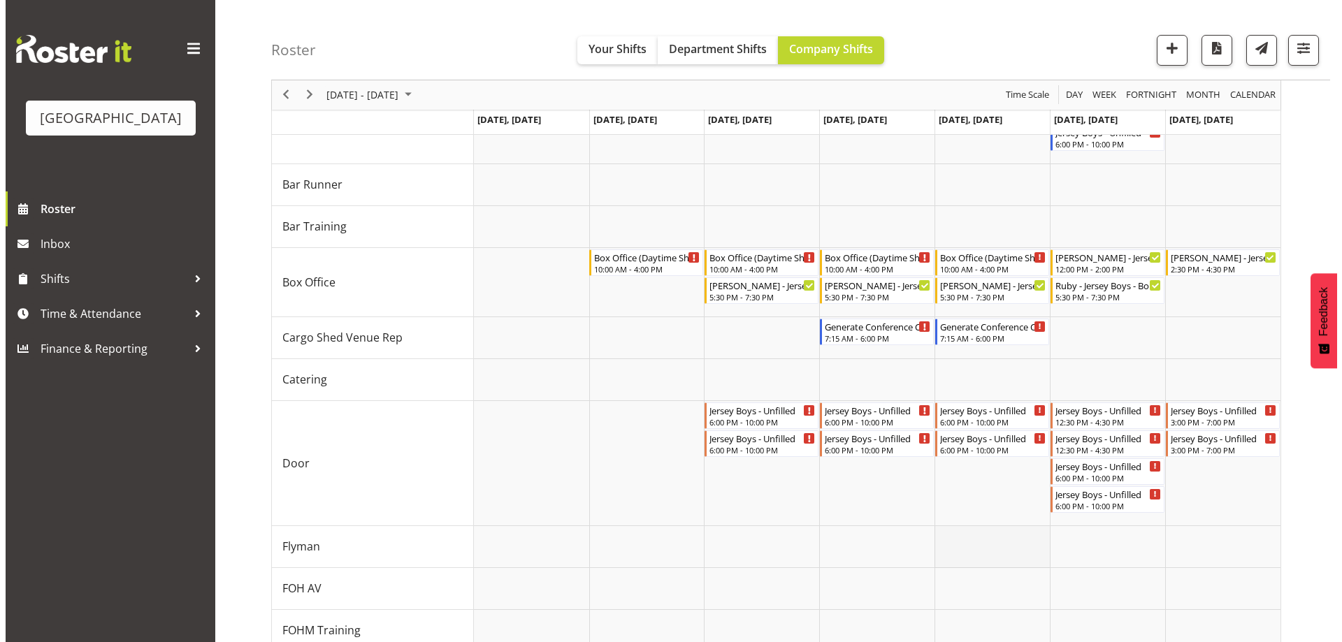
scroll to position [154, 0]
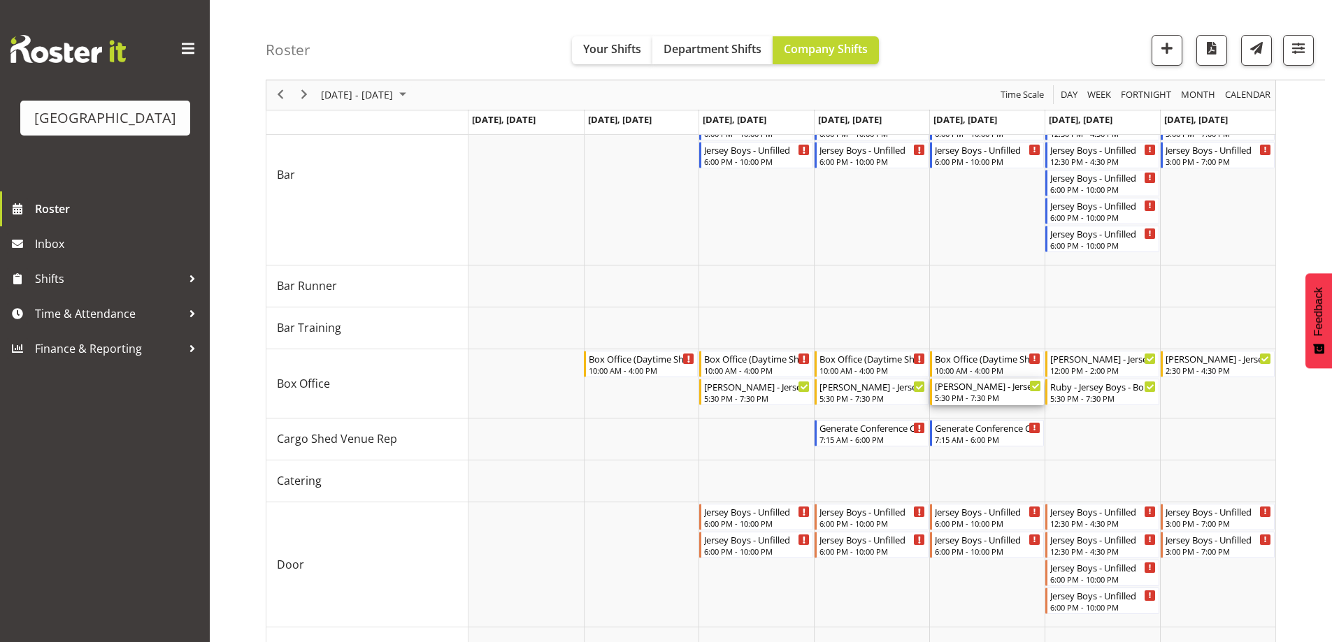
click at [984, 392] on div "Valerie - Jersey Boys - Box Office - Valerie Donaldson" at bounding box center [988, 386] width 106 height 14
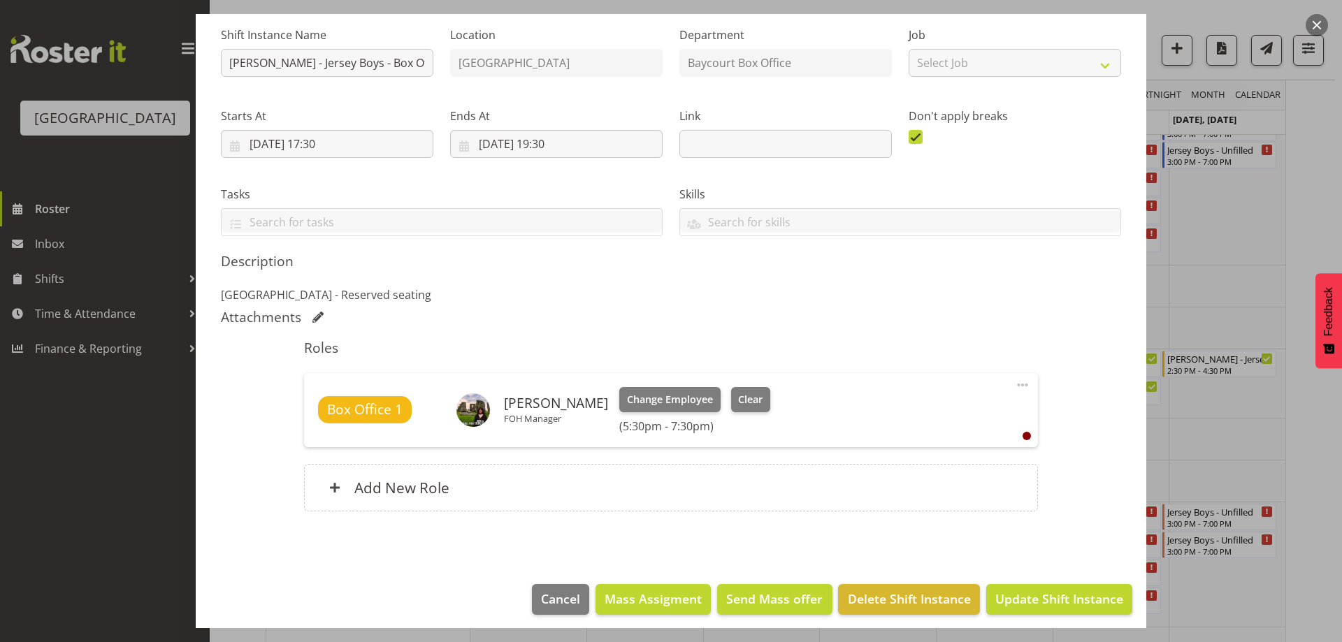
scroll to position [145, 0]
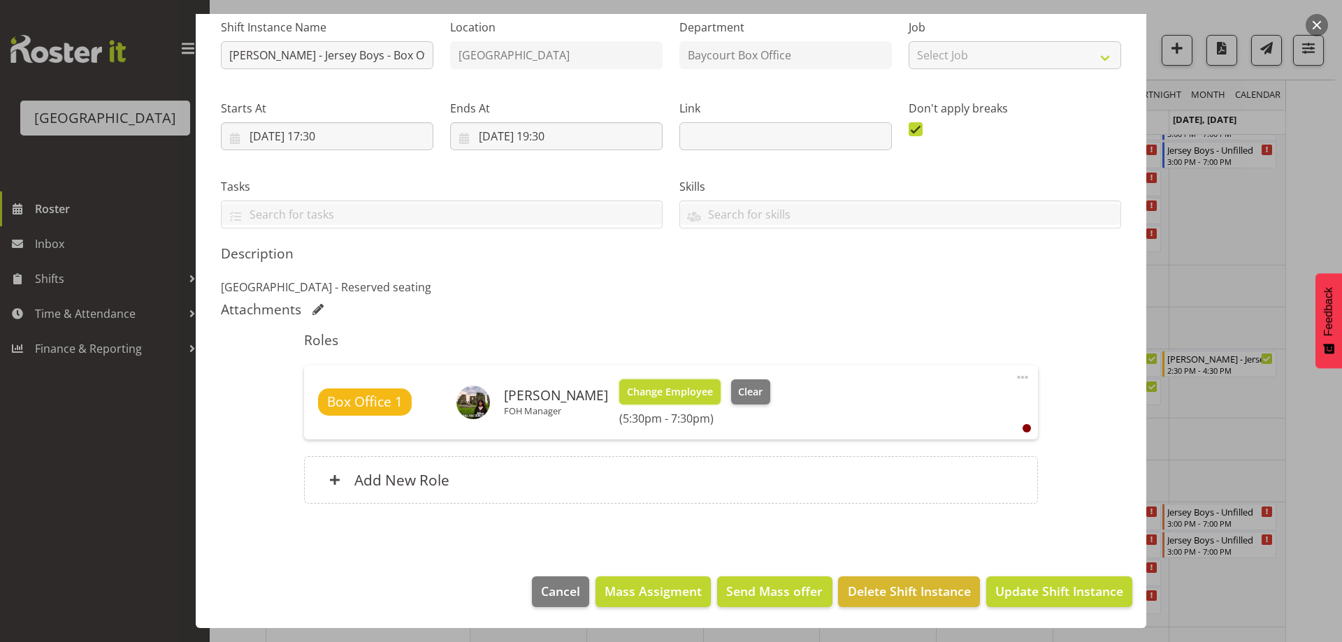
click at [686, 392] on span "Change Employee" at bounding box center [670, 391] width 86 height 15
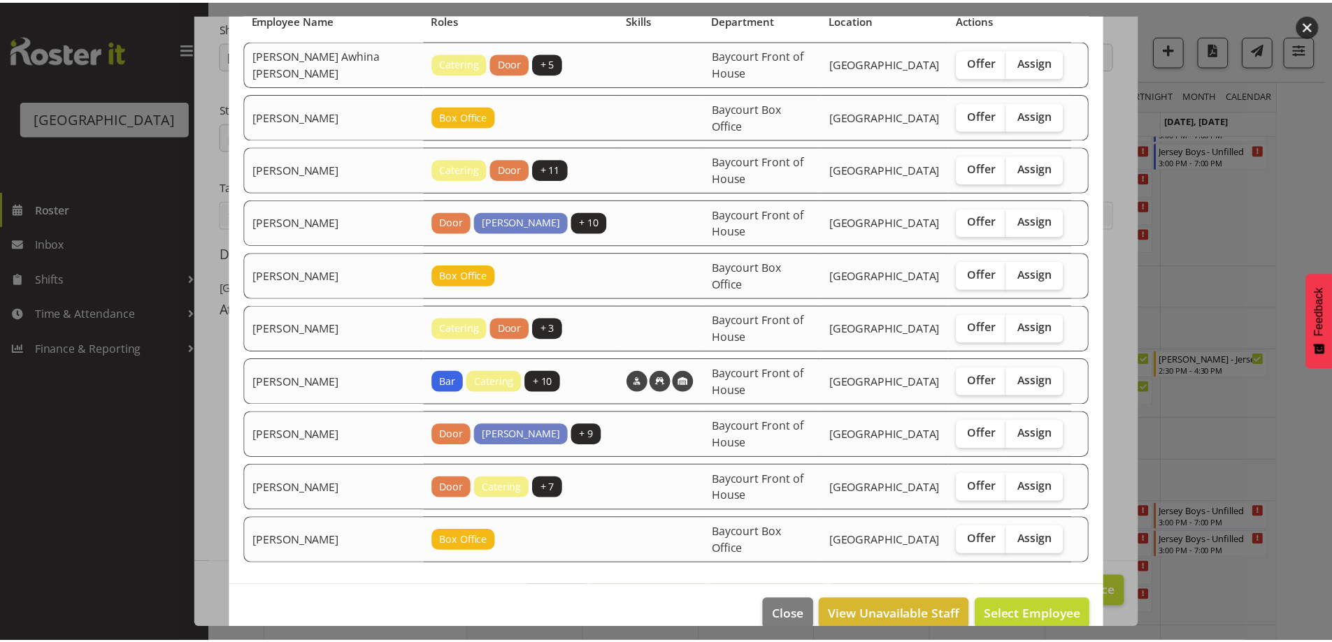
scroll to position [140, 0]
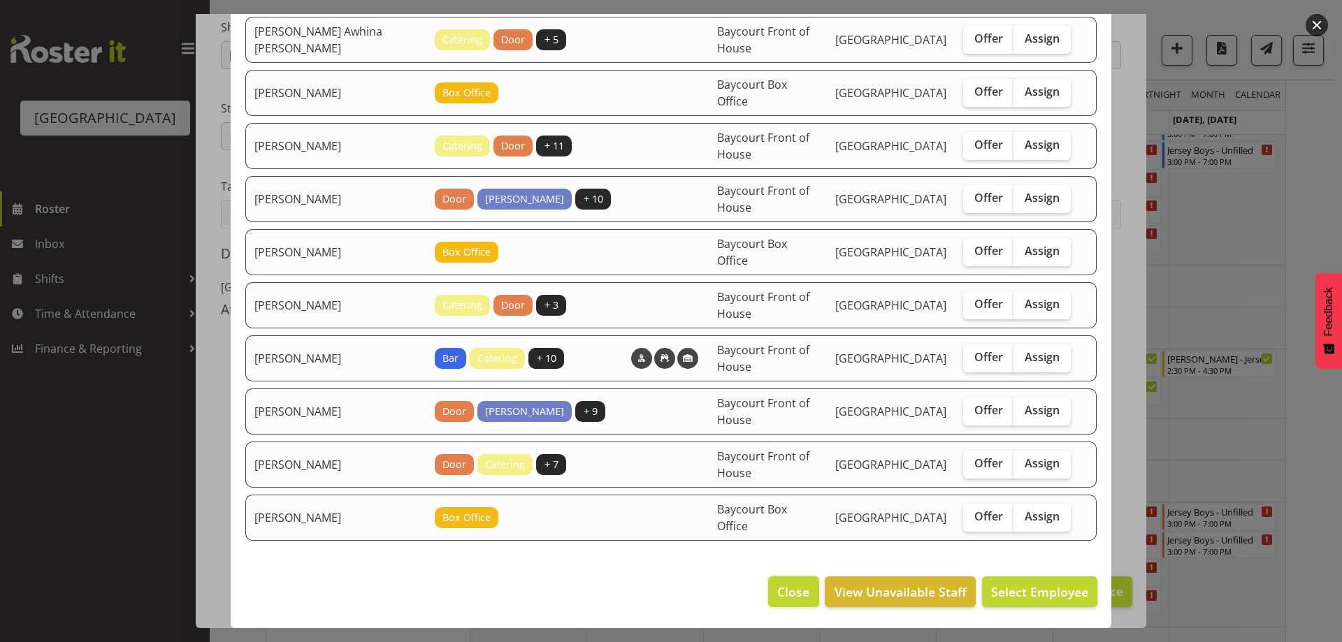
click at [777, 588] on span "Close" at bounding box center [793, 592] width 32 height 18
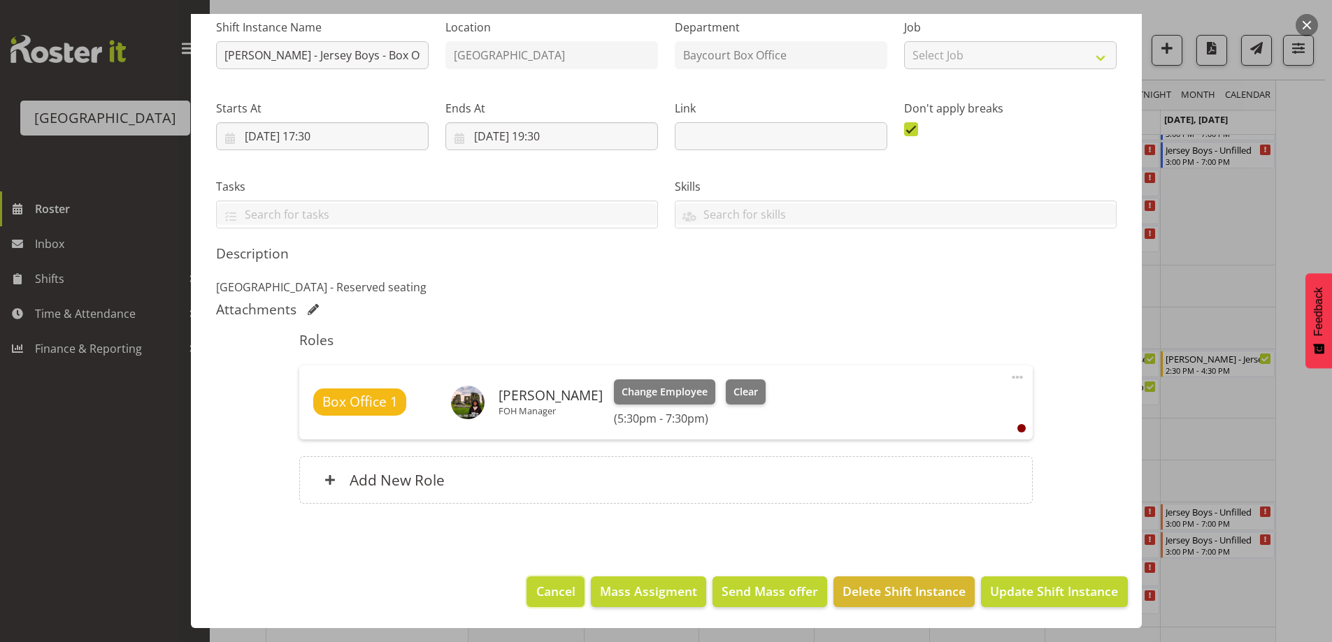
click at [563, 587] on span "Cancel" at bounding box center [555, 591] width 39 height 18
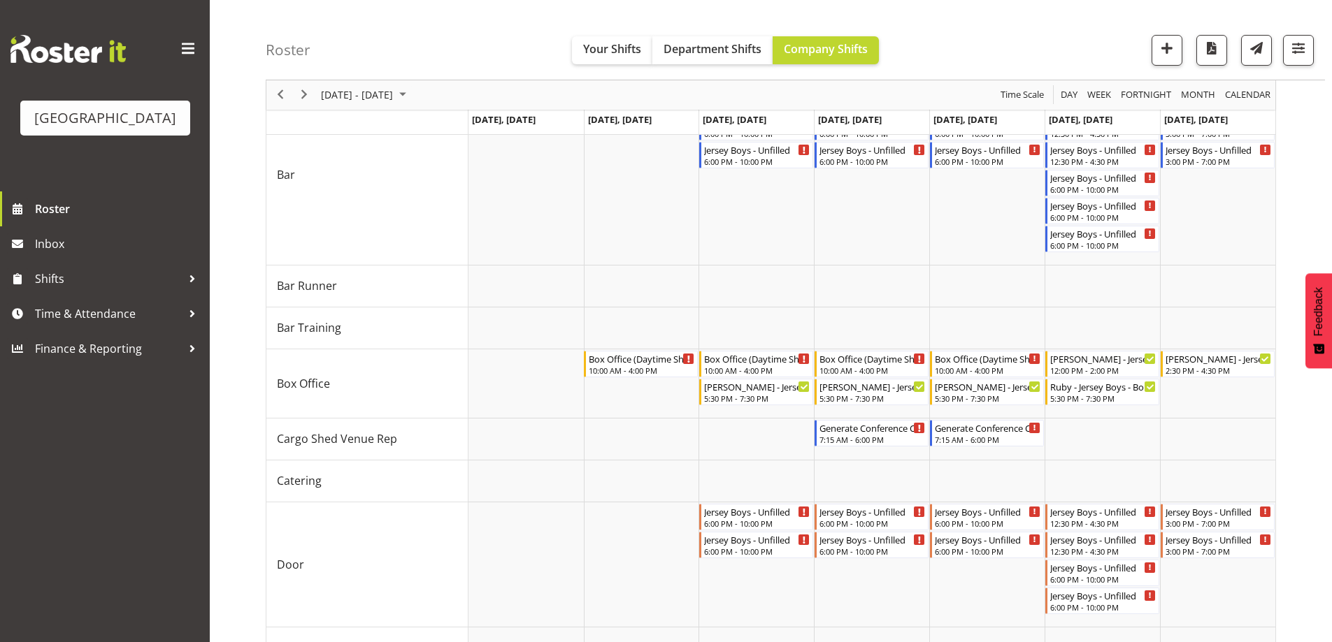
click at [965, 26] on div "Roster Your Shifts Department Shifts Company Shifts All Locations Clear Baycour…" at bounding box center [795, 40] width 1059 height 80
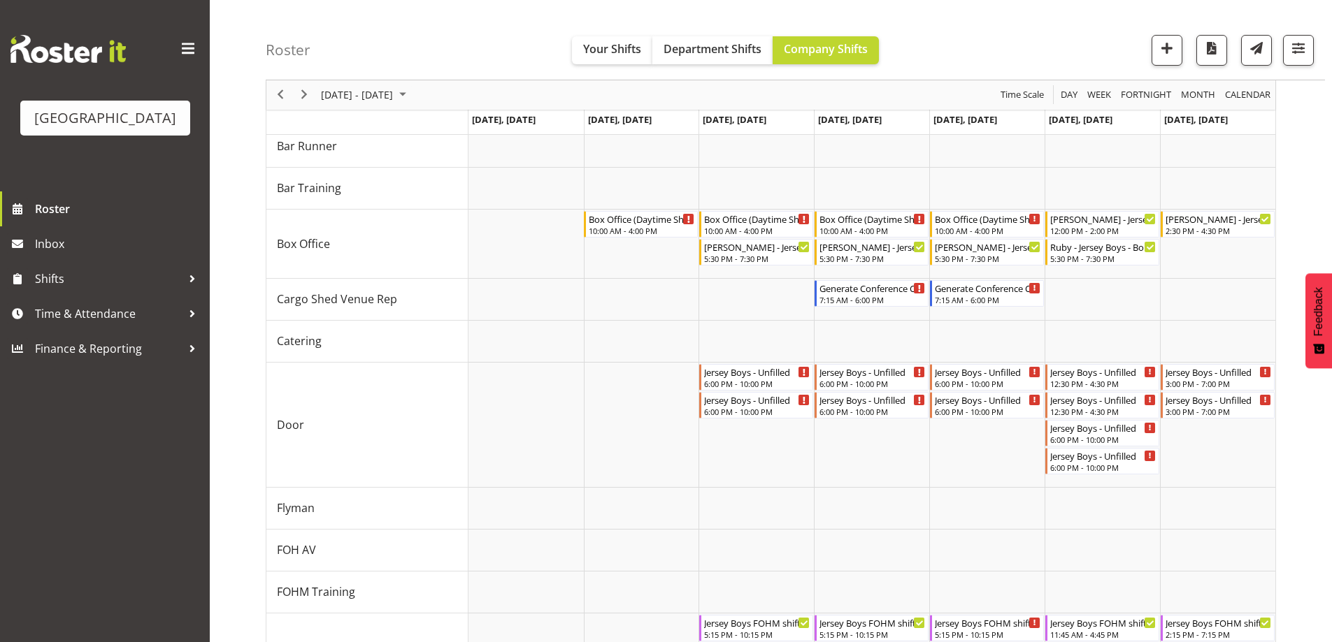
scroll to position [273, 0]
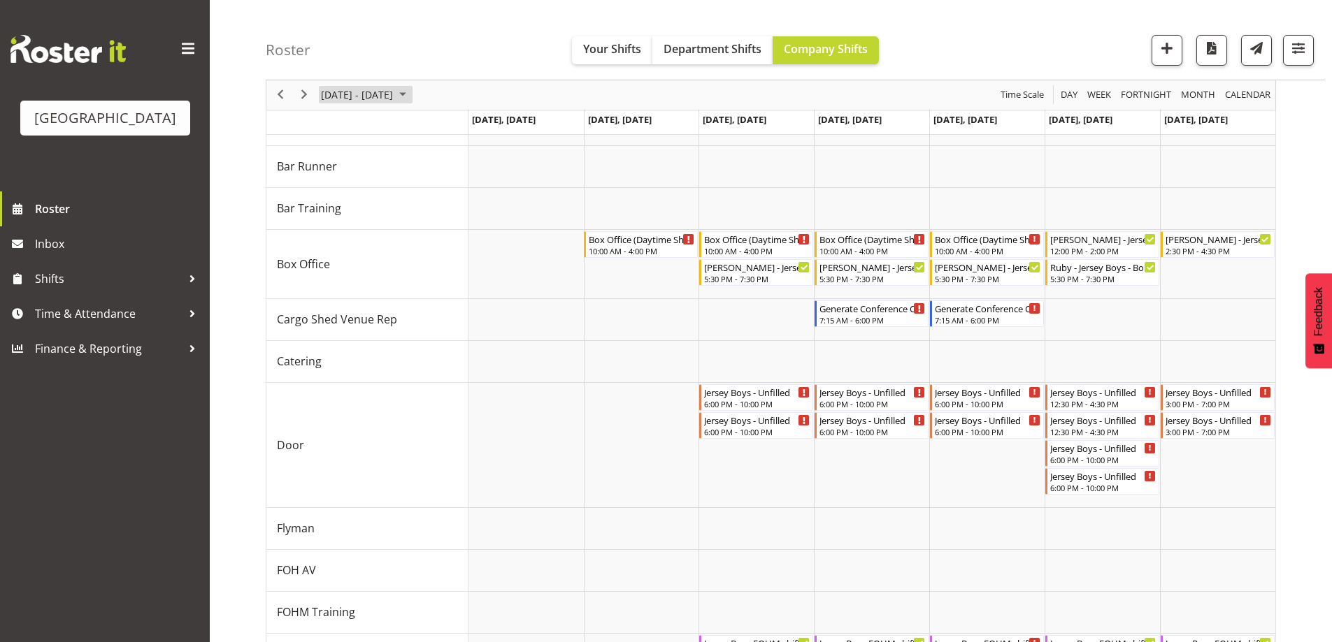
click at [394, 92] on span "September 15 - 21, 2025" at bounding box center [356, 95] width 75 height 17
click at [406, 247] on span "25" at bounding box center [402, 249] width 21 height 21
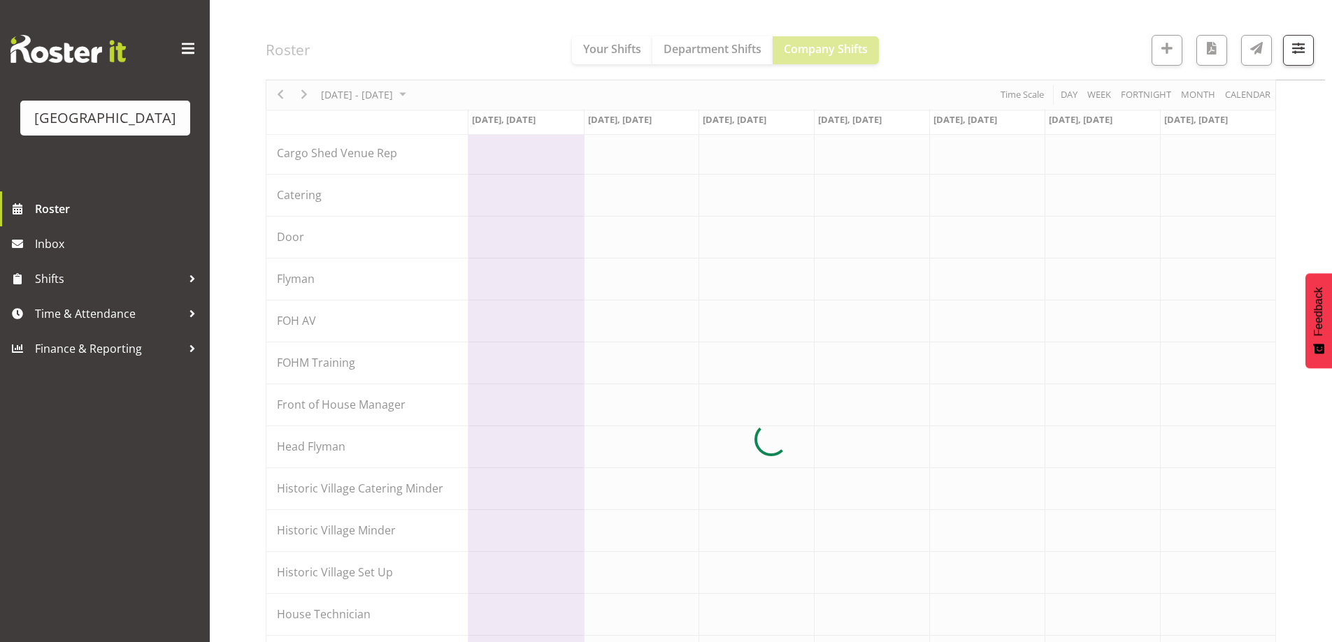
click at [1000, 48] on div at bounding box center [771, 440] width 1010 height 1149
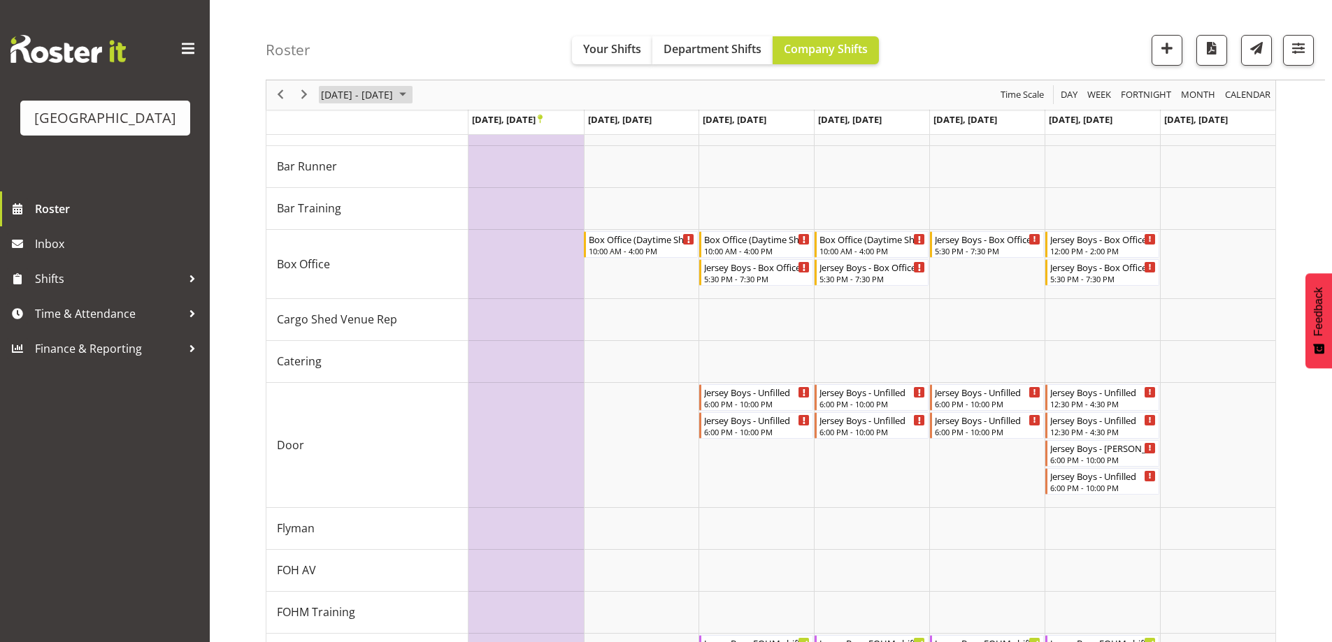
click at [347, 94] on span "September 22 - 28, 2025" at bounding box center [356, 95] width 75 height 17
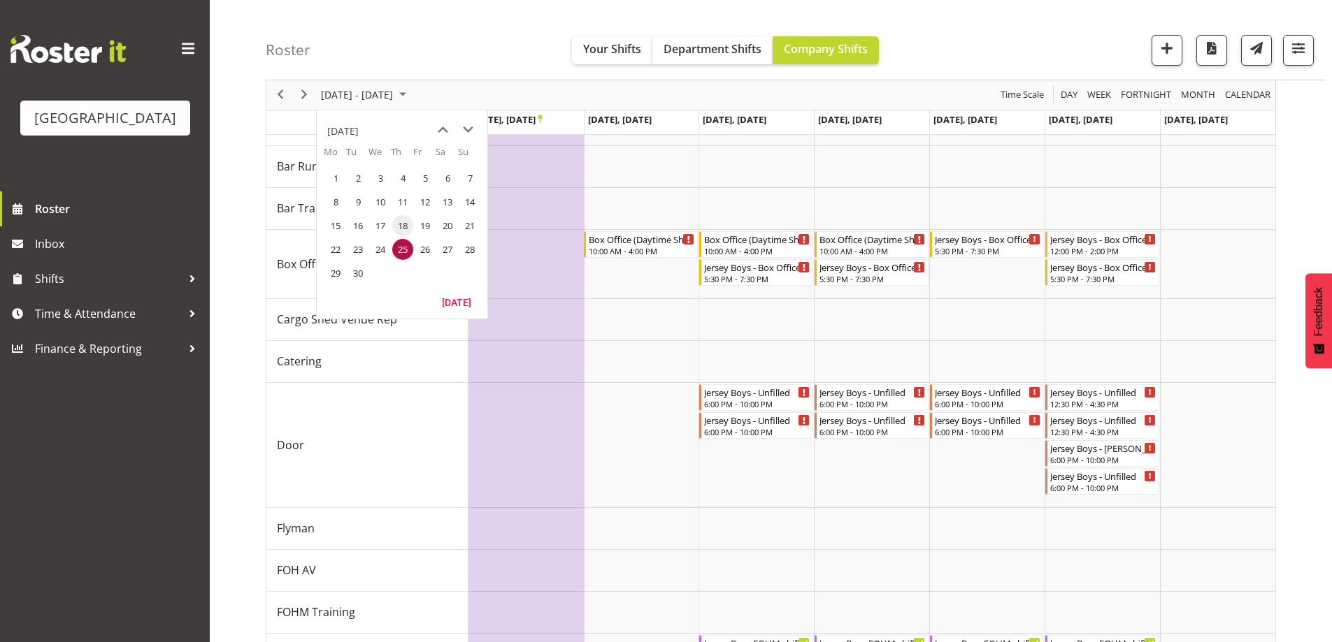
click at [403, 223] on span "18" at bounding box center [402, 225] width 21 height 21
